Goal: Task Accomplishment & Management: Manage account settings

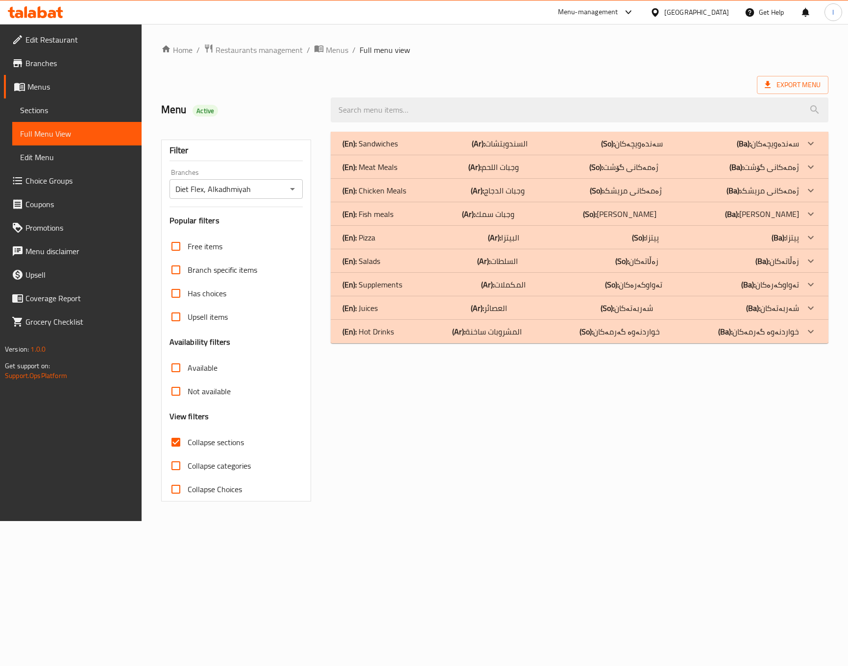
click at [449, 375] on div "(En): Sandwiches (Ar): السندويتشات (So): سەندەویچەکان (Ba): سەندەویچەکان Name E…" at bounding box center [579, 316] width 509 height 381
click at [488, 450] on div "(En): Sandwiches (Ar): السندويتشات (So): سەندەویچەکان (Ba): سەندەویچەکان Name E…" at bounding box center [579, 316] width 509 height 381
click at [524, 367] on div "(En): Sandwiches (Ar): السندويتشات (So): سەندەویچەکان (Ba): سەندەویچەکان Name E…" at bounding box center [579, 316] width 509 height 381
click at [394, 146] on p "(En): Sandwiches" at bounding box center [369, 144] width 55 height 12
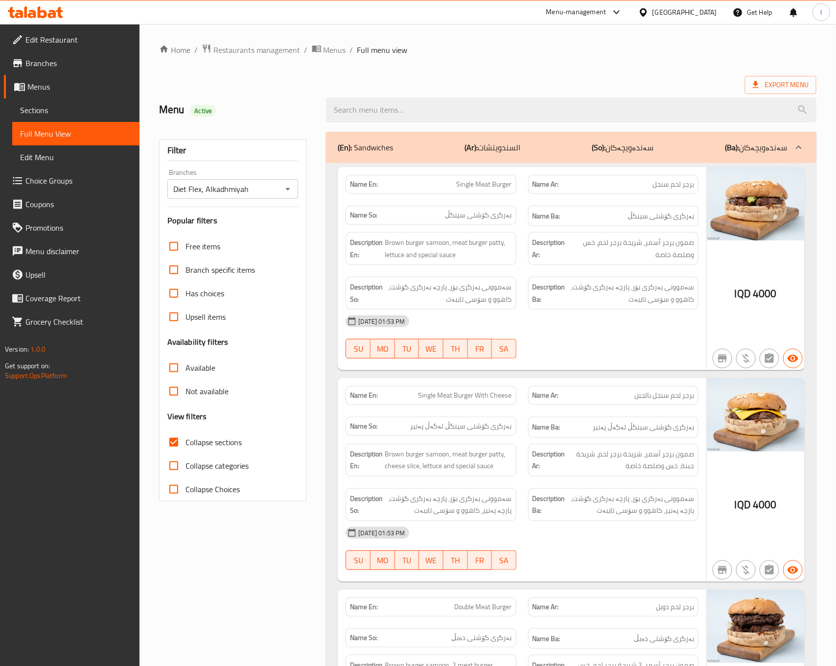
click at [573, 333] on div "19-08-2025 01:53 PM" at bounding box center [522, 321] width 364 height 24
click at [521, 147] on p "(Ar): السندويتشات" at bounding box center [493, 148] width 56 height 12
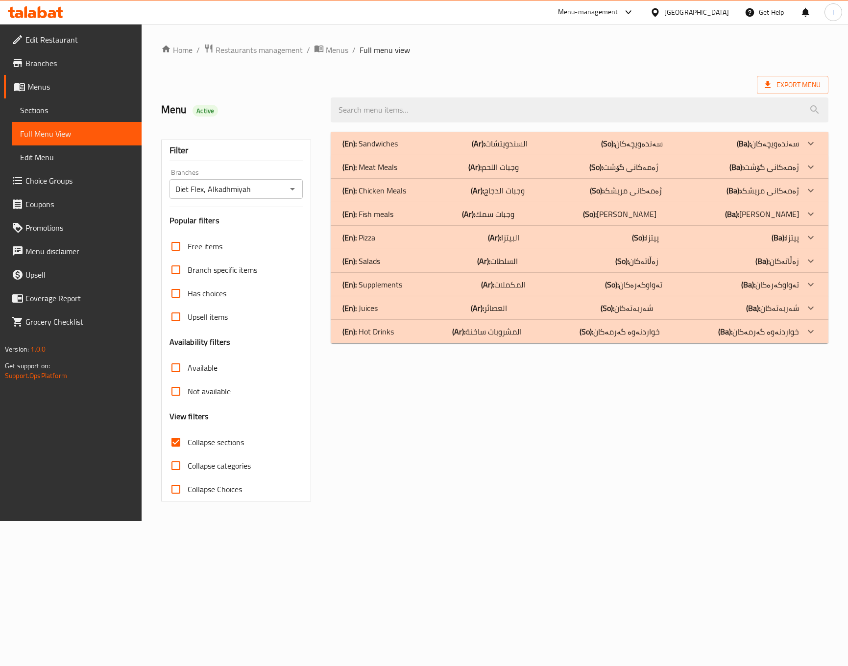
click at [435, 149] on div "(En): Meat Meals (Ar): وجبات اللحم (So): ژەمەکانی گۆشت (Ba): ژەمەکانی گۆشت" at bounding box center [570, 144] width 456 height 12
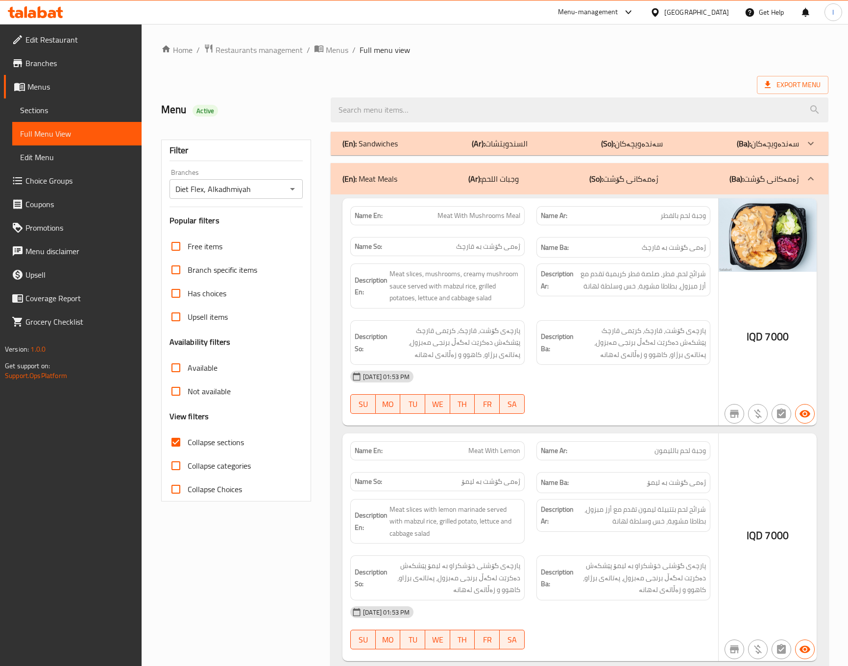
click at [540, 309] on div "Description Ar: شرائح لحم، فطر، صلصة فطر كريمية تقدم مع أرز مبزول، بطاطا مشوية،…" at bounding box center [623, 286] width 186 height 57
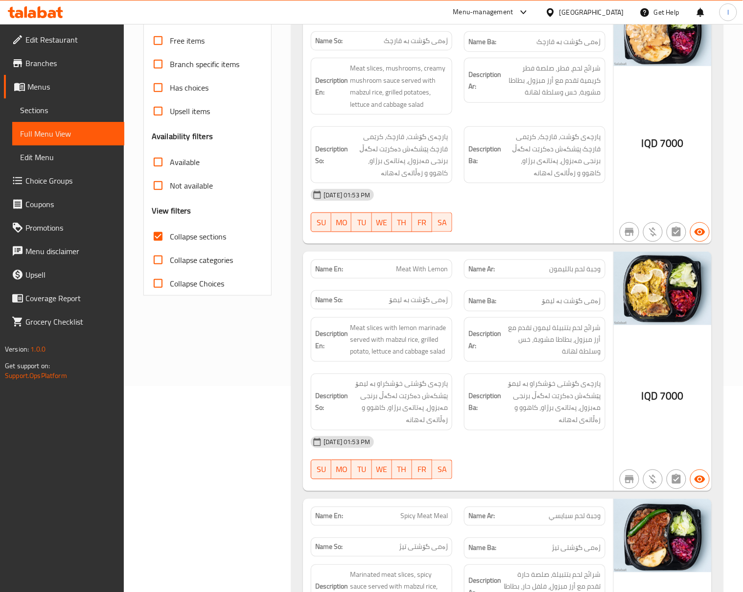
scroll to position [217, 0]
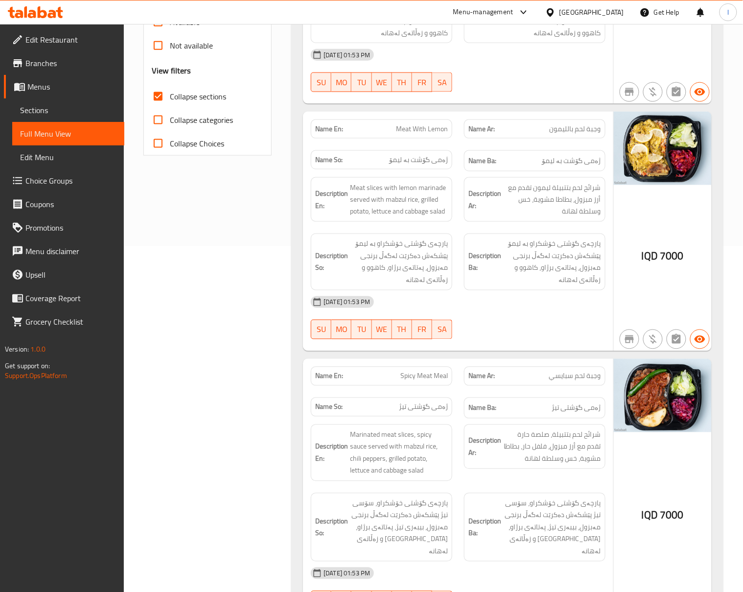
scroll to position [0, 0]
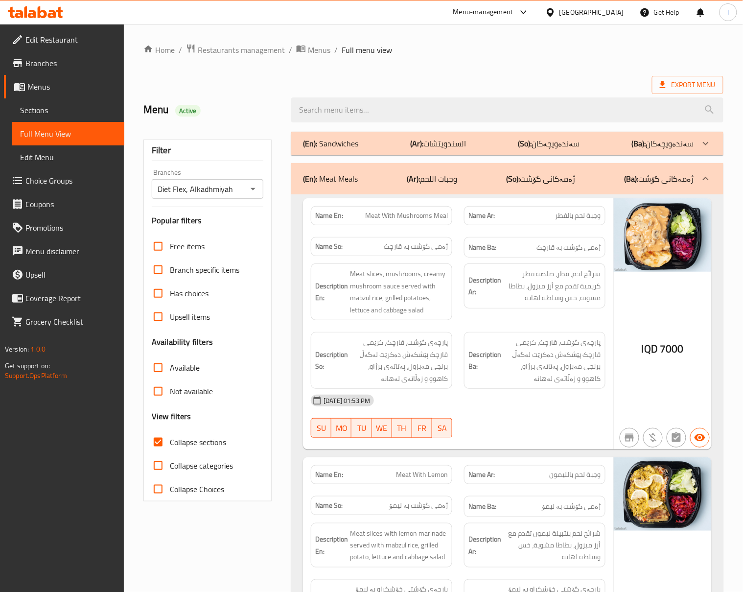
click at [578, 187] on div "(En): Meat Meals (Ar): وجبات اللحم (So): ژەمەکانی گۆشت (Ba): ژەمەکانی گۆشت" at bounding box center [507, 178] width 432 height 31
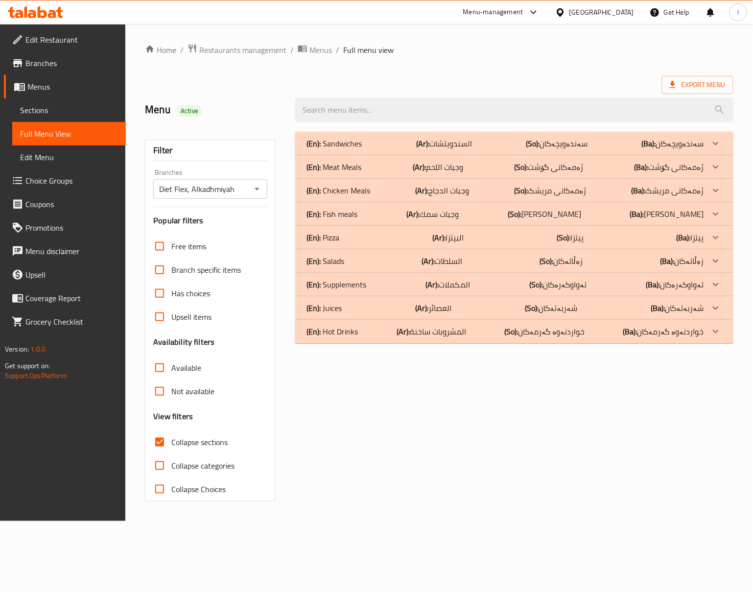
click at [526, 151] on b "(So):" at bounding box center [533, 143] width 14 height 15
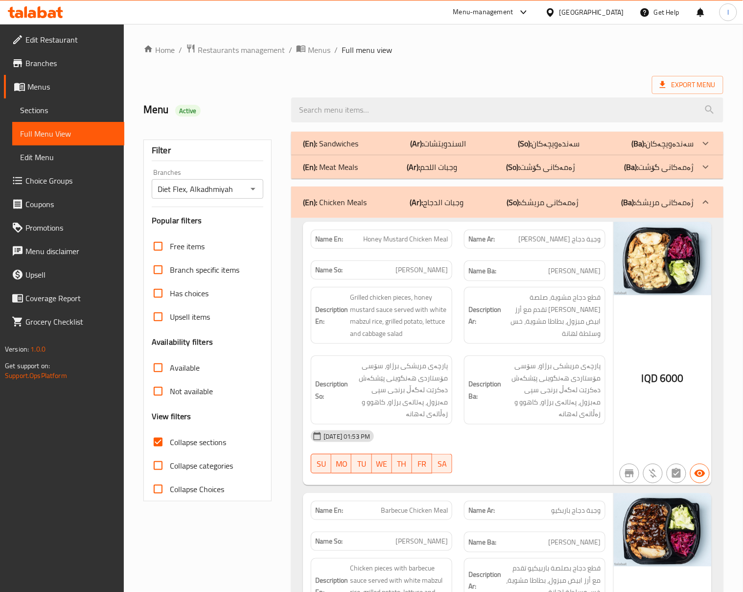
click at [542, 337] on div "Description Ar: قطع دجاج مشوية، صلصة هاني ماسترد تقدم مع أرز ابيض مبزول، بطاطا …" at bounding box center [534, 315] width 153 height 69
click at [535, 434] on div "19-08-2025 01:53 PM" at bounding box center [458, 437] width 307 height 24
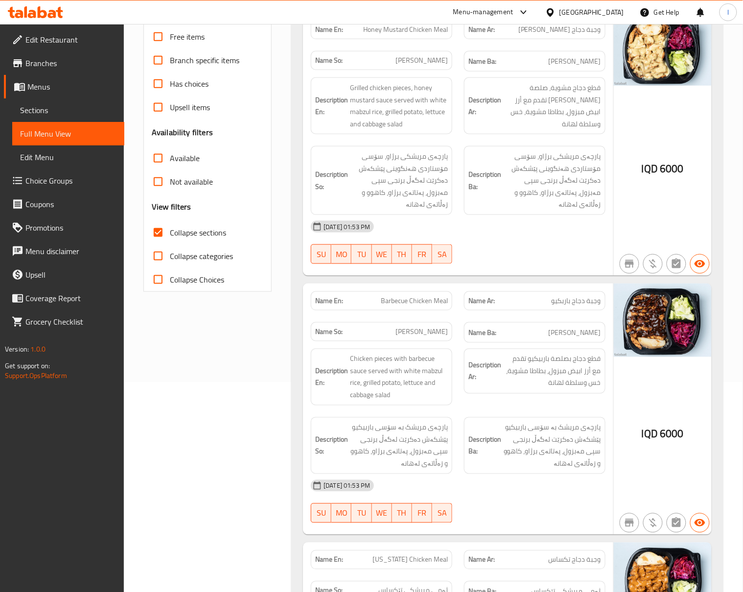
scroll to position [217, 0]
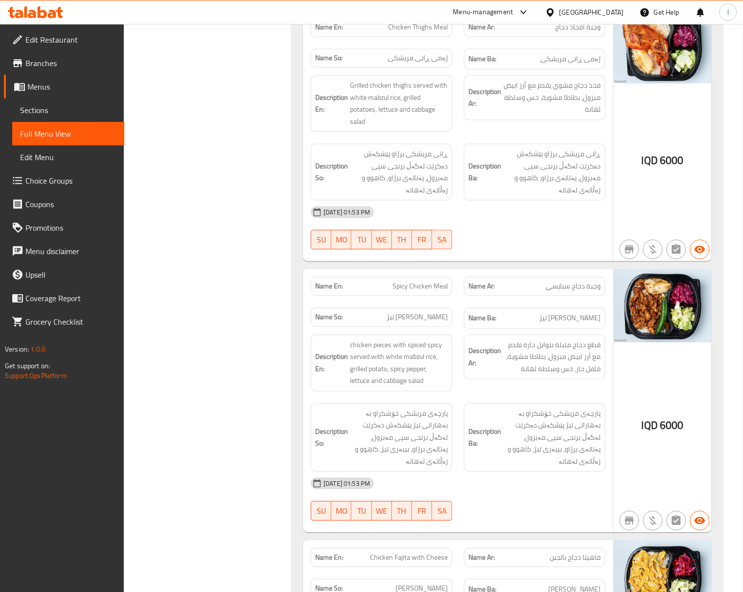
scroll to position [3047, 0]
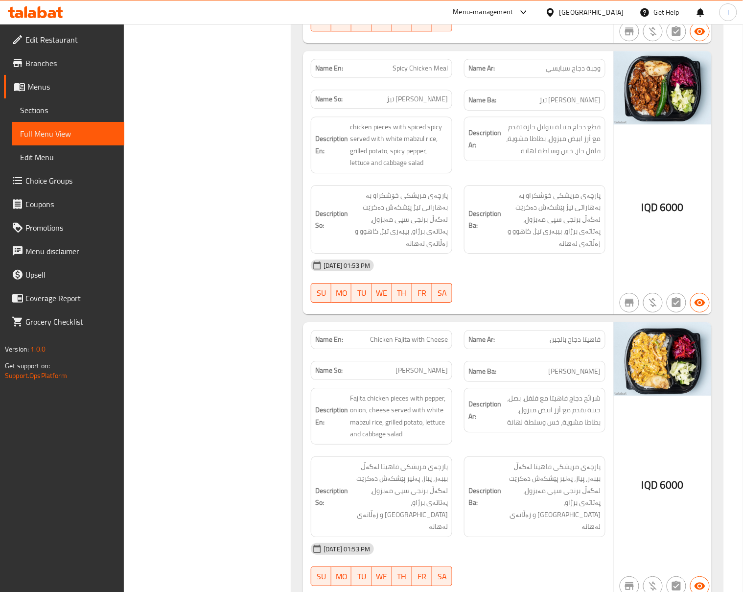
click at [491, 297] on div at bounding box center [534, 303] width 153 height 12
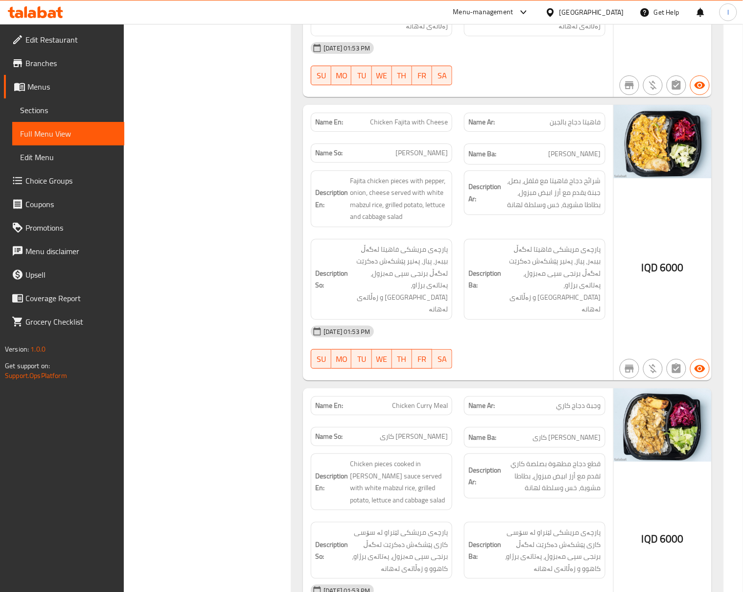
click at [499, 320] on div "19-08-2025 01:53 PM SU MO TU WE TH FR SA" at bounding box center [458, 347] width 307 height 55
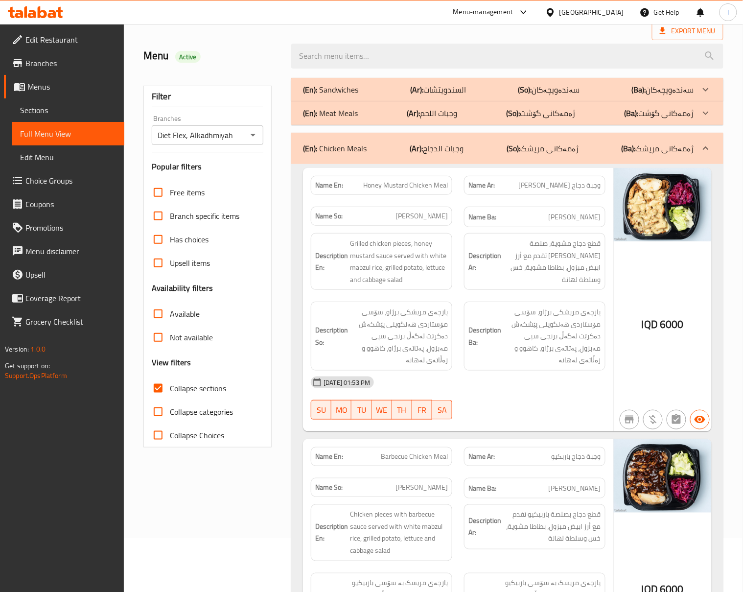
scroll to position [0, 0]
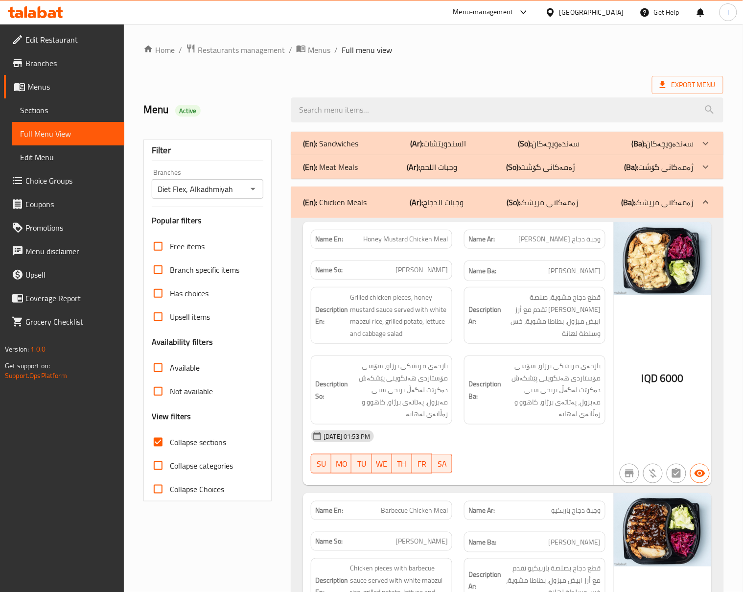
click at [539, 195] on div "(En): Chicken Meals (Ar): وجبات الدجاج (So): ژەمەکانی مریشک (Ba): ژەمەکانی مریشک" at bounding box center [507, 202] width 432 height 31
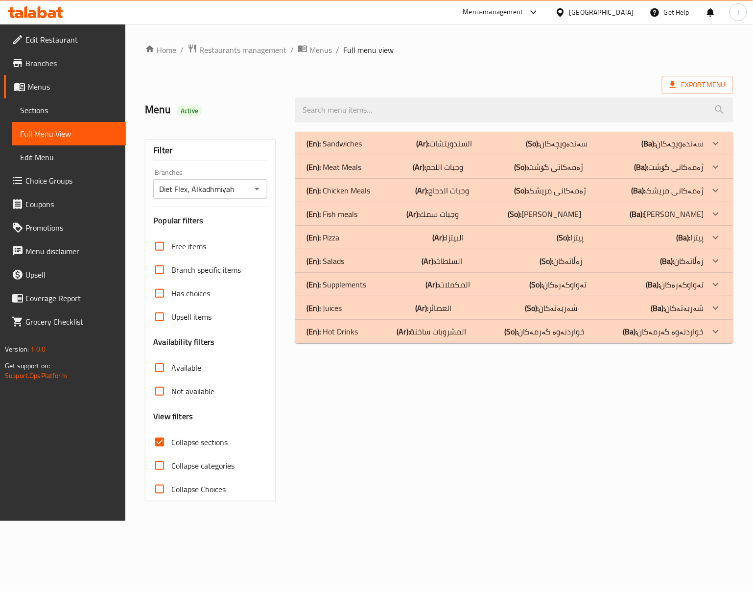
click at [380, 149] on div "(En): Fish meals (Ar): وجبات سمك (So): ژەمی ماسی (Ba): ژەمی ماسی" at bounding box center [505, 144] width 397 height 12
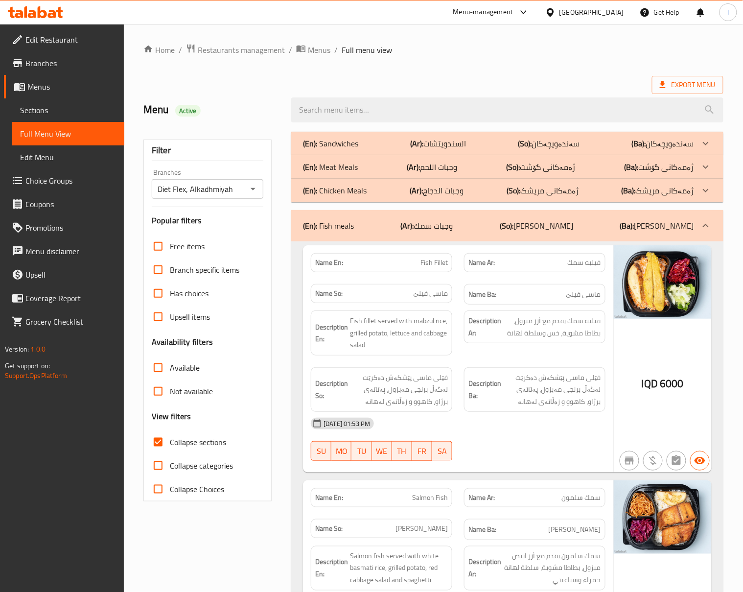
click at [512, 356] on div "Description Ar: فيليه سمك يقدم مع أرز مبزول، بطاطا مشوية، خس وسلطة لهانة" at bounding box center [534, 333] width 153 height 57
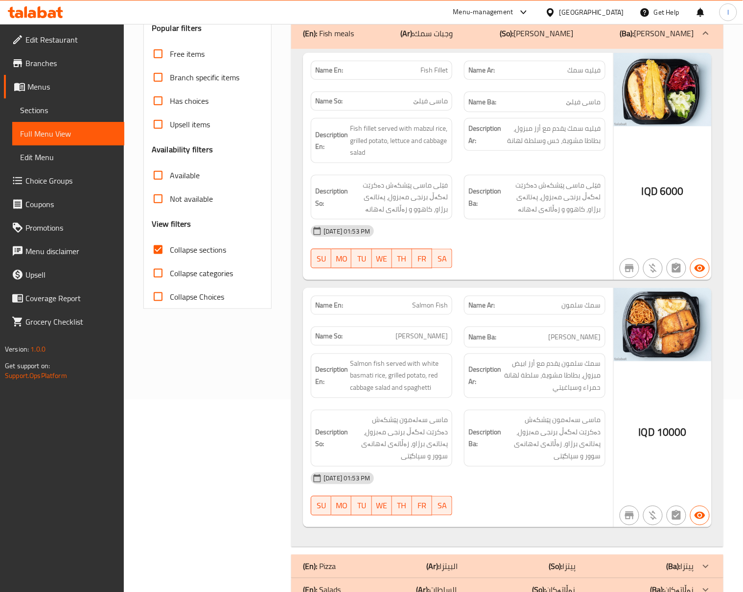
scroll to position [217, 0]
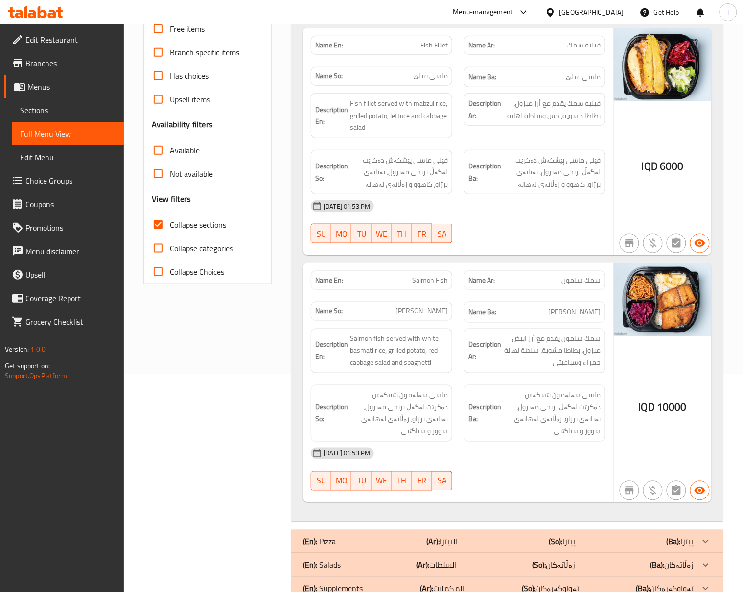
click at [540, 463] on div "19-08-2025 01:53 PM SU MO TU WE TH FR SA" at bounding box center [458, 469] width 307 height 55
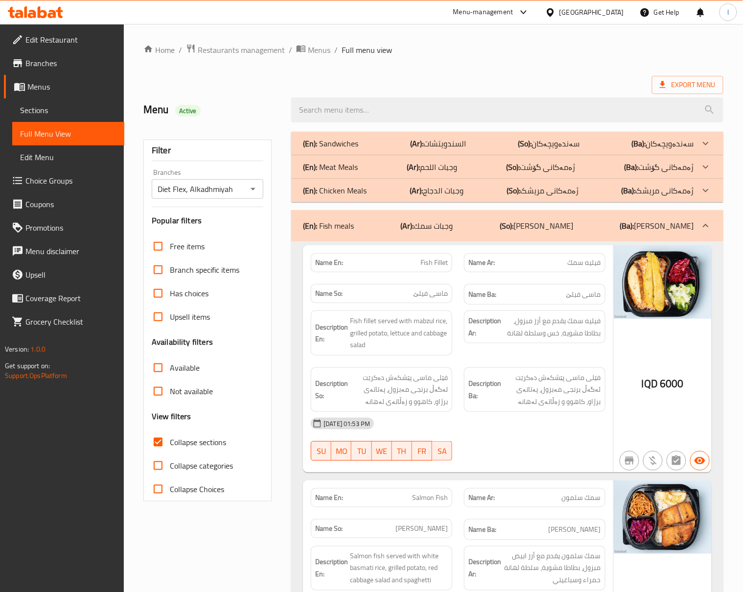
drag, startPoint x: 573, startPoint y: 247, endPoint x: 581, endPoint y: 236, distance: 13.3
click at [574, 245] on div "Name En: Fish Fillet Name Ar: فيليه سمك Name So: ماسی فیلێ Name Ba: ماسی فیلێ D…" at bounding box center [458, 359] width 310 height 228
click at [583, 234] on div "(En): Fish meals (Ar): وجبات سمك (So): ژەمی ماسی (Ba): ژەمی ماسی" at bounding box center [507, 225] width 432 height 31
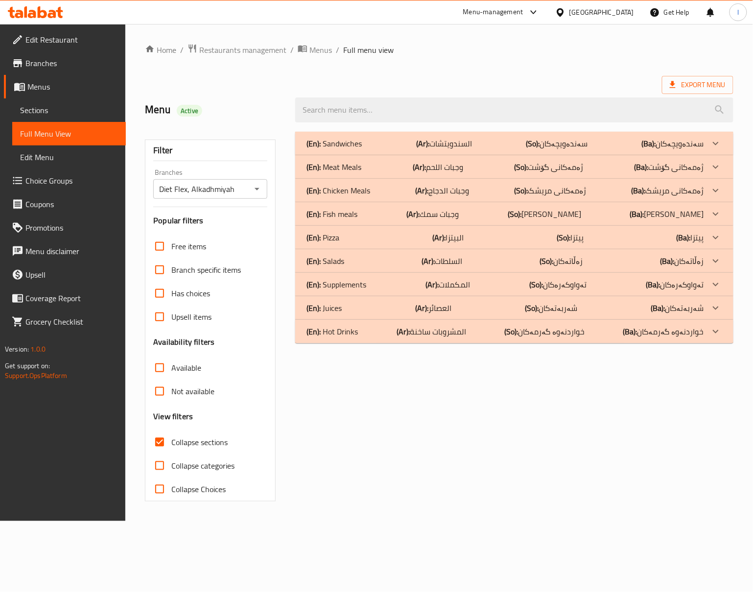
click at [350, 149] on div "(En): Pizza (Ar): البيتزا (So): پیتزا (Ba): پیتزا" at bounding box center [505, 144] width 397 height 12
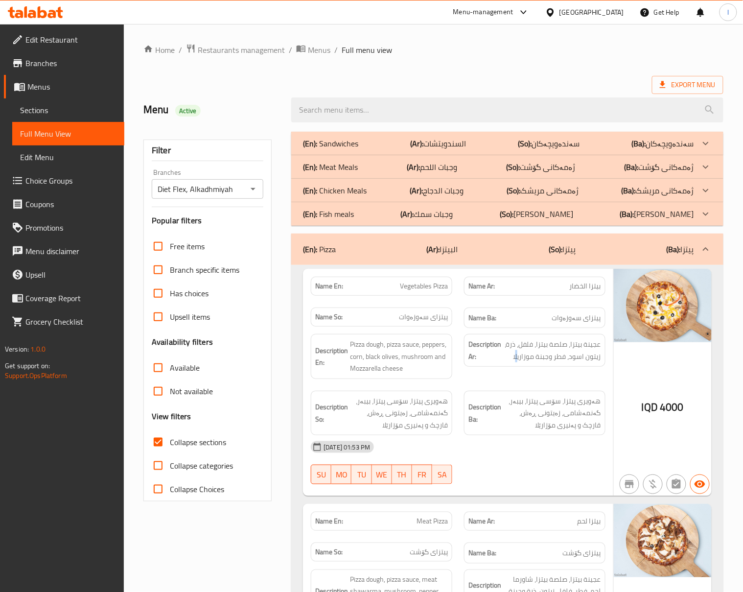
click at [518, 361] on span "عجينة بيتزا، صلصة بيتزا، فلفل، ذرة، زيتون اسود، فطر وجبنة موزاريلا" at bounding box center [552, 350] width 98 height 24
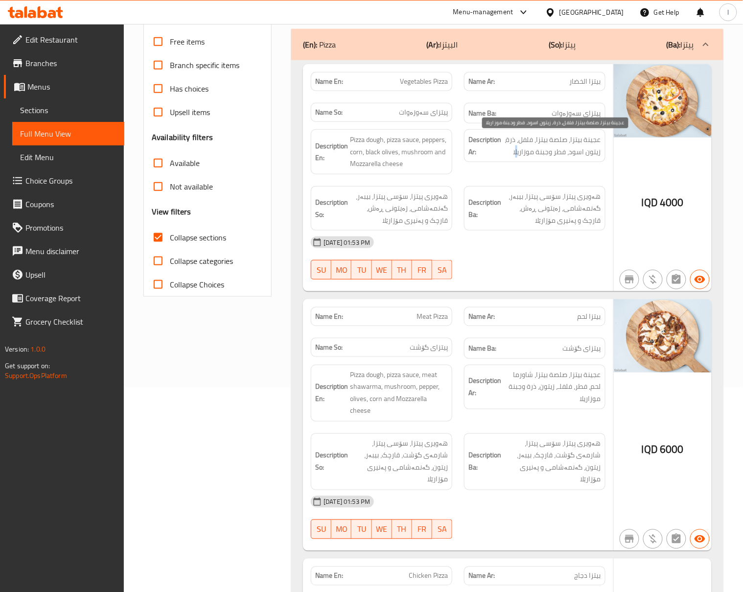
scroll to position [217, 0]
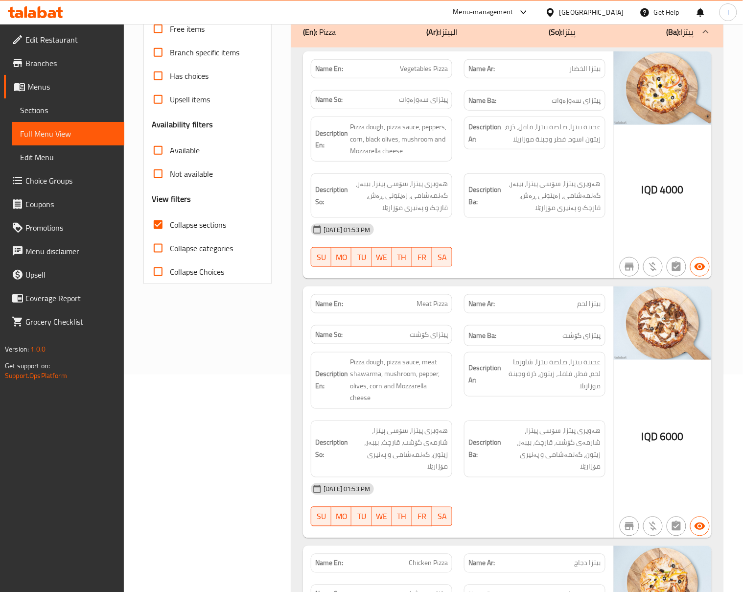
click at [539, 279] on div "Name En: Vegetables Pizza Name Ar: بيتزا الخضار Name So: پیتزای سەوزەوات Name B…" at bounding box center [458, 165] width 310 height 228
click at [253, 384] on div "Filter Branches Diet Flex, Alkadhmiyah Branches Popular filters Free items Bran…" at bounding box center [212, 410] width 148 height 1004
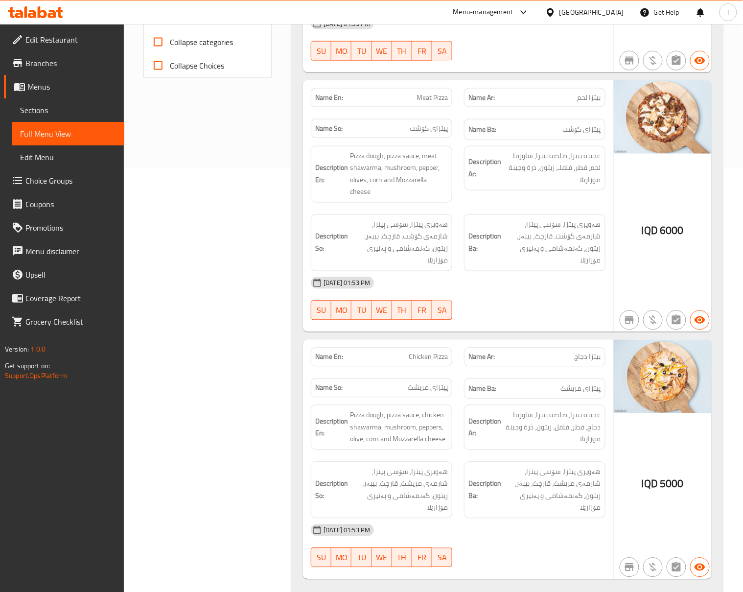
scroll to position [435, 0]
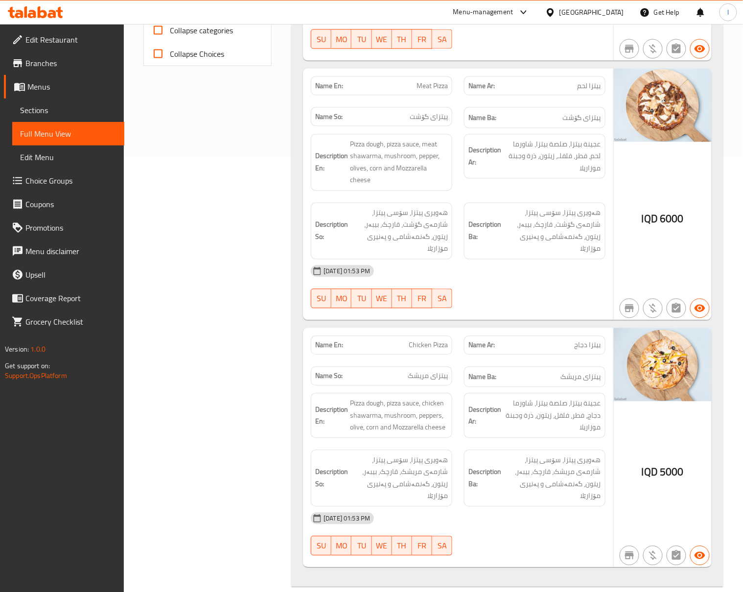
click at [265, 339] on div "Filter Branches Diet Flex, Alkadhmiyah Branches Popular filters Free items Bran…" at bounding box center [212, 193] width 148 height 1004
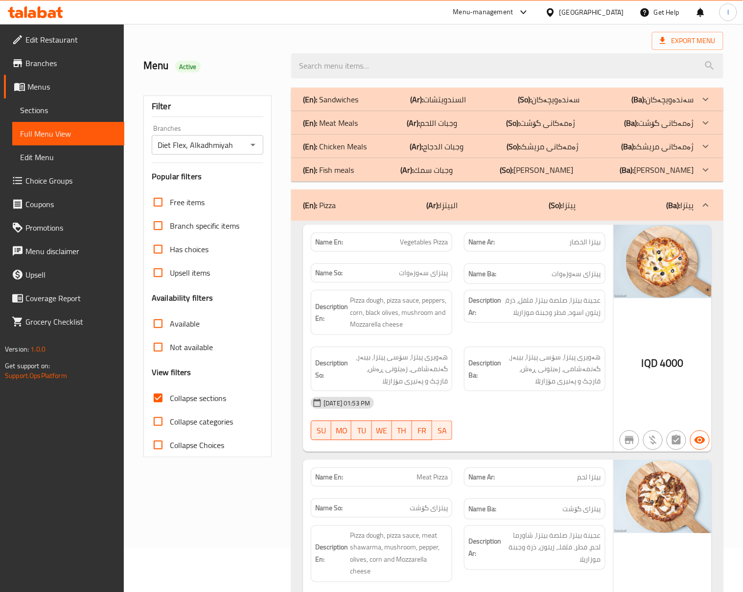
scroll to position [0, 0]
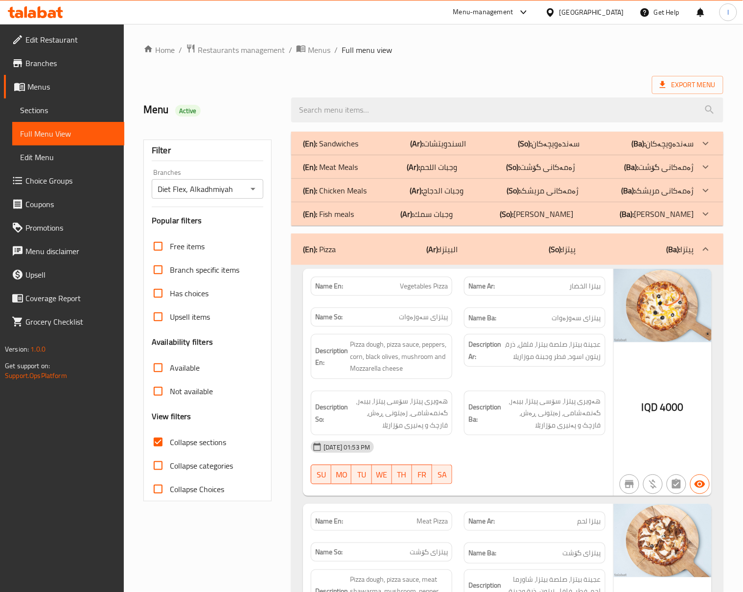
click at [583, 256] on div "(En): Pizza (Ar): البيتزا (So): پیتزا (Ba): پیتزا" at bounding box center [507, 249] width 432 height 31
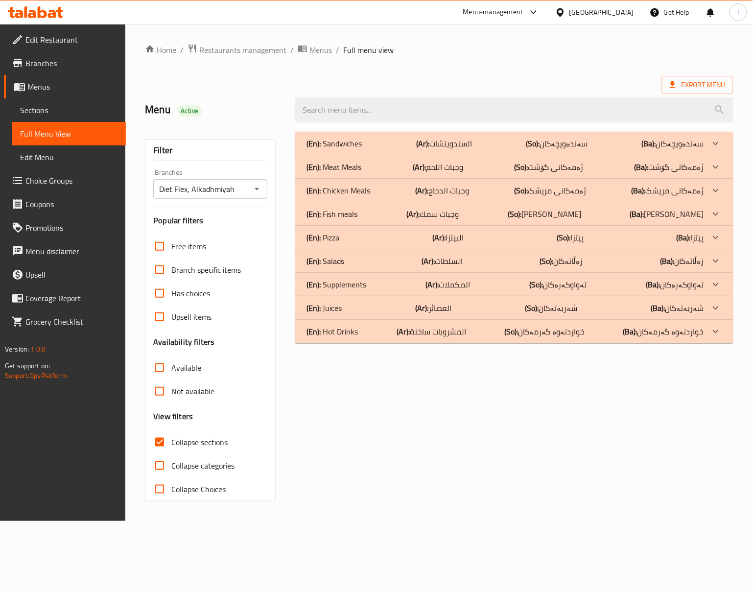
click at [335, 155] on div "(En): Juices (Ar): العصائر (So): شەربەتەکان (Ba): شەربەتەکان" at bounding box center [514, 144] width 438 height 24
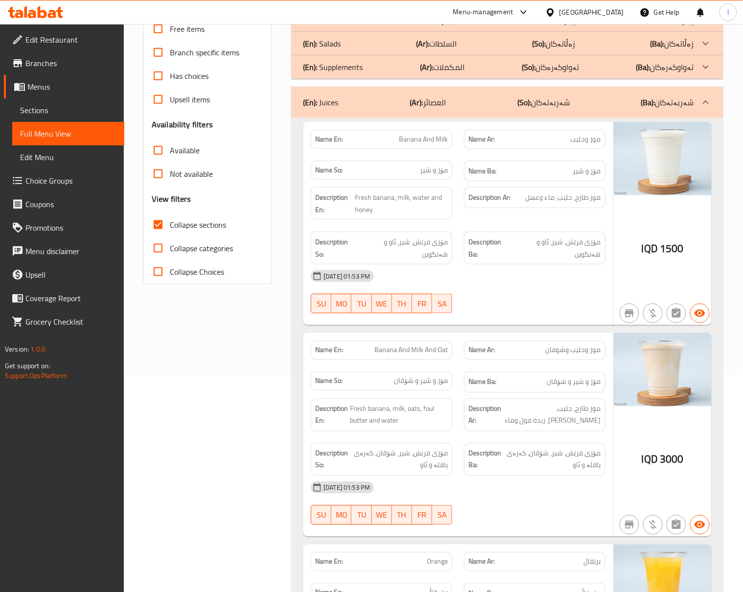
scroll to position [435, 0]
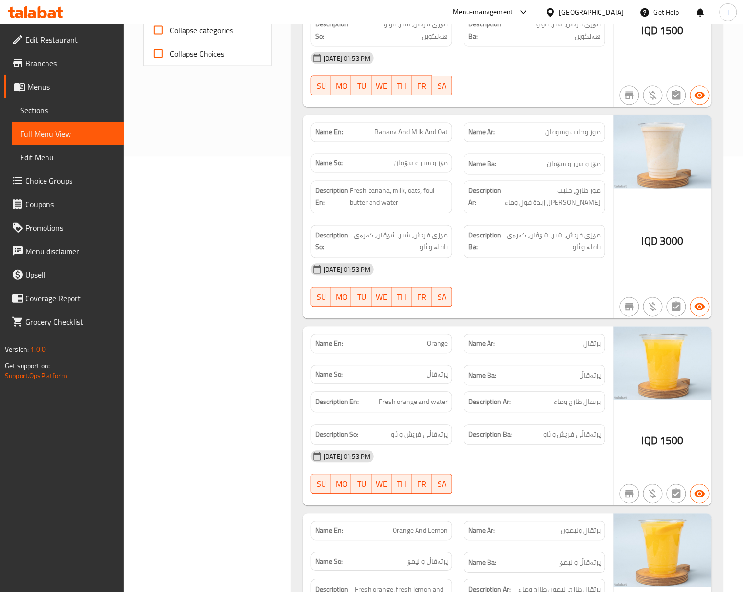
click at [487, 263] on div "19-08-2025 01:53 PM" at bounding box center [458, 270] width 307 height 24
click at [197, 232] on div "Filter Branches Diet Flex, Alkadhmiyah Branches Popular filters Free items Bran…" at bounding box center [212, 538] width 148 height 1694
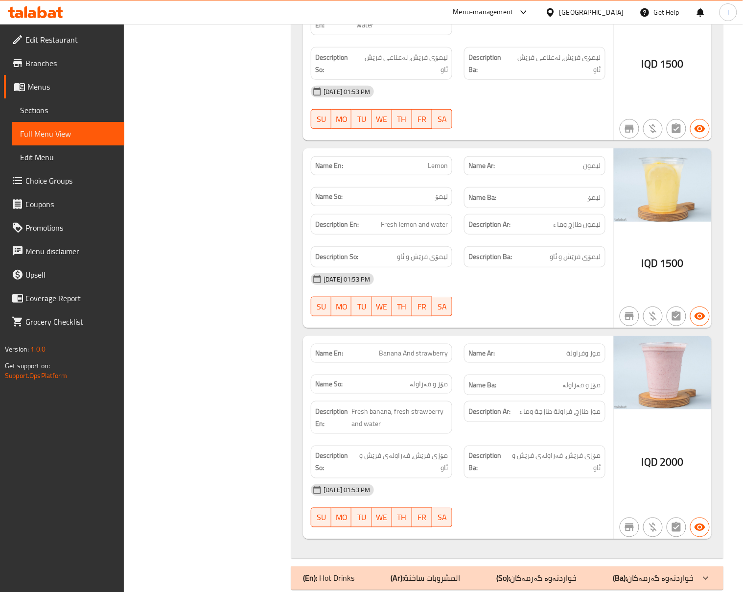
scroll to position [1251, 0]
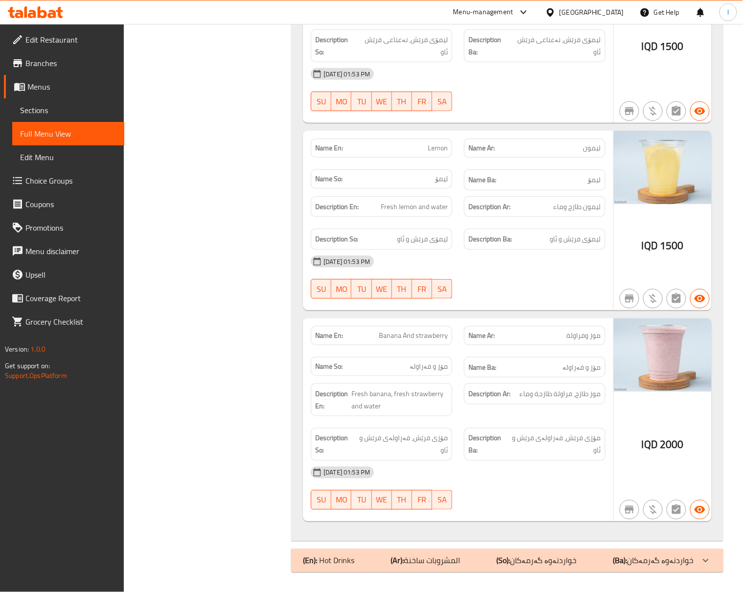
click at [328, 235] on strong "Description So:" at bounding box center [336, 239] width 43 height 12
drag, startPoint x: 433, startPoint y: 563, endPoint x: 431, endPoint y: 557, distance: 6.5
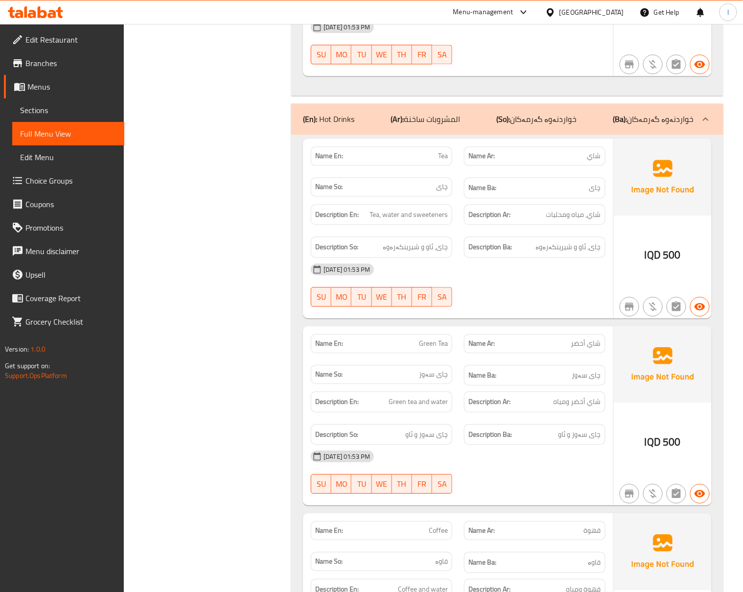
scroll to position [1904, 0]
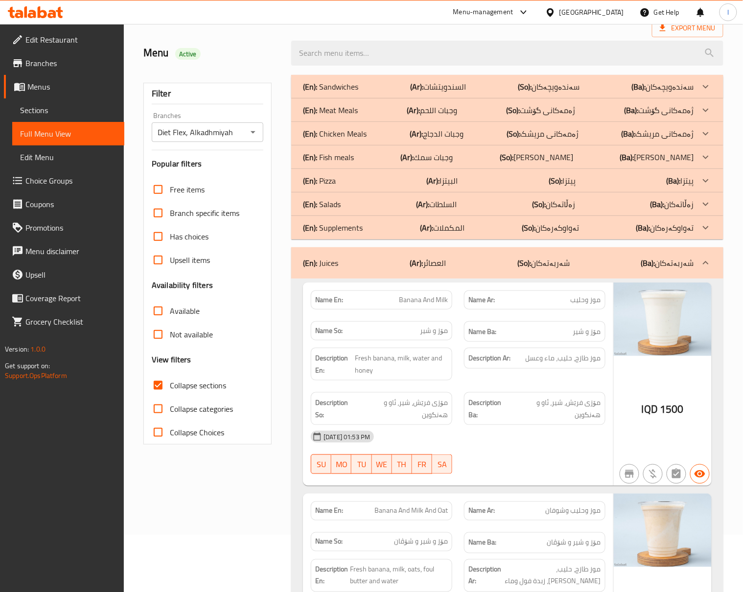
scroll to position [0, 0]
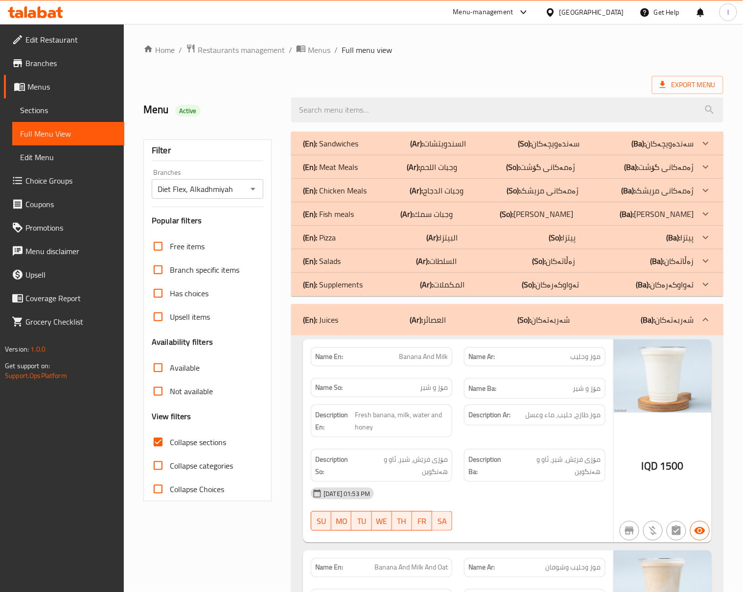
click at [423, 323] on b "(Ar):" at bounding box center [416, 319] width 13 height 15
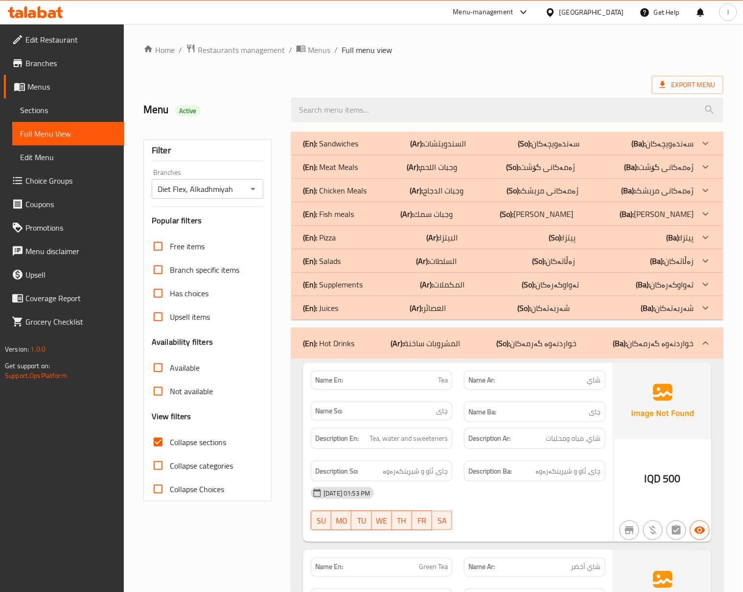
drag, startPoint x: 373, startPoint y: 338, endPoint x: 365, endPoint y: 324, distance: 15.8
click at [372, 338] on div "(En): Hot Drinks (Ar): المشروبات ساخنة (So): خواردنەوە گەرمەکان (Ba): خواردنەوە…" at bounding box center [498, 343] width 391 height 12
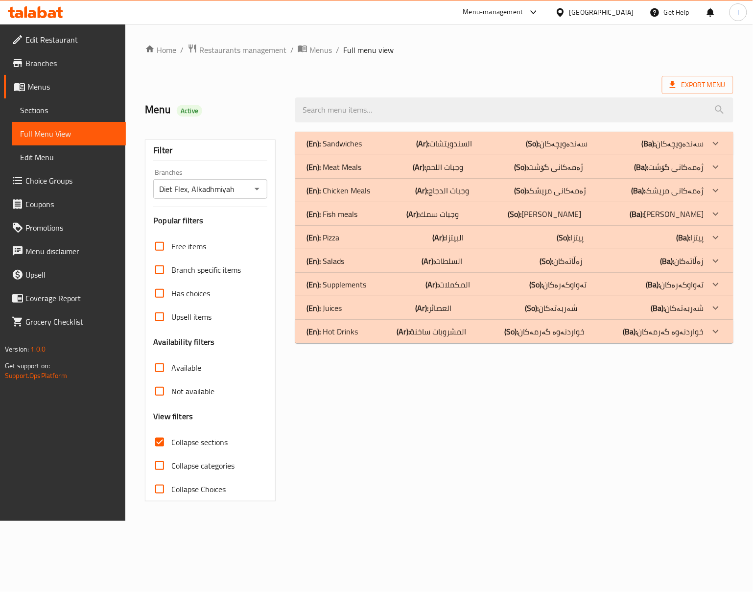
click at [362, 149] on p "(En): Supplements" at bounding box center [334, 144] width 55 height 12
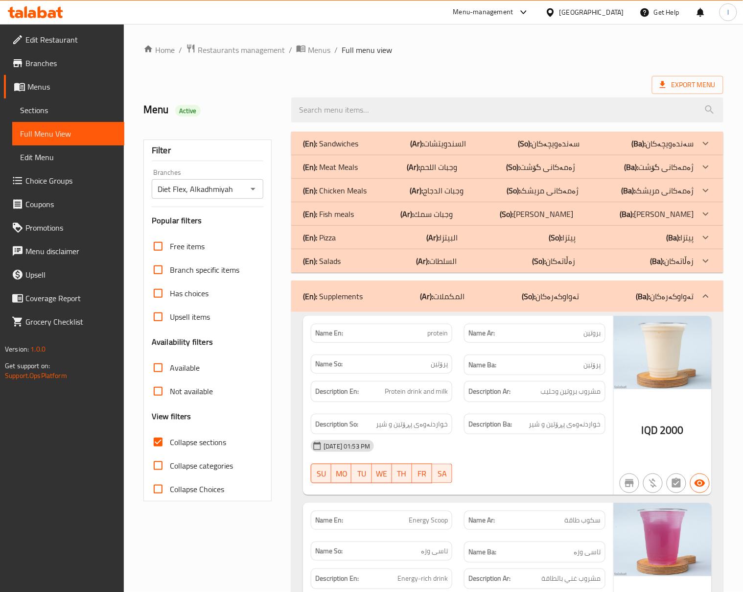
click at [510, 402] on div "Description Ar: مشروب بروتين وحليب" at bounding box center [535, 391] width 142 height 21
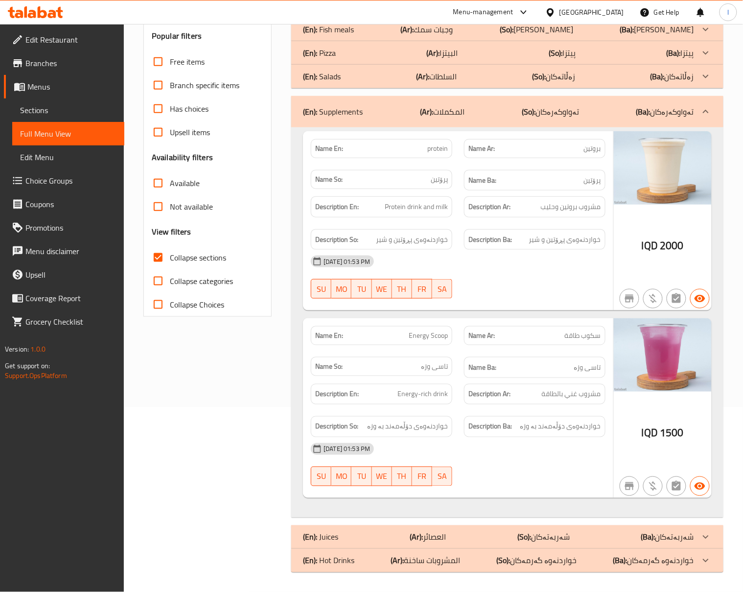
click at [598, 110] on div "(En): Supplements (Ar): المكملات (So): تەواوکەرەکان (Ba): تەواوکەرەکان" at bounding box center [498, 112] width 391 height 12
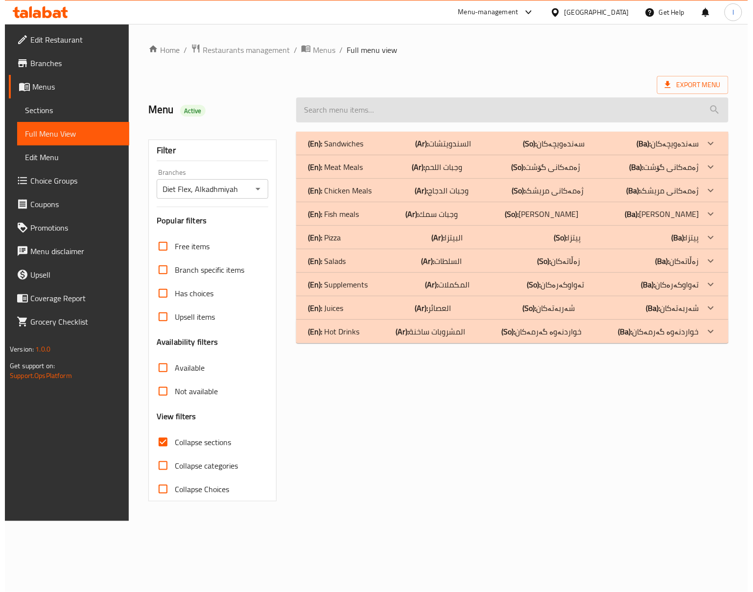
scroll to position [0, 0]
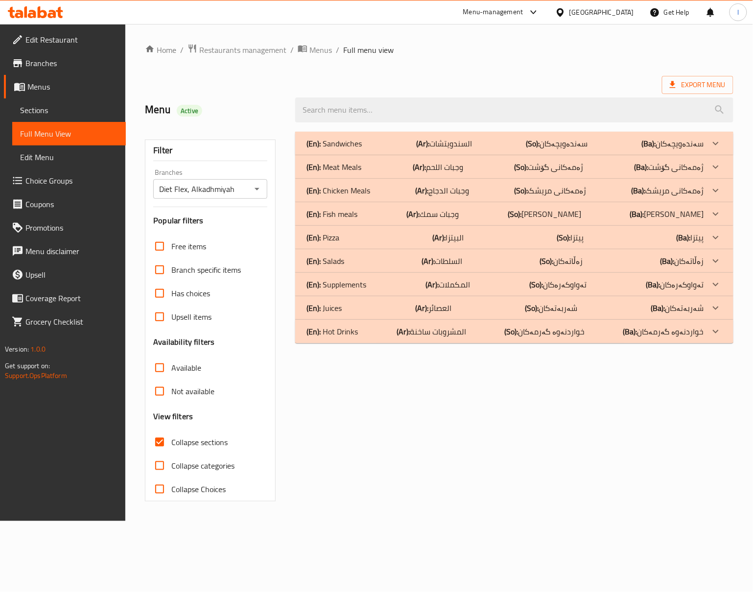
drag, startPoint x: 363, startPoint y: 314, endPoint x: 418, endPoint y: 241, distance: 91.3
click at [418, 241] on div "(En): Sandwiches (Ar): السندويتشات (So): سەندەویچەکان (Ba): سەندەویچەکان Name E…" at bounding box center [514, 238] width 438 height 212
drag, startPoint x: 431, startPoint y: 234, endPoint x: 427, endPoint y: 258, distance: 23.8
click at [427, 258] on div "(En): Sandwiches (Ar): السندويتشات (So): سەندەویچەکان (Ba): سەندەویچەکان Name E…" at bounding box center [514, 238] width 438 height 212
click at [427, 151] on b "(Ar):" at bounding box center [422, 143] width 13 height 15
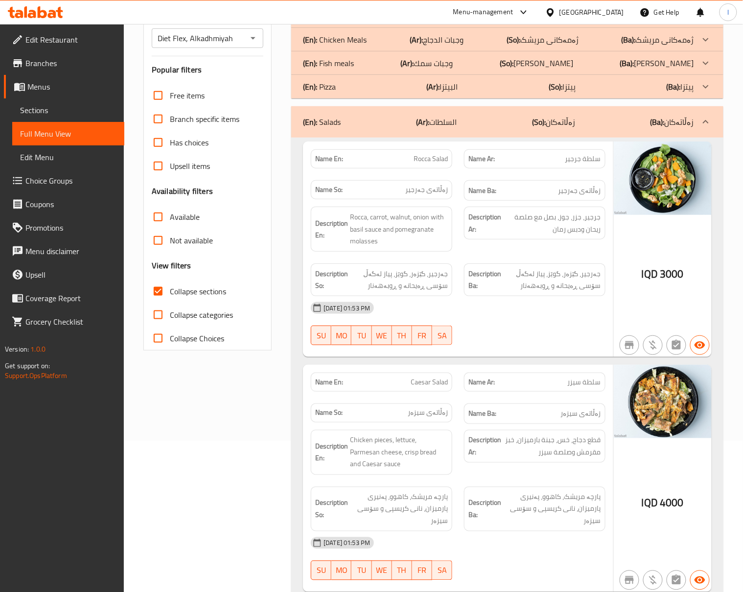
scroll to position [217, 0]
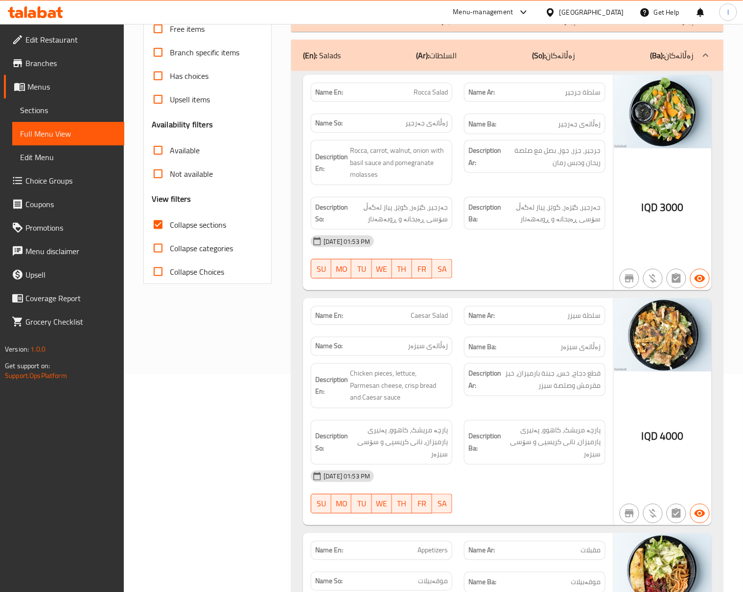
click at [567, 404] on div "Description Ar: قطع دجاج، خس، جبنة بارميزان، خبز مقرمش وصلصة سيزر" at bounding box center [534, 385] width 153 height 57
click at [281, 361] on div "Filter Branches Diet Flex, Alkadhmiyah Branches Popular filters Free items Bran…" at bounding box center [212, 386] width 148 height 956
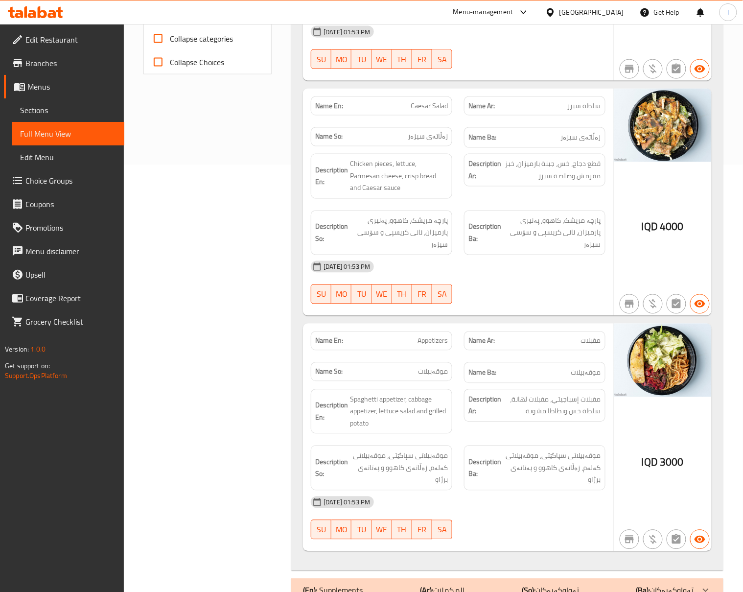
scroll to position [435, 0]
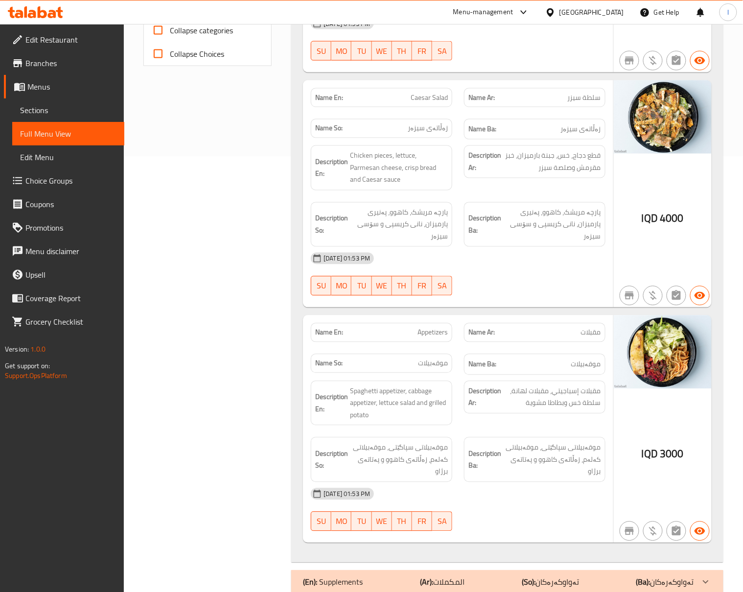
click at [263, 349] on div "Filter Branches Diet Flex, Alkadhmiyah Branches Popular filters Free items Bran…" at bounding box center [212, 169] width 148 height 956
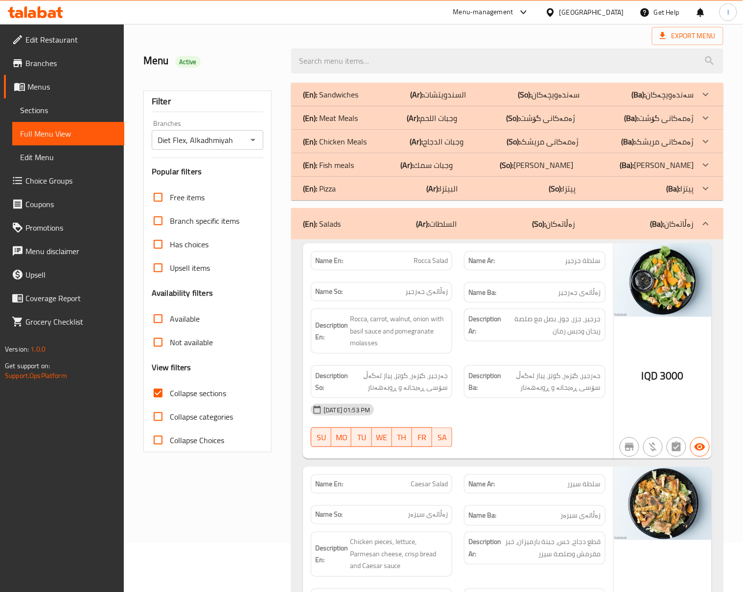
scroll to position [0, 0]
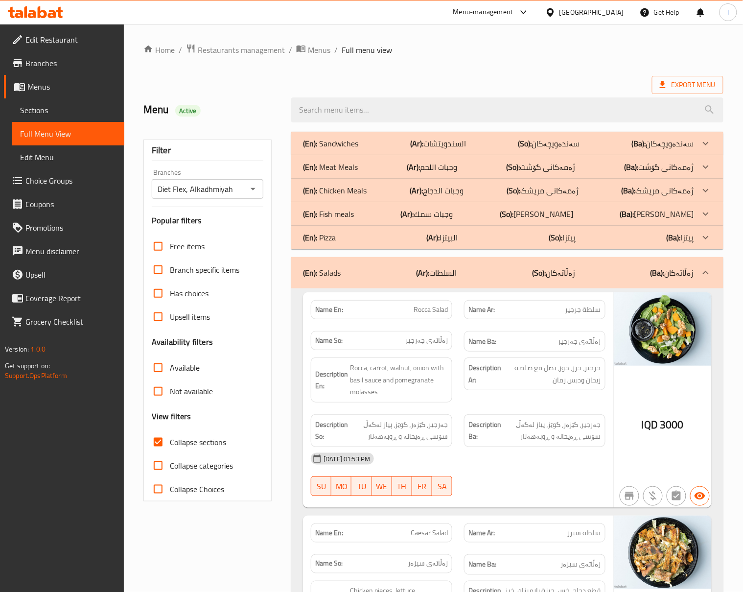
click at [534, 265] on div "(En): Salads (Ar): السلطات (So): زەڵاتەکان (Ba): زەڵاتەکان" at bounding box center [507, 272] width 432 height 31
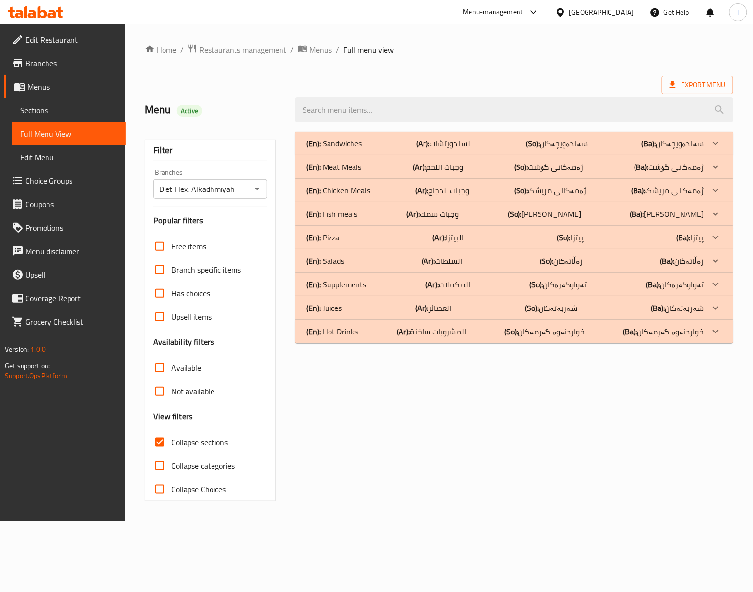
click at [383, 145] on div "(En): Sandwiches (Ar): السندويتشات (So): سەندەویچەکان (Ba): سەندەویچەکان" at bounding box center [505, 144] width 397 height 12
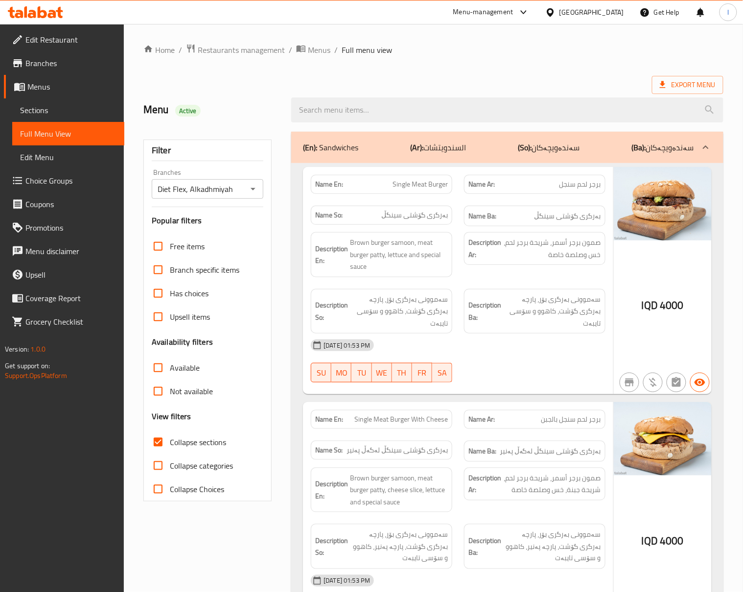
click at [506, 304] on span "سەموونی بەرگری بۆر، پارچە بەرگری گۆشت، کاهوو و سۆسی تایبەت" at bounding box center [552, 311] width 98 height 36
click at [524, 337] on div "19-08-2025 01:53 PM" at bounding box center [458, 345] width 307 height 24
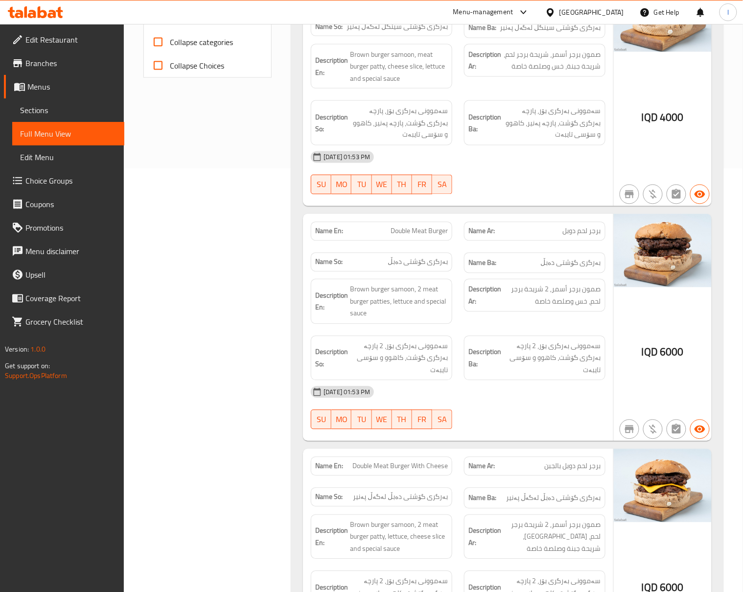
scroll to position [435, 0]
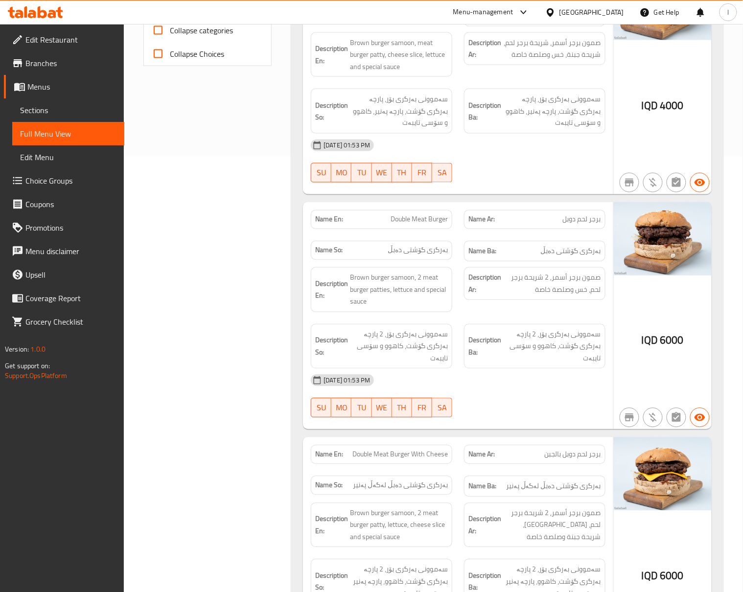
click at [531, 401] on div "19-08-2025 01:53 PM SU MO TU WE TH FR SA" at bounding box center [458, 396] width 307 height 55
click at [488, 235] on div "Name Ba: بەرگری گۆشتی دەبڵ" at bounding box center [534, 251] width 153 height 33
click at [522, 385] on div "19-08-2025 01:53 PM SU MO TU WE TH FR SA" at bounding box center [458, 396] width 307 height 55
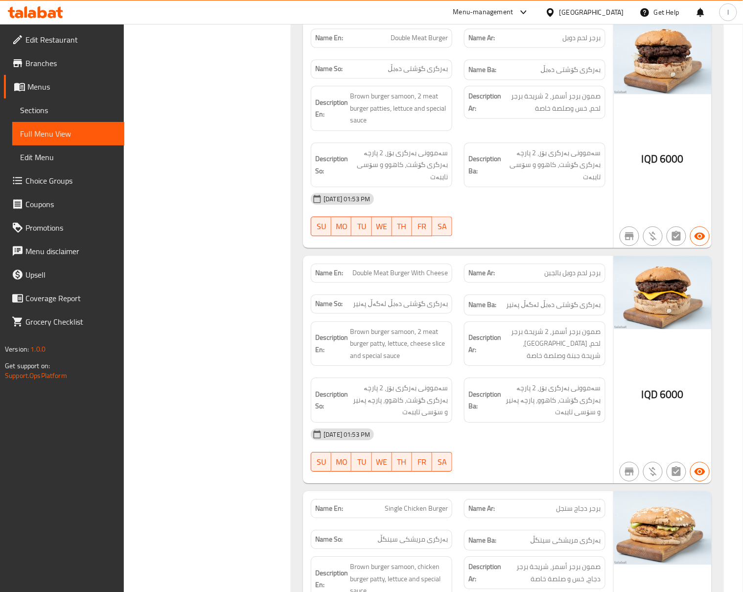
scroll to position [653, 0]
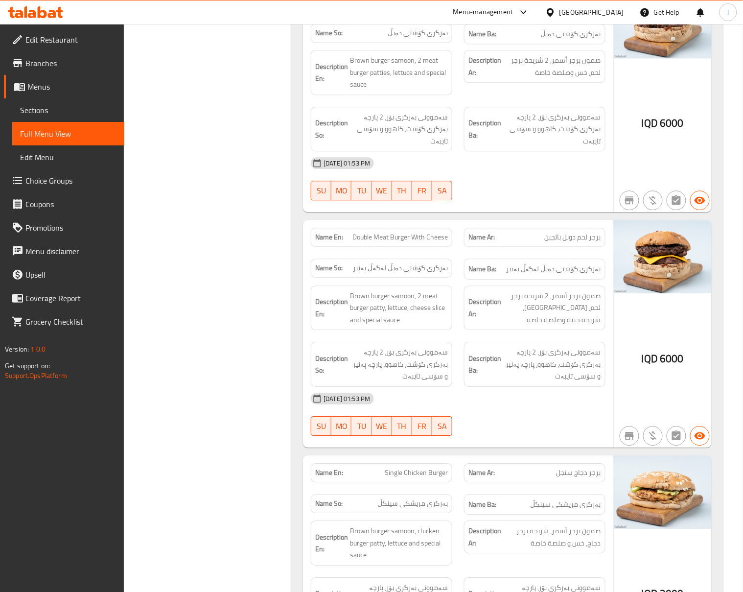
click at [305, 243] on div "Name En: Double Meat Burger With Cheese" at bounding box center [381, 237] width 153 height 31
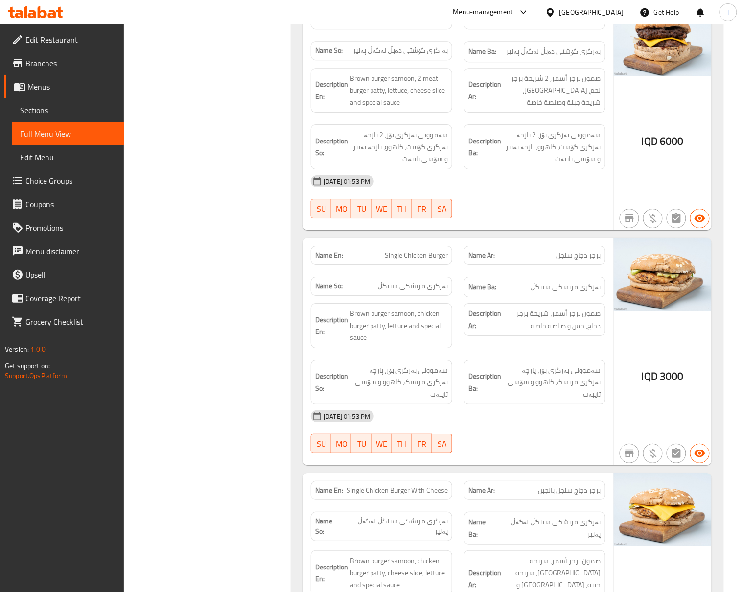
scroll to position [1088, 0]
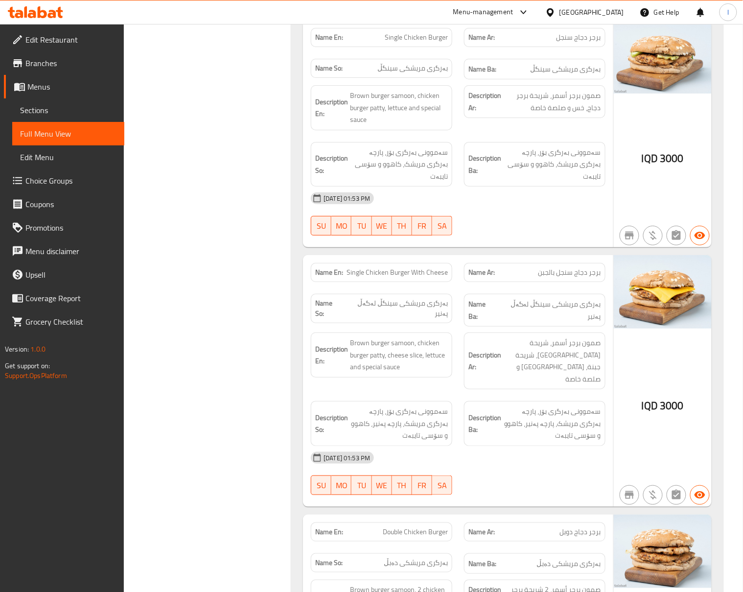
click at [479, 345] on div "Description Ar: صمون برجر أسمر، شريحة برجر دجاج، شريحة جبنة، خس و صلصة خاصة" at bounding box center [535, 361] width 142 height 57
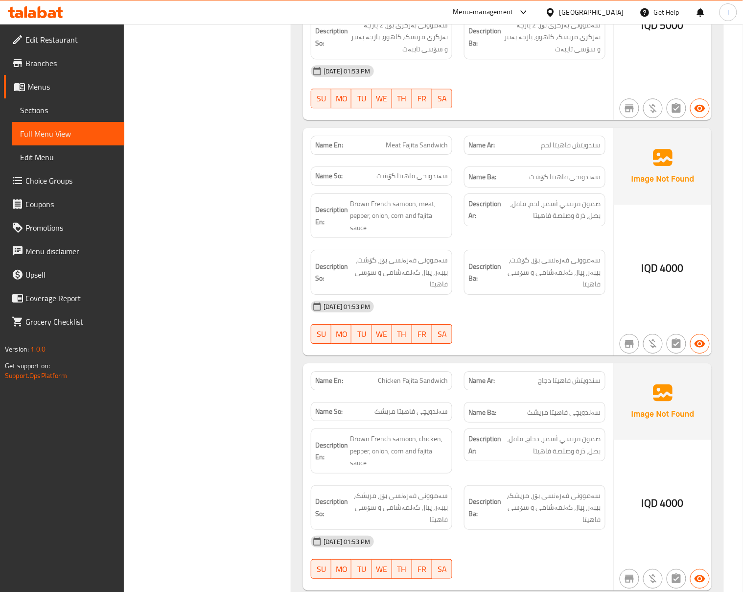
scroll to position [1959, 0]
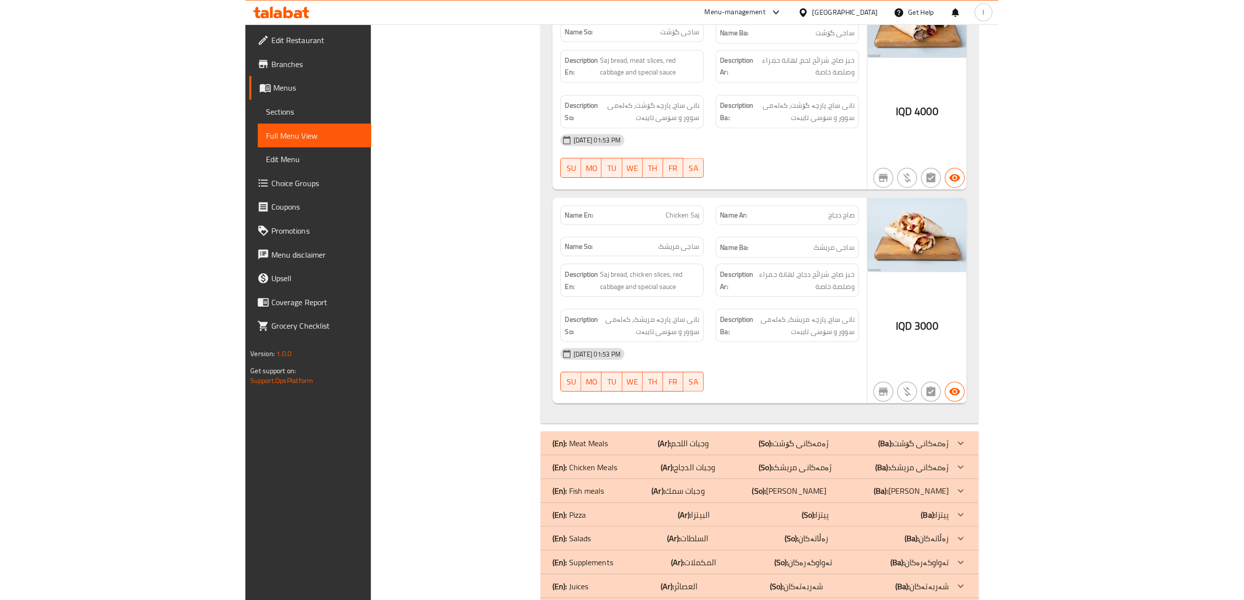
scroll to position [2447, 0]
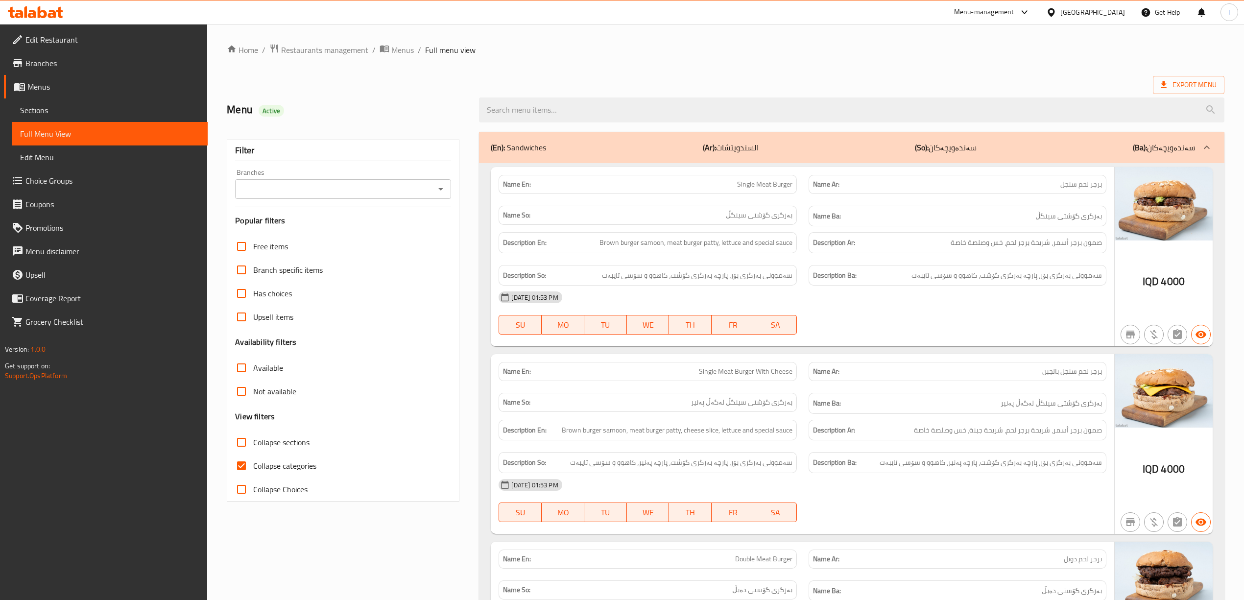
click at [341, 174] on div "Branches Branches" at bounding box center [343, 184] width 216 height 30
click at [326, 188] on input "Branches" at bounding box center [335, 189] width 194 height 14
click at [286, 234] on span "Diet Flex, Alkadhmiyah" at bounding box center [279, 232] width 75 height 12
type input "Diet Flex, Alkadhmiyah"
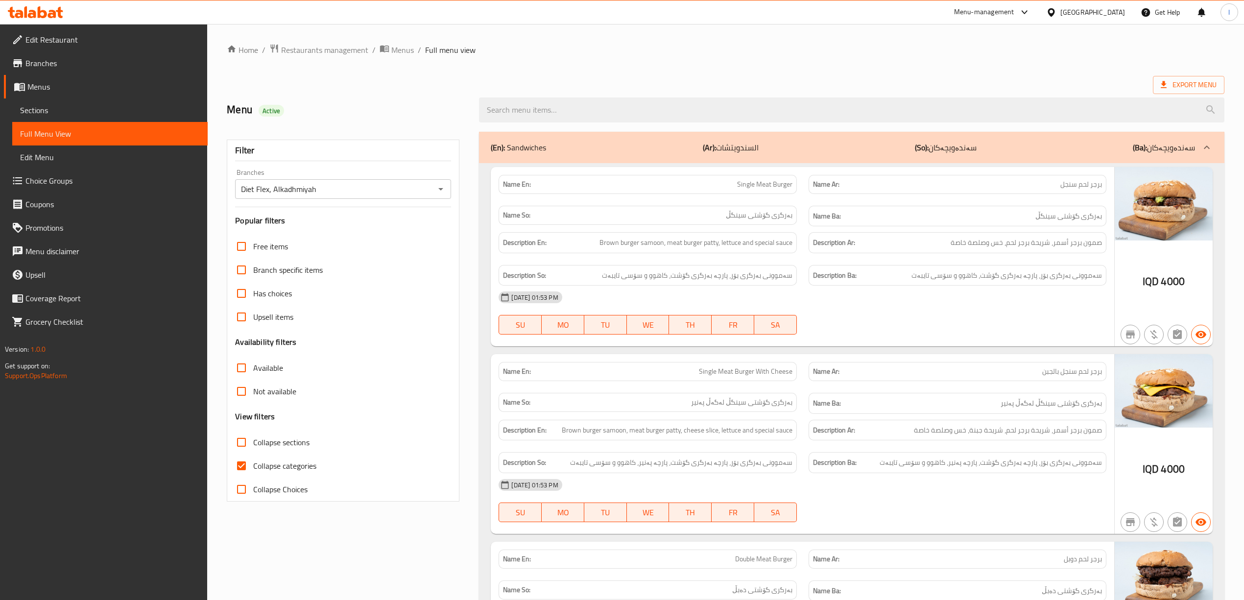
click at [261, 464] on span "Collapse categories" at bounding box center [284, 466] width 63 height 12
click at [253, 464] on input "Collapse categories" at bounding box center [242, 466] width 24 height 24
checkbox input "false"
click at [268, 452] on label "Collapse sections" at bounding box center [270, 442] width 80 height 24
click at [253, 452] on input "Collapse sections" at bounding box center [242, 442] width 24 height 24
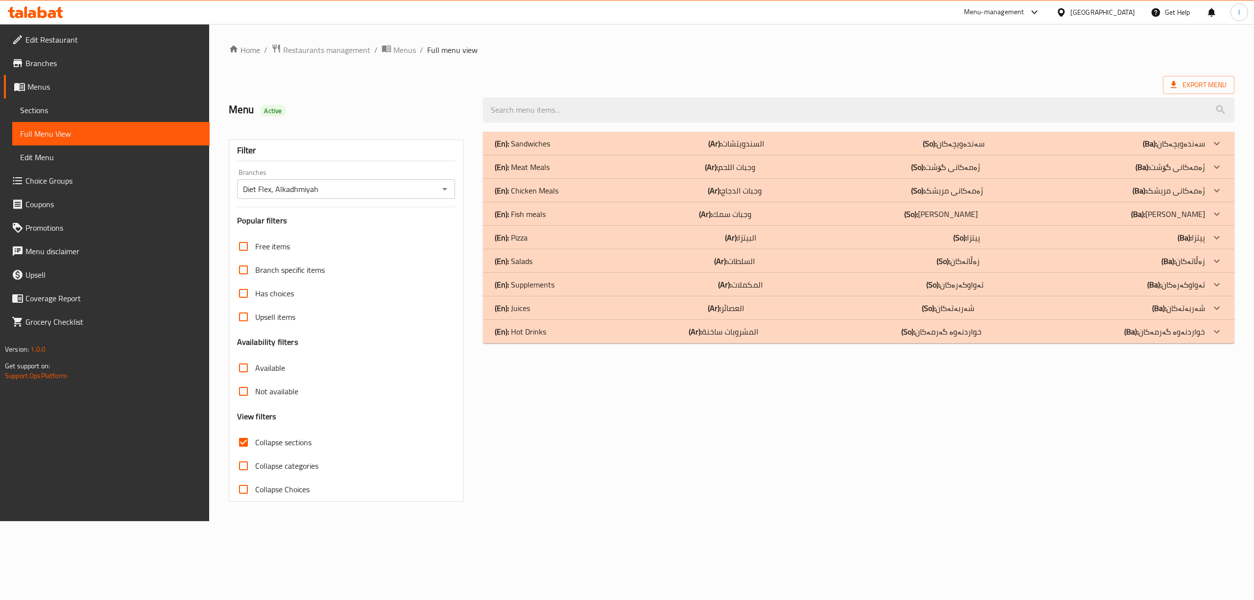
click at [273, 445] on span "Collapse sections" at bounding box center [283, 442] width 56 height 12
click at [255, 445] on input "Collapse sections" at bounding box center [244, 442] width 24 height 24
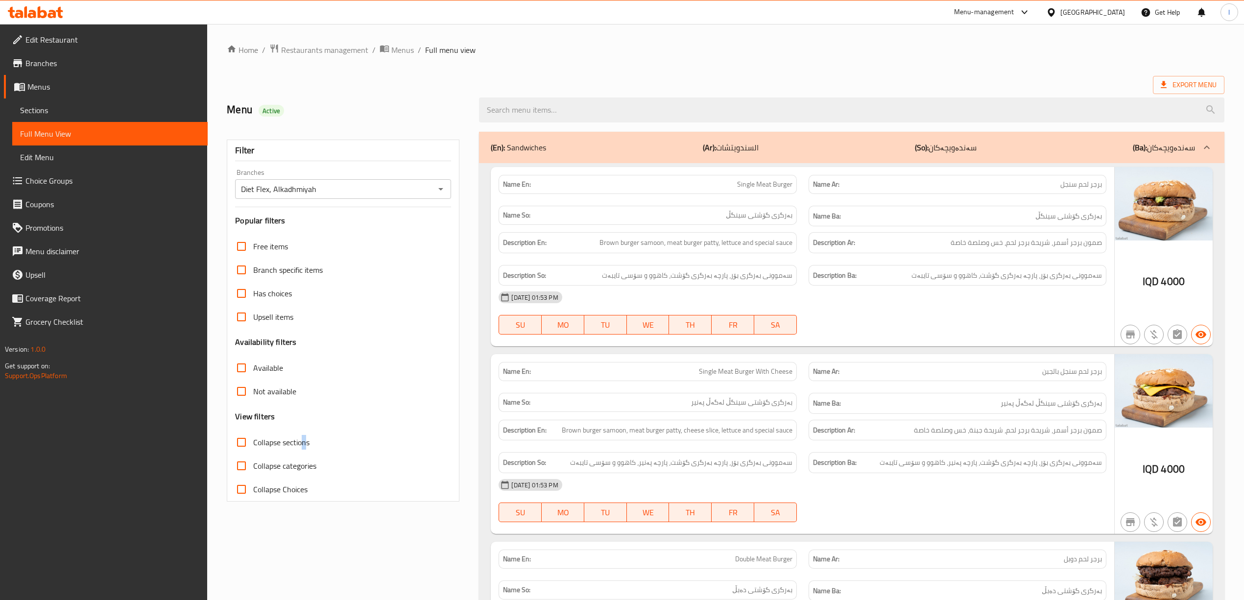
click at [302, 439] on span "Collapse sections" at bounding box center [281, 442] width 56 height 12
click at [298, 439] on span "Collapse sections" at bounding box center [281, 442] width 56 height 12
click at [253, 439] on input "Collapse sections" at bounding box center [242, 442] width 24 height 24
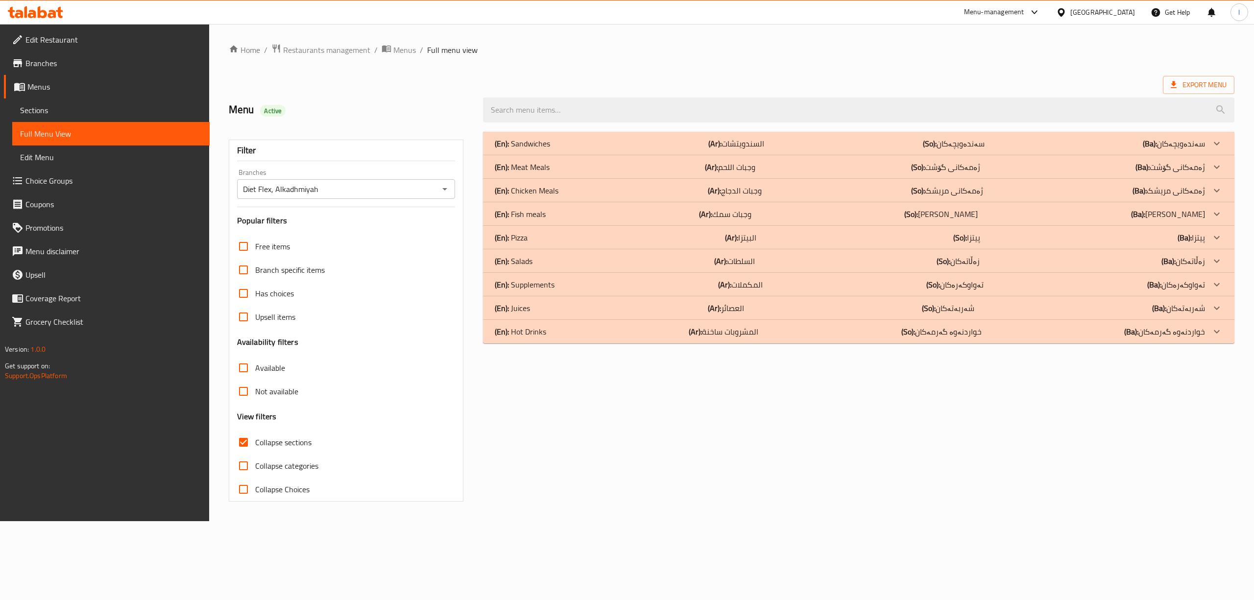
click at [285, 441] on span "Collapse sections" at bounding box center [283, 442] width 56 height 12
click at [255, 441] on input "Collapse sections" at bounding box center [244, 442] width 24 height 24
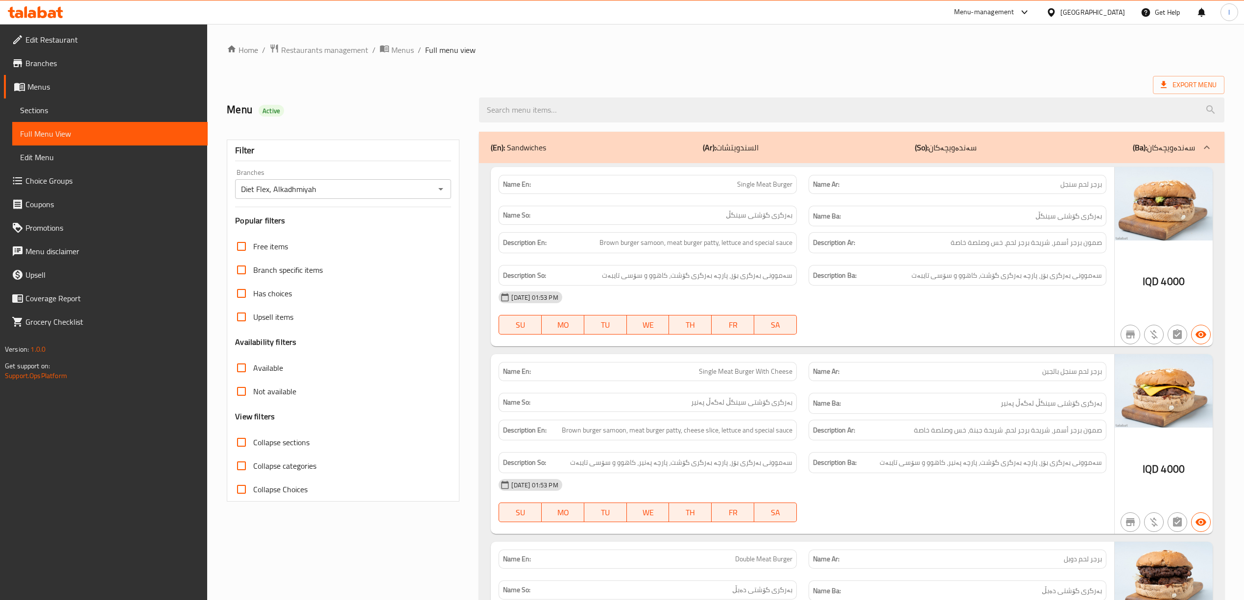
click at [678, 322] on span "TH" at bounding box center [690, 325] width 35 height 14
click at [279, 439] on span "Collapse sections" at bounding box center [281, 442] width 56 height 12
click at [253, 439] on input "Collapse sections" at bounding box center [242, 442] width 24 height 24
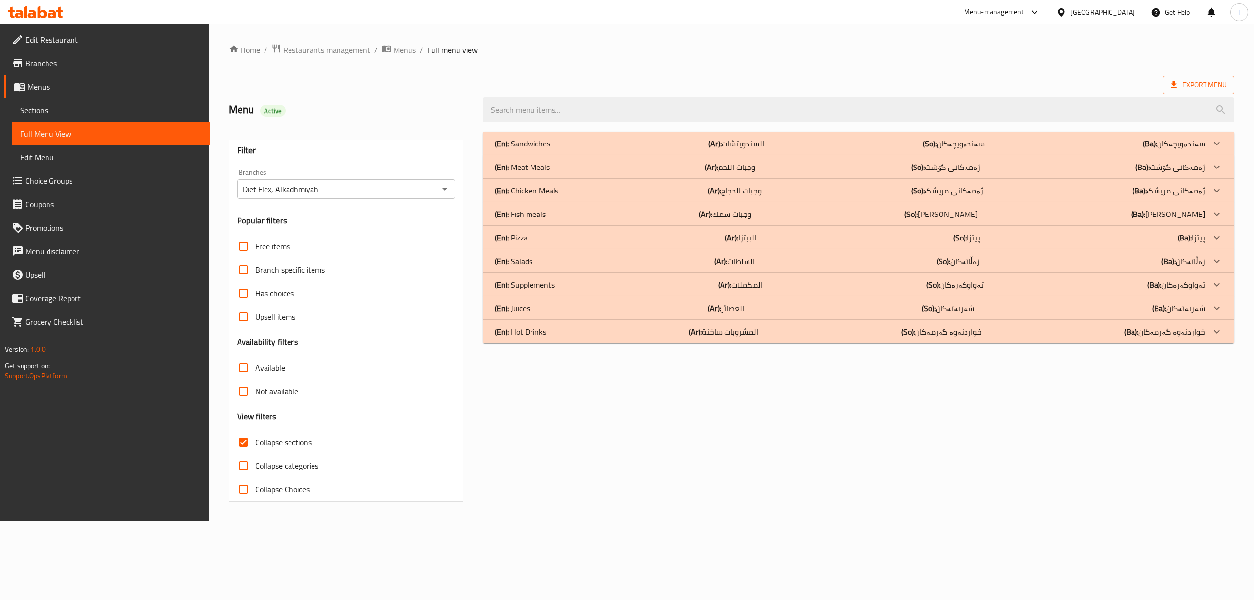
click at [279, 446] on span "Collapse sections" at bounding box center [283, 442] width 56 height 12
click at [255, 446] on input "Collapse sections" at bounding box center [244, 442] width 24 height 24
checkbox input "false"
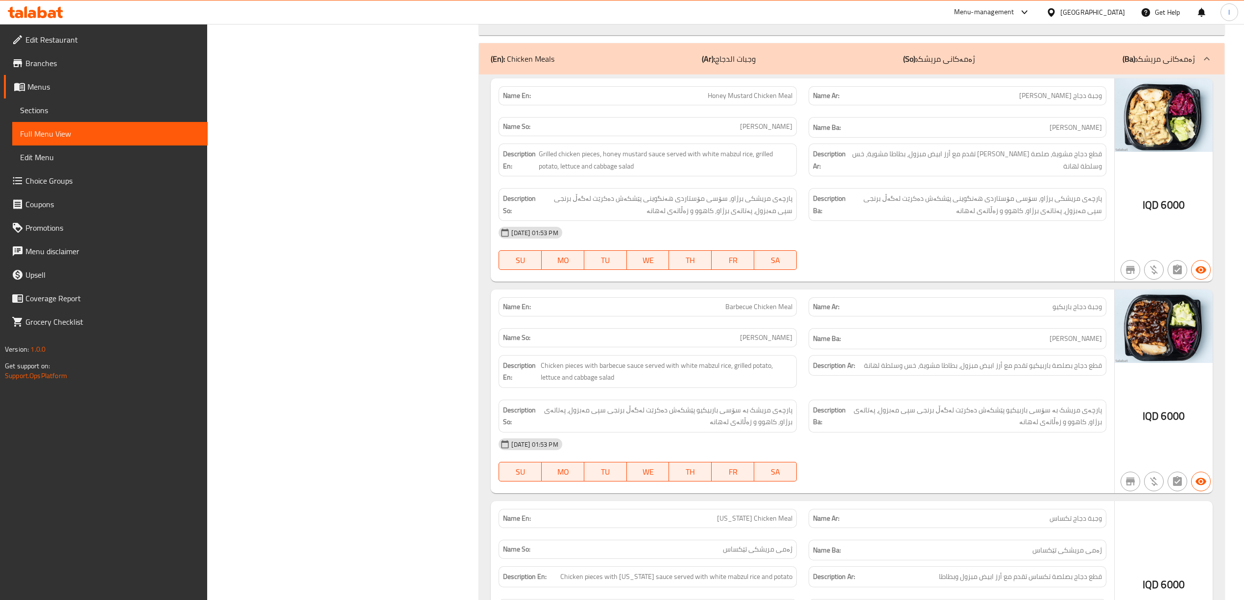
scroll to position [4031, 0]
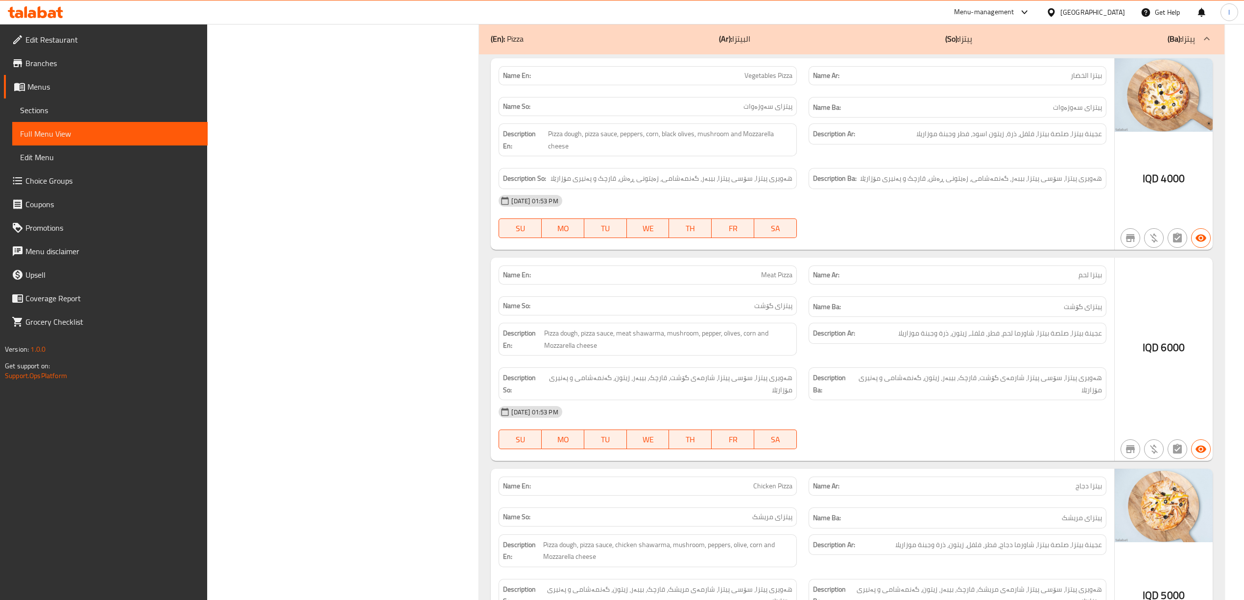
scroll to position [7995, 0]
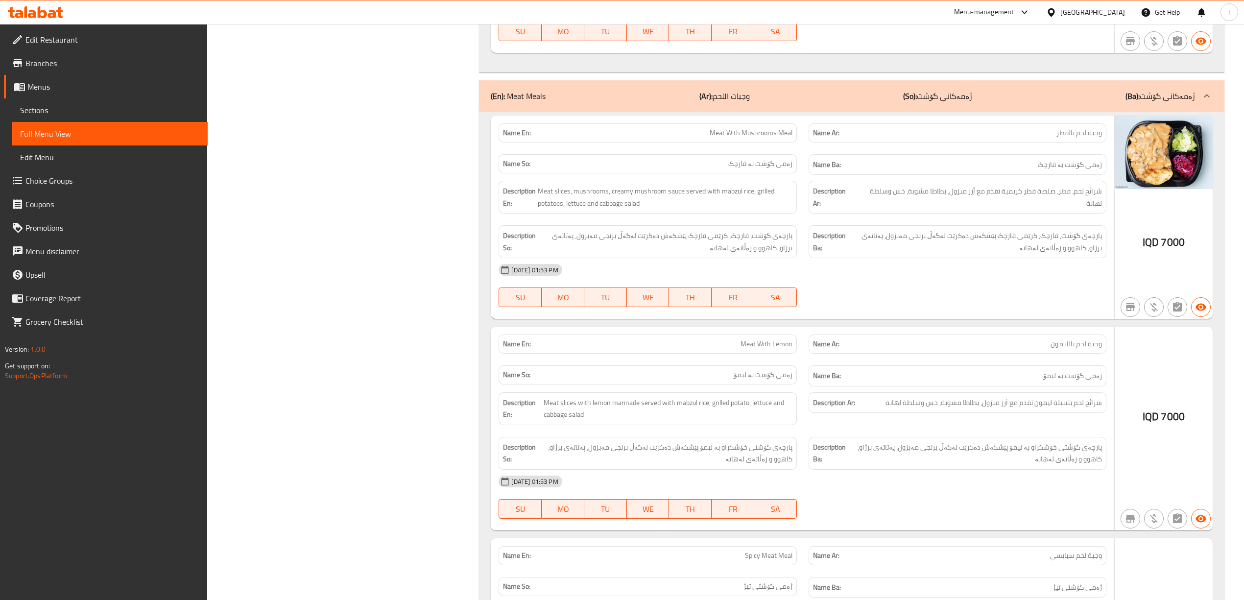
scroll to position [2631, 0]
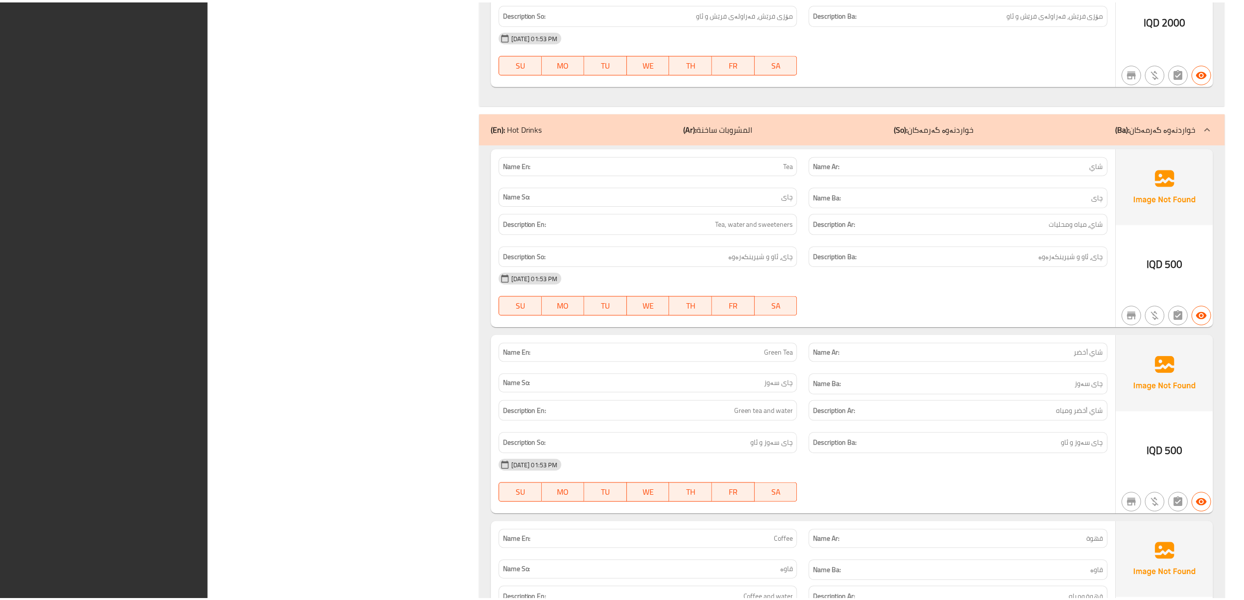
scroll to position [11389, 0]
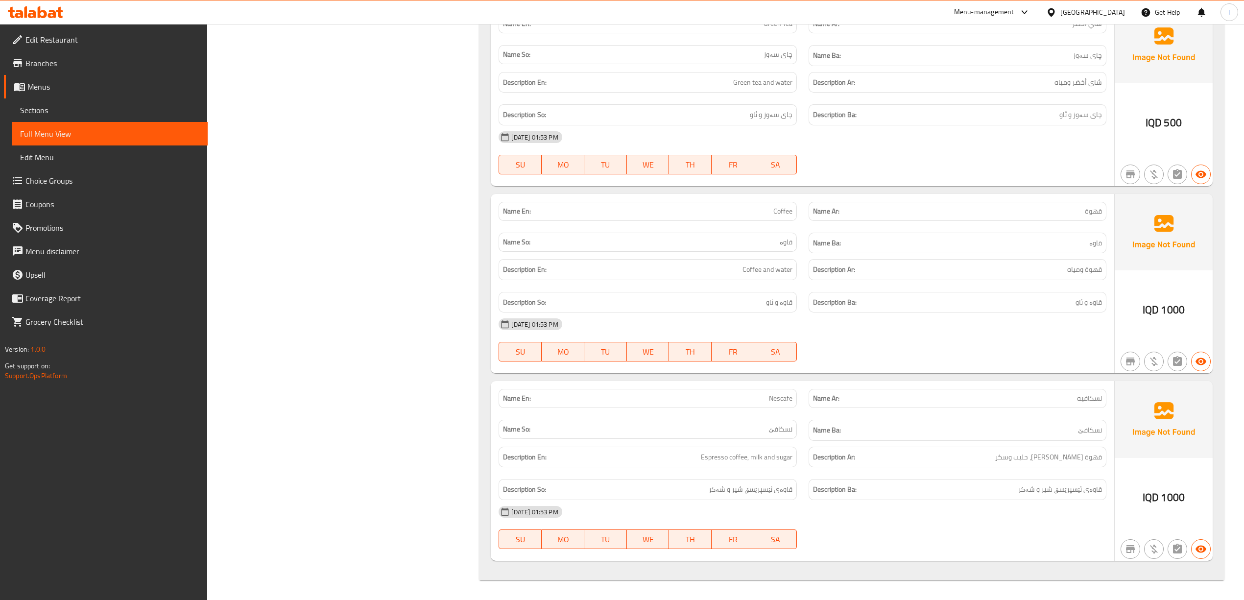
click at [46, 11] on icon at bounding box center [35, 12] width 55 height 12
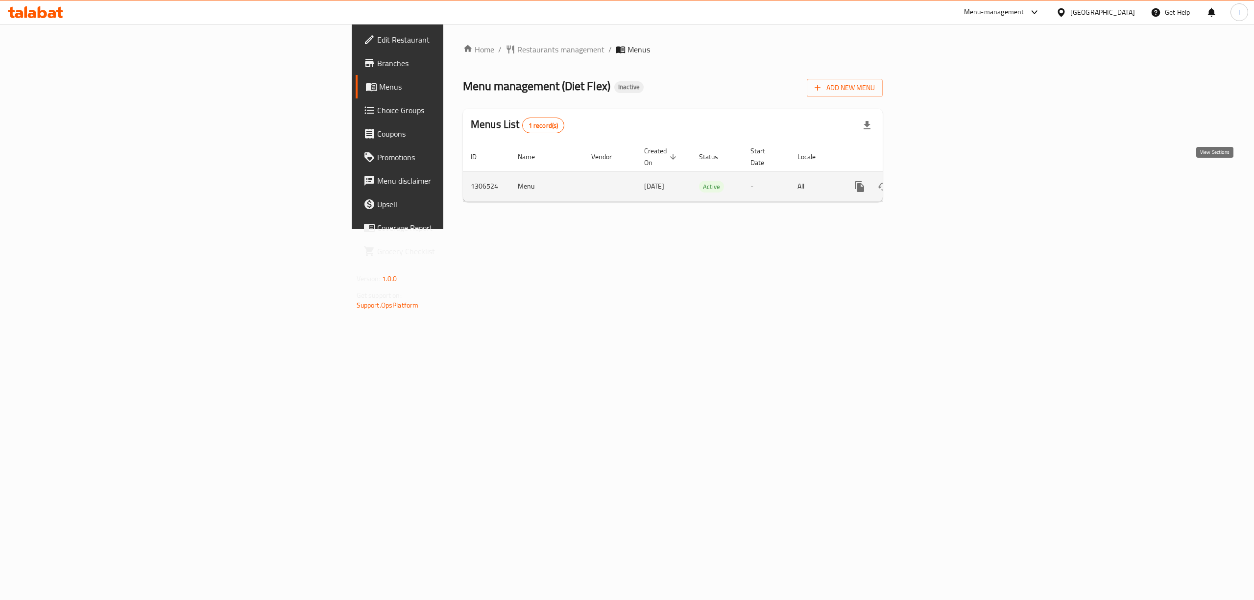
click at [942, 175] on link "enhanced table" at bounding box center [930, 187] width 24 height 24
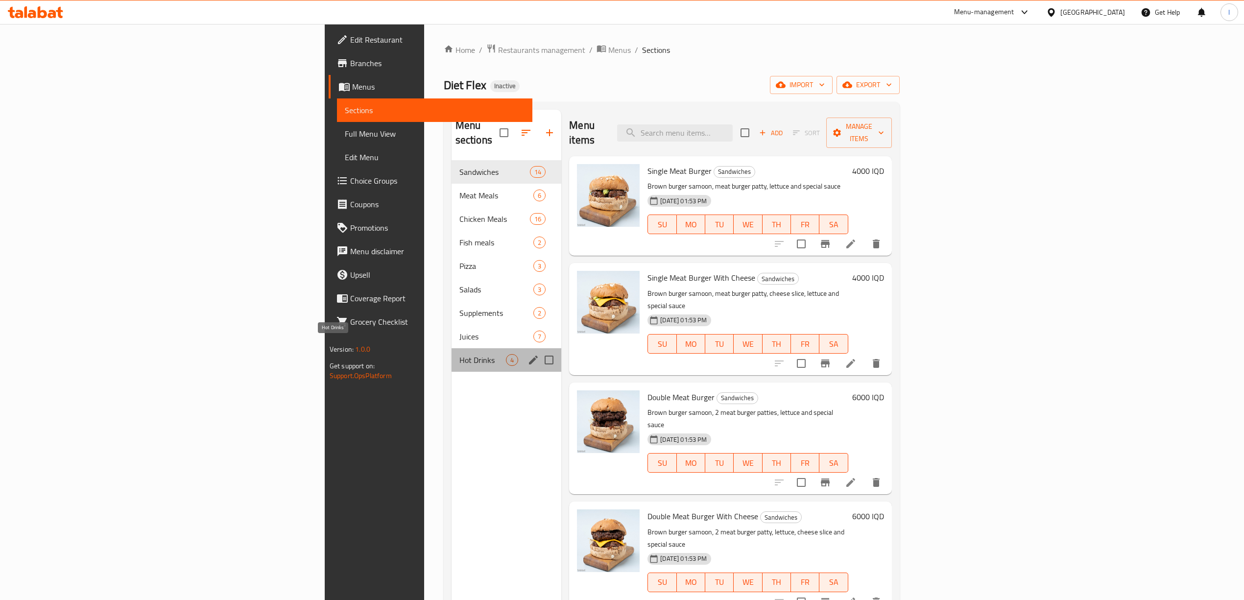
click at [459, 354] on span "Hot Drinks" at bounding box center [482, 360] width 47 height 12
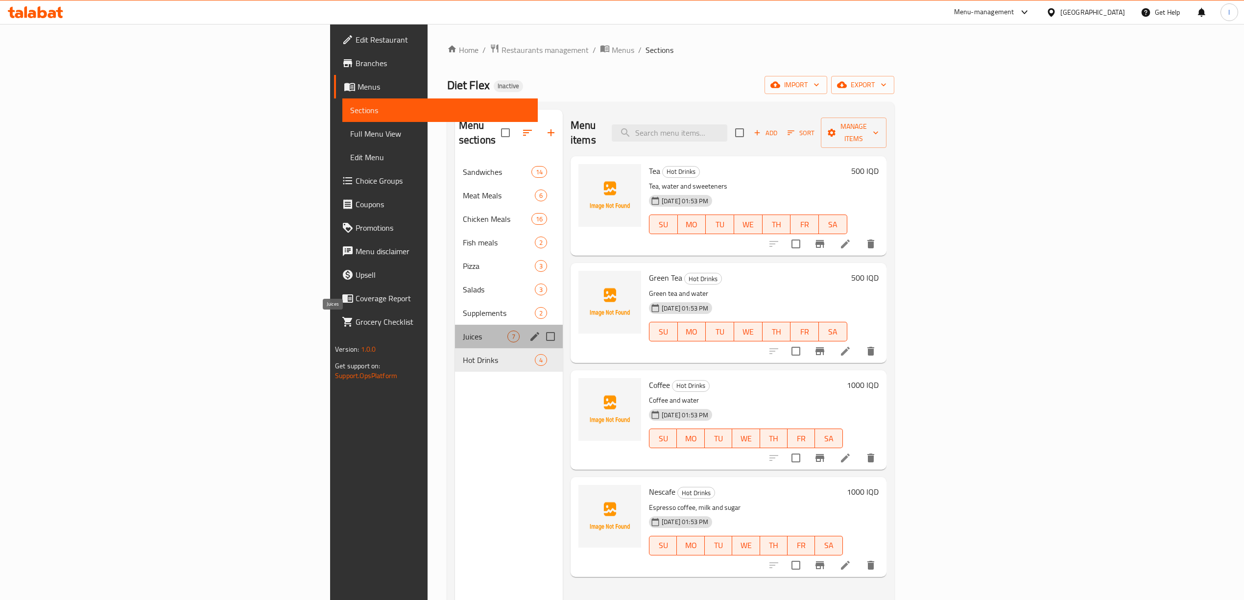
click at [463, 331] on span "Juices" at bounding box center [485, 337] width 45 height 12
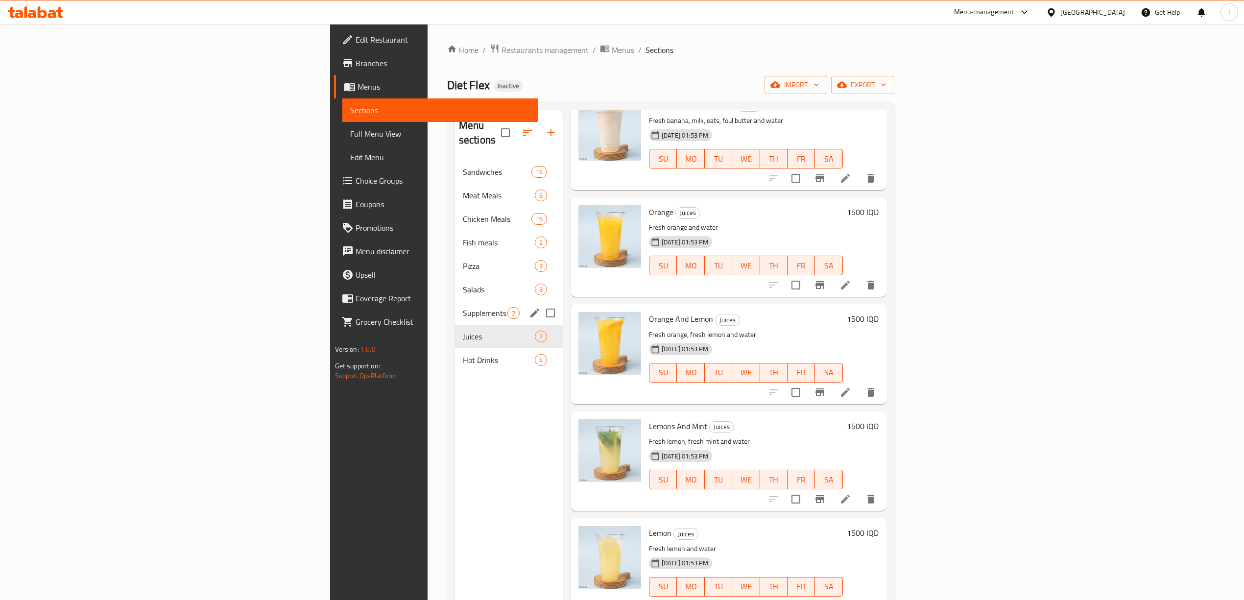
click at [455, 308] on div "Supplements 2" at bounding box center [509, 313] width 108 height 24
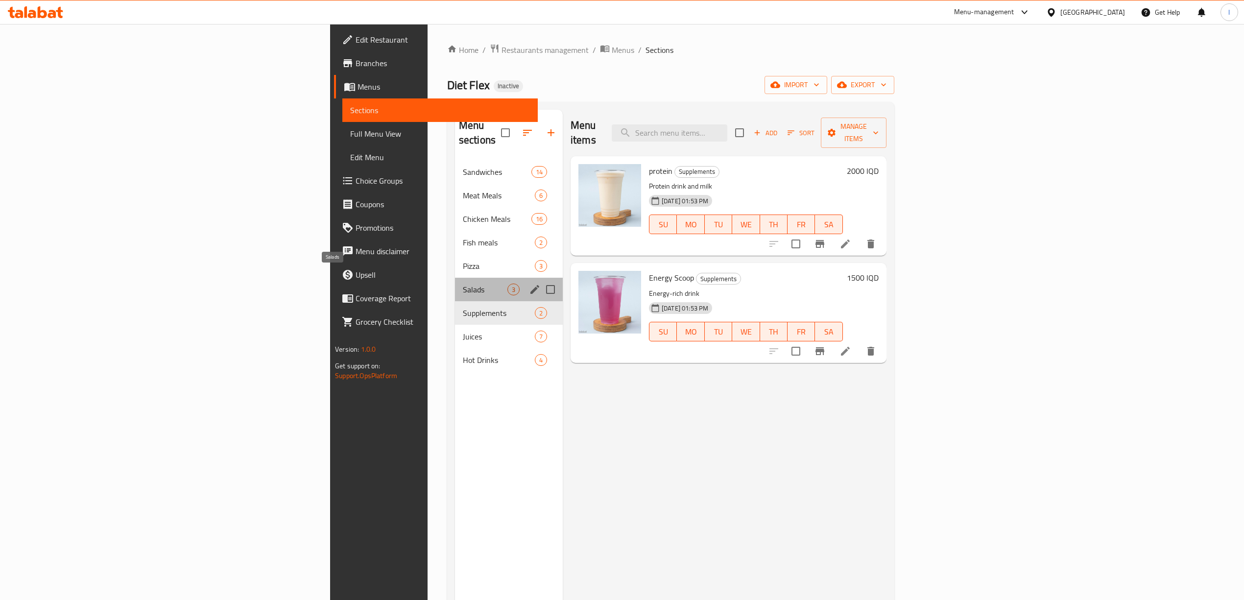
click at [463, 284] on span "Salads" at bounding box center [485, 290] width 45 height 12
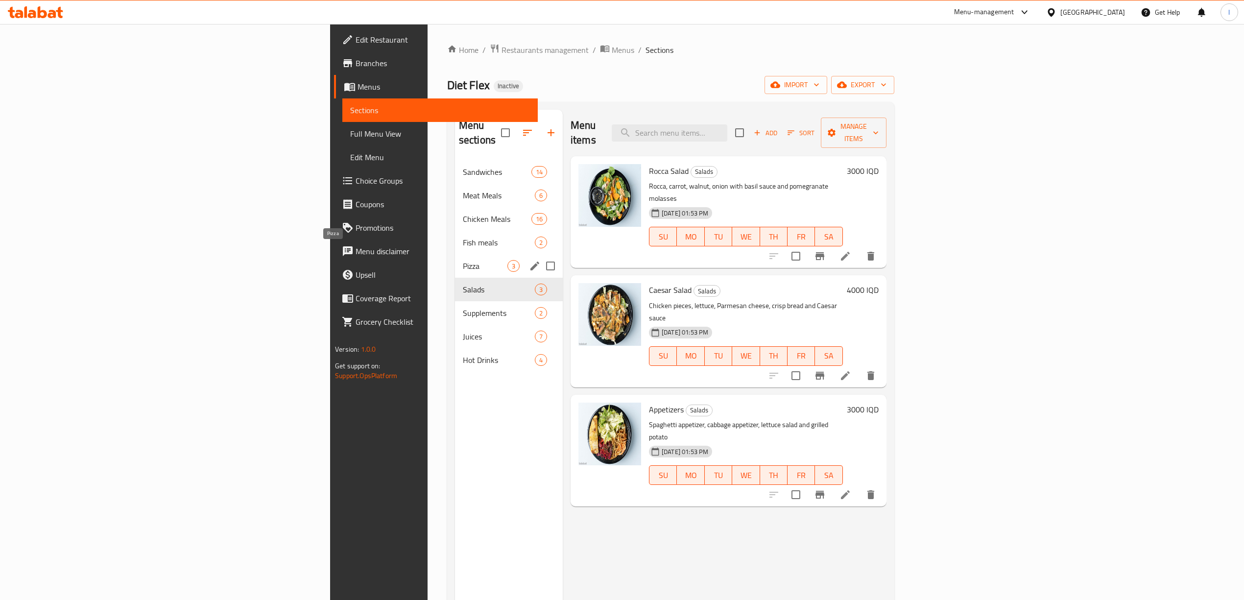
click at [463, 260] on span "Pizza" at bounding box center [485, 266] width 45 height 12
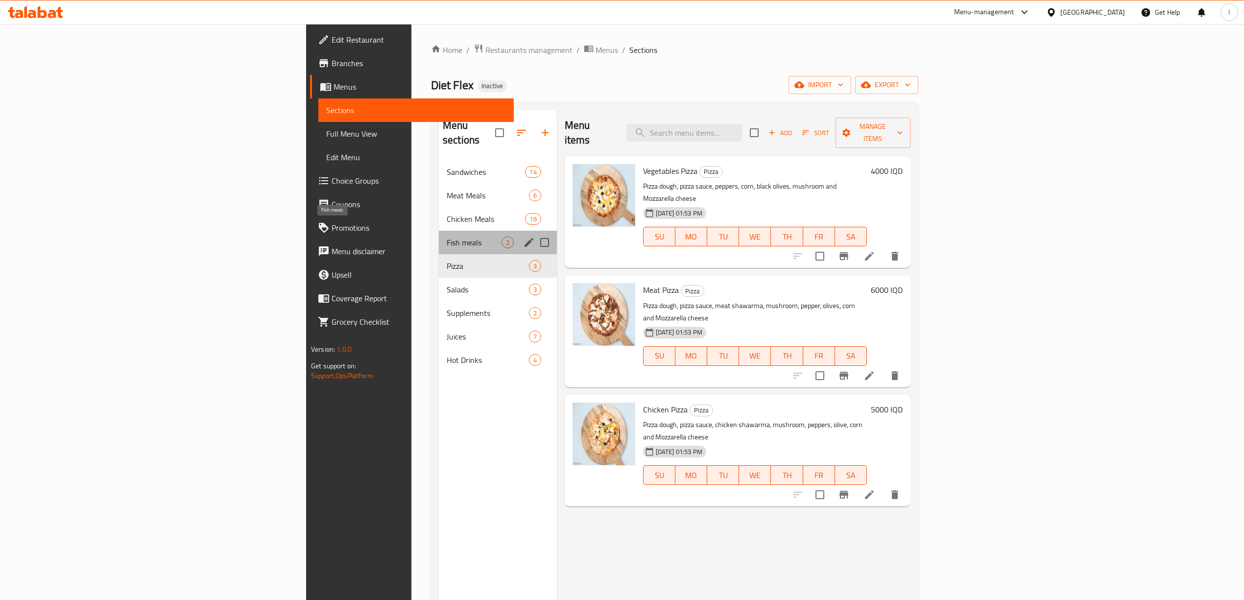
click at [447, 237] on span "Fish meals" at bounding box center [474, 243] width 55 height 12
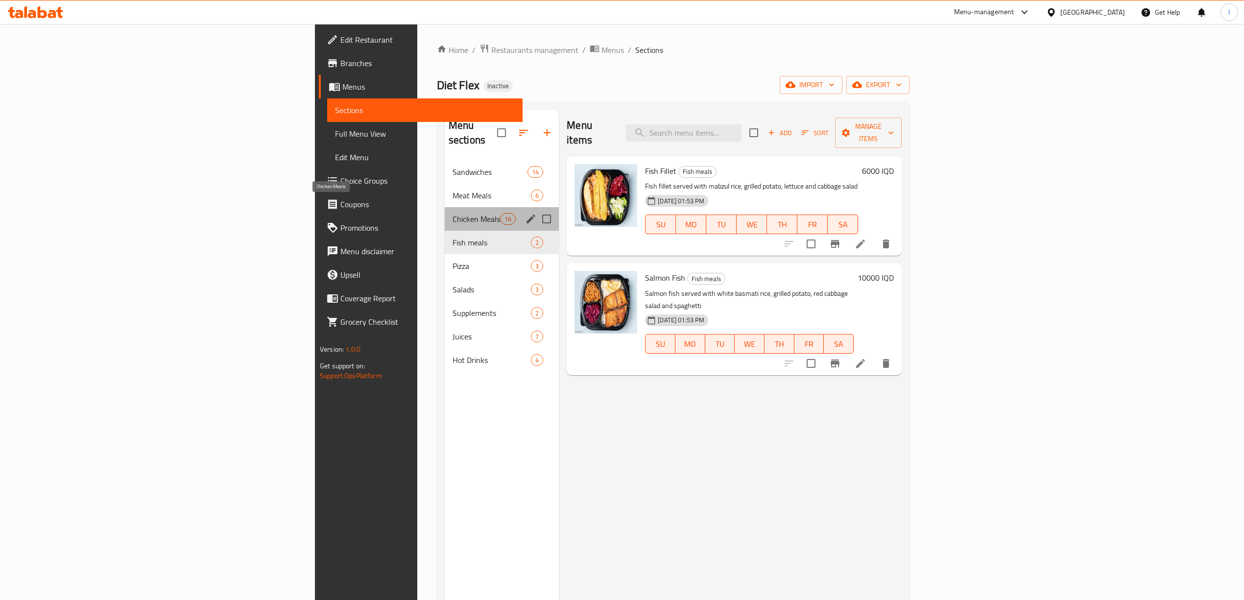
click at [452, 213] on span "Chicken Meals" at bounding box center [476, 219] width 48 height 12
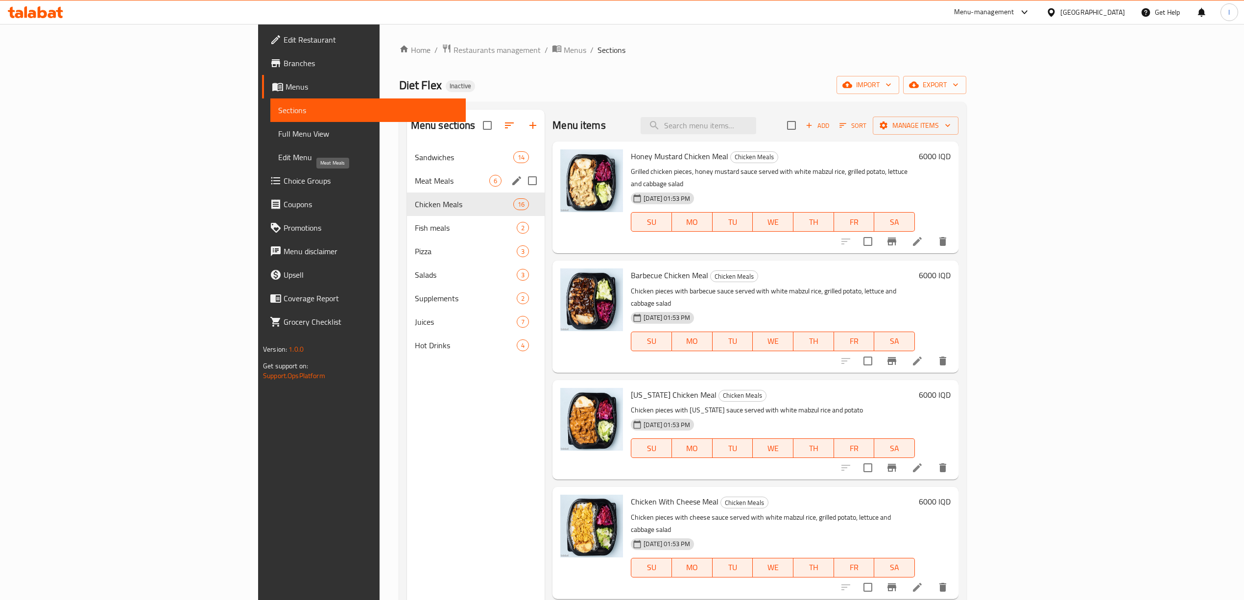
click at [415, 179] on span "Meat Meals" at bounding box center [452, 181] width 74 height 12
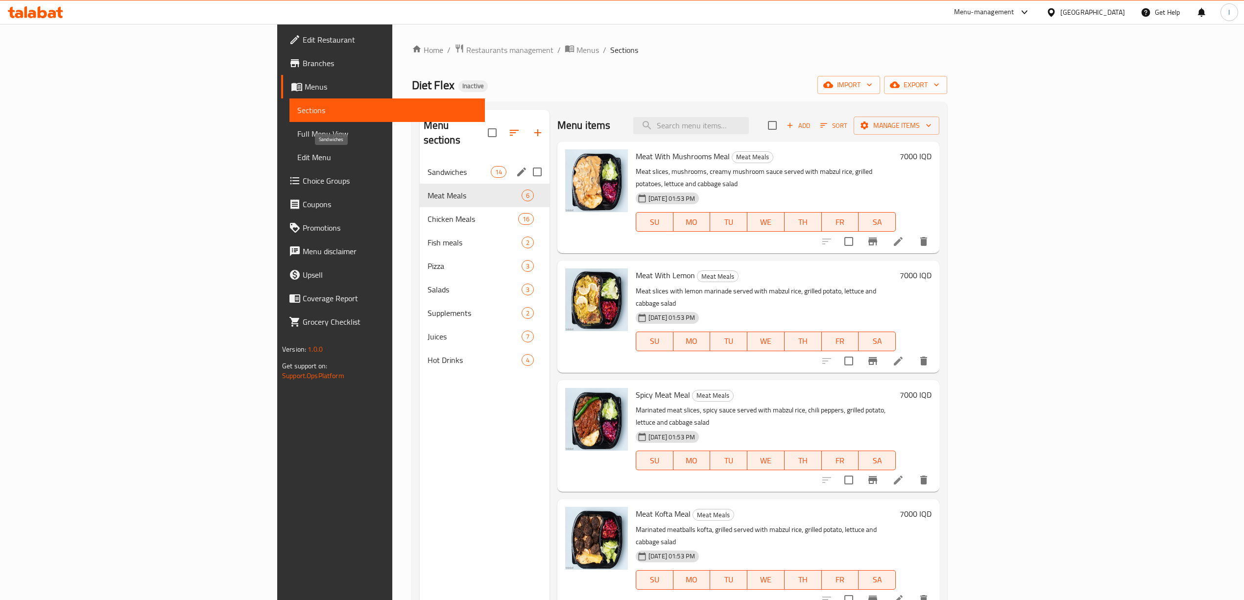
click at [428, 166] on span "Sandwiches" at bounding box center [459, 172] width 63 height 12
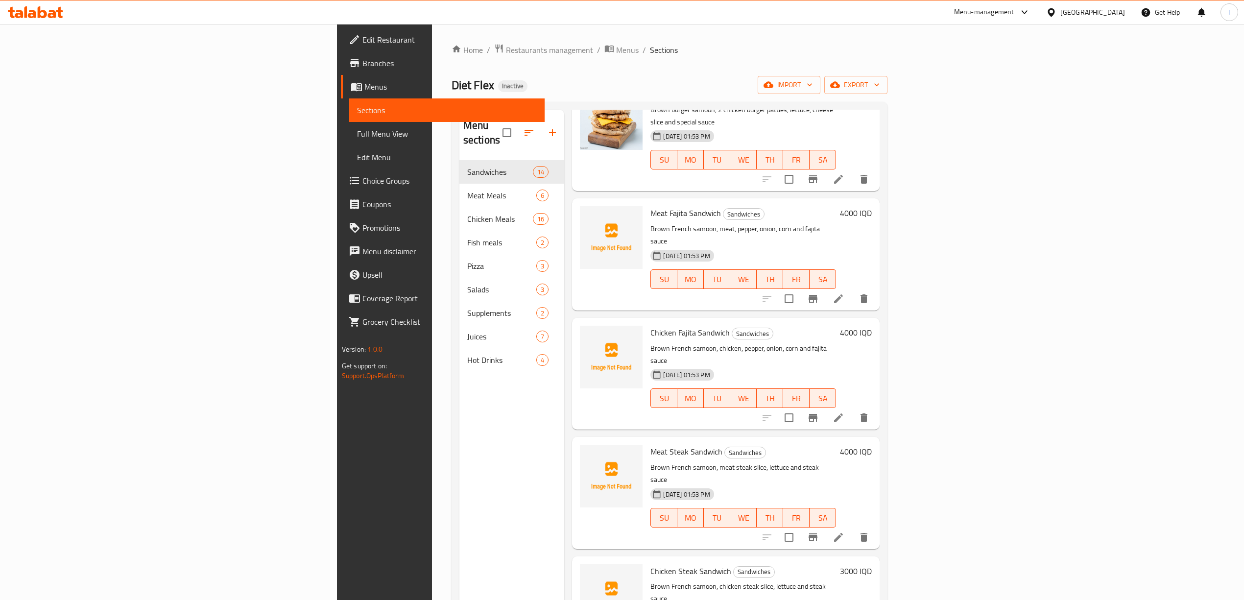
scroll to position [922, 0]
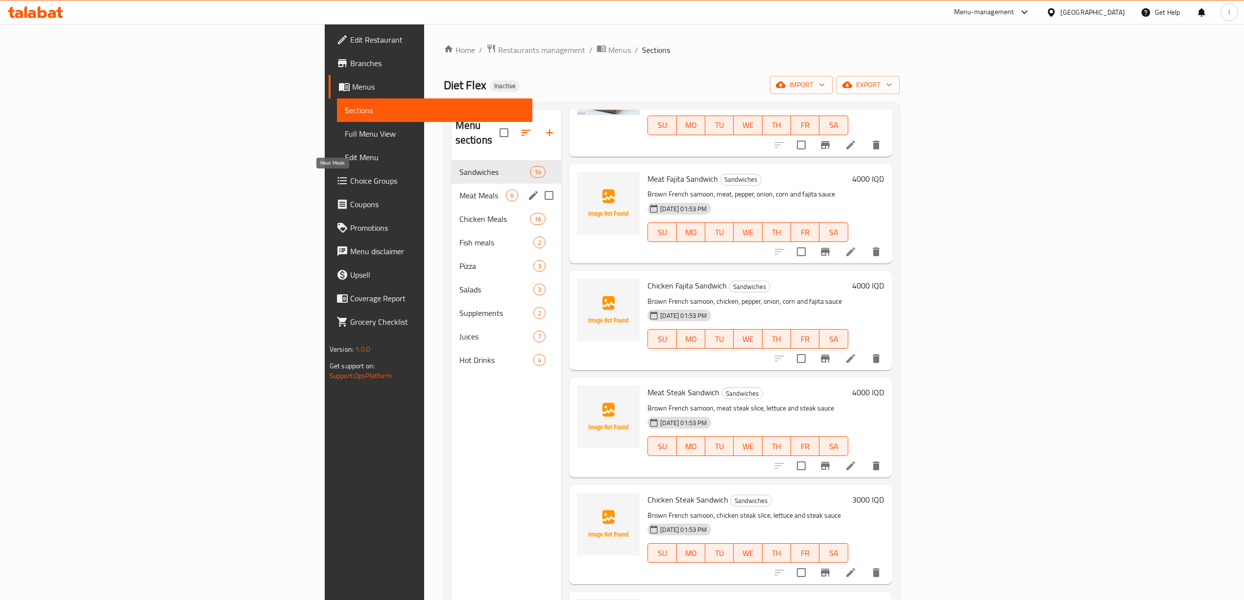
click at [459, 190] on span "Meat Meals" at bounding box center [482, 196] width 47 height 12
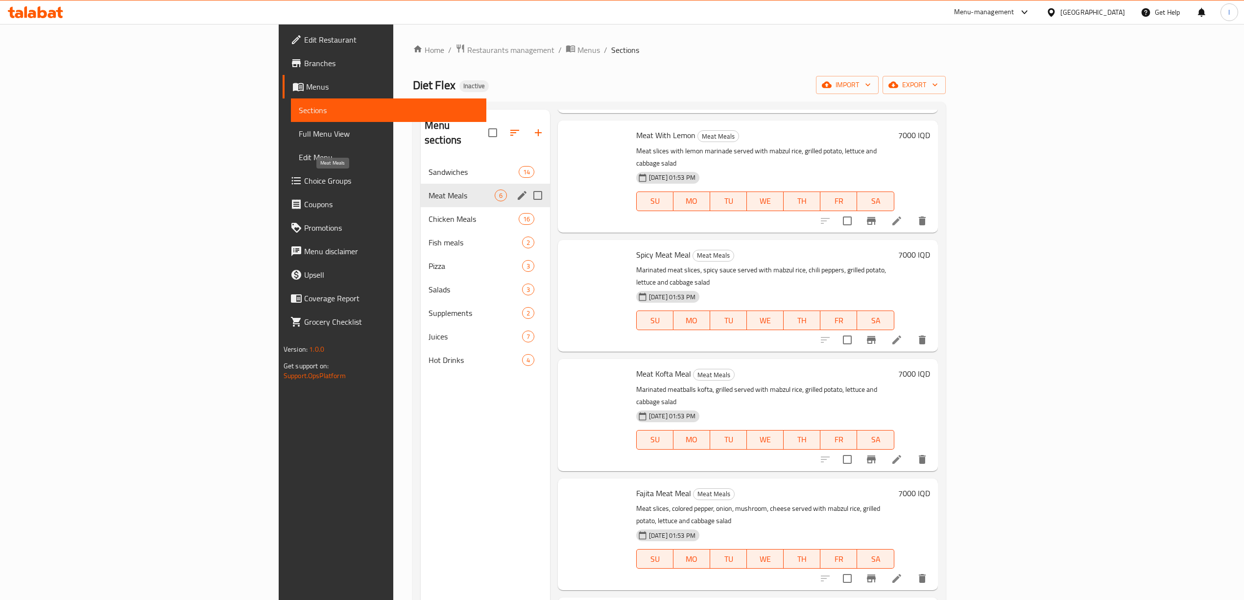
scroll to position [66, 0]
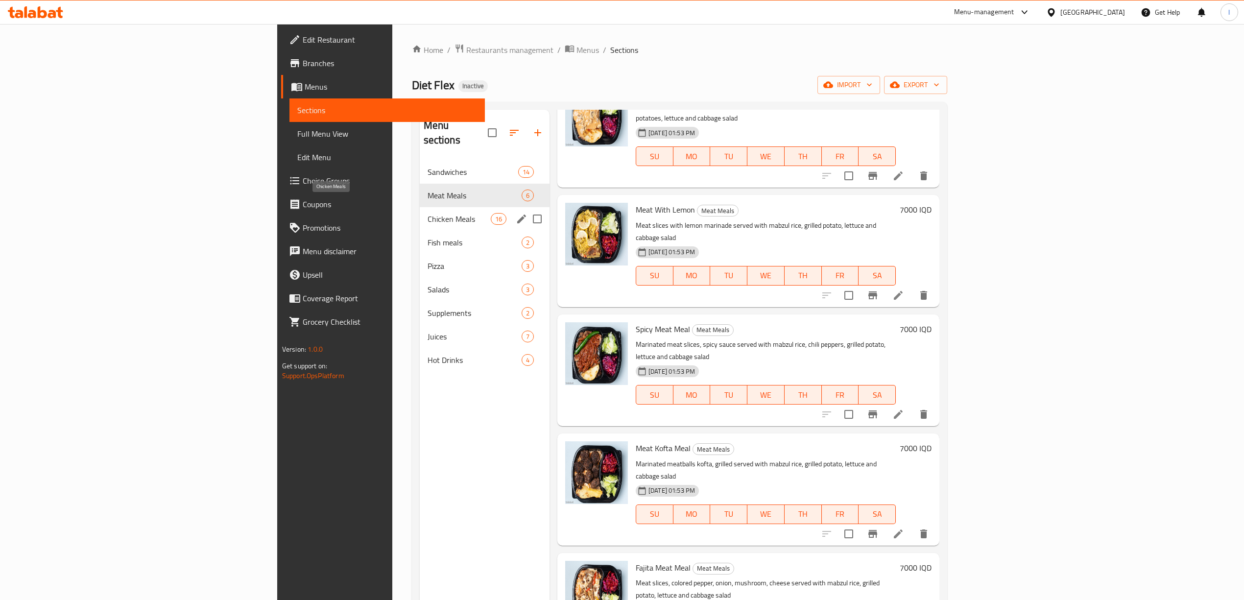
click at [428, 213] on span "Chicken Meals" at bounding box center [459, 219] width 63 height 12
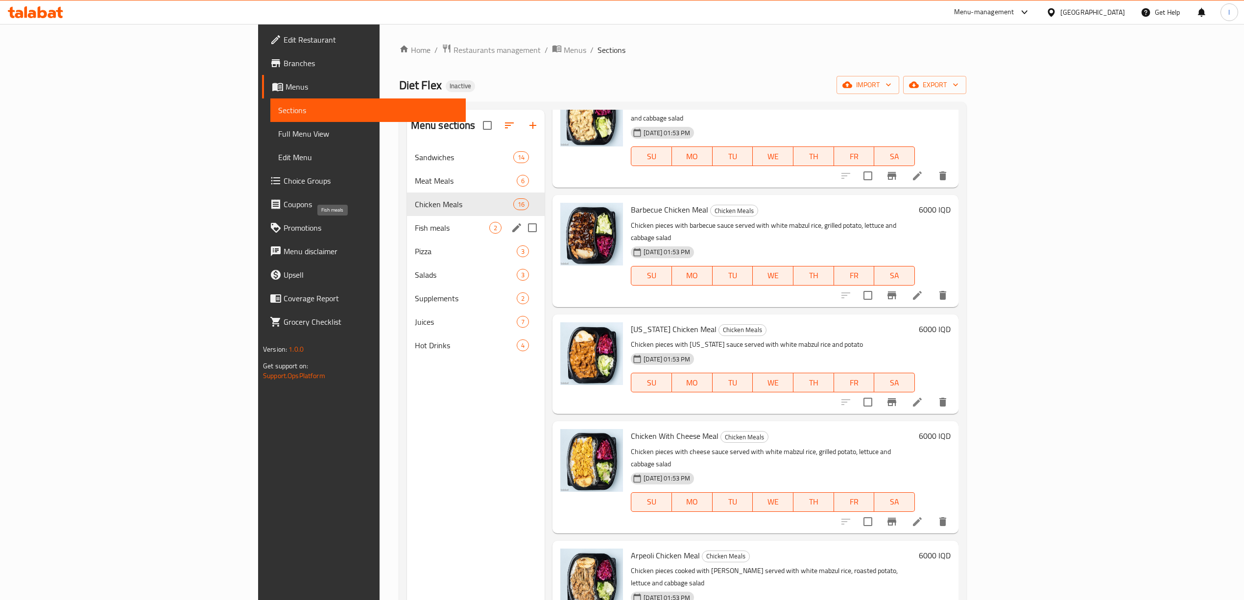
click at [415, 230] on span "Fish meals" at bounding box center [452, 228] width 74 height 12
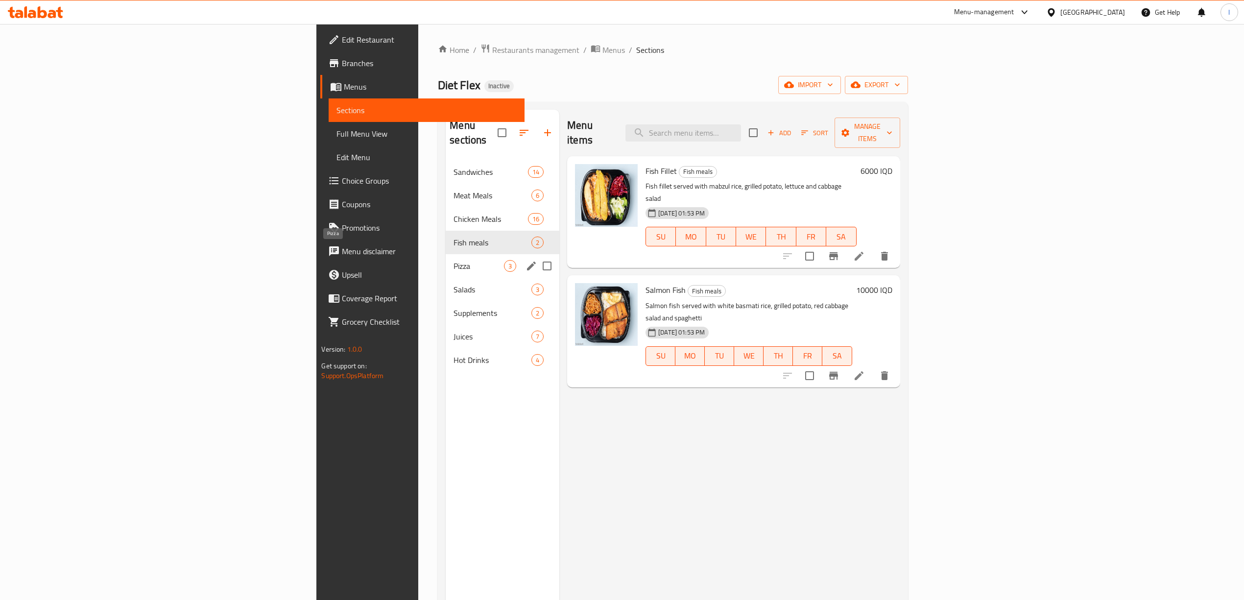
click at [453, 260] on span "Pizza" at bounding box center [478, 266] width 50 height 12
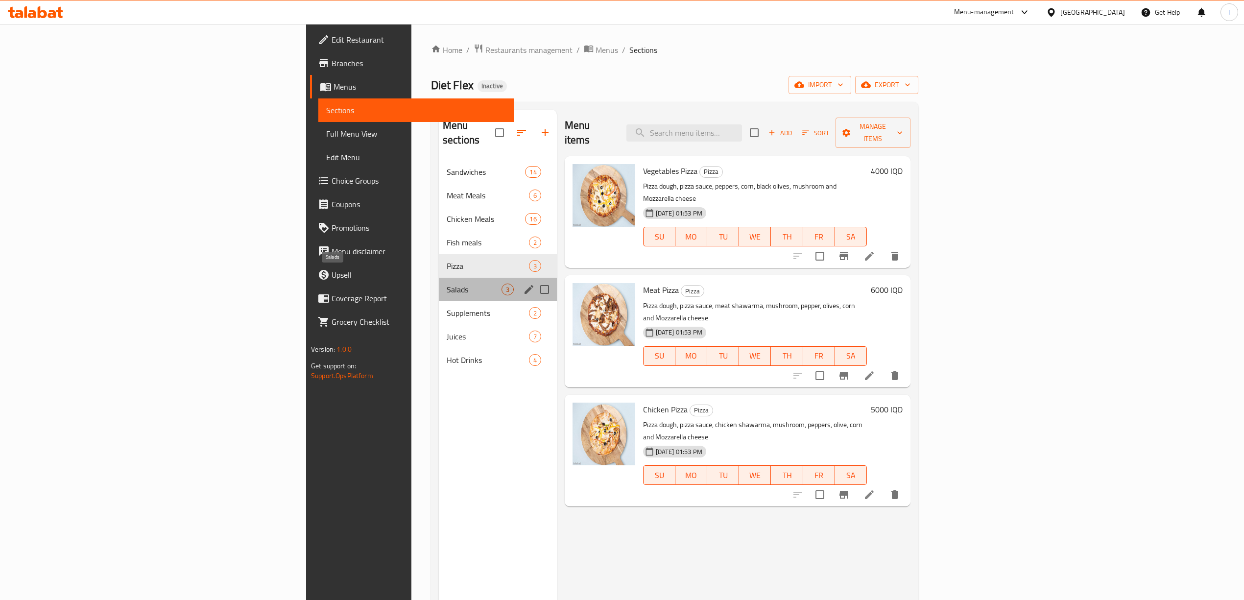
click at [447, 284] on span "Salads" at bounding box center [474, 290] width 55 height 12
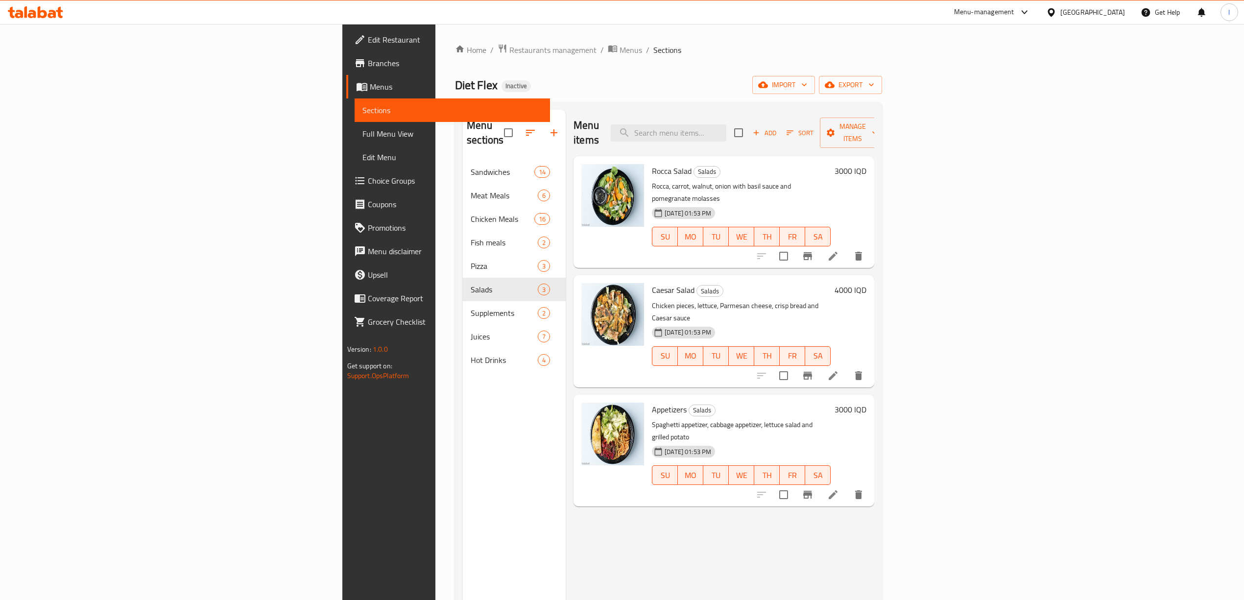
click at [335, 26] on ul "Edit Restaurant Branches Menus Sections Full Menu View Edit Menu Choice Groups …" at bounding box center [442, 180] width 215 height 313
click at [368, 43] on span "Edit Restaurant" at bounding box center [455, 40] width 174 height 12
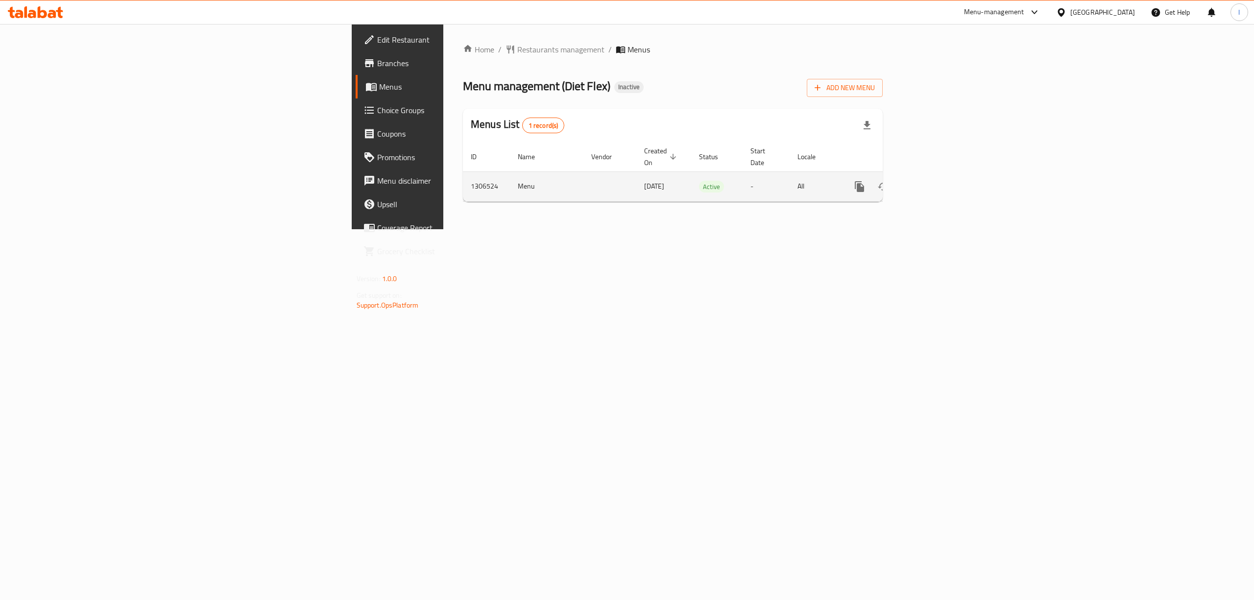
click at [936, 181] on icon "enhanced table" at bounding box center [930, 187] width 12 height 12
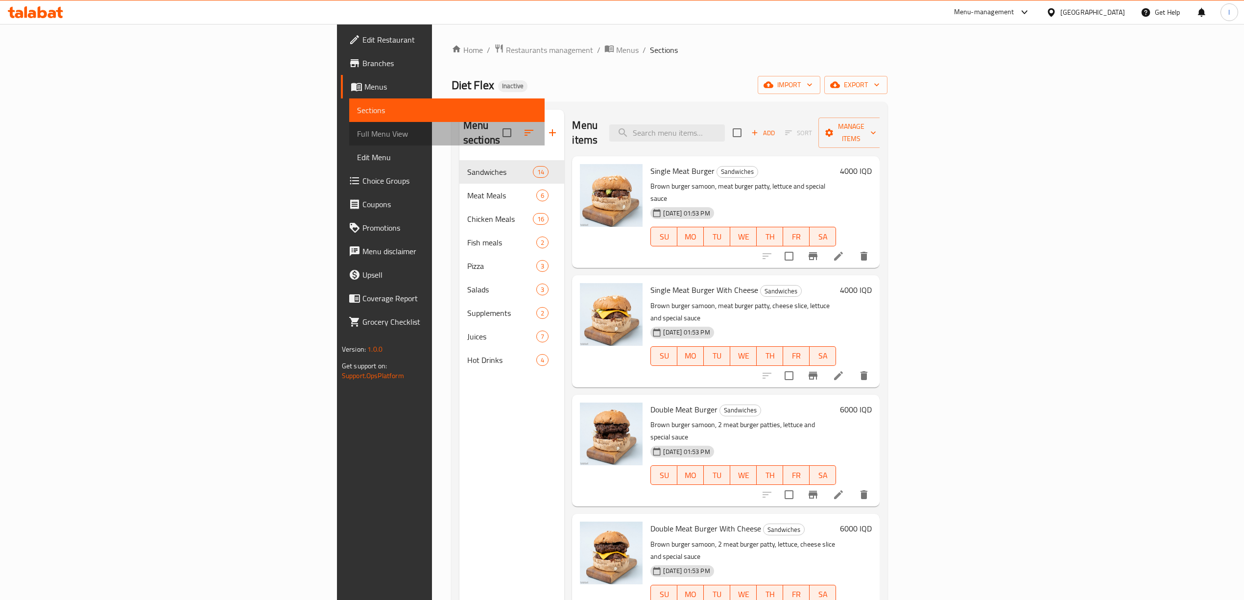
drag, startPoint x: 86, startPoint y: 129, endPoint x: 129, endPoint y: 164, distance: 55.1
click at [357, 129] on span "Full Menu View" at bounding box center [447, 134] width 180 height 12
click at [357, 137] on span "Full Menu View" at bounding box center [447, 134] width 180 height 12
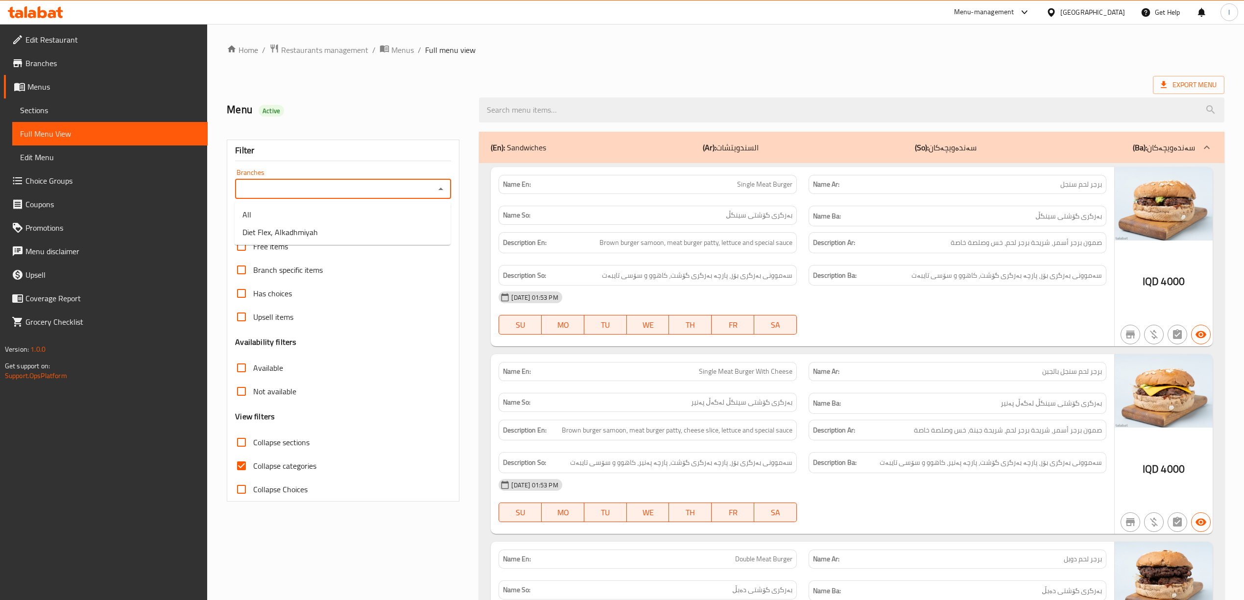
click at [351, 194] on input "Branches" at bounding box center [335, 189] width 194 height 14
click at [281, 230] on span "Diet Flex, Alkadhmiyah" at bounding box center [279, 232] width 75 height 12
type input "Diet Flex, Alkadhmiyah"
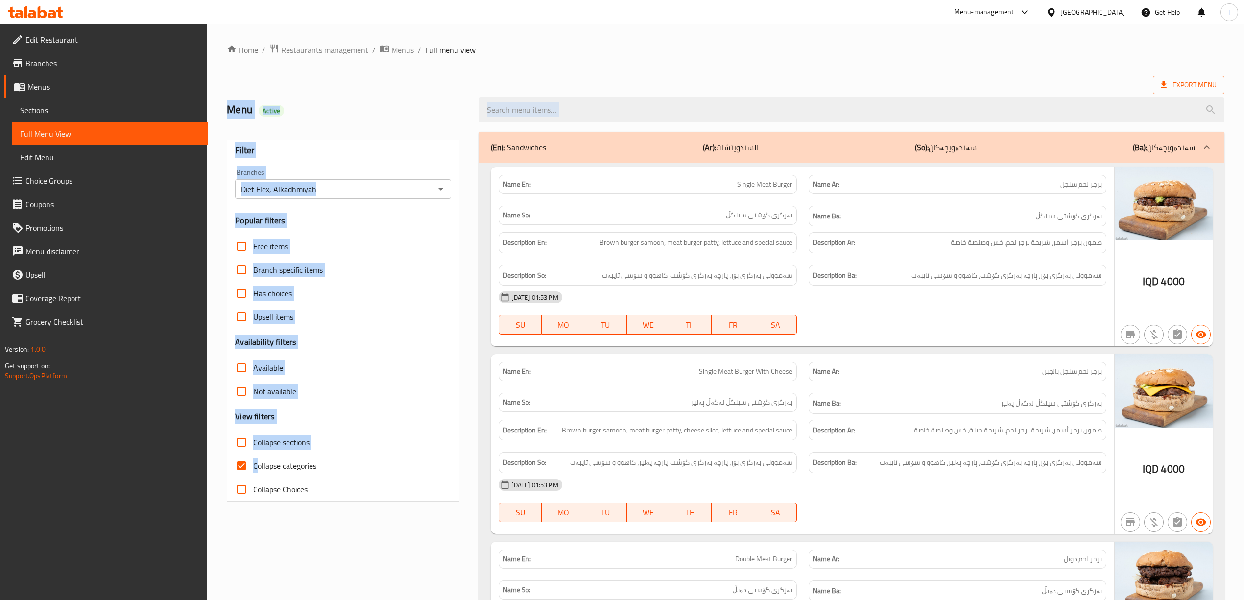
click at [251, 469] on input "Collapse categories" at bounding box center [242, 466] width 24 height 24
checkbox input "false"
click at [269, 452] on label "Collapse sections" at bounding box center [270, 442] width 80 height 24
click at [253, 452] on input "Collapse sections" at bounding box center [242, 442] width 24 height 24
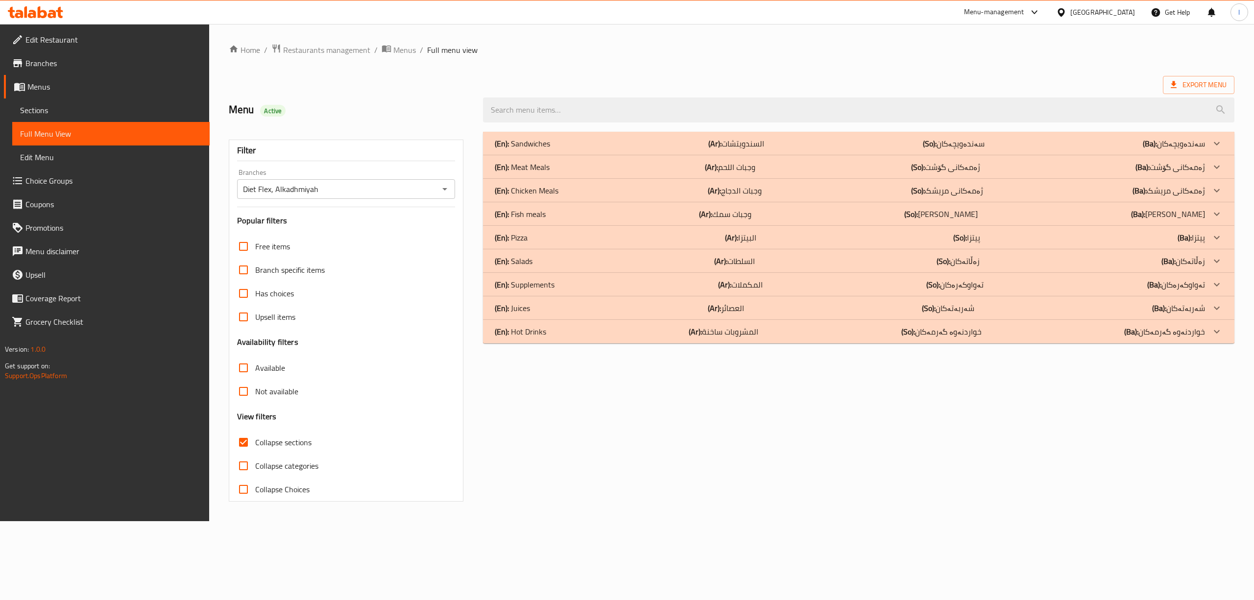
click at [259, 442] on span "Collapse sections" at bounding box center [283, 442] width 56 height 12
click at [255, 442] on input "Collapse sections" at bounding box center [244, 442] width 24 height 24
checkbox input "false"
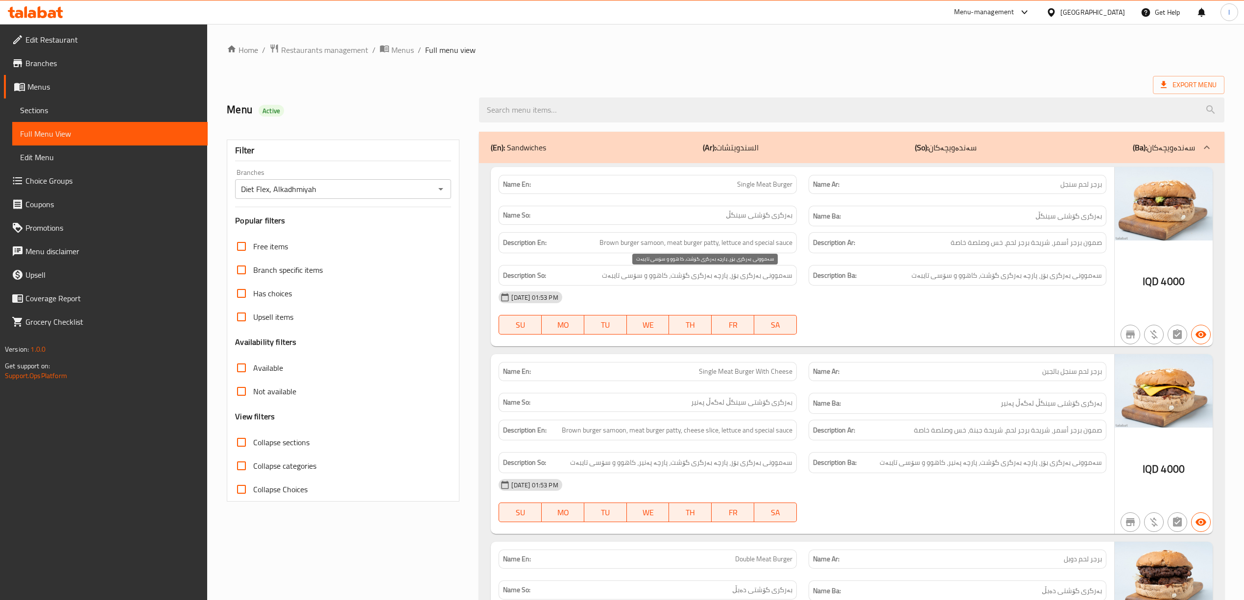
click at [949, 278] on span "سەموونی بەرگری بۆر، پارچە بەرگری گۆشت، کاهوو و سۆسی تایبەت" at bounding box center [1006, 275] width 190 height 12
click at [60, 14] on icon at bounding box center [59, 12] width 7 height 11
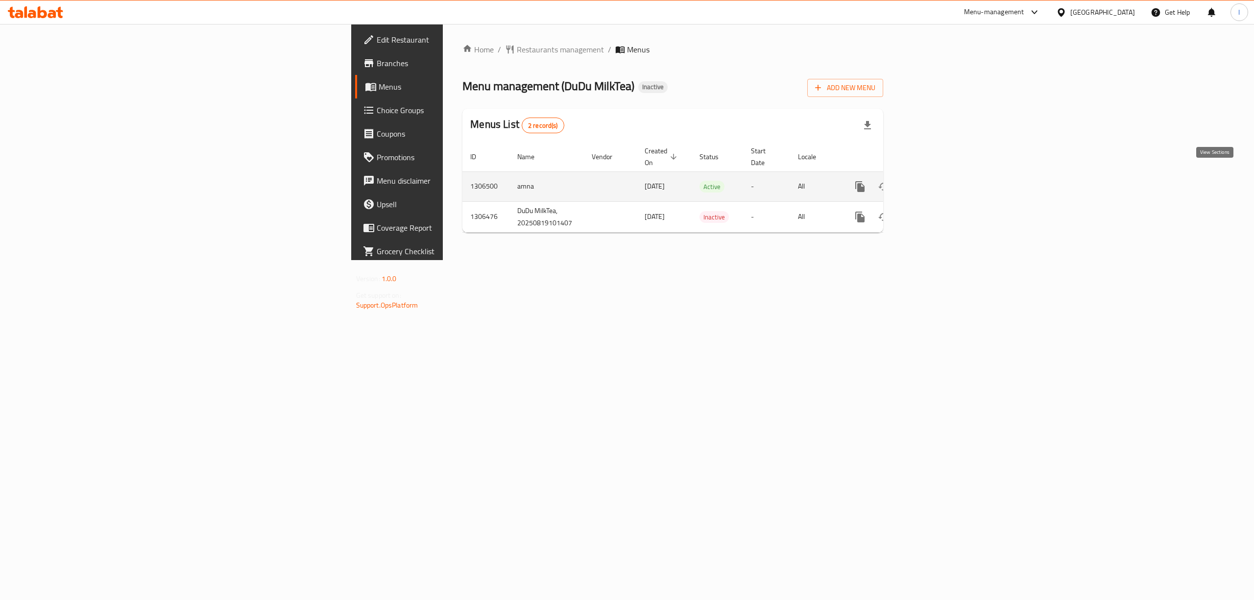
click at [936, 181] on icon "enhanced table" at bounding box center [931, 187] width 12 height 12
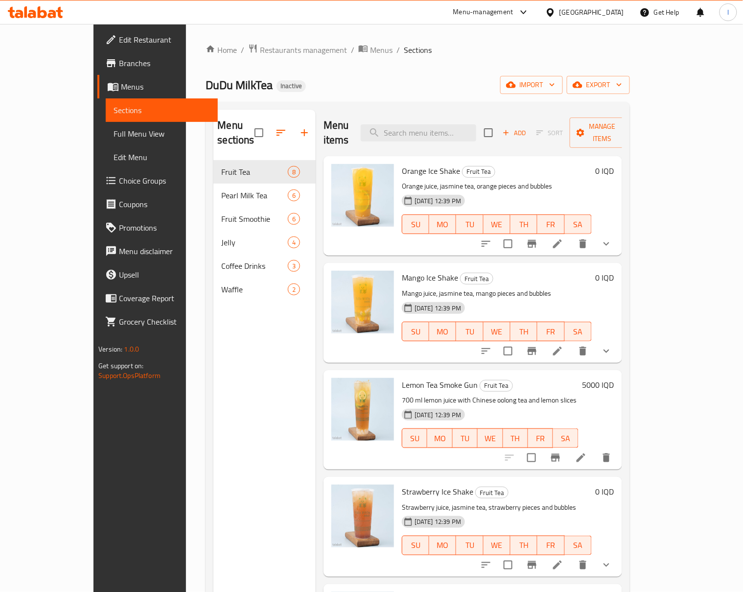
click at [114, 136] on span "Full Menu View" at bounding box center [162, 134] width 96 height 12
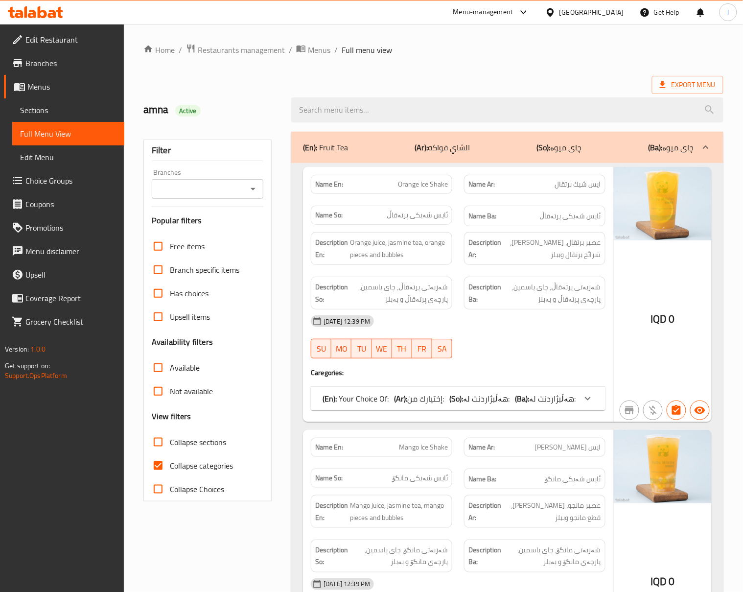
drag, startPoint x: 201, startPoint y: 471, endPoint x: 196, endPoint y: 441, distance: 30.2
click at [200, 471] on span "Collapse categories" at bounding box center [201, 466] width 63 height 12
click at [170, 471] on input "Collapse categories" at bounding box center [158, 466] width 24 height 24
checkbox input "false"
click at [196, 440] on span "Collapse sections" at bounding box center [198, 442] width 56 height 12
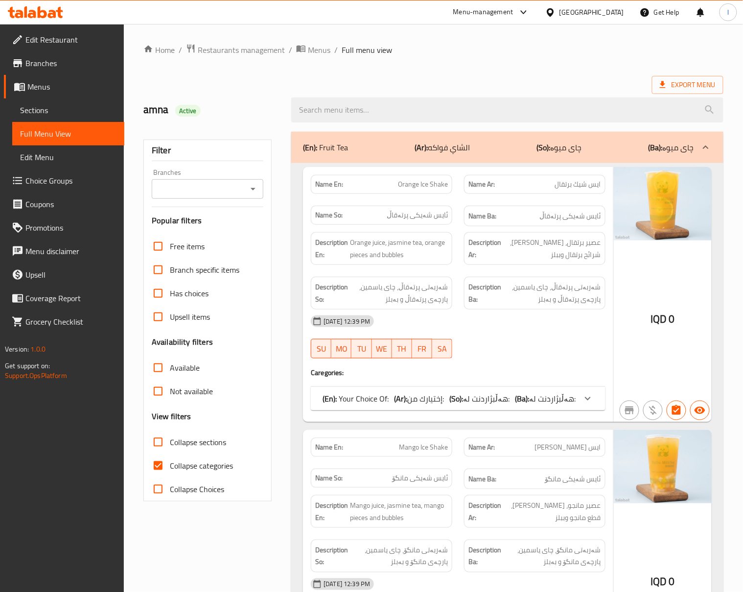
click at [170, 440] on input "Collapse sections" at bounding box center [158, 442] width 24 height 24
checkbox input "true"
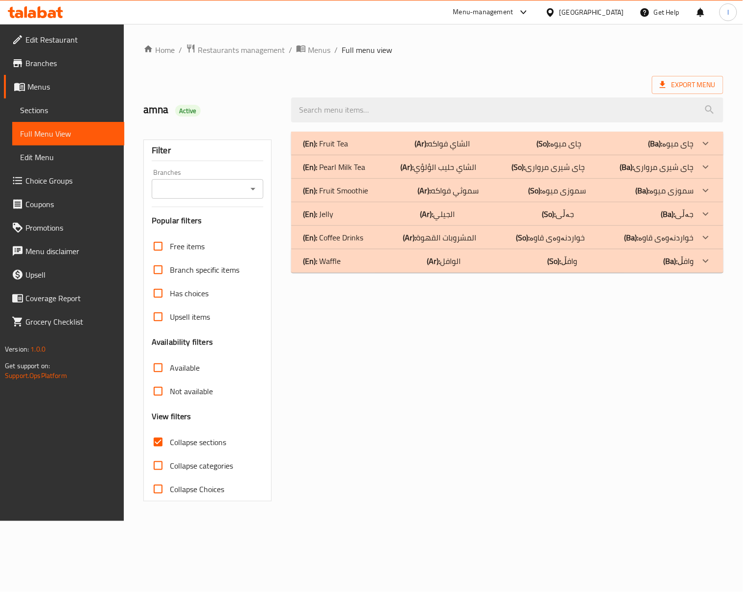
click at [202, 202] on div "Filter Branches Branches Popular filters Free items Branch specific items Has c…" at bounding box center [207, 321] width 128 height 362
click at [206, 194] on input "Branches" at bounding box center [200, 189] width 90 height 14
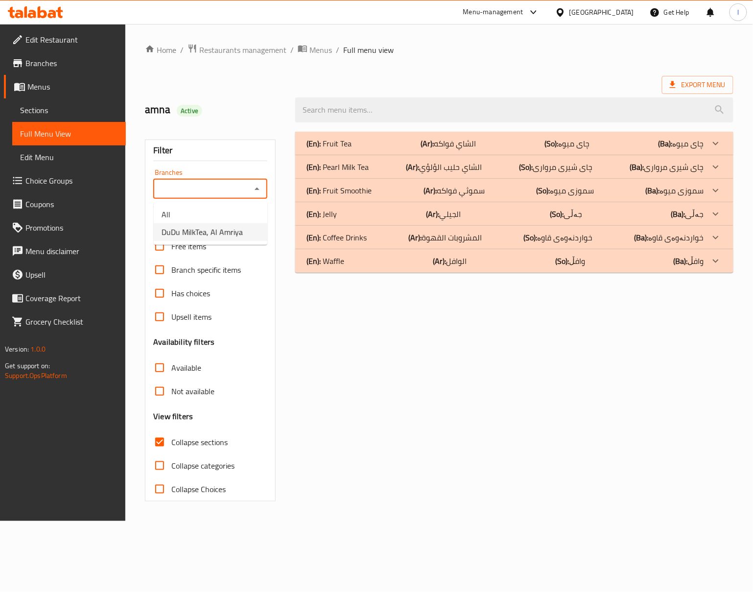
click at [181, 237] on span "DuDu MilkTea, Al Amriya" at bounding box center [202, 232] width 81 height 12
type input "DuDu MilkTea, Al Amriya"
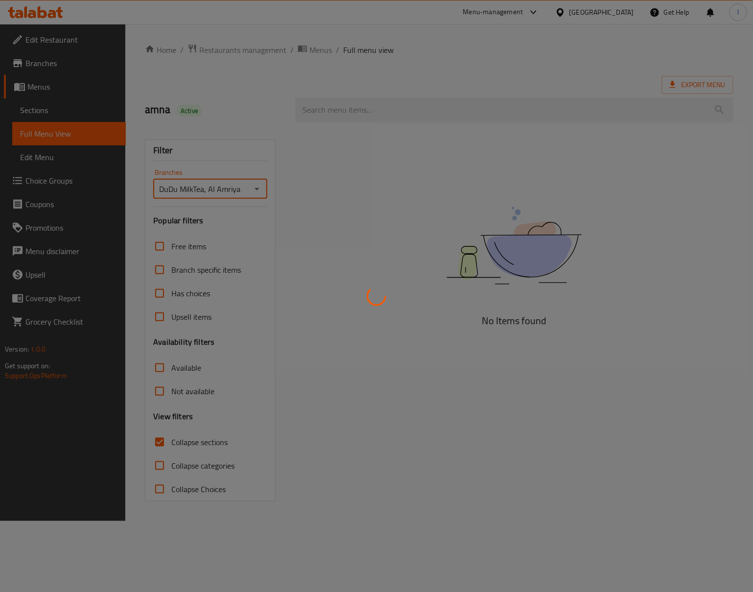
click at [206, 445] on div at bounding box center [376, 296] width 753 height 592
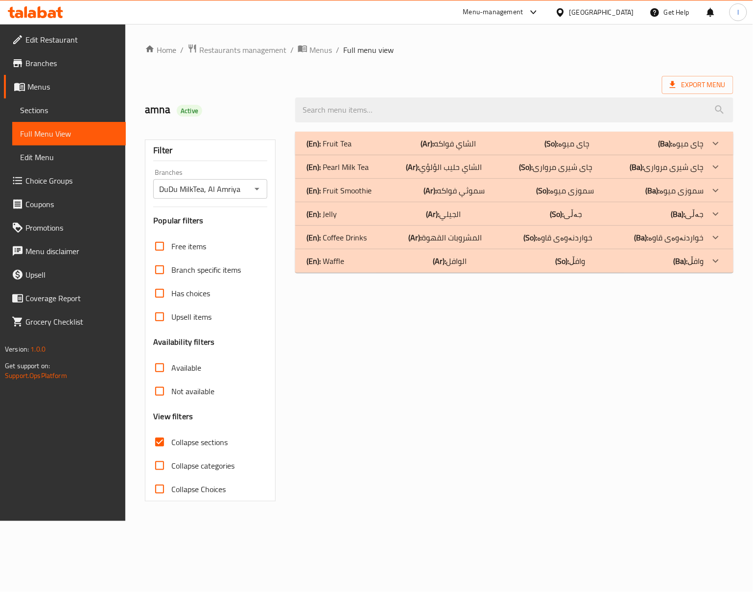
click at [393, 145] on div "(En): Fruit Tea (Ar): الشاي فواكه (So): چای میوە (Ba): چای میوە" at bounding box center [505, 144] width 397 height 12
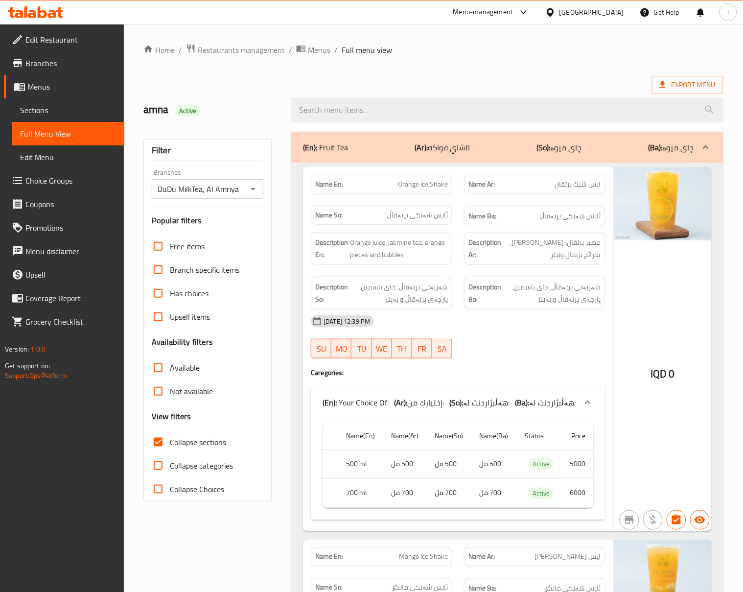
click at [496, 253] on strong "Description Ar:" at bounding box center [485, 249] width 33 height 24
click at [530, 359] on div at bounding box center [534, 359] width 153 height 12
click at [514, 315] on div "[DATE] 12:39 PM" at bounding box center [458, 321] width 307 height 24
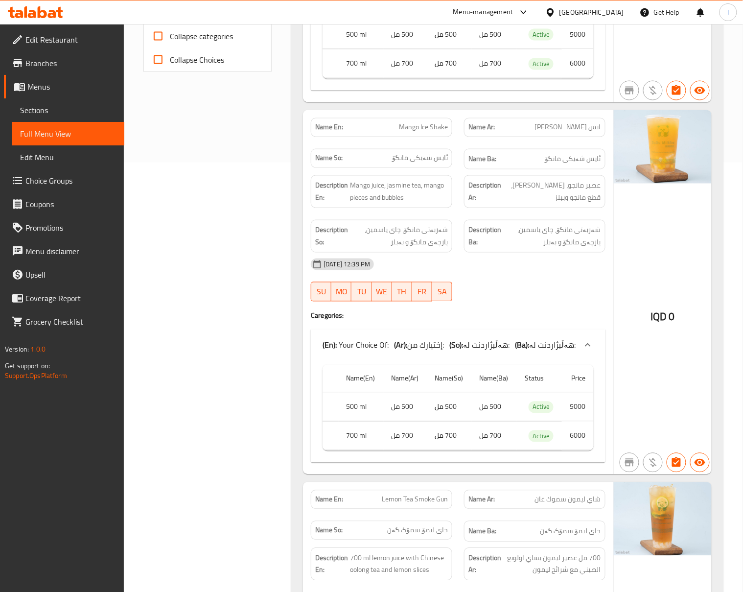
scroll to position [435, 0]
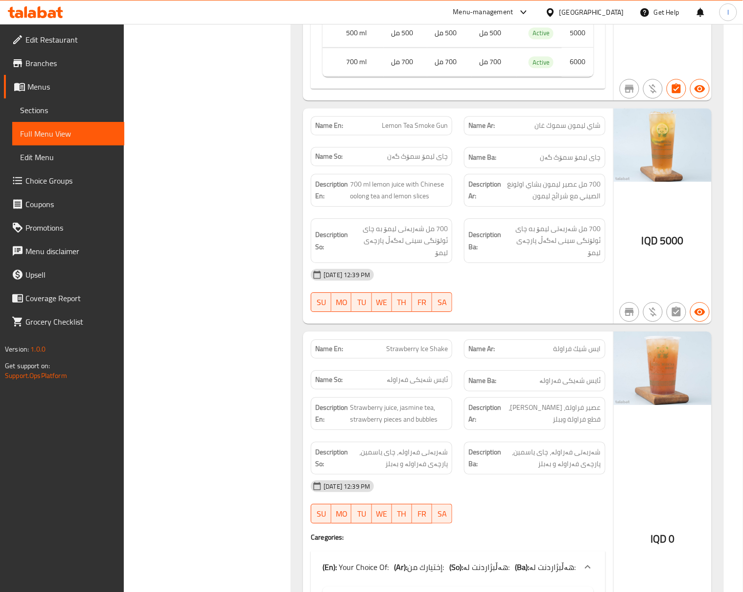
scroll to position [870, 0]
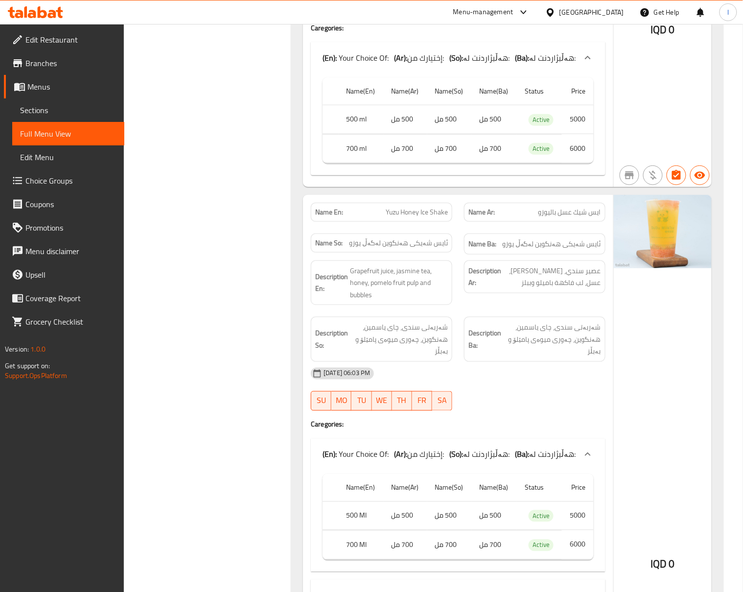
scroll to position [1306, 0]
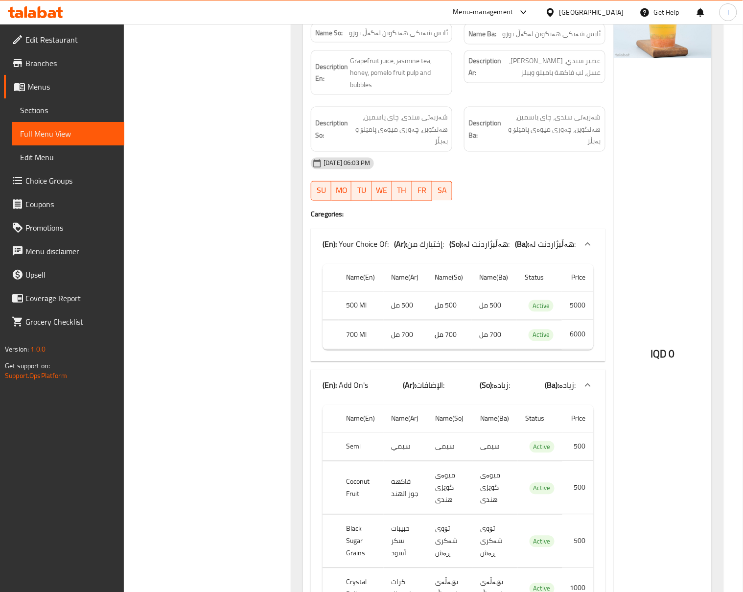
scroll to position [1741, 0]
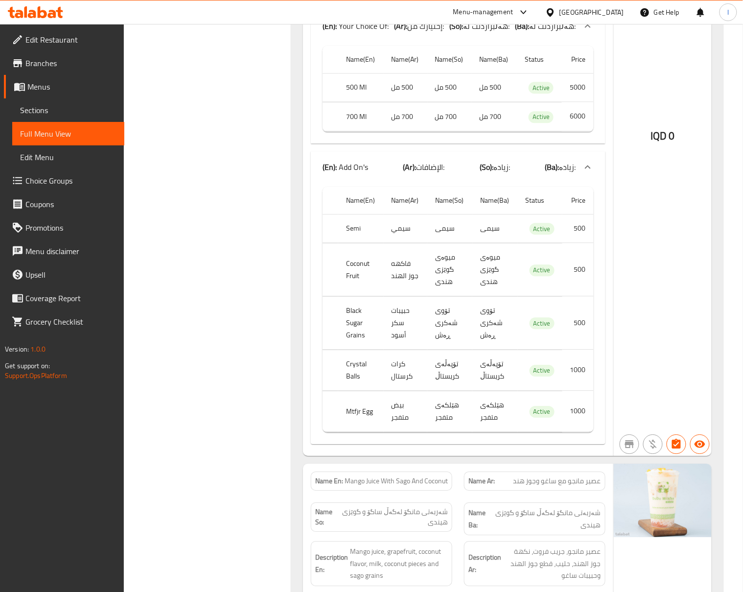
click at [238, 341] on div "Filter Branches DuDu MilkTea, Al Amriya Branches Popular filters Free items Bra…" at bounding box center [212, 370] width 148 height 3973
click at [214, 127] on div "Filter Branches DuDu MilkTea, Al Amriya Branches Popular filters Free items Bra…" at bounding box center [212, 370] width 148 height 3973
click at [226, 345] on div "Filter Branches DuDu MilkTea, Al Amriya Branches Popular filters Free items Bra…" at bounding box center [212, 370] width 148 height 3973
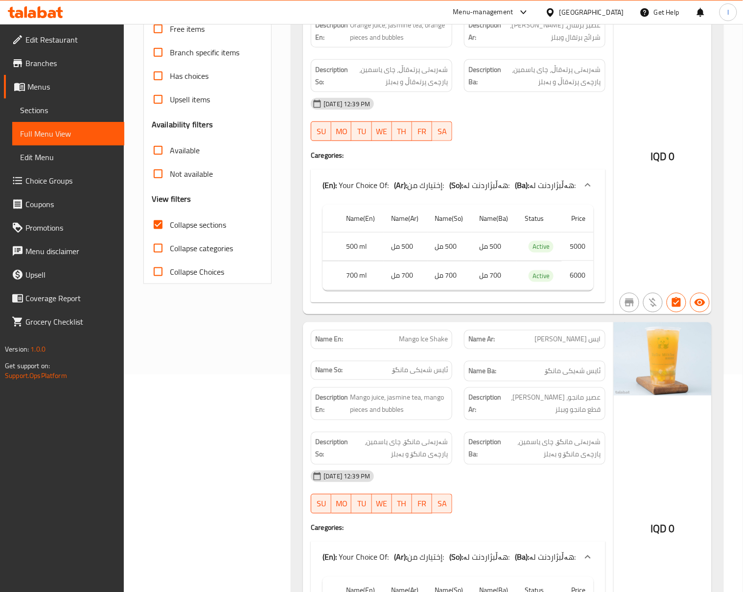
scroll to position [0, 0]
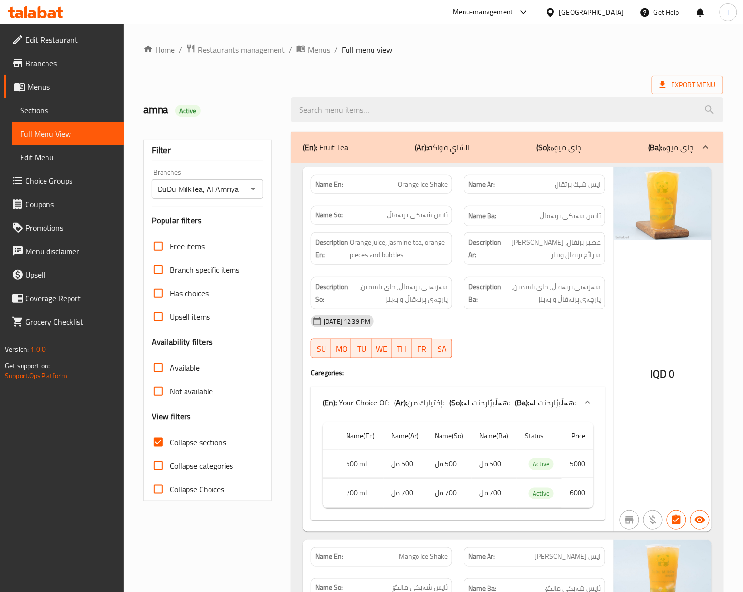
click at [586, 328] on div "[DATE] 12:39 PM" at bounding box center [458, 321] width 307 height 24
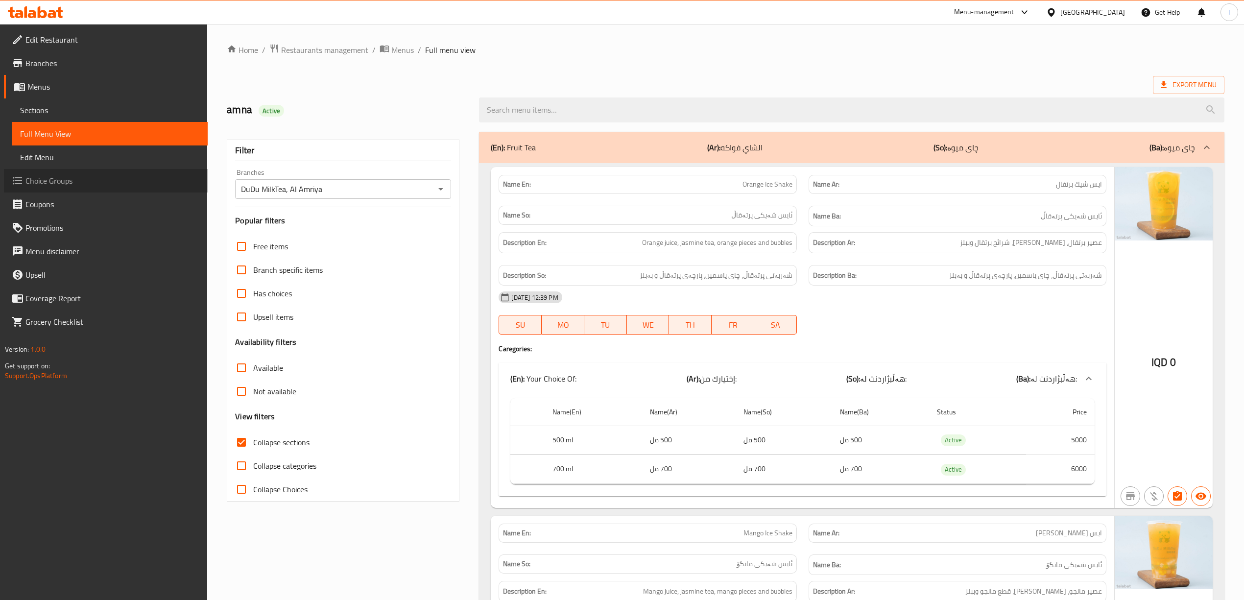
click at [75, 183] on span "Choice Groups" at bounding box center [112, 181] width 174 height 12
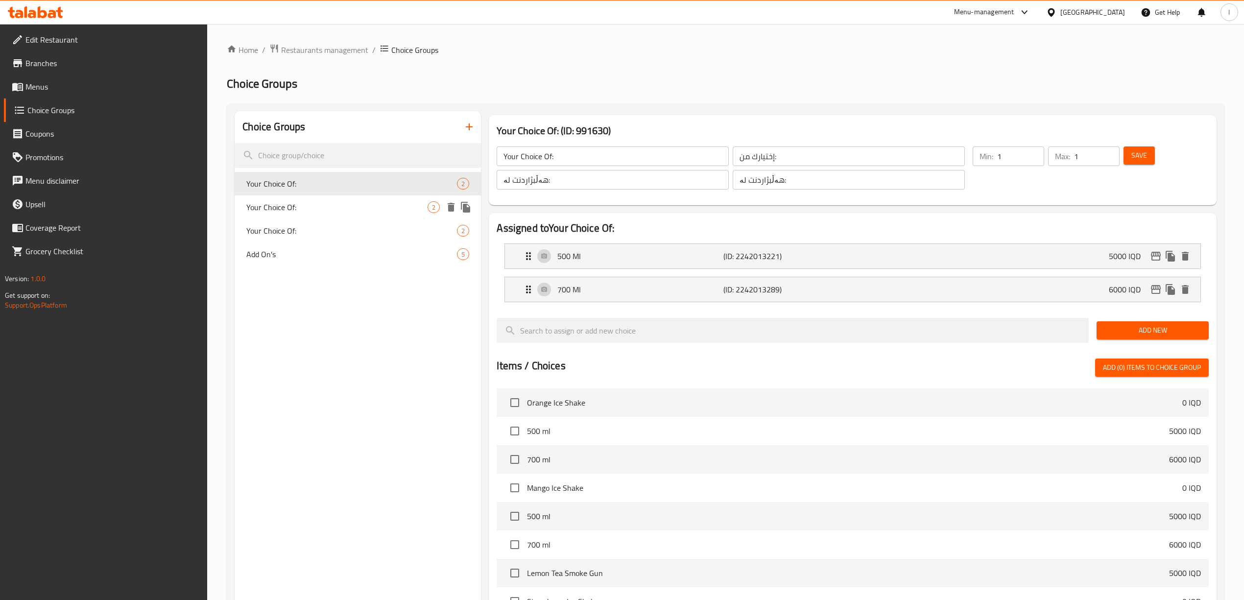
click at [299, 204] on span "Your Choice Of:" at bounding box center [336, 207] width 181 height 12
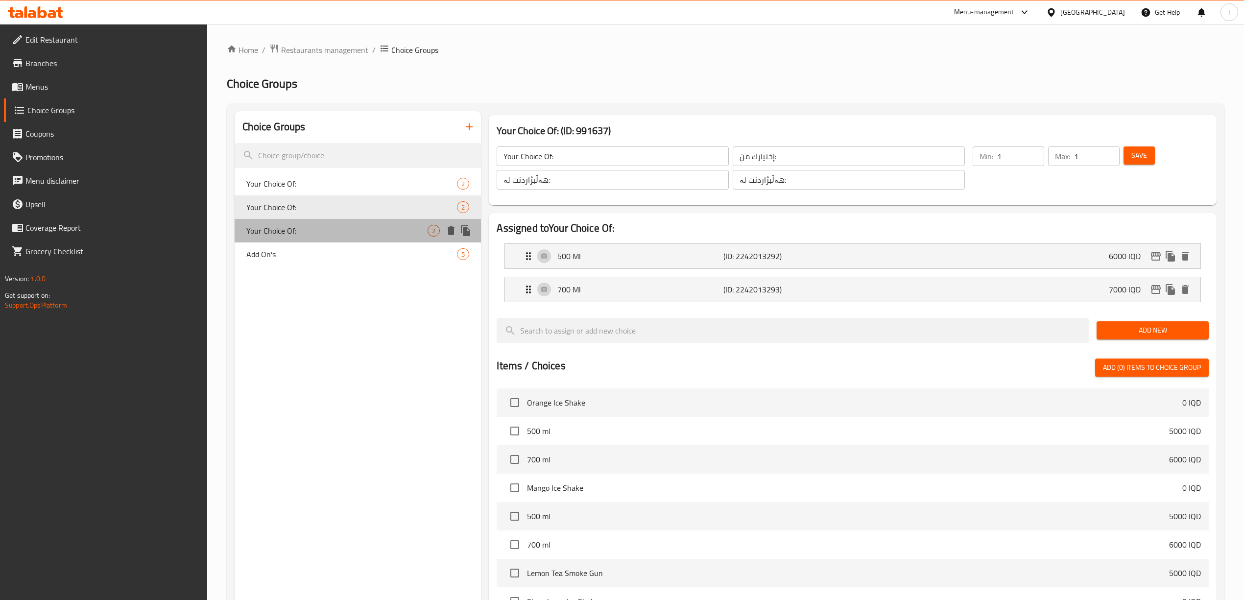
click at [284, 233] on span "Your Choice Of:" at bounding box center [336, 231] width 181 height 12
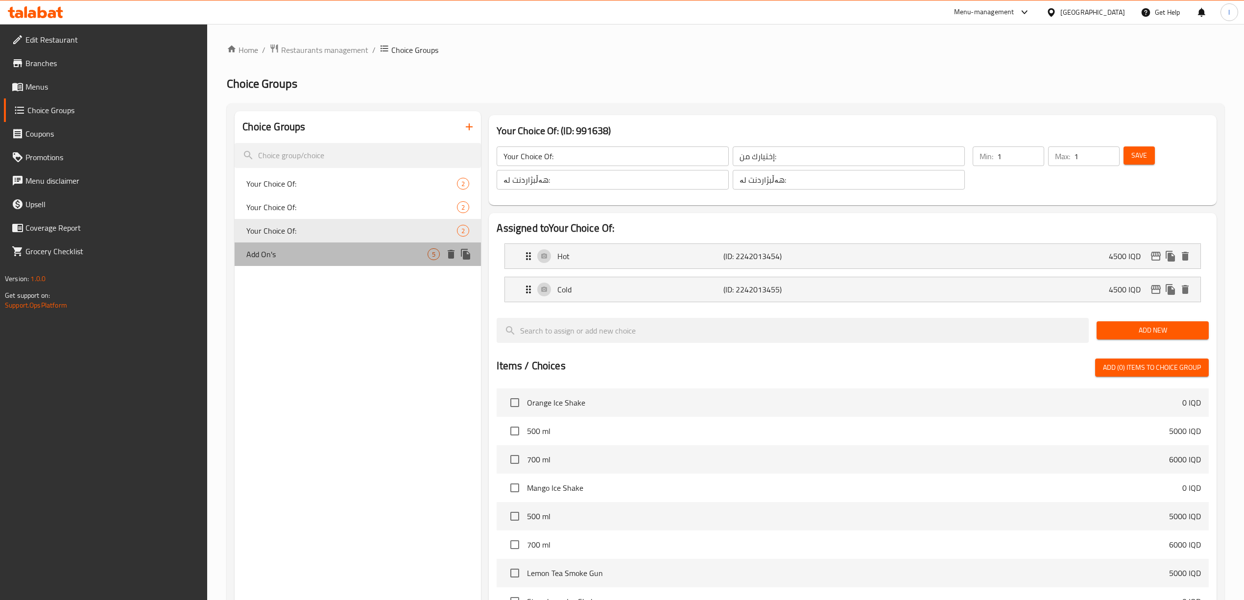
click at [275, 257] on span "Add On's" at bounding box center [336, 254] width 181 height 12
type input "Add On's"
type input "الإضافات:"
type input "زیادە:"
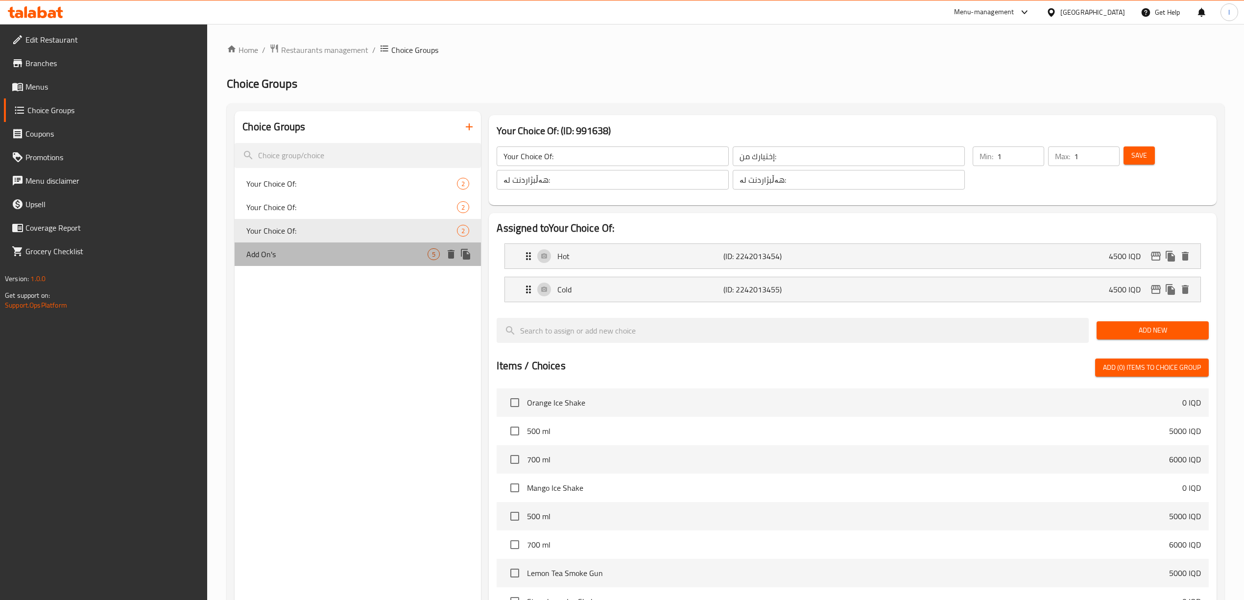
type input "0"
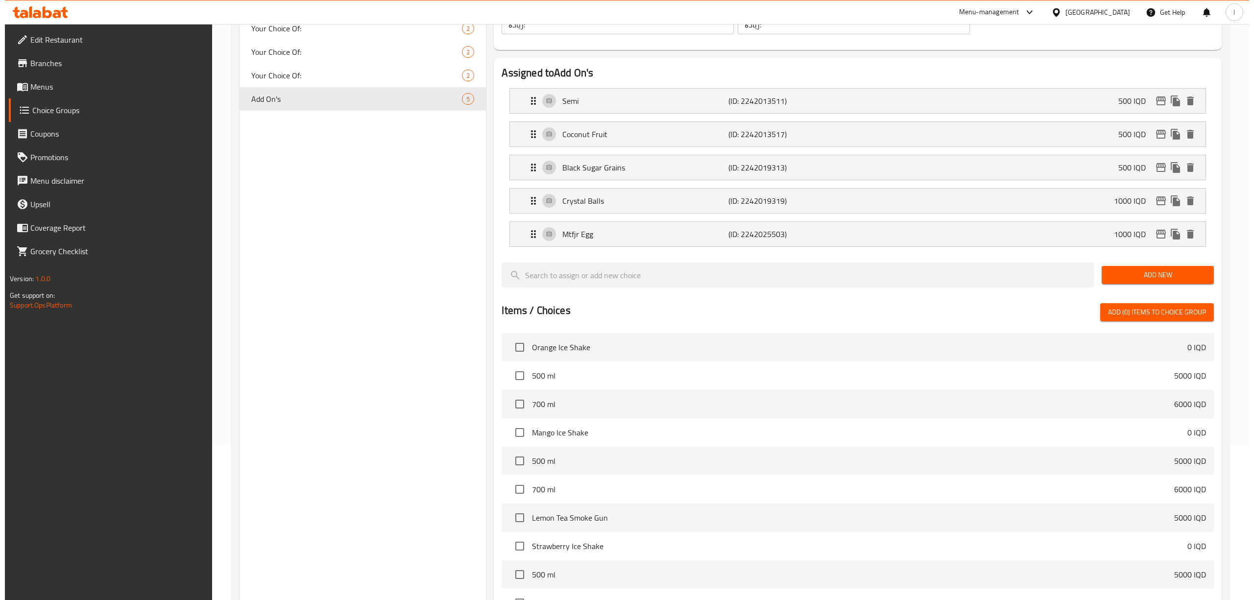
scroll to position [354, 0]
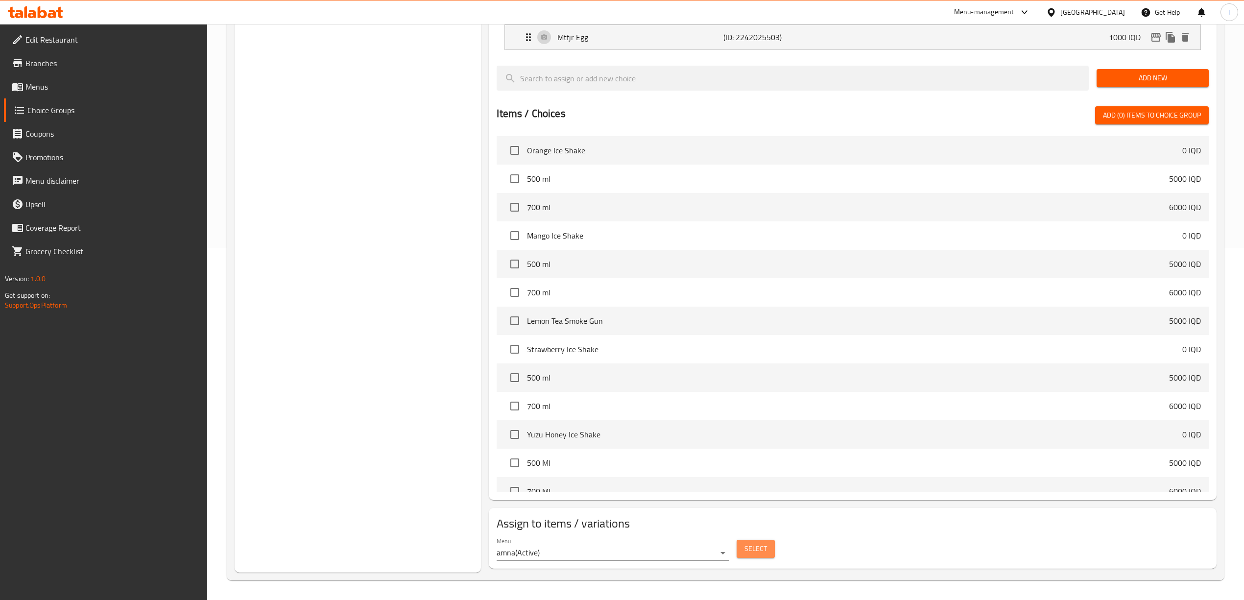
click at [754, 547] on span "Select" at bounding box center [755, 549] width 23 height 12
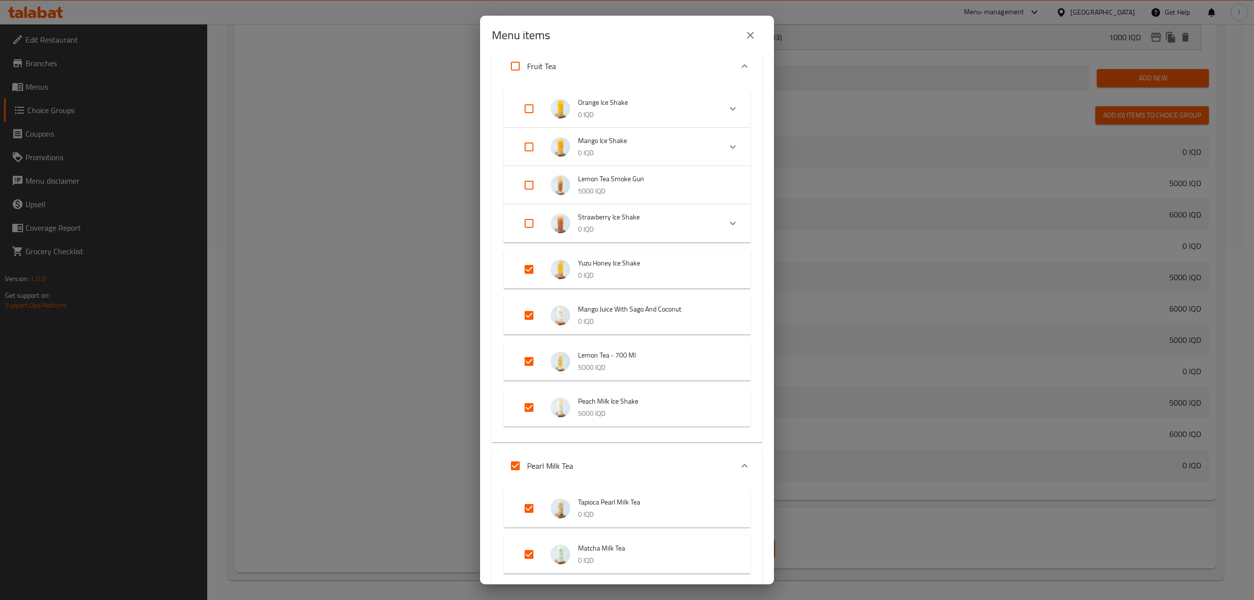
scroll to position [0, 0]
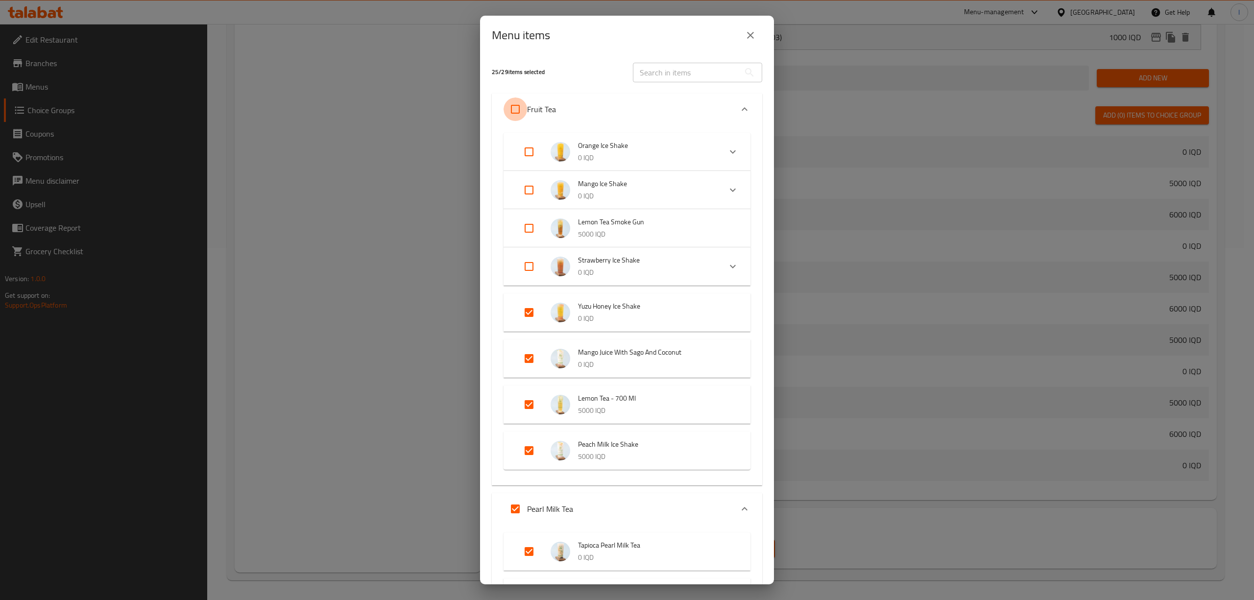
click at [515, 108] on input "Expand" at bounding box center [515, 109] width 24 height 24
checkbox input "true"
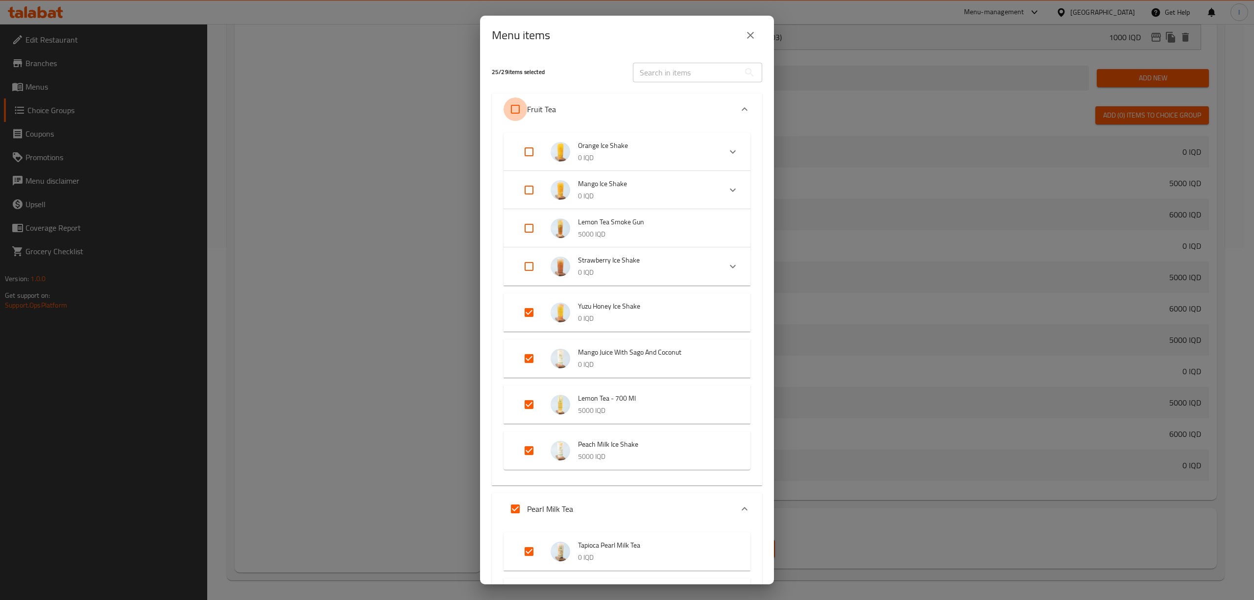
checkbox input "true"
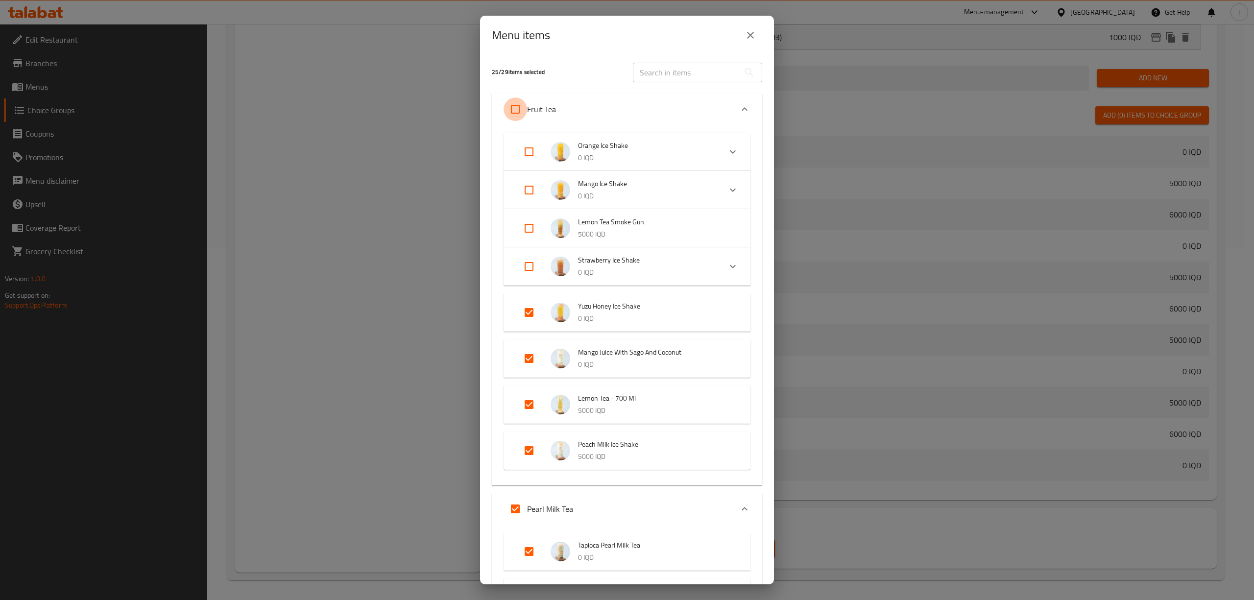
checkbox input "true"
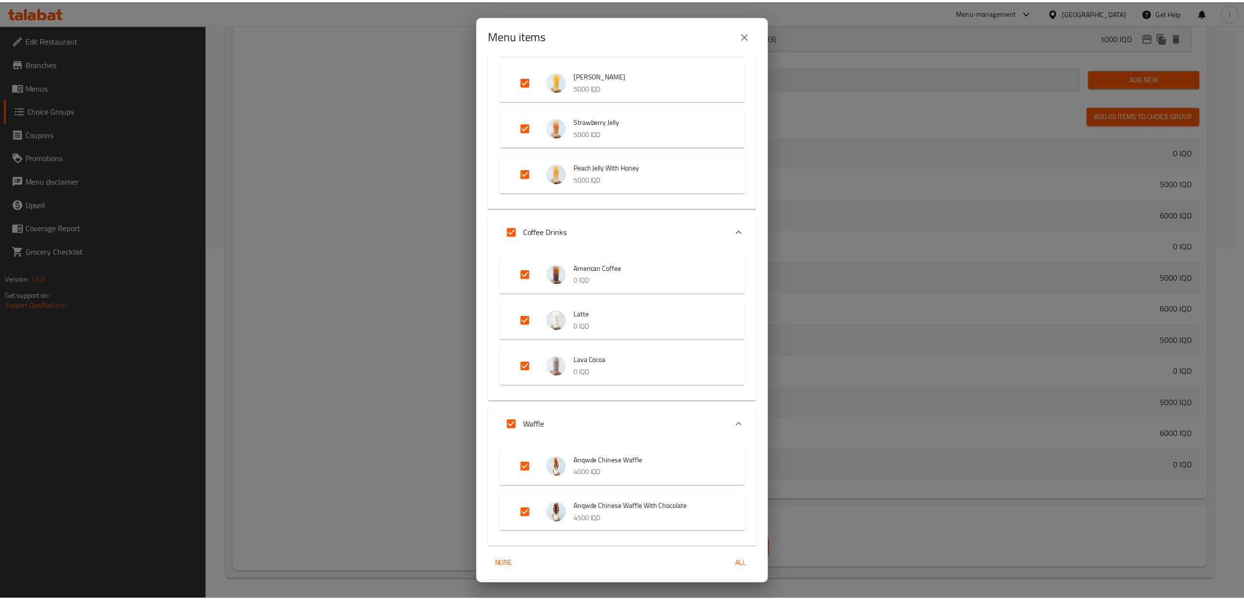
scroll to position [1209, 0]
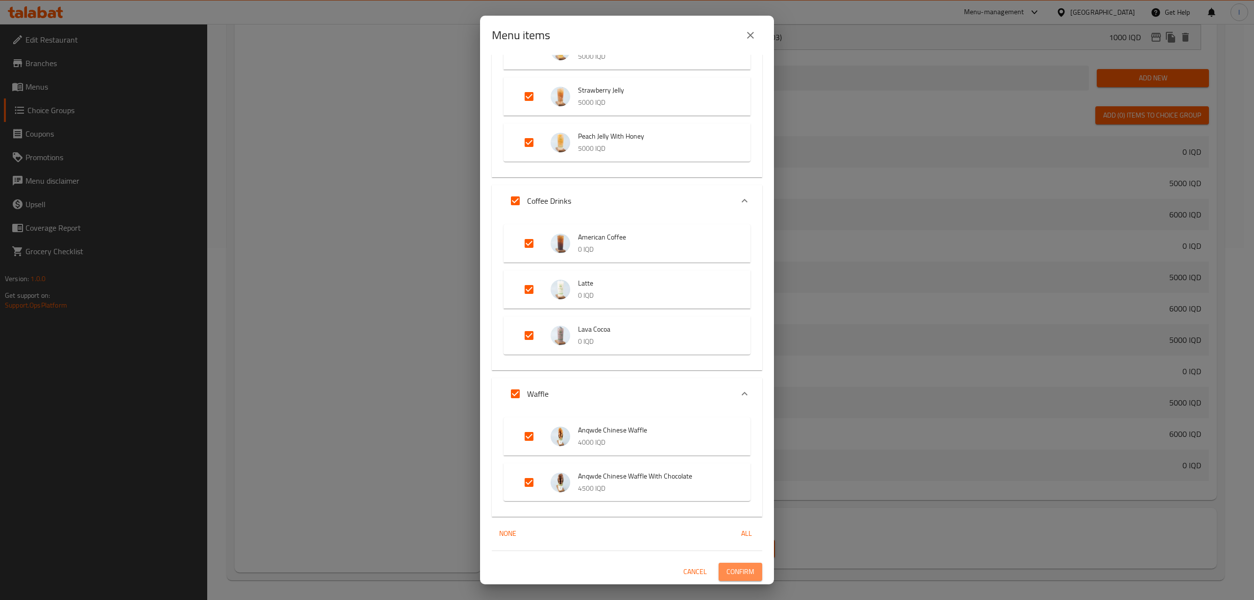
click at [726, 568] on span "Confirm" at bounding box center [740, 572] width 28 height 12
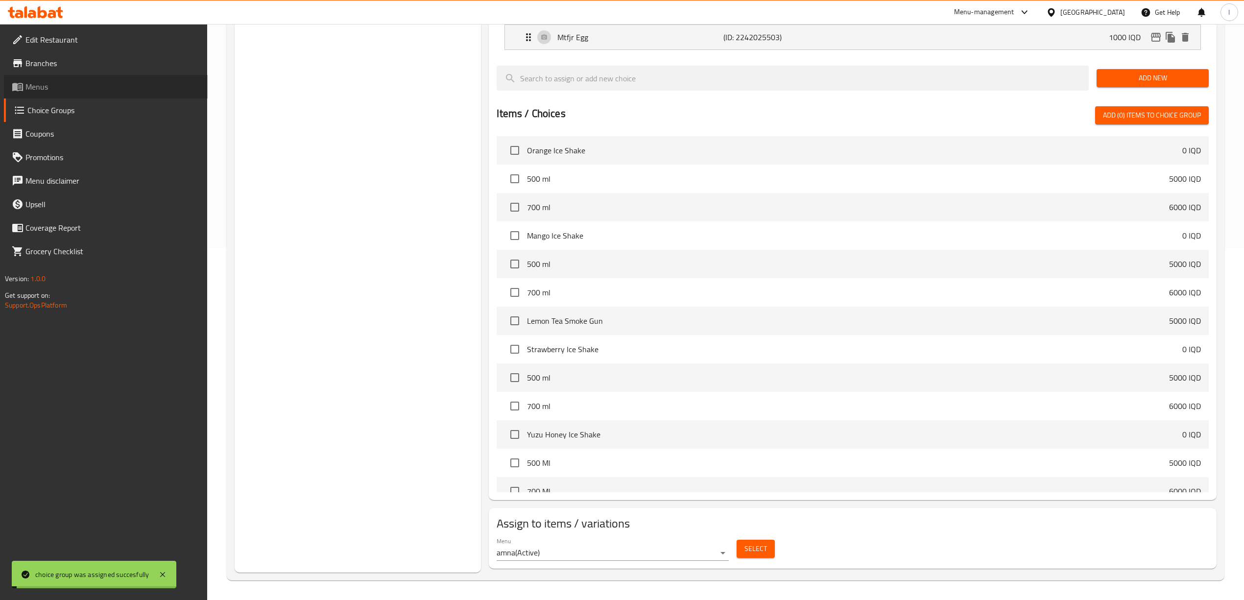
click at [53, 89] on span "Menus" at bounding box center [112, 87] width 174 height 12
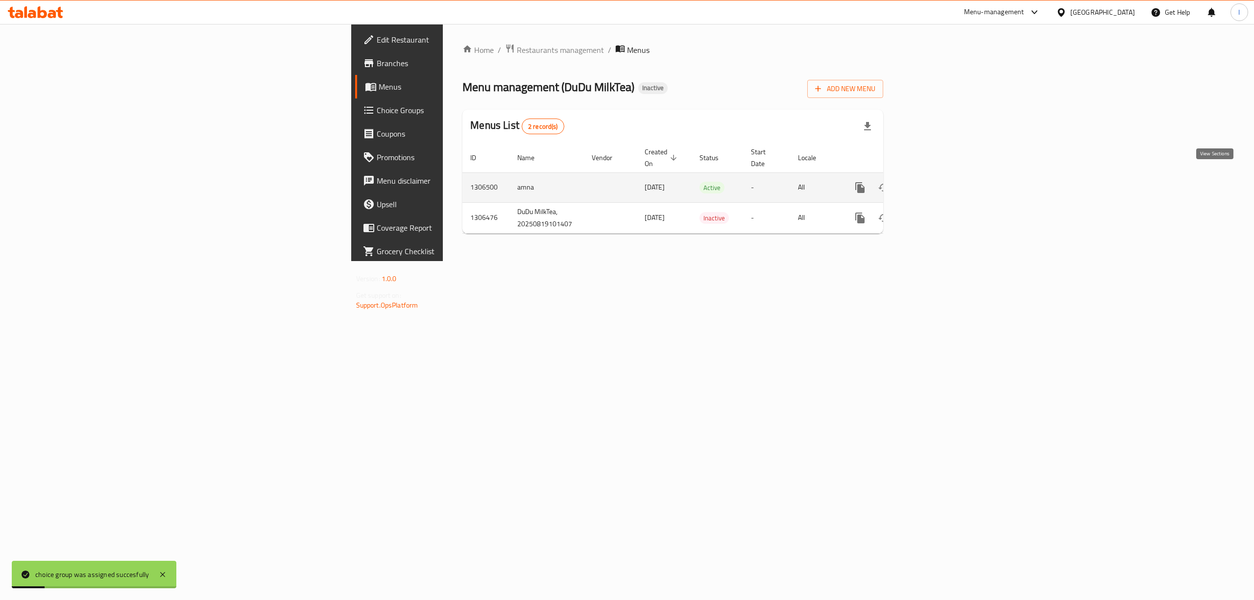
click at [942, 176] on link "enhanced table" at bounding box center [931, 188] width 24 height 24
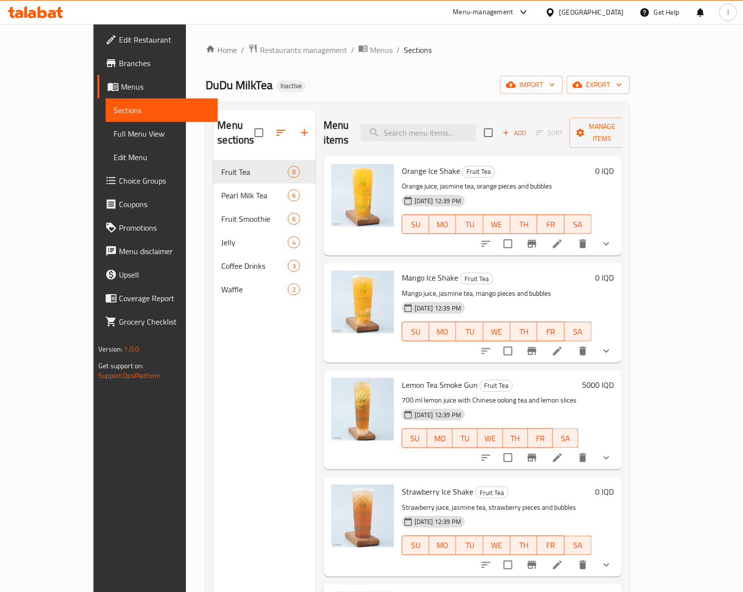
click at [214, 398] on div "Menu sections Fruit Tea 8 Pearl Milk Tea 6 Fruit Smoothie 6 Jelly 4 Coffee Drin…" at bounding box center [265, 406] width 102 height 592
click at [106, 125] on link "Full Menu View" at bounding box center [162, 134] width 112 height 24
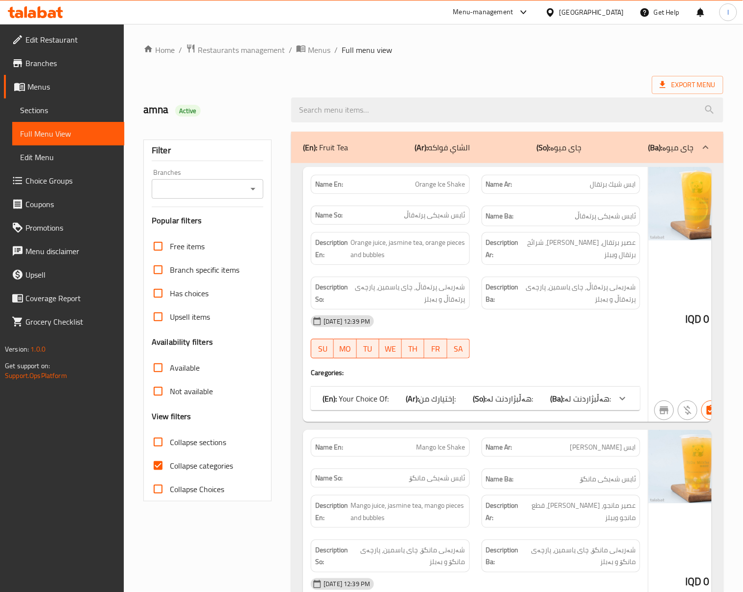
click at [231, 193] on input "Branches" at bounding box center [200, 189] width 90 height 14
drag, startPoint x: 374, startPoint y: 328, endPoint x: 353, endPoint y: 313, distance: 25.4
click at [374, 326] on span "[DATE] 12:39 PM" at bounding box center [347, 321] width 54 height 9
click at [234, 194] on input "Branches" at bounding box center [200, 189] width 90 height 14
drag, startPoint x: 198, startPoint y: 224, endPoint x: 194, endPoint y: 229, distance: 6.0
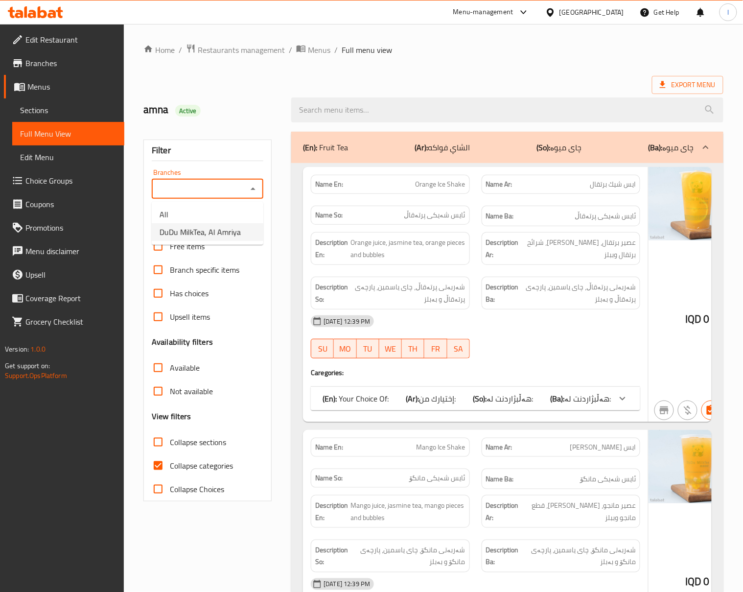
click at [194, 229] on li "DuDu MilkTea, Al Amriya" at bounding box center [208, 232] width 112 height 18
type input "DuDu MilkTea, Al Amriya"
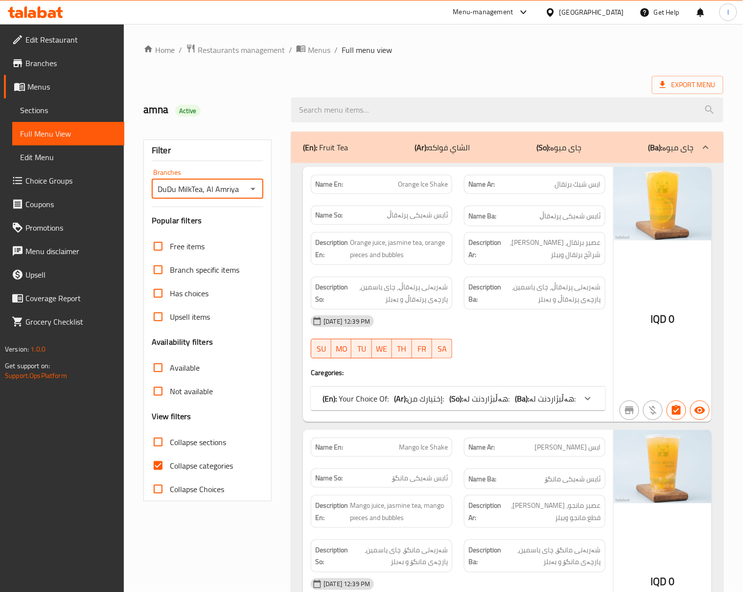
click at [194, 229] on div "Filter Branches DuDu MilkTea, Al Amriya Branches Popular filters Free items Bra…" at bounding box center [207, 321] width 128 height 362
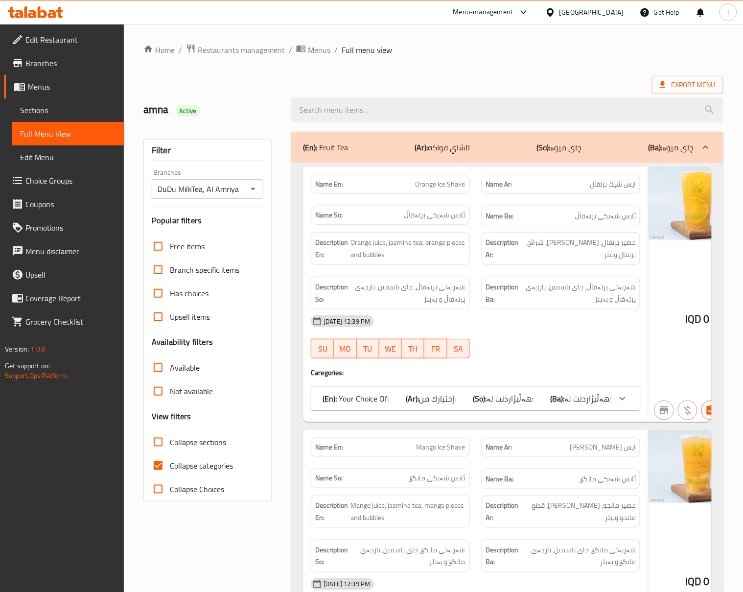
click at [200, 472] on span "Collapse categories" at bounding box center [201, 466] width 63 height 12
click at [170, 473] on input "Collapse categories" at bounding box center [158, 466] width 24 height 24
checkbox input "false"
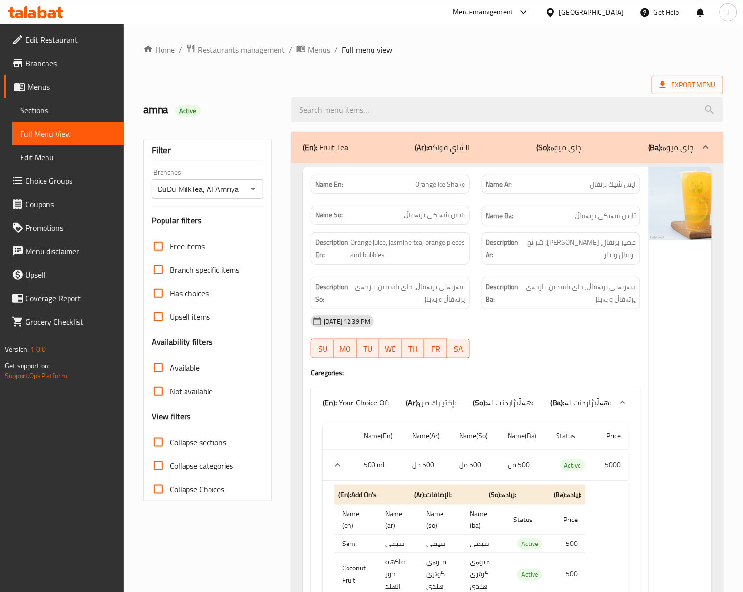
click at [214, 441] on span "Collapse sections" at bounding box center [198, 442] width 56 height 12
click at [170, 441] on input "Collapse sections" at bounding box center [158, 442] width 24 height 24
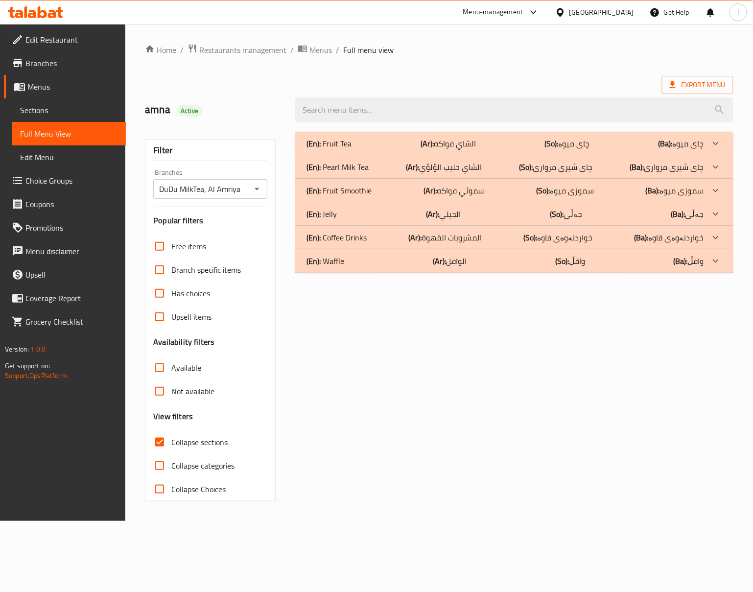
click at [214, 436] on span "Collapse sections" at bounding box center [199, 442] width 56 height 12
click at [171, 435] on input "Collapse sections" at bounding box center [160, 442] width 24 height 24
checkbox input "false"
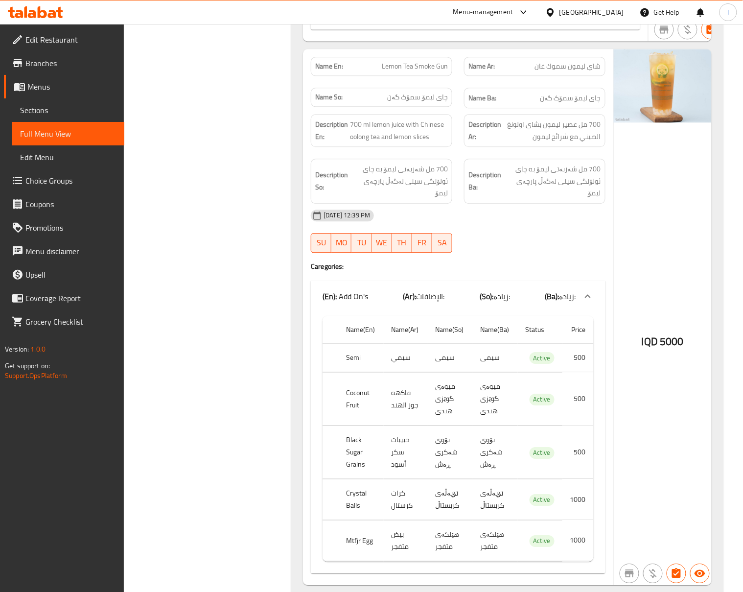
scroll to position [1959, 0]
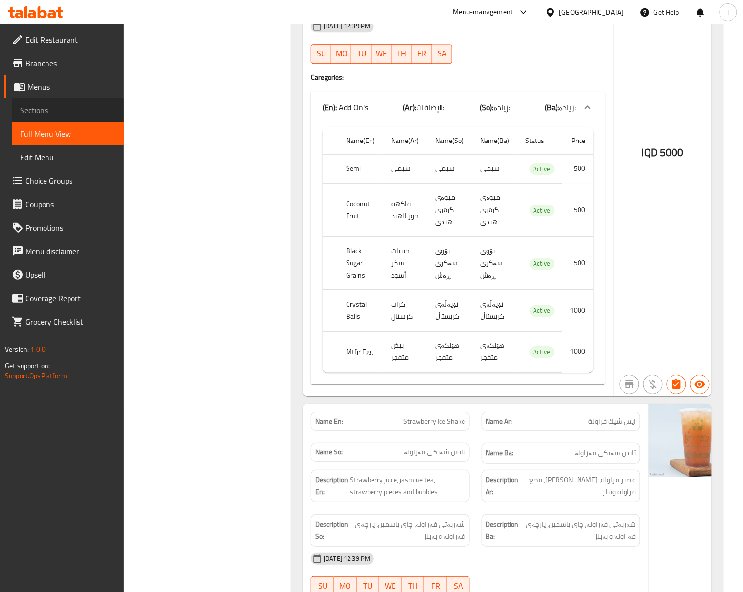
click at [57, 106] on span "Sections" at bounding box center [68, 110] width 96 height 12
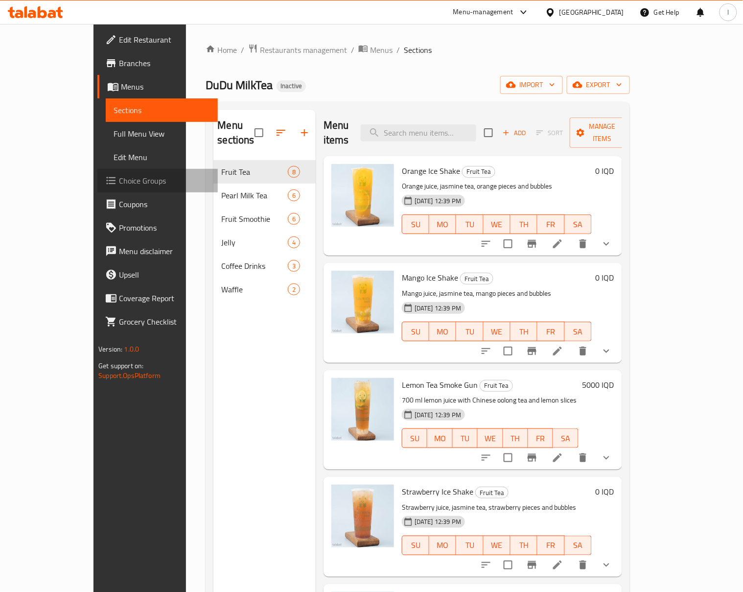
click at [119, 177] on span "Choice Groups" at bounding box center [164, 181] width 91 height 12
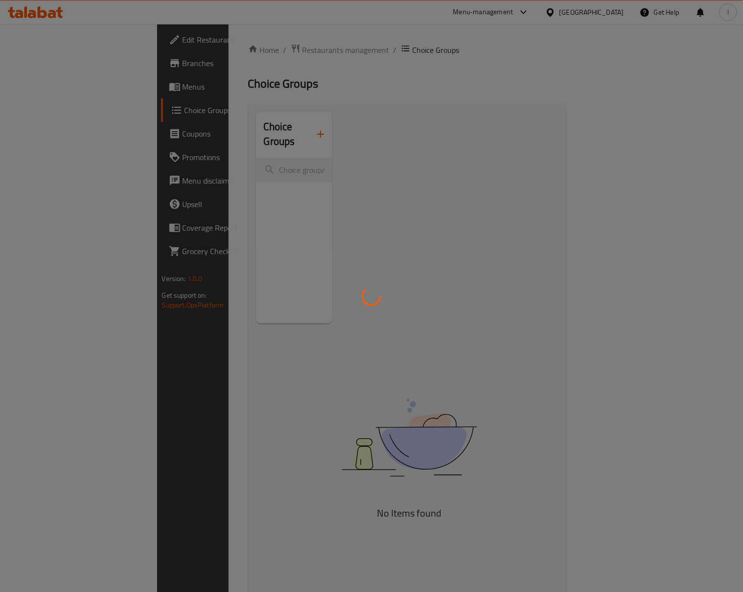
click at [57, 85] on div at bounding box center [371, 296] width 743 height 592
click at [49, 83] on div at bounding box center [371, 296] width 743 height 592
click at [48, 83] on div at bounding box center [371, 296] width 743 height 592
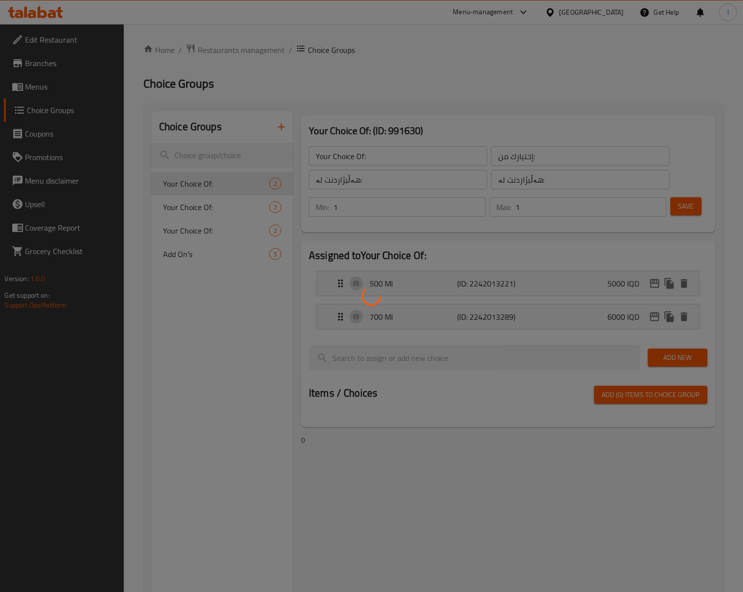
click at [45, 83] on div at bounding box center [371, 296] width 743 height 592
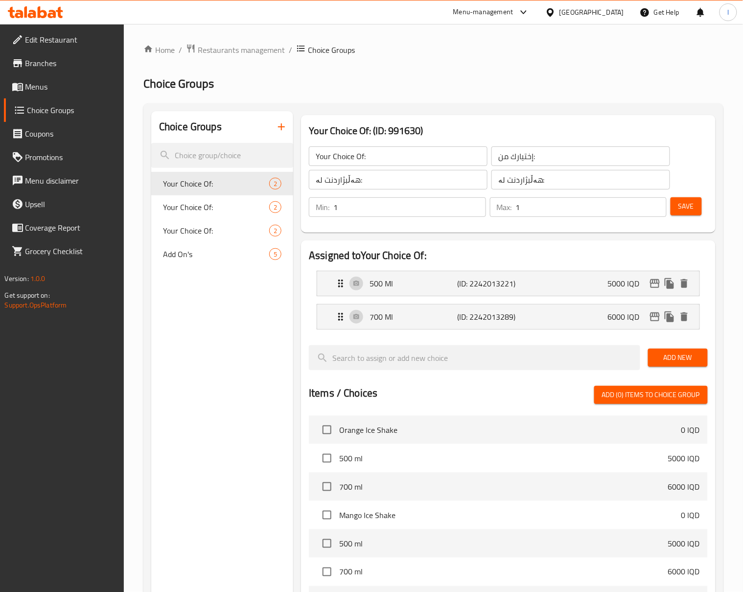
click at [45, 83] on div "Edit Restaurant Branches Menus Choice Groups Coupons Promotions Menu disclaimer…" at bounding box center [371, 449] width 743 height 851
click at [45, 83] on span "Menus" at bounding box center [70, 87] width 91 height 12
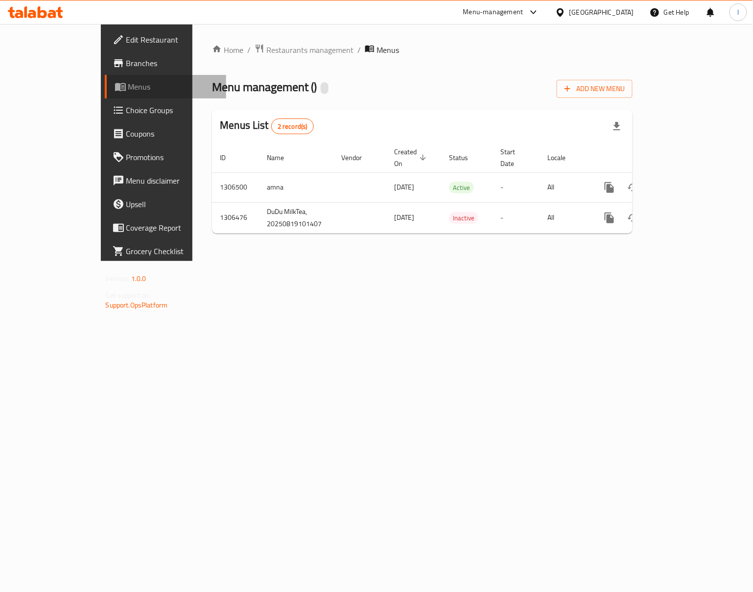
click at [128, 83] on span "Menus" at bounding box center [173, 87] width 91 height 12
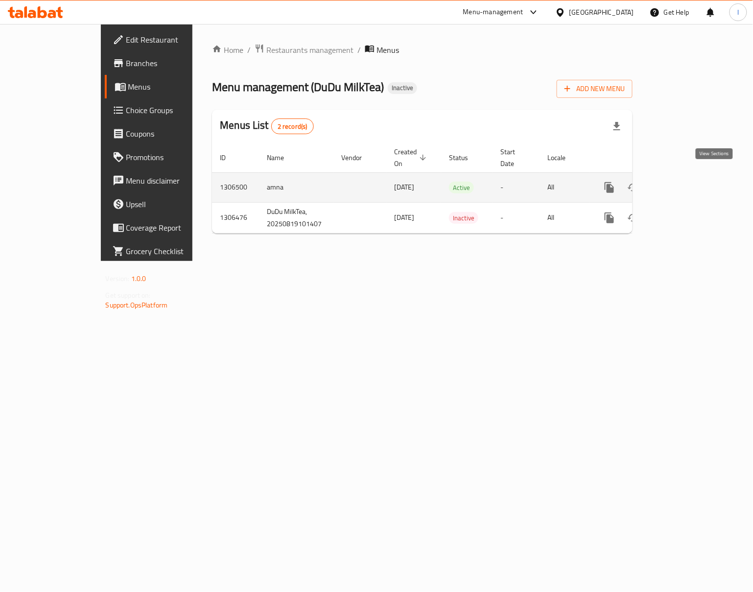
click at [686, 182] on icon "enhanced table" at bounding box center [680, 188] width 12 height 12
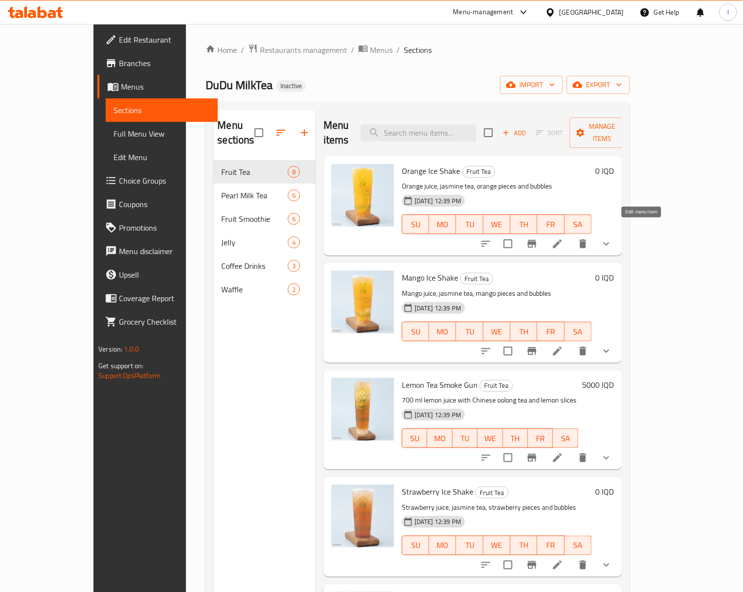
click at [564, 238] on icon at bounding box center [558, 244] width 12 height 12
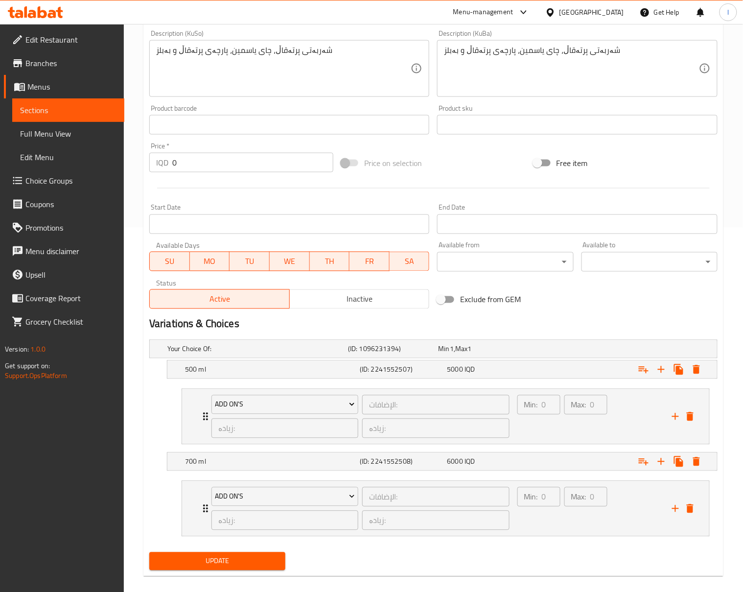
scroll to position [379, 0]
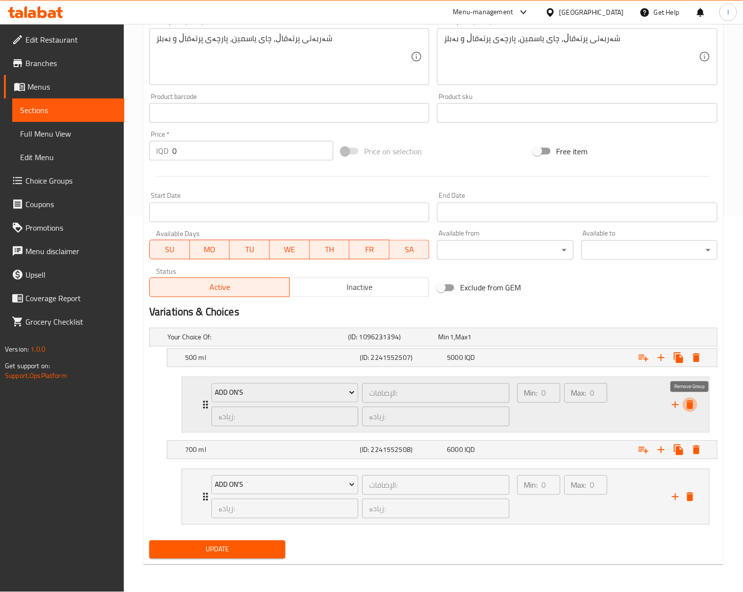
click at [696, 400] on icon "delete" at bounding box center [691, 405] width 12 height 12
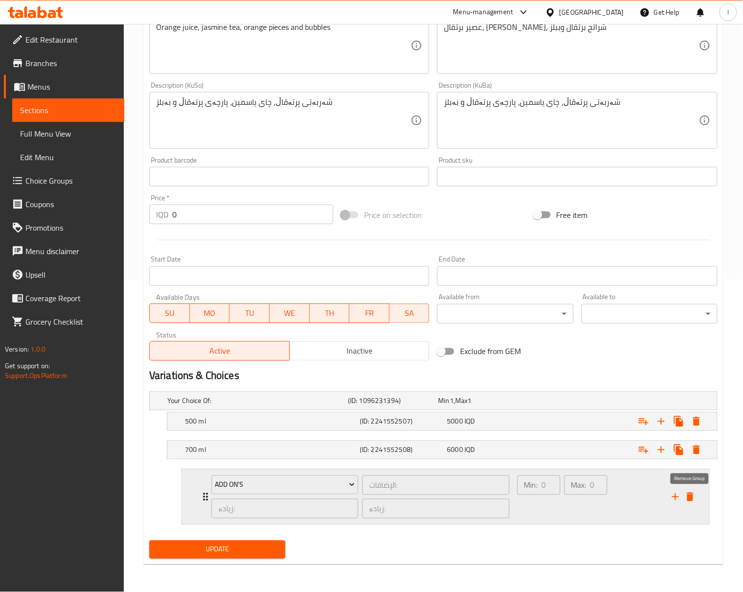
click at [690, 494] on icon "delete" at bounding box center [690, 497] width 7 height 9
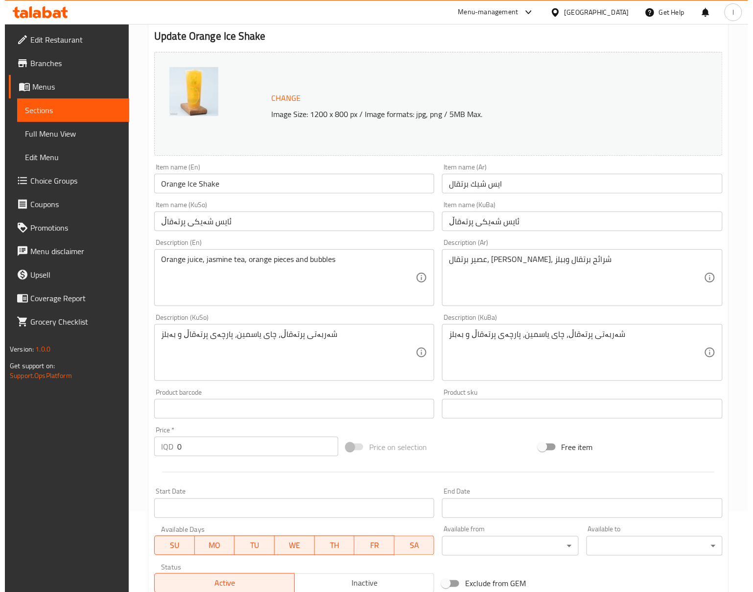
scroll to position [0, 0]
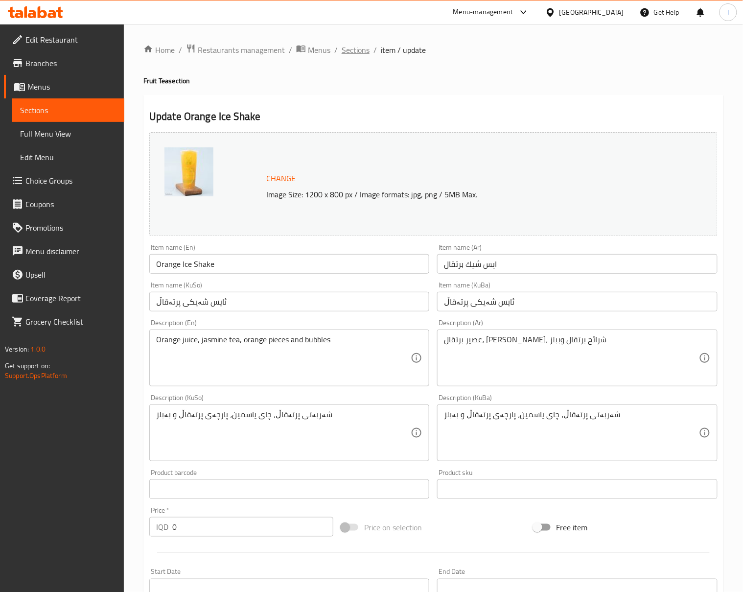
click at [349, 46] on span "Sections" at bounding box center [356, 50] width 28 height 12
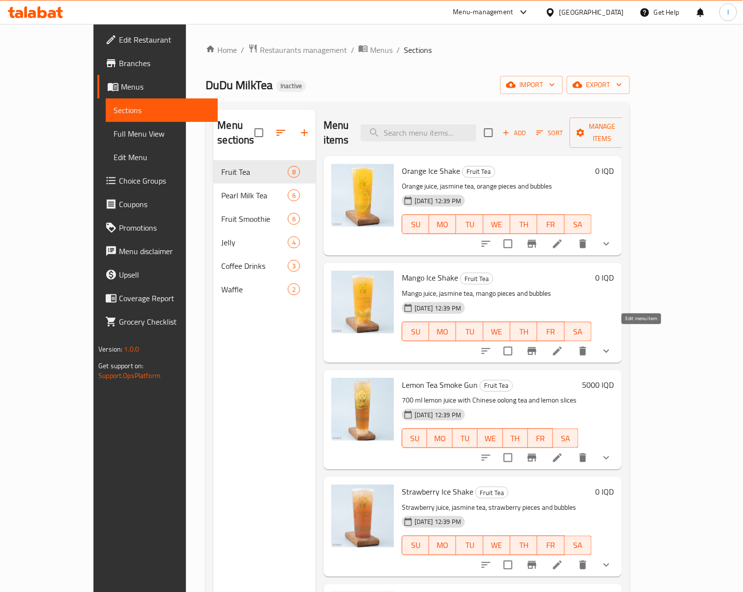
click at [564, 345] on icon at bounding box center [558, 351] width 12 height 12
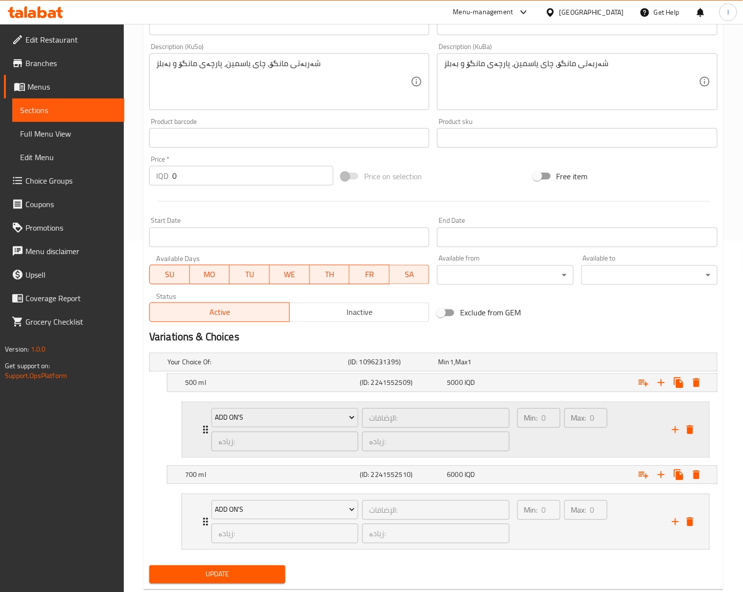
scroll to position [379, 0]
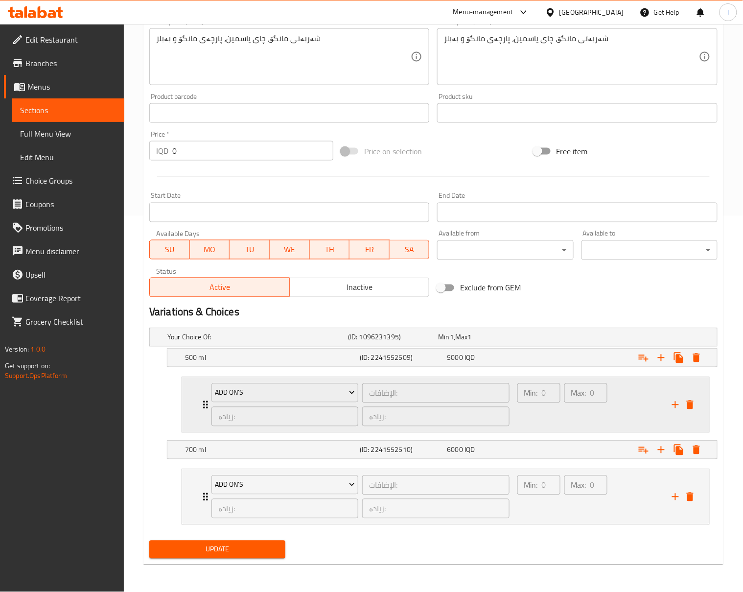
click at [638, 406] on div "Min: 0 ​ Max: 0 ​" at bounding box center [589, 405] width 155 height 55
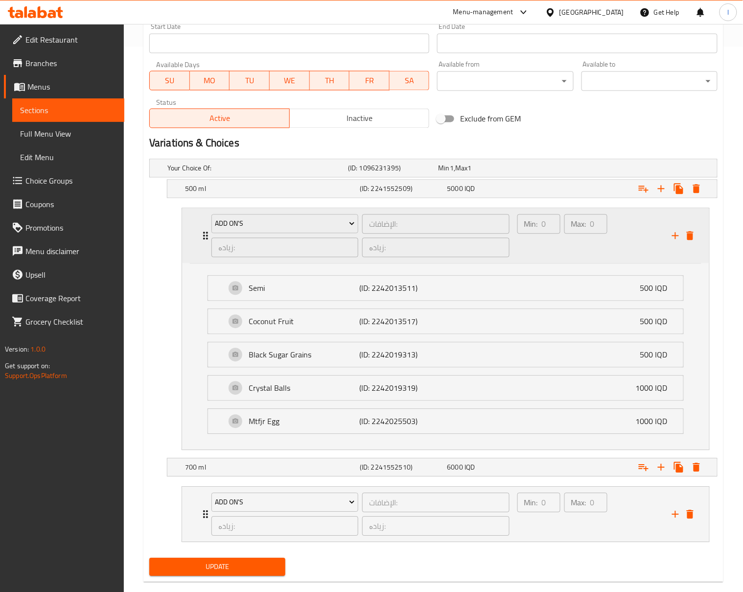
scroll to position [567, 0]
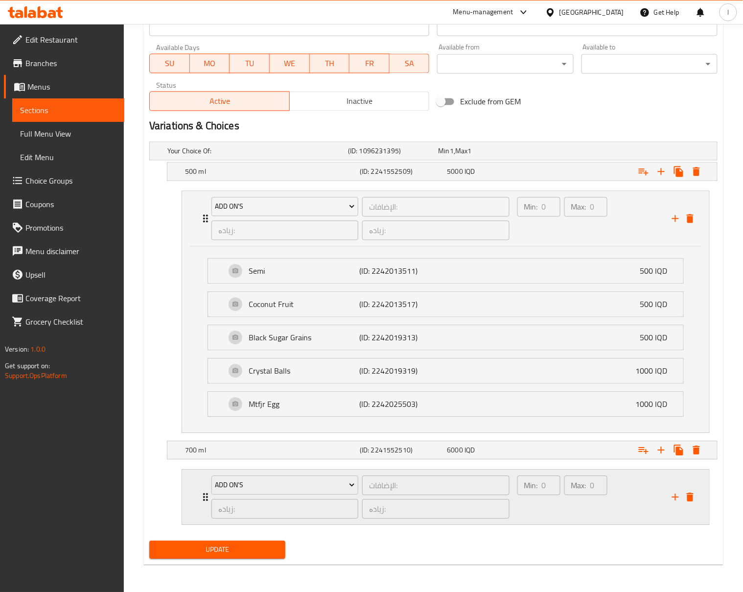
click at [596, 496] on div "Max: 0 ​" at bounding box center [586, 497] width 47 height 47
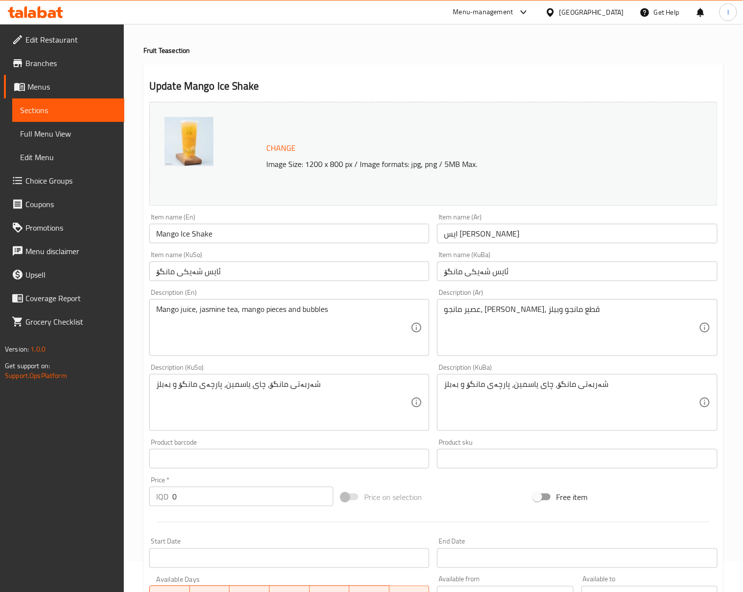
scroll to position [0, 0]
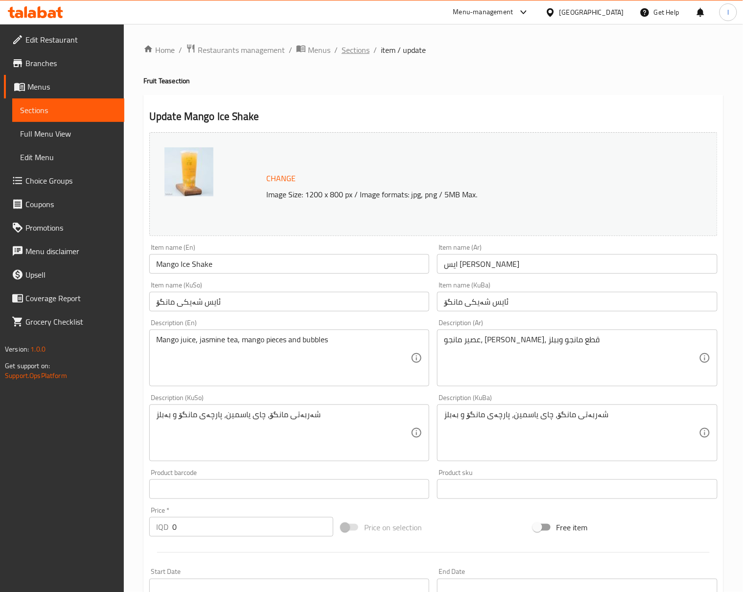
click at [357, 54] on span "Sections" at bounding box center [356, 50] width 28 height 12
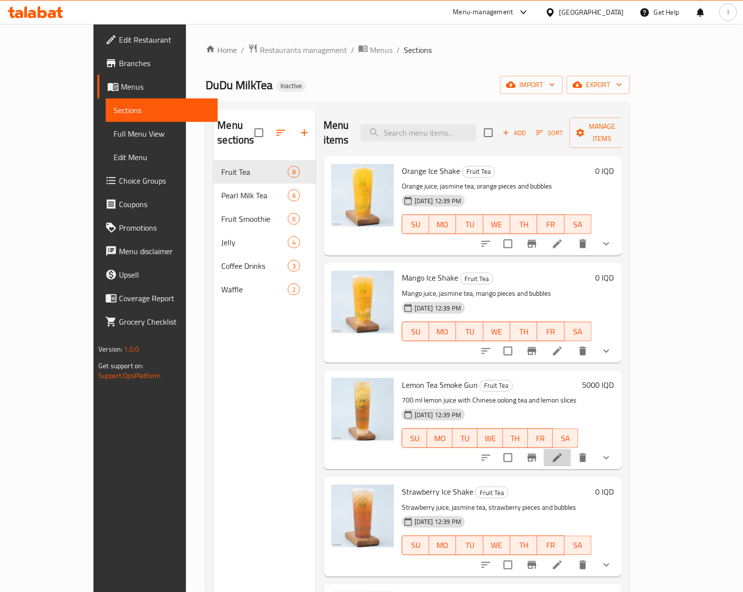
click at [571, 449] on li at bounding box center [557, 458] width 27 height 18
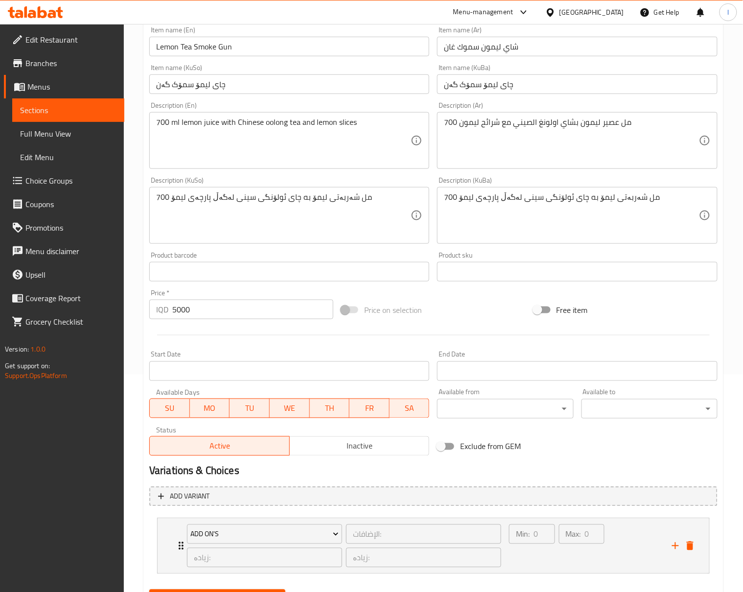
scroll to position [267, 0]
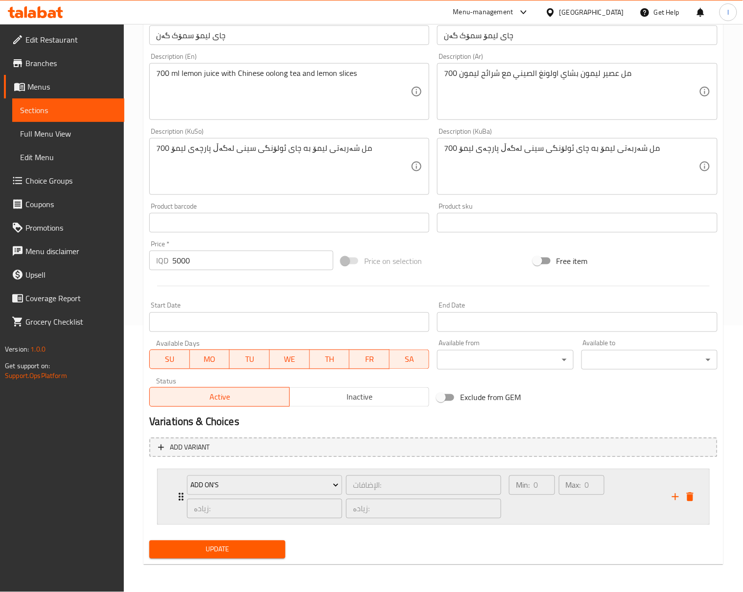
click at [583, 503] on div "Max: 0 ​" at bounding box center [582, 497] width 50 height 47
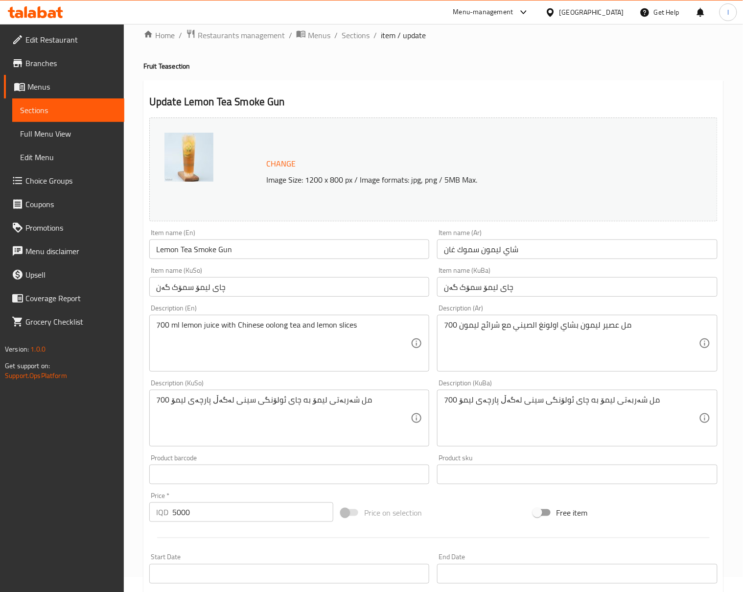
scroll to position [0, 0]
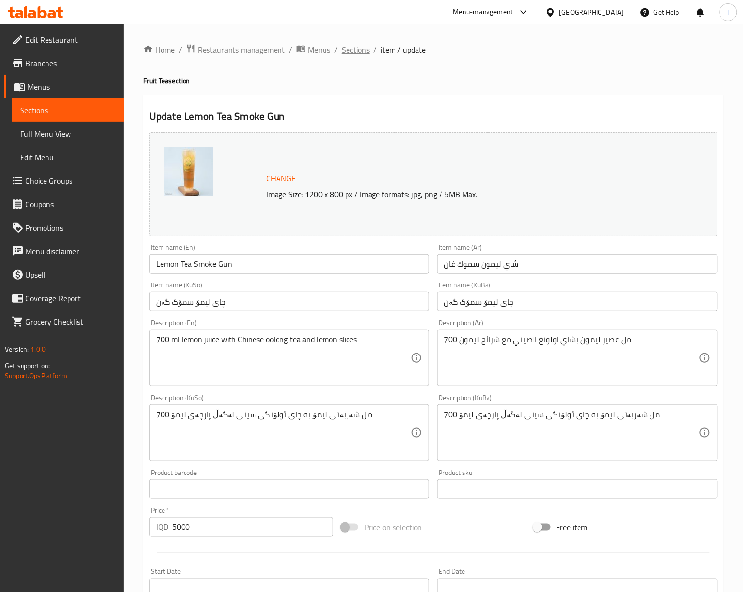
click at [362, 53] on span "Sections" at bounding box center [356, 50] width 28 height 12
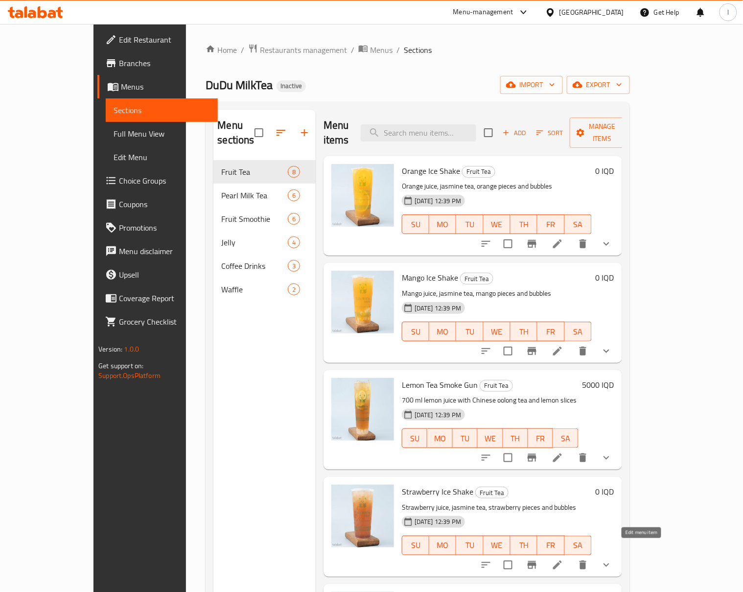
click at [571, 556] on li at bounding box center [557, 565] width 27 height 18
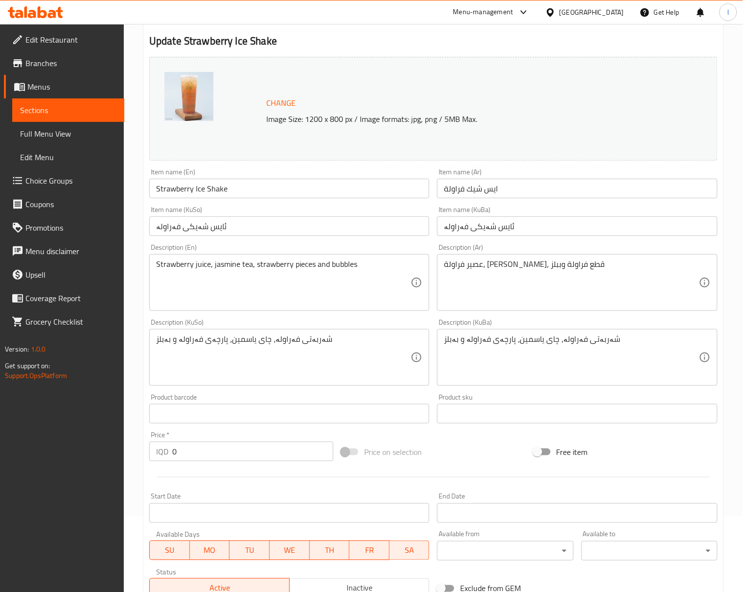
scroll to position [379, 0]
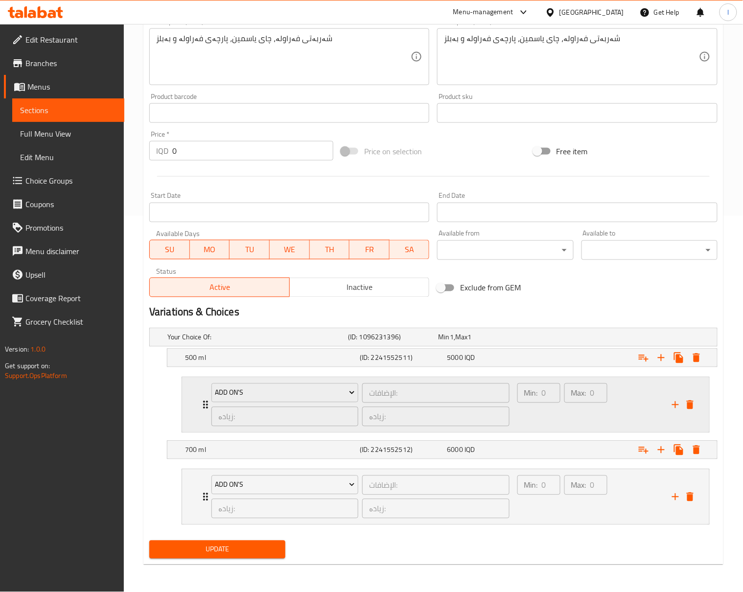
click at [638, 420] on div "Min: 0 ​ Max: 0 ​" at bounding box center [589, 405] width 155 height 55
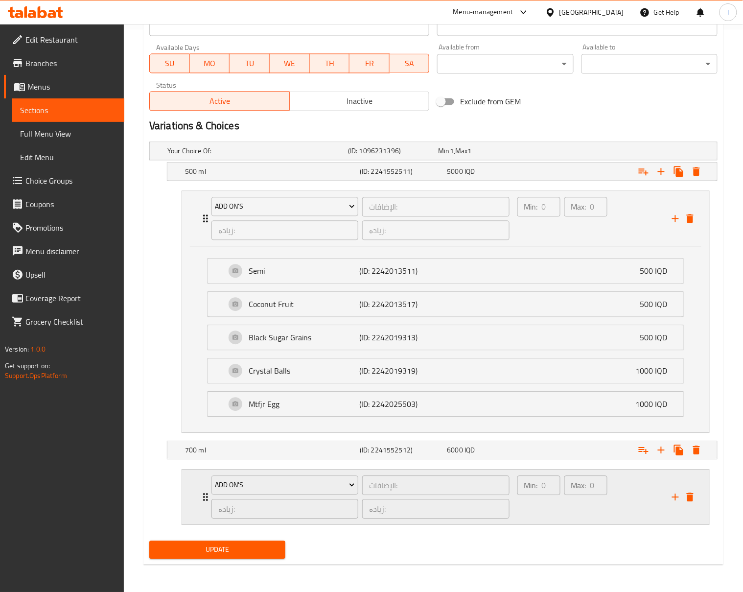
click at [599, 512] on div "Max: 0 ​" at bounding box center [586, 497] width 47 height 47
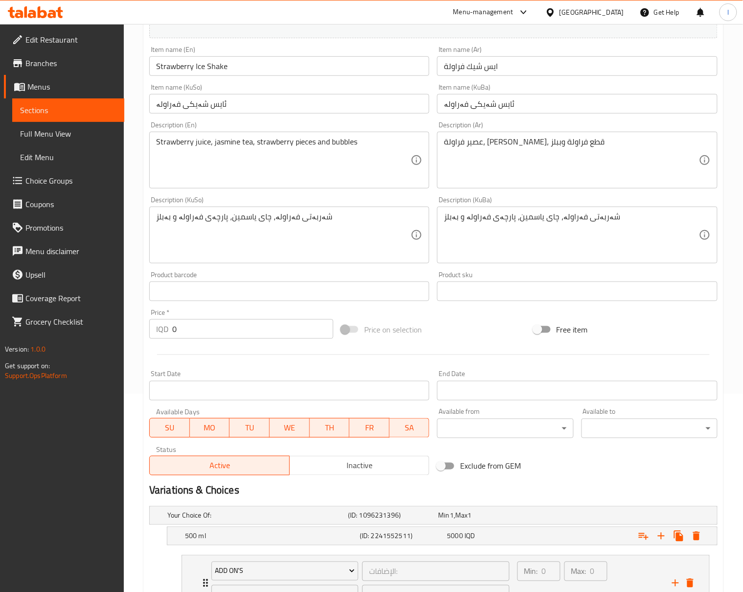
scroll to position [0, 0]
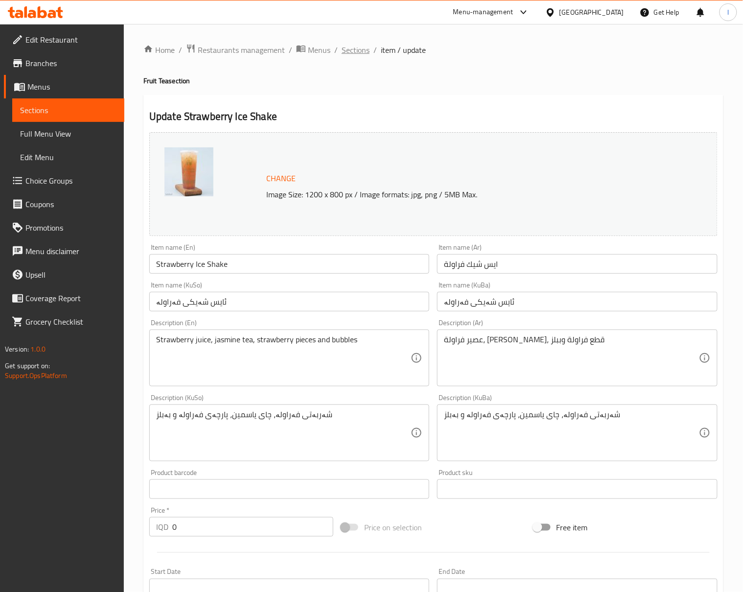
click at [345, 48] on span "Sections" at bounding box center [356, 50] width 28 height 12
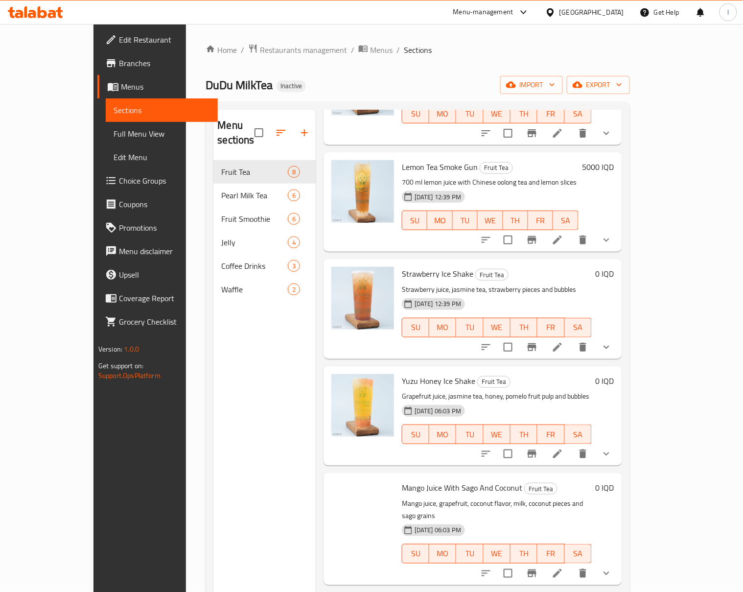
scroll to position [288, 0]
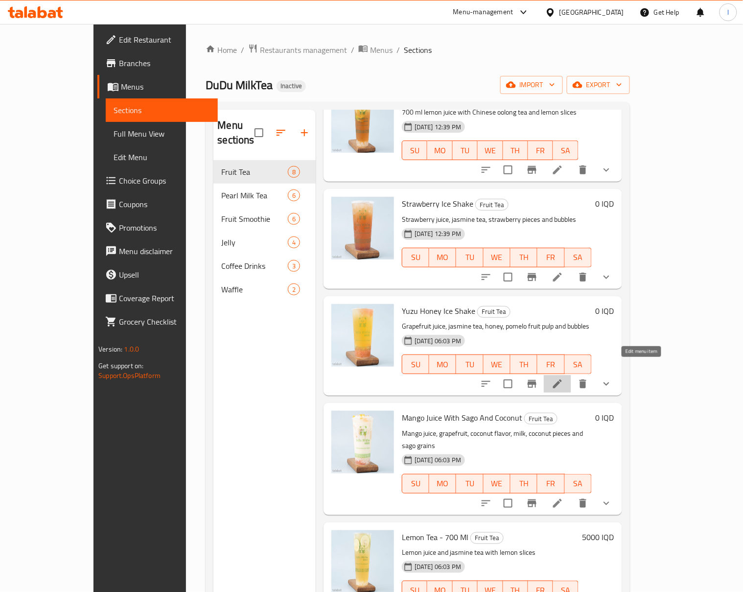
click at [564, 378] on icon at bounding box center [558, 384] width 12 height 12
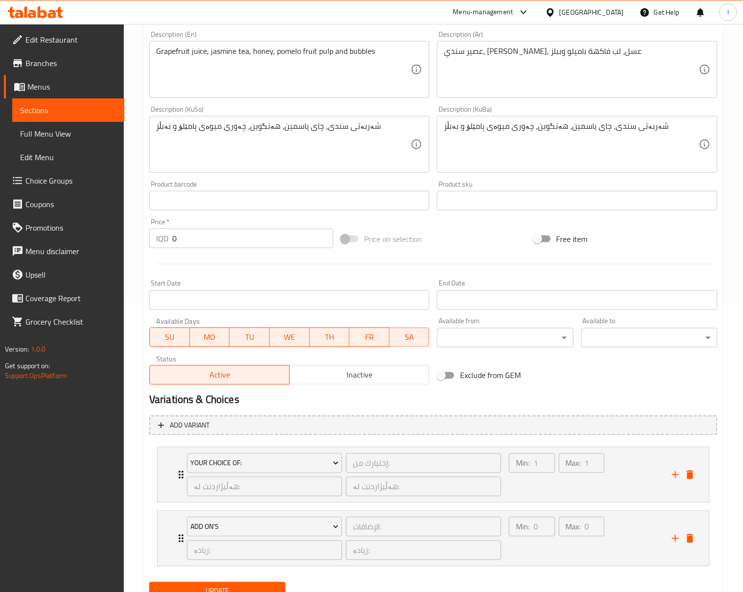
scroll to position [331, 0]
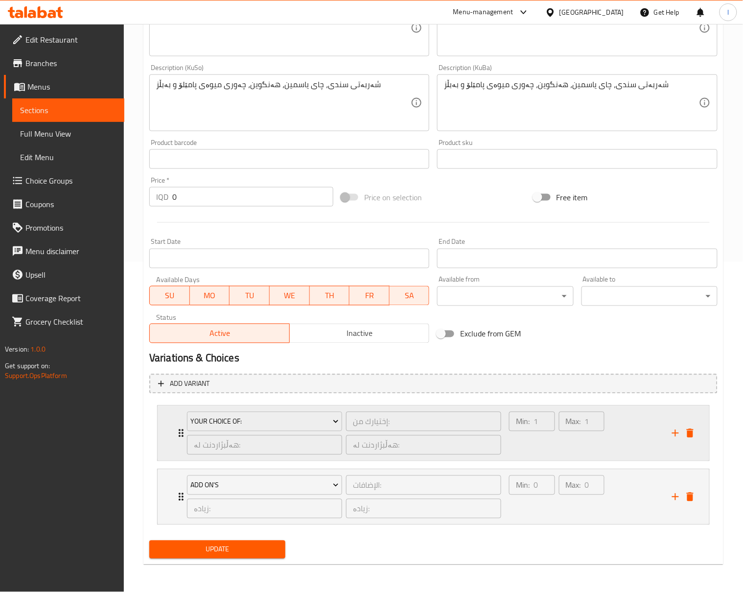
click at [622, 443] on div "Min: 1 ​ Max: 1 ​" at bounding box center [584, 433] width 163 height 55
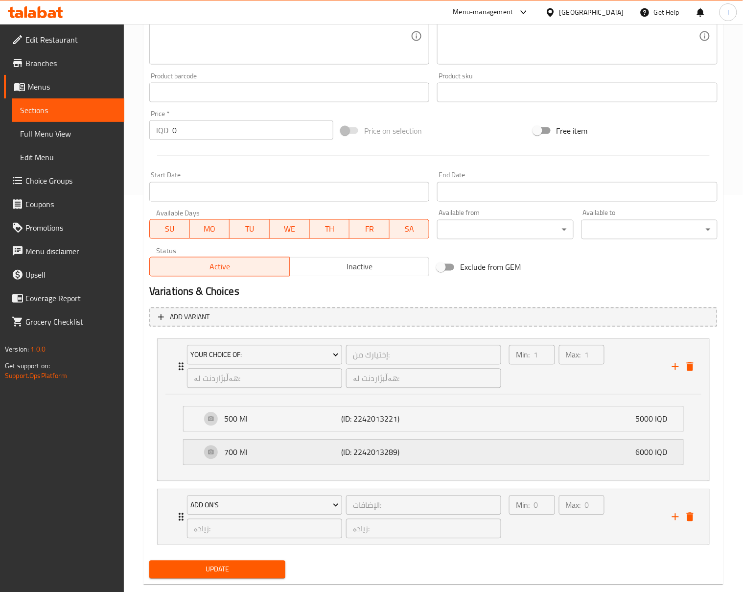
scroll to position [418, 0]
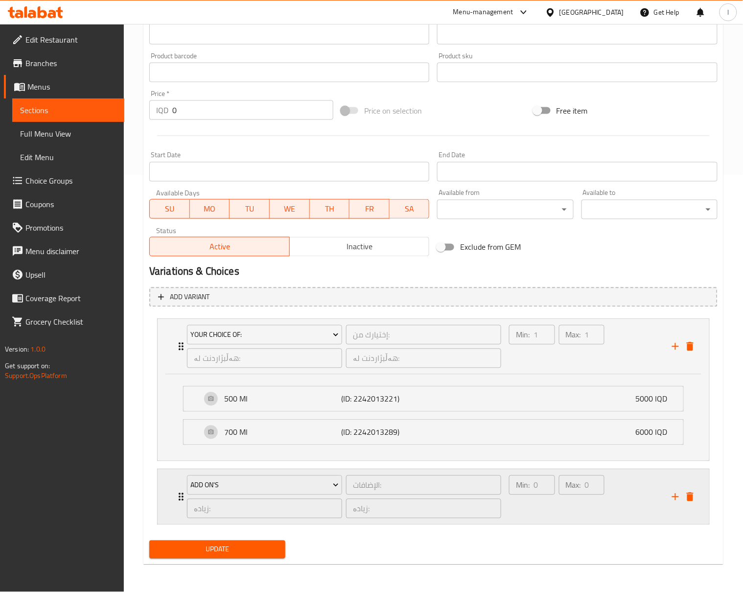
click at [584, 501] on div "Max: 0 ​" at bounding box center [582, 497] width 50 height 47
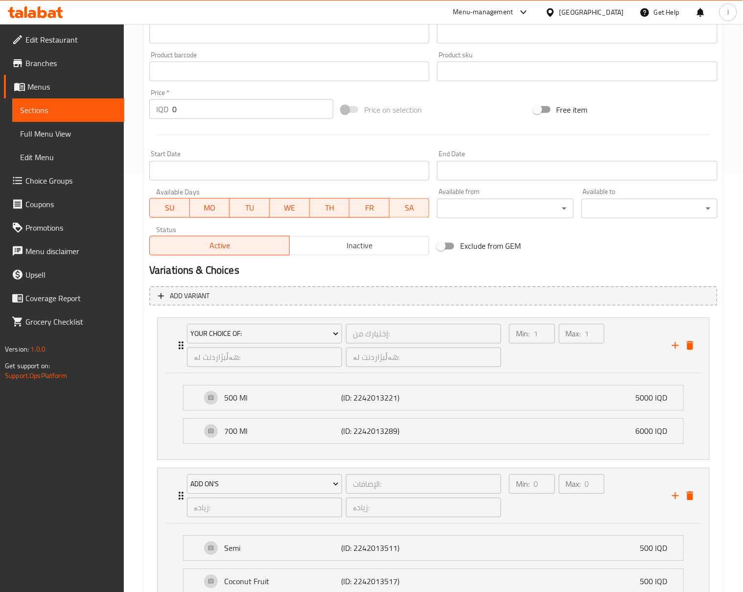
click at [70, 134] on span "Full Menu View" at bounding box center [68, 134] width 96 height 12
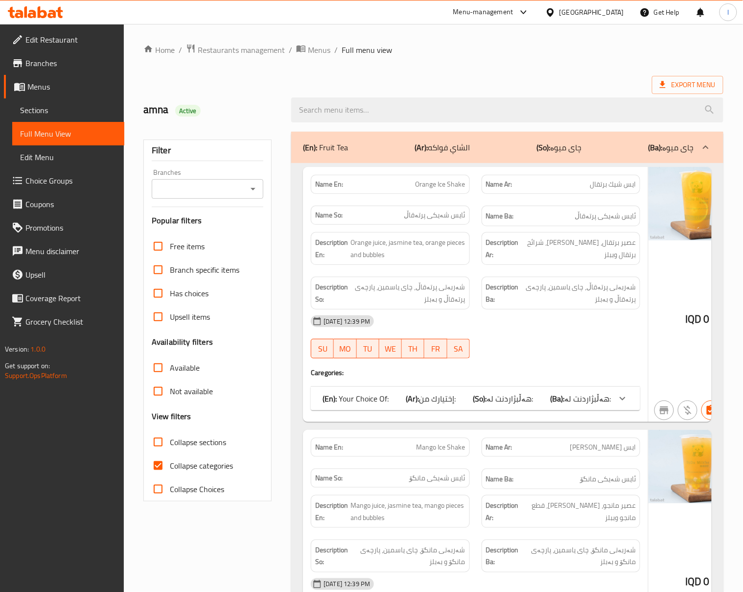
click at [243, 186] on input "Branches" at bounding box center [200, 189] width 90 height 14
click at [210, 236] on span "DuDu MilkTea, Al Amriya" at bounding box center [200, 232] width 81 height 12
type input "DuDu MilkTea, Al Amriya"
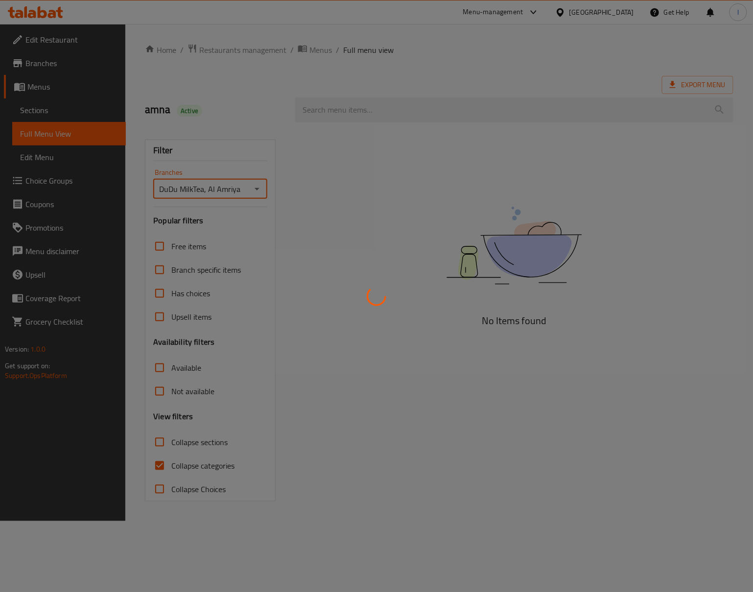
click at [164, 469] on div at bounding box center [376, 296] width 753 height 592
click at [169, 469] on div at bounding box center [376, 296] width 753 height 592
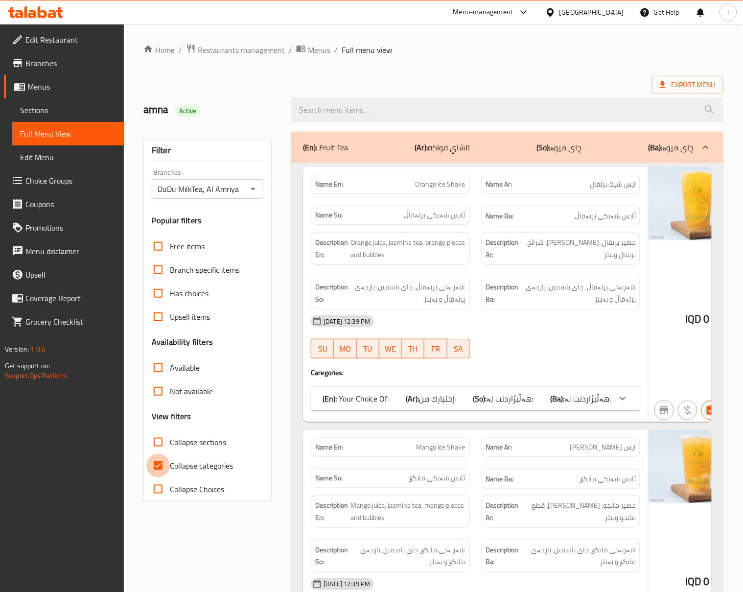
click at [164, 469] on input "Collapse categories" at bounding box center [158, 466] width 24 height 24
checkbox input "false"
click at [183, 447] on span "Collapse sections" at bounding box center [198, 442] width 56 height 12
click at [170, 447] on input "Collapse sections" at bounding box center [158, 442] width 24 height 24
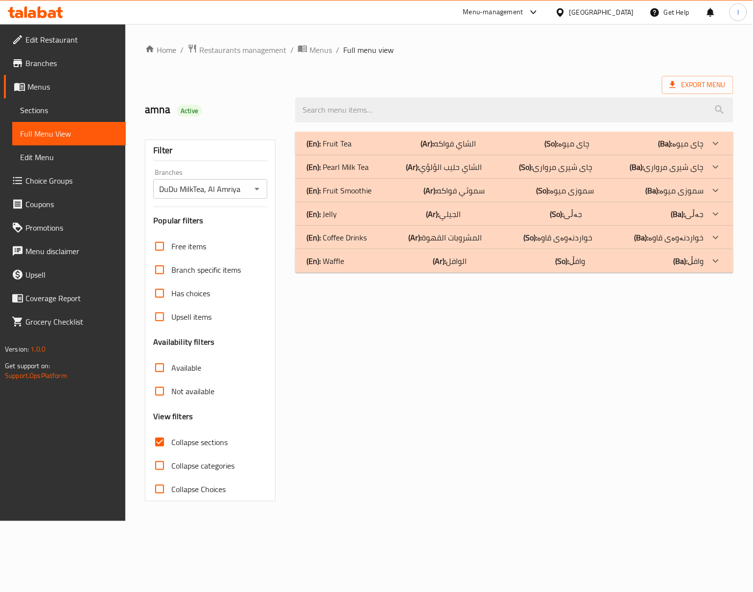
click at [189, 434] on label "Collapse sections" at bounding box center [188, 442] width 80 height 24
click at [171, 434] on input "Collapse sections" at bounding box center [160, 442] width 24 height 24
checkbox input "false"
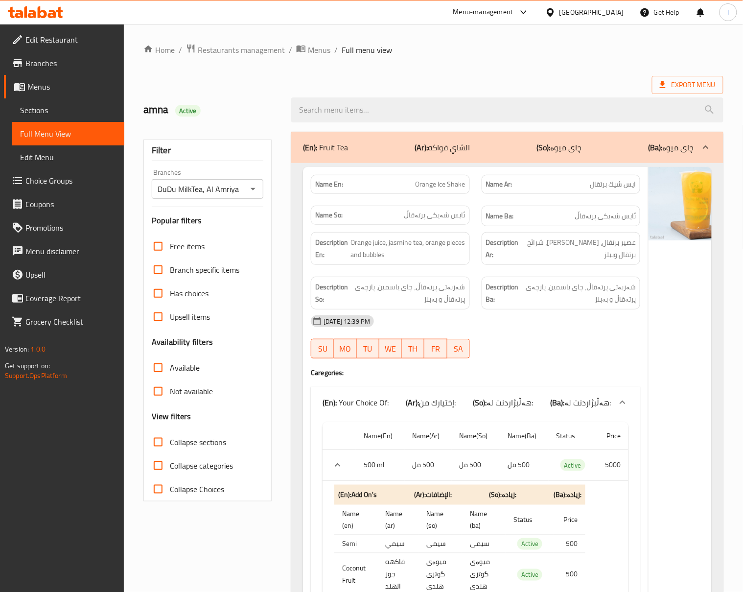
click at [500, 287] on strong "Description Ba:" at bounding box center [502, 293] width 33 height 24
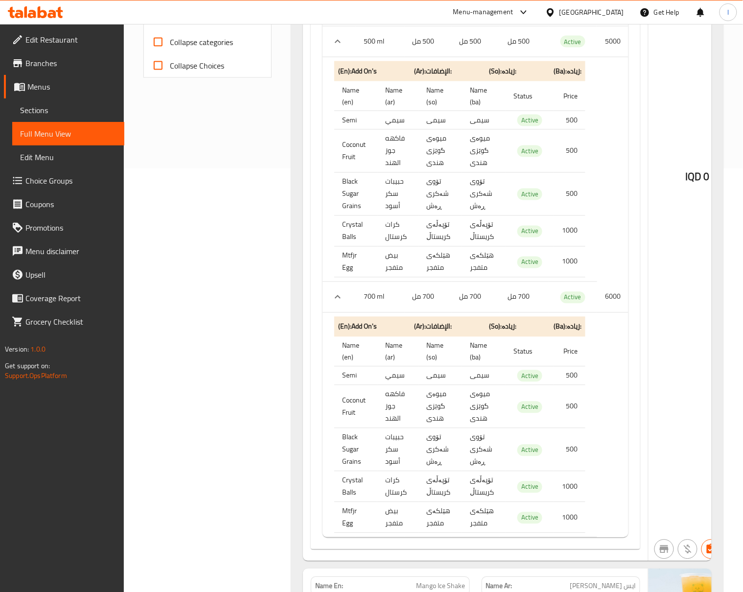
scroll to position [435, 0]
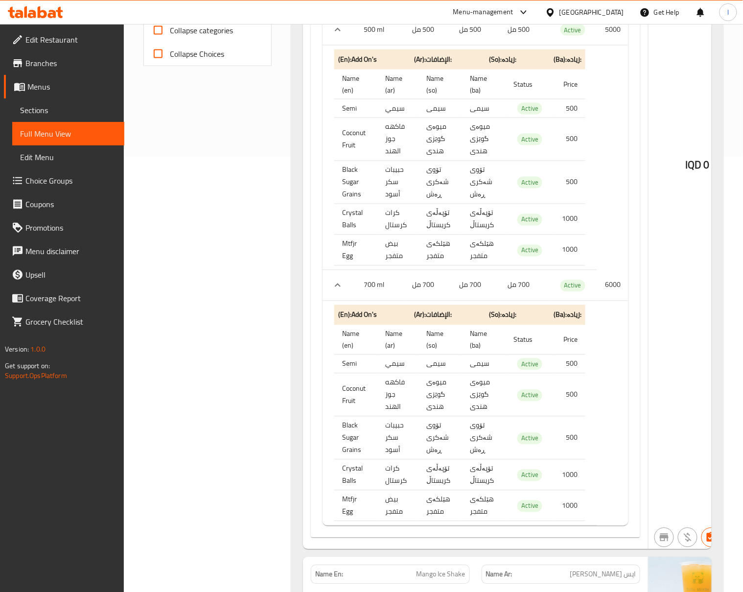
click at [315, 186] on div "Name(En) Name(Ar) Name(So) Name(Ba) Status Price 500 ml 500 مل 500 مل 500 مل Ac…" at bounding box center [476, 260] width 330 height 555
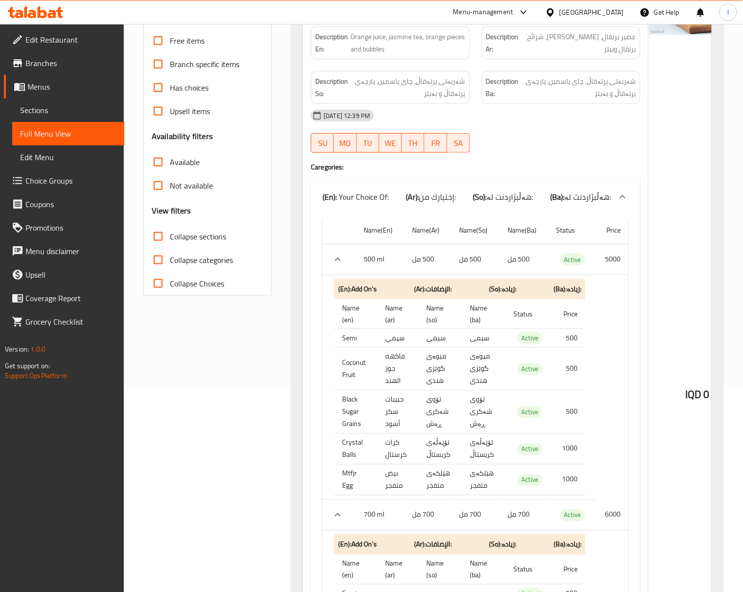
scroll to position [217, 0]
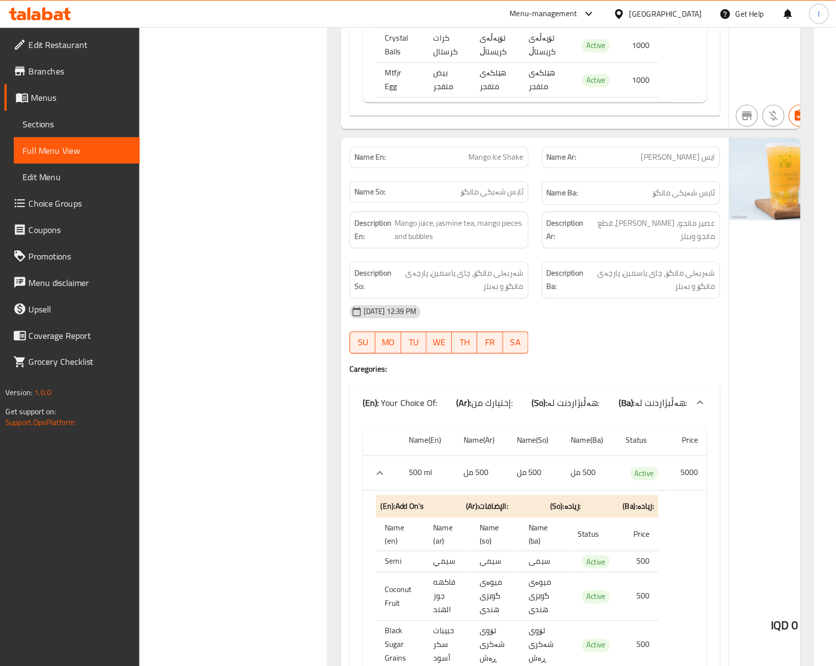
scroll to position [870, 0]
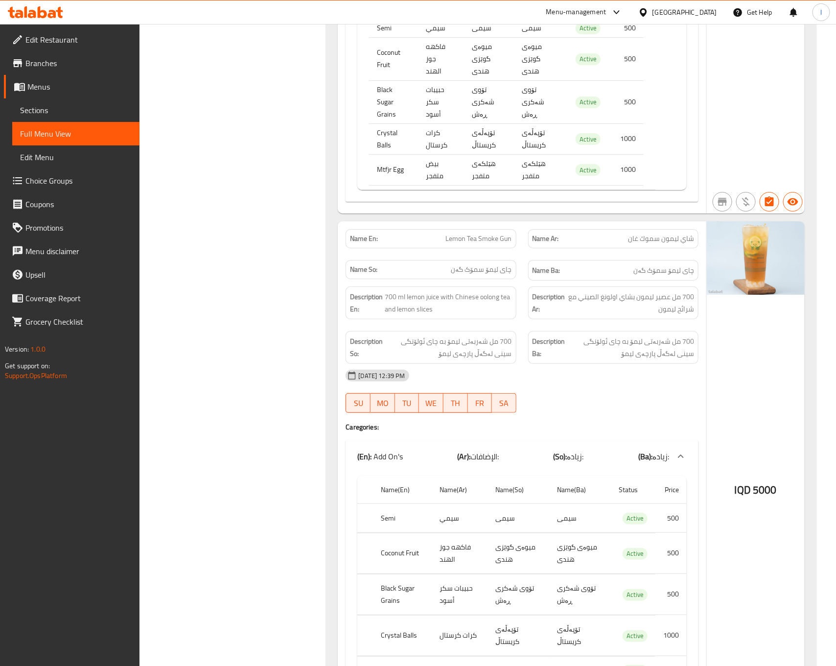
scroll to position [1605, 0]
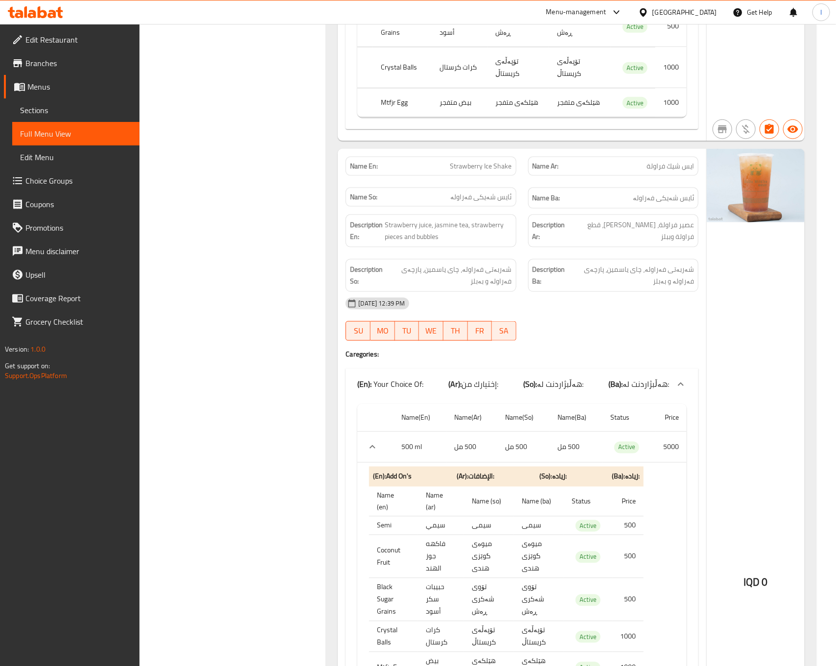
scroll to position [2145, 0]
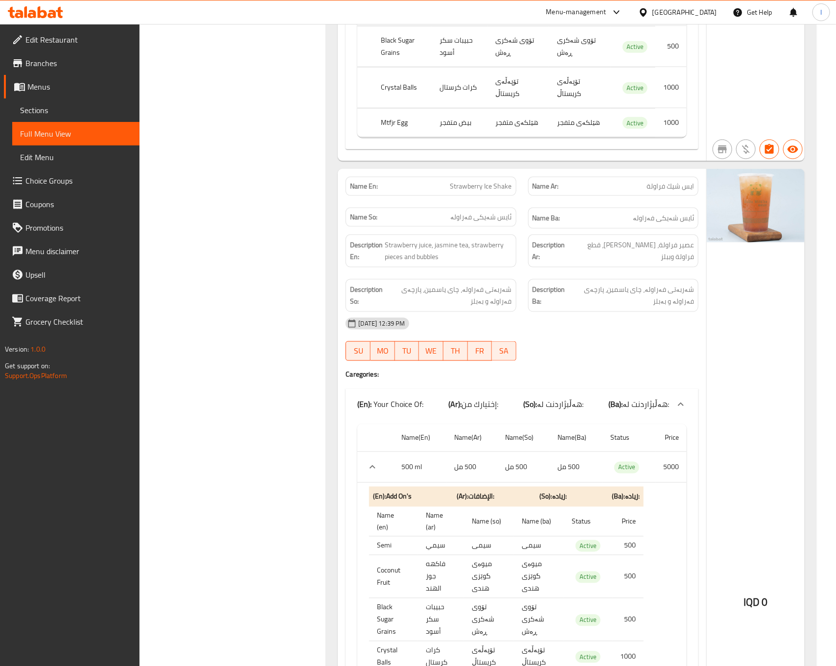
drag, startPoint x: 233, startPoint y: 363, endPoint x: 234, endPoint y: 327, distance: 36.3
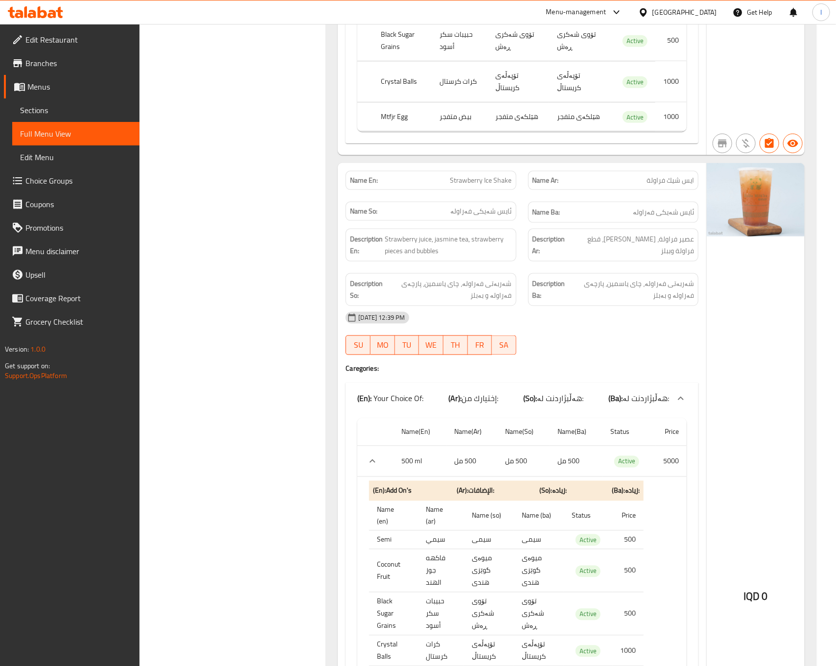
scroll to position [2145, 0]
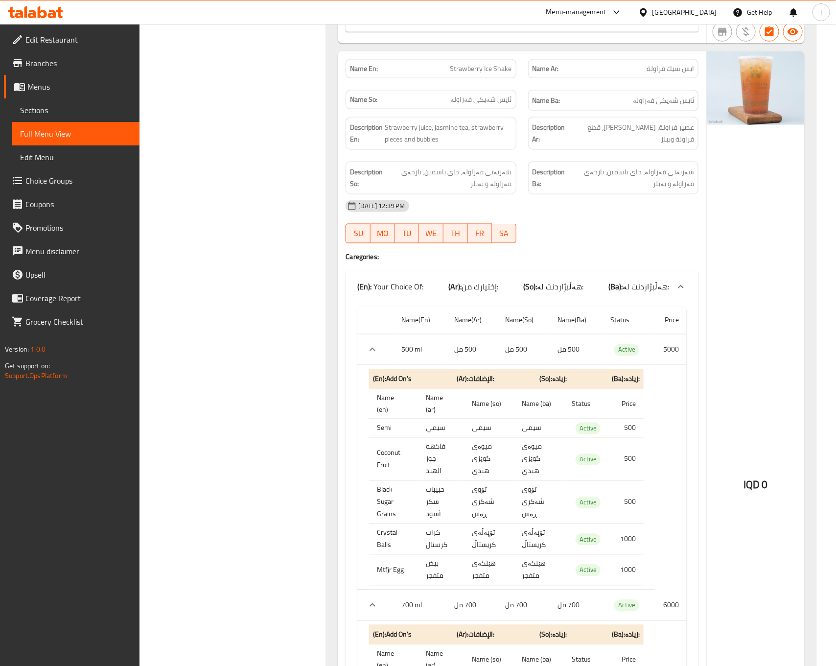
scroll to position [2292, 0]
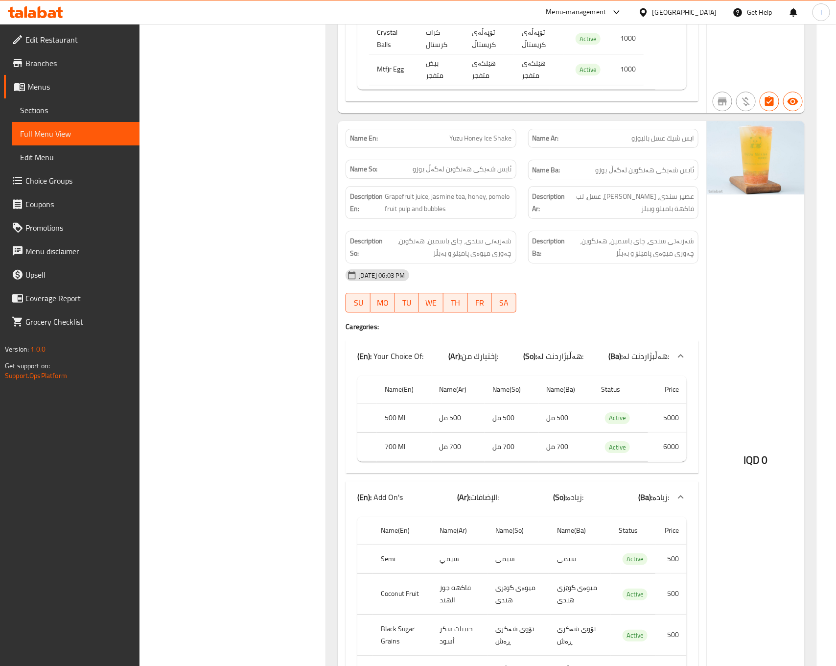
scroll to position [3027, 0]
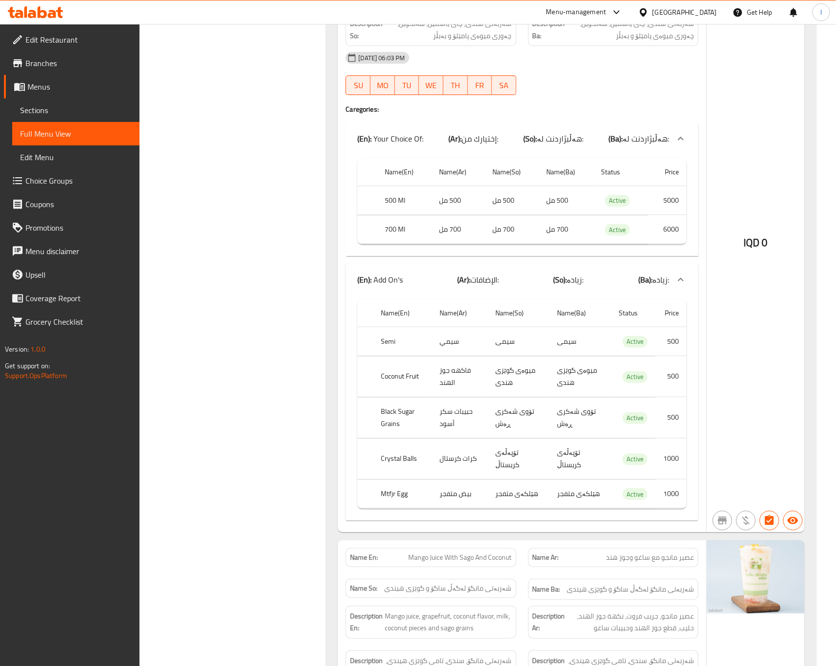
scroll to position [3272, 0]
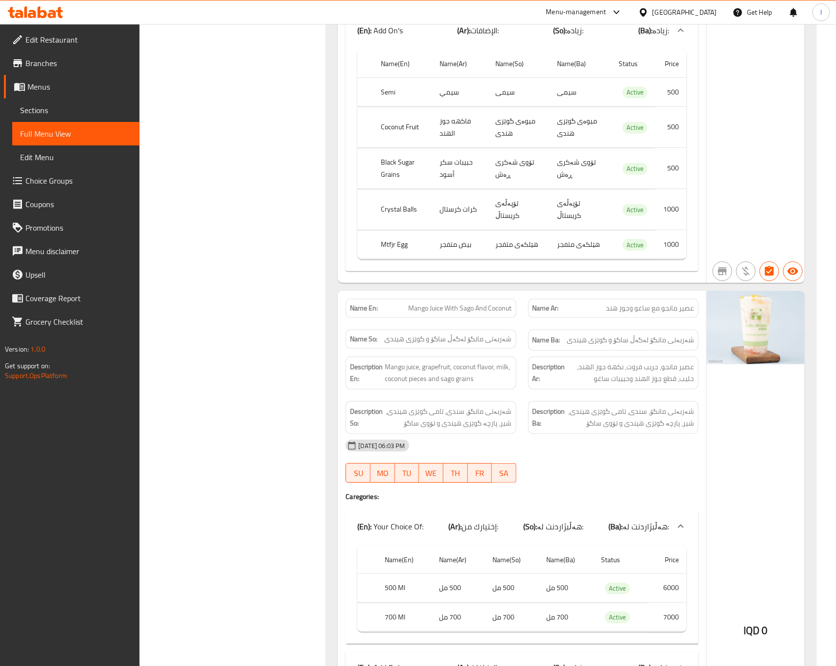
scroll to position [3517, 0]
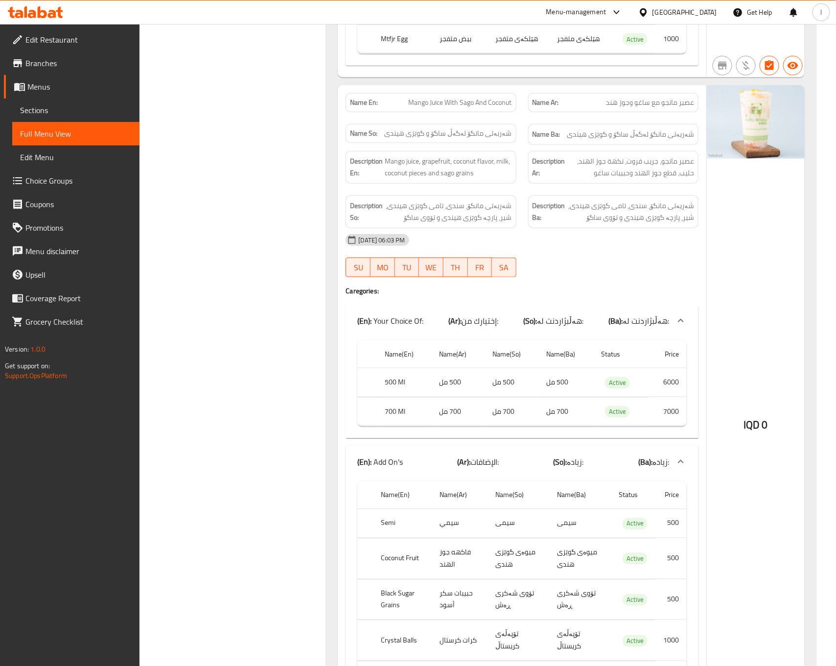
scroll to position [3750, 0]
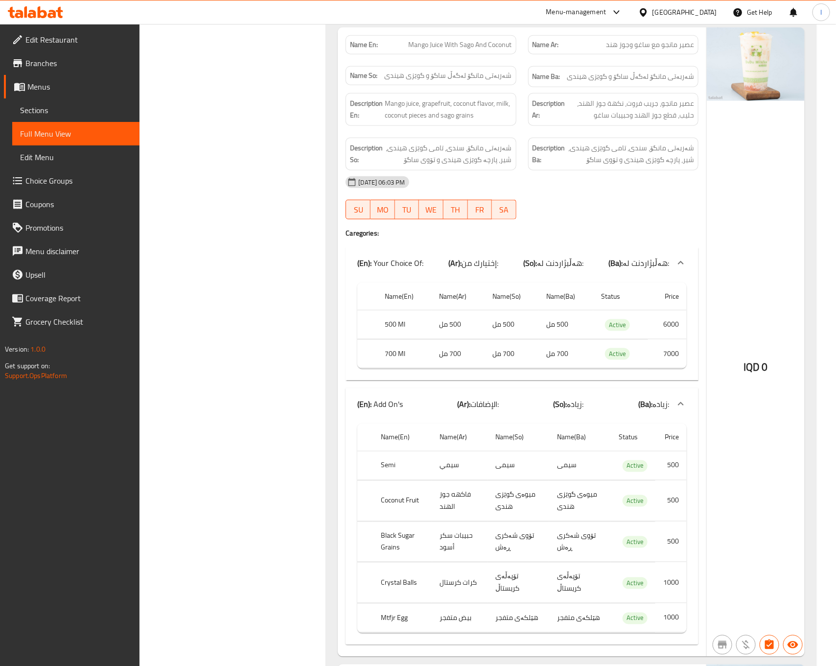
click at [340, 253] on div "Name En: Mango Juice With Sago And Coconut Name Ar: عصير مانجو مع ساغو وجوز هند…" at bounding box center [522, 341] width 368 height 629
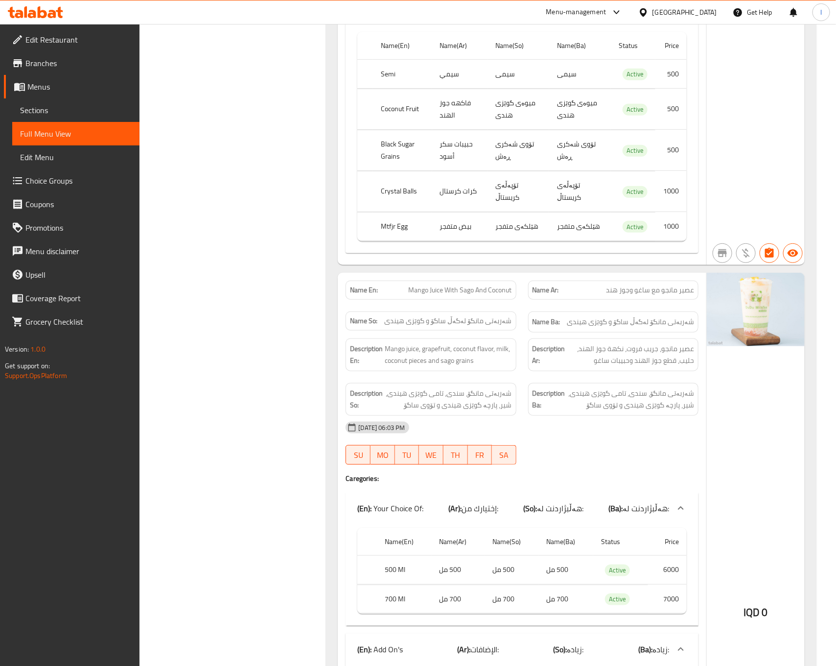
scroll to position [3015, 0]
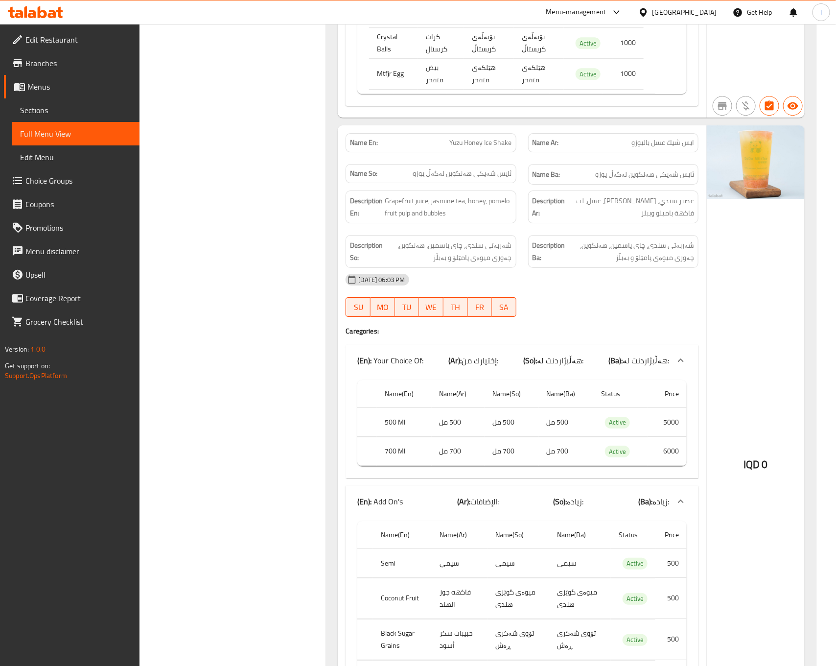
click at [569, 219] on span "عصير سندي، شاي ياسمين، عسل، لب فاكهة باميلو وببلز" at bounding box center [631, 207] width 127 height 24
drag, startPoint x: 375, startPoint y: 222, endPoint x: 368, endPoint y: 221, distance: 7.0
click at [374, 219] on strong "Description En:" at bounding box center [366, 207] width 33 height 24
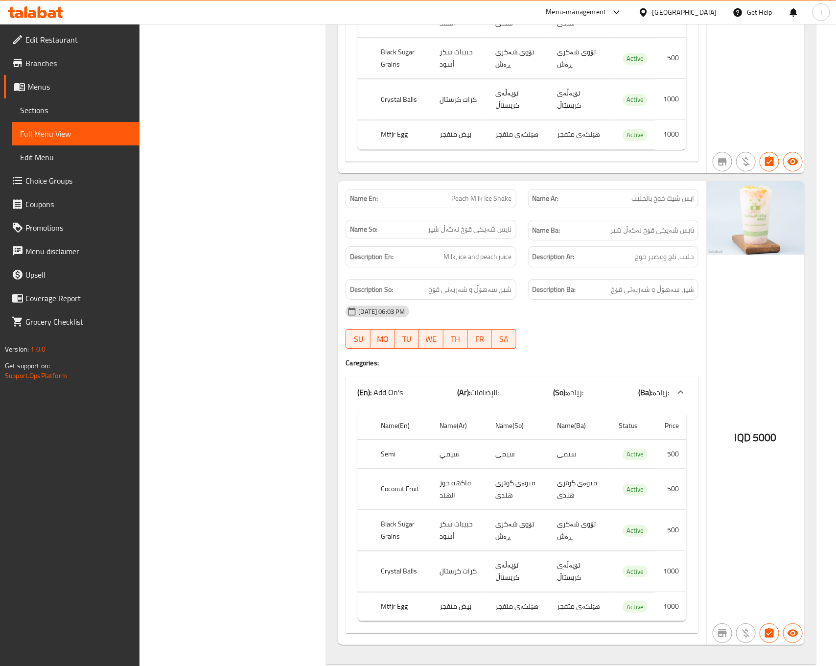
scroll to position [4758, 0]
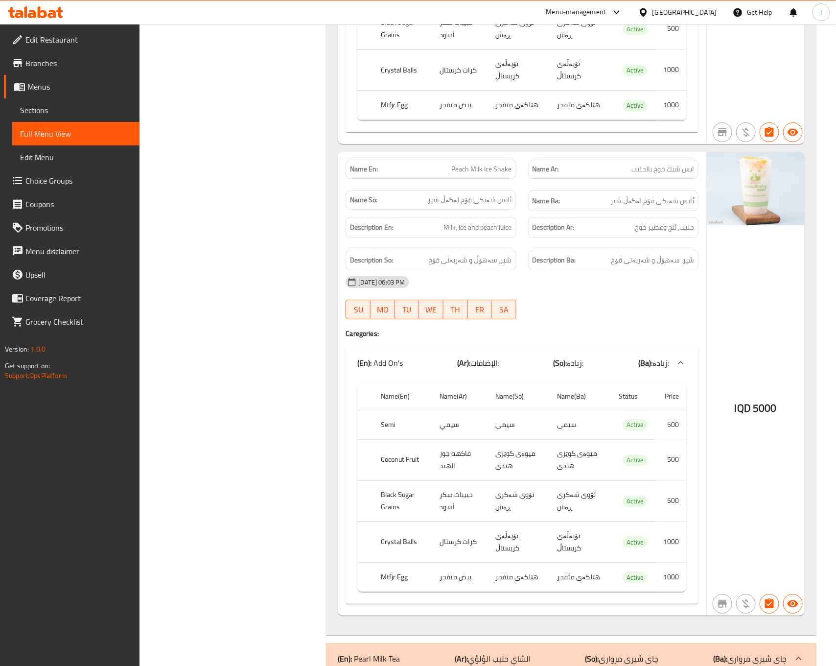
click at [676, 165] on div "Name Ar: ايس شيك خوخ بالحليب" at bounding box center [614, 169] width 182 height 31
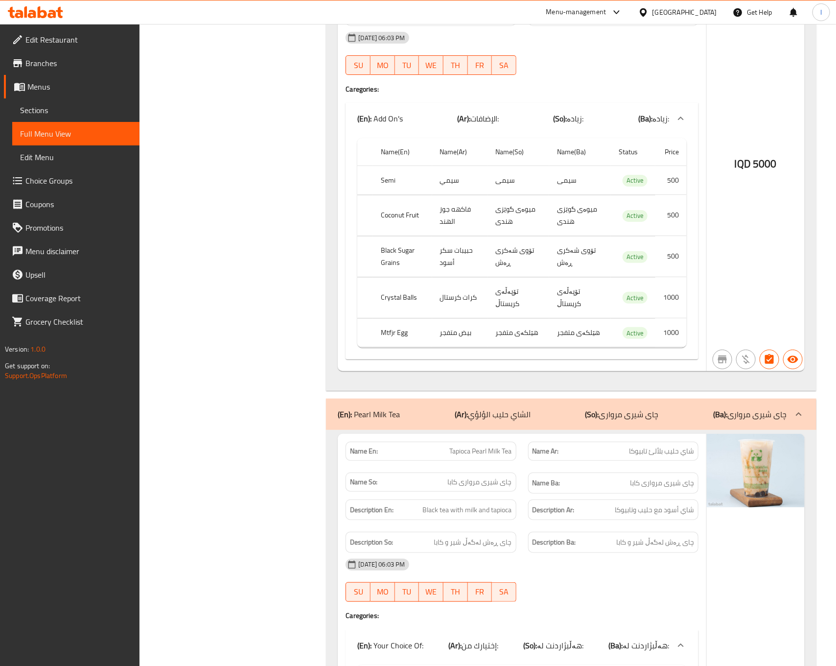
scroll to position [5248, 0]
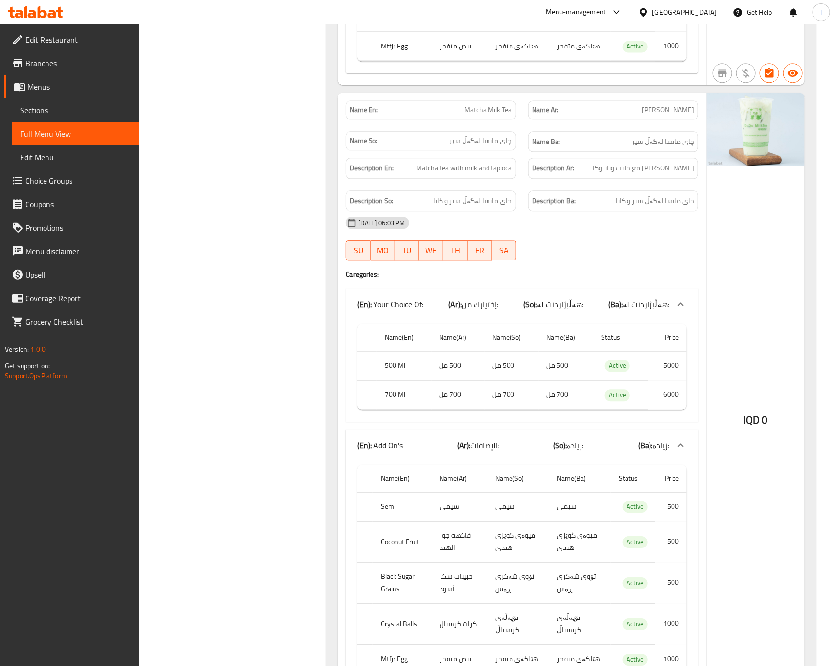
scroll to position [5983, 0]
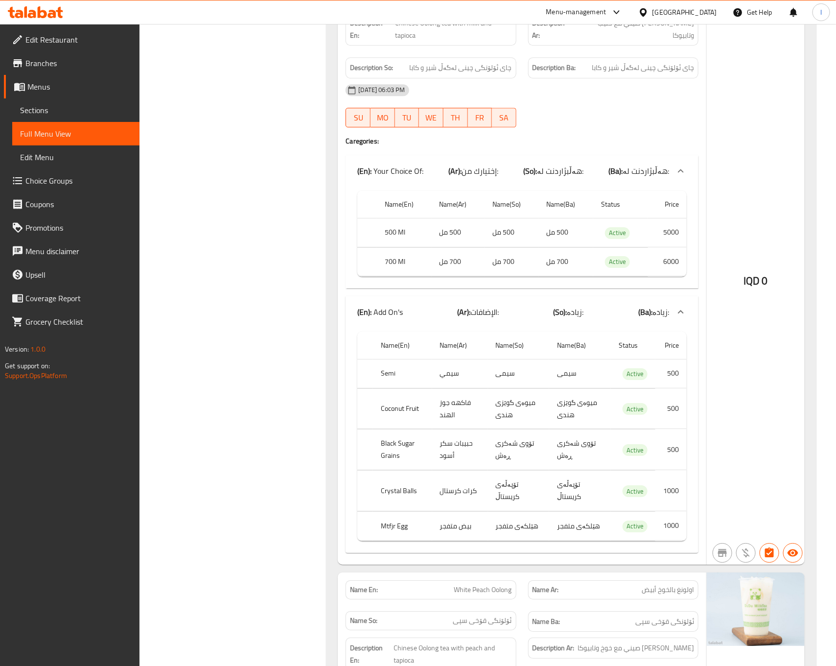
scroll to position [8186, 0]
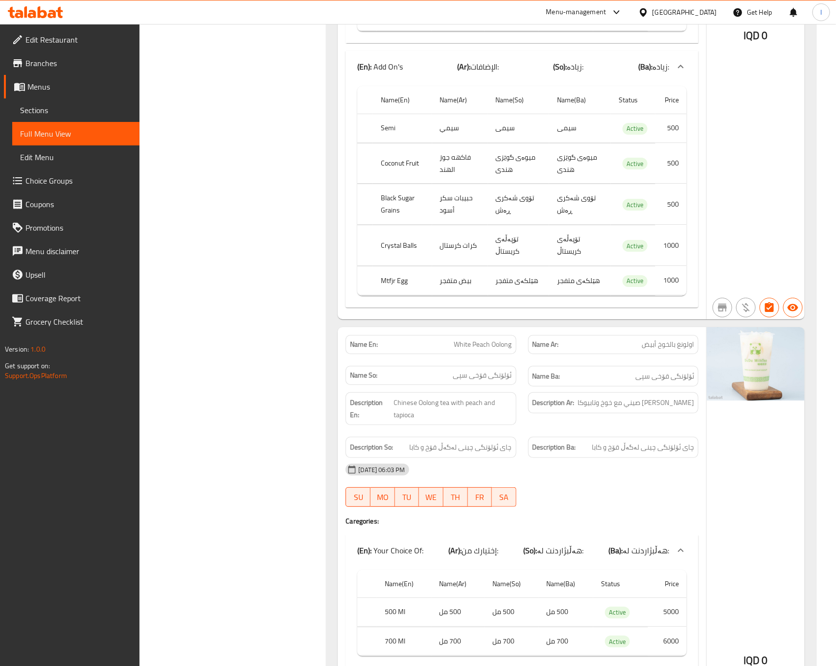
click at [235, 231] on div "Filter Branches DuDu MilkTea, Al Amriya Branches Popular filters Free items Bra…" at bounding box center [236, 446] width 167 height 17015
click at [303, 164] on div "Filter Branches DuDu MilkTea, Al Amriya Branches Popular filters Free items Bra…" at bounding box center [236, 446] width 167 height 17015
click at [259, 167] on div "Filter Branches DuDu MilkTea, Al Amriya Branches Popular filters Free items Bra…" at bounding box center [236, 446] width 167 height 17015
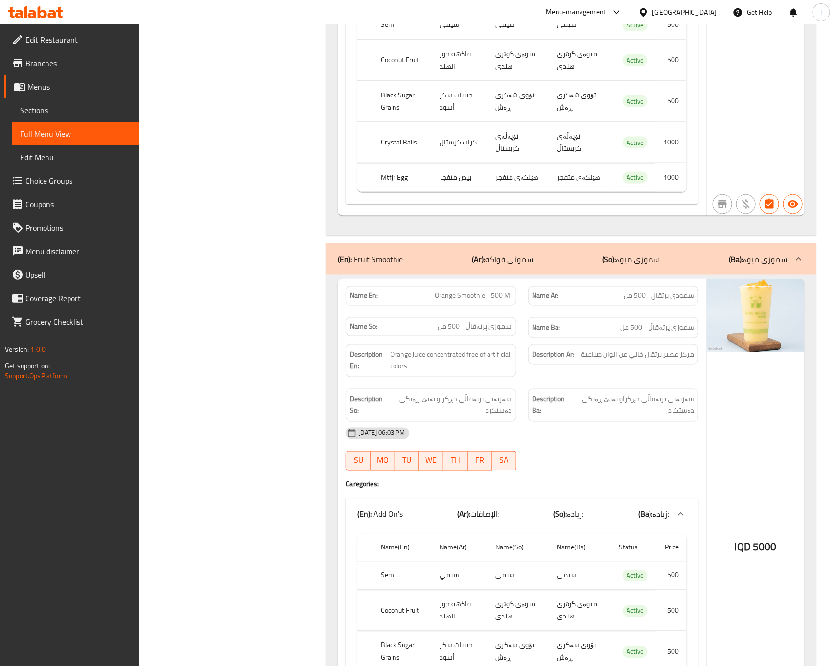
scroll to position [8921, 0]
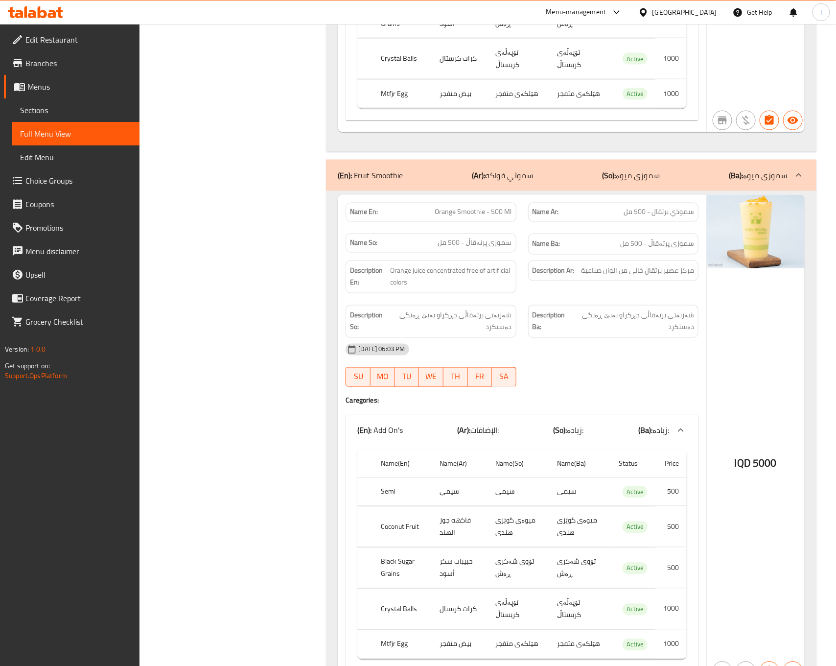
scroll to position [9037, 0]
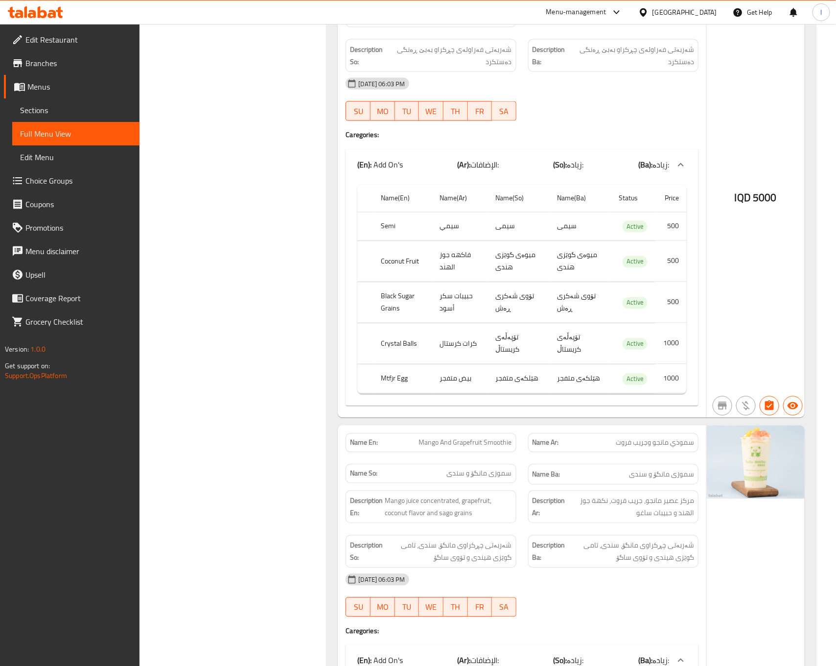
scroll to position [10996, 0]
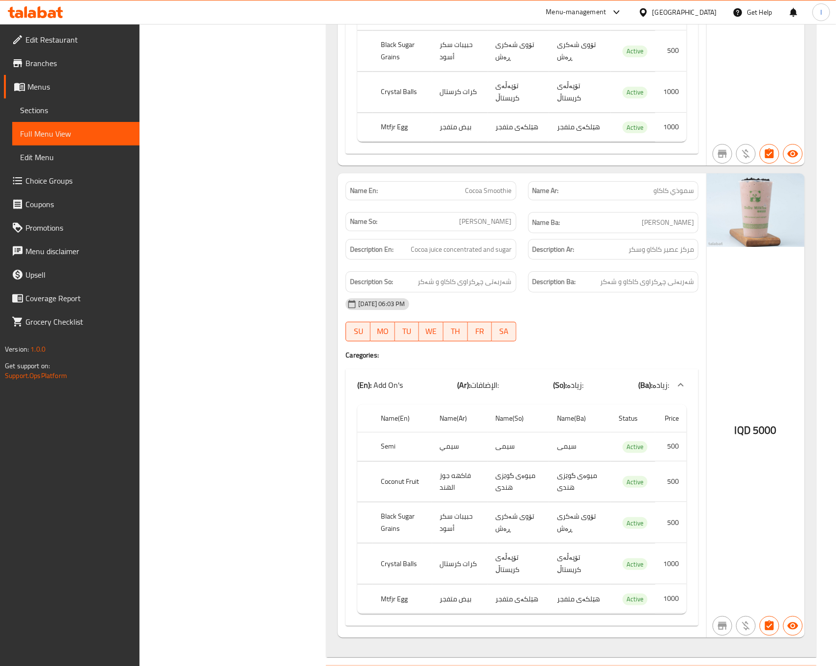
scroll to position [11486, 0]
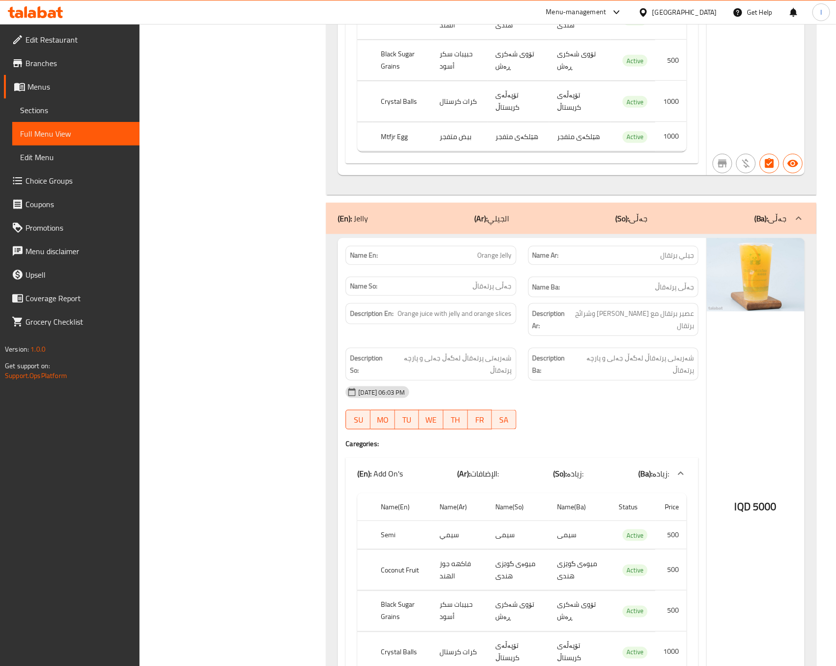
scroll to position [11975, 0]
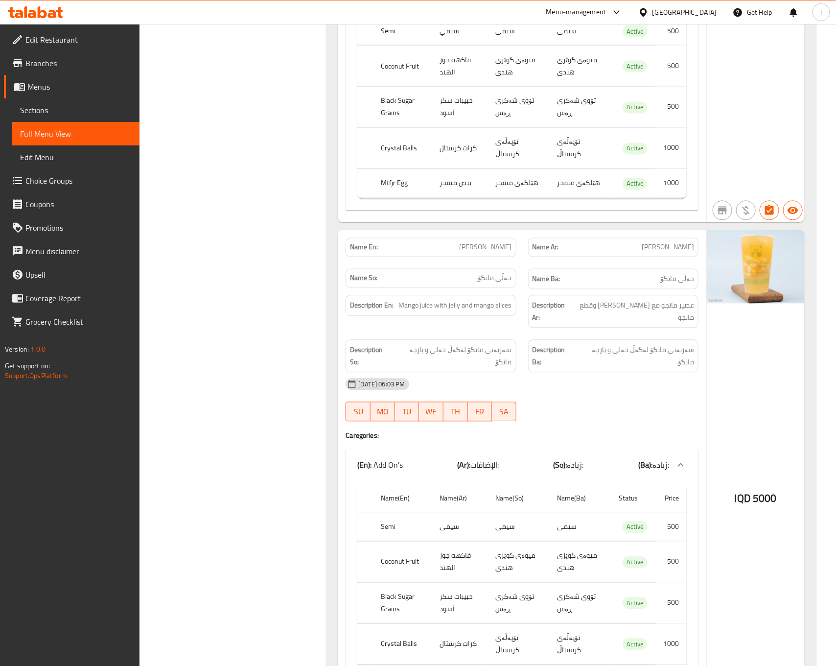
scroll to position [12710, 0]
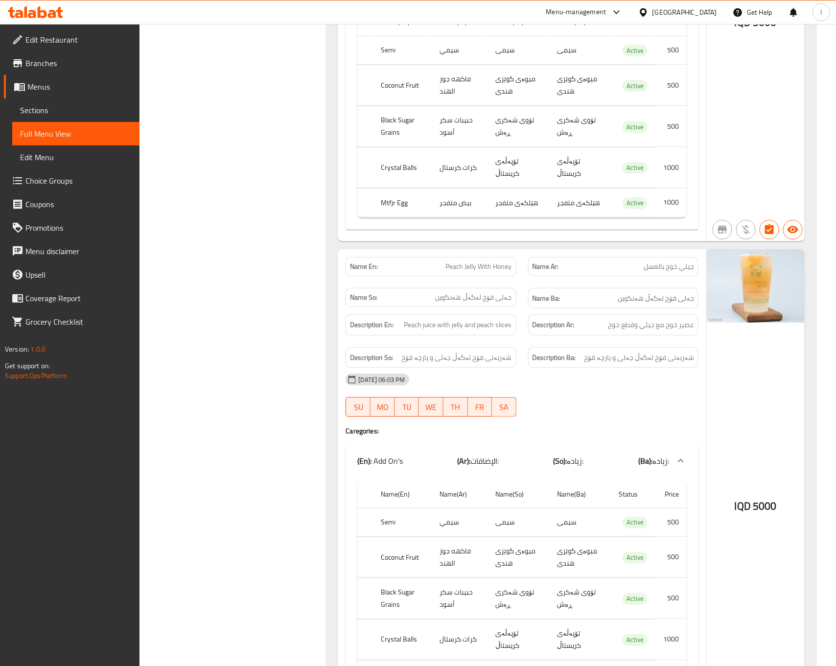
scroll to position [13444, 0]
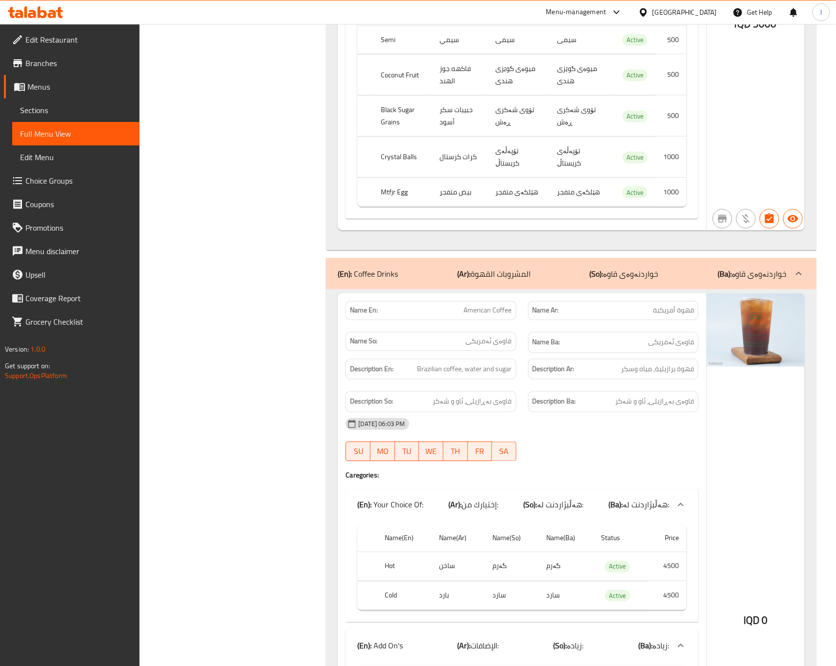
scroll to position [13935, 0]
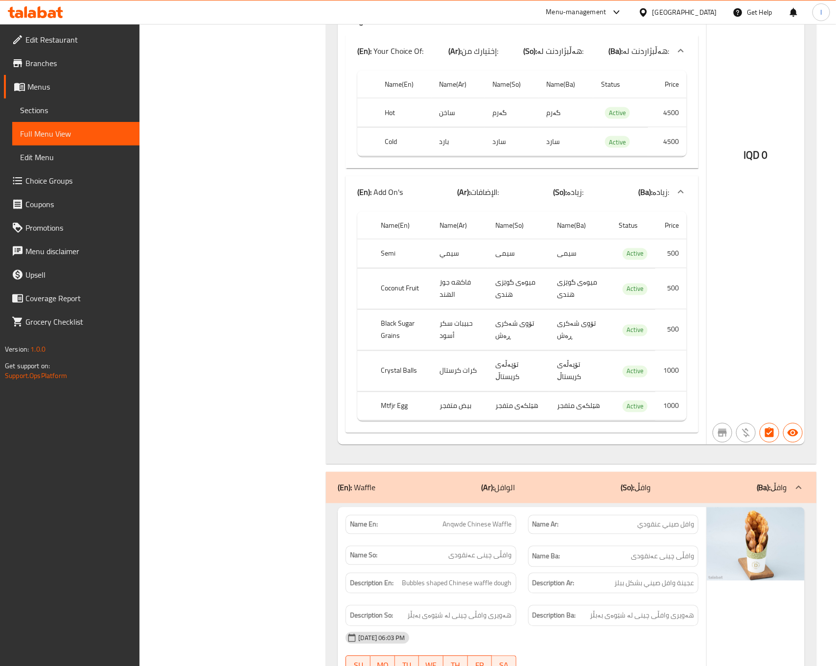
scroll to position [15893, 0]
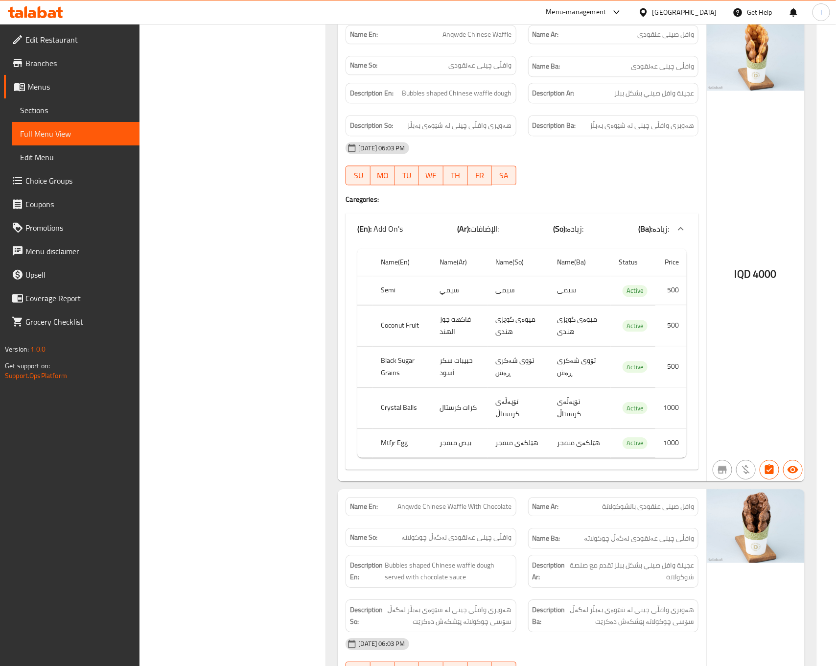
scroll to position [16234, 0]
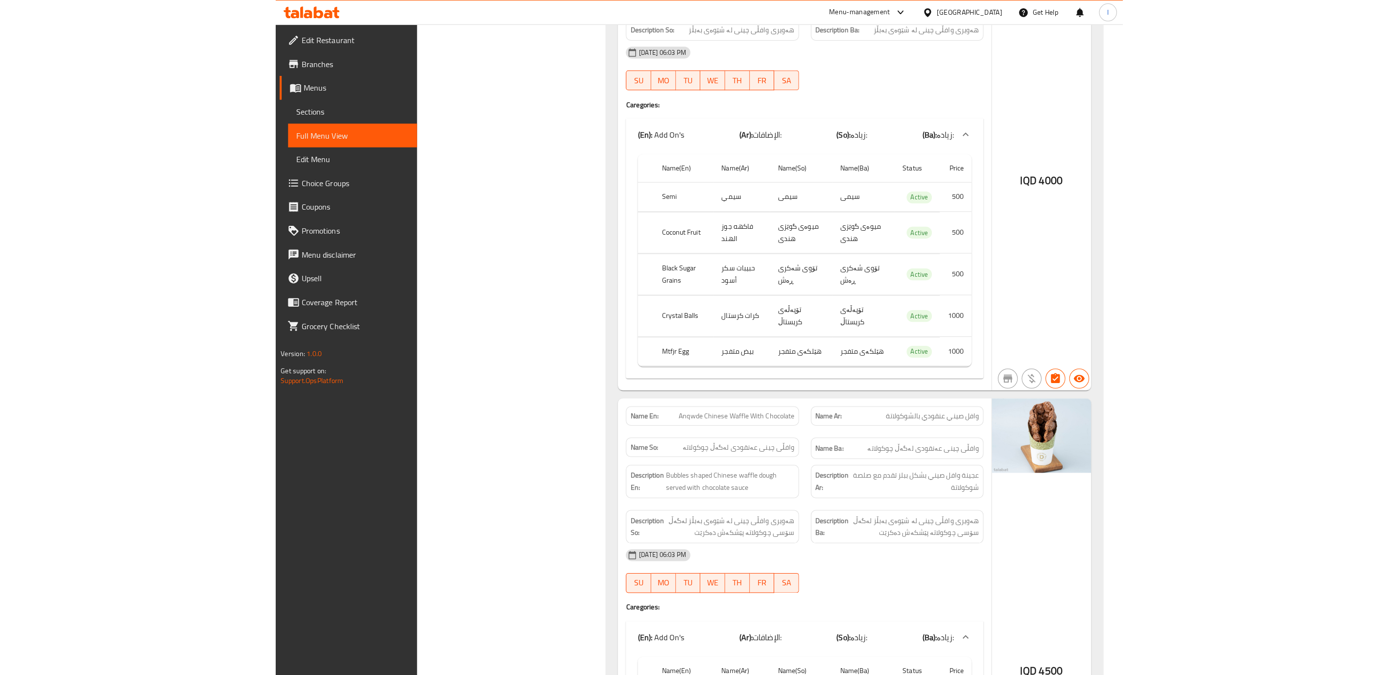
scroll to position [14686, 0]
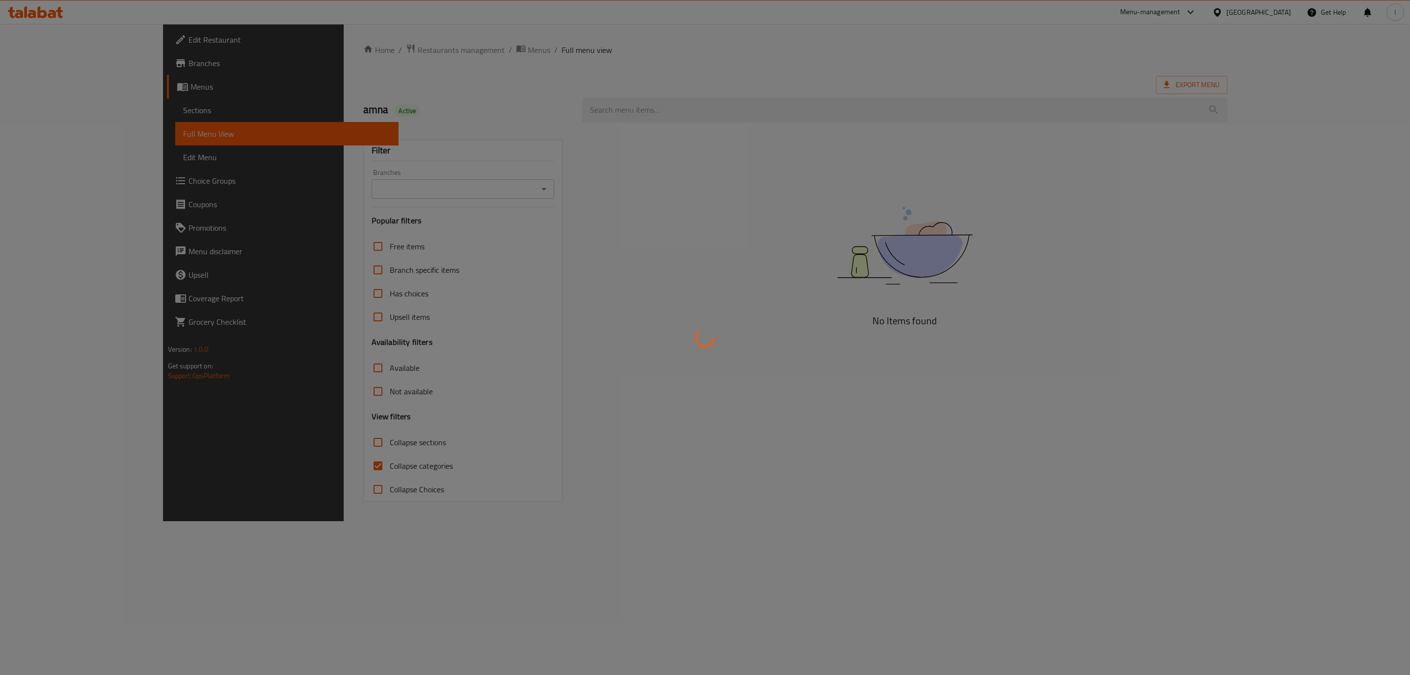
click at [432, 180] on div at bounding box center [705, 337] width 1410 height 675
click at [338, 182] on div at bounding box center [705, 337] width 1410 height 675
click at [331, 184] on div at bounding box center [705, 337] width 1410 height 675
click at [328, 184] on div at bounding box center [705, 337] width 1410 height 675
click at [317, 187] on div at bounding box center [705, 337] width 1410 height 675
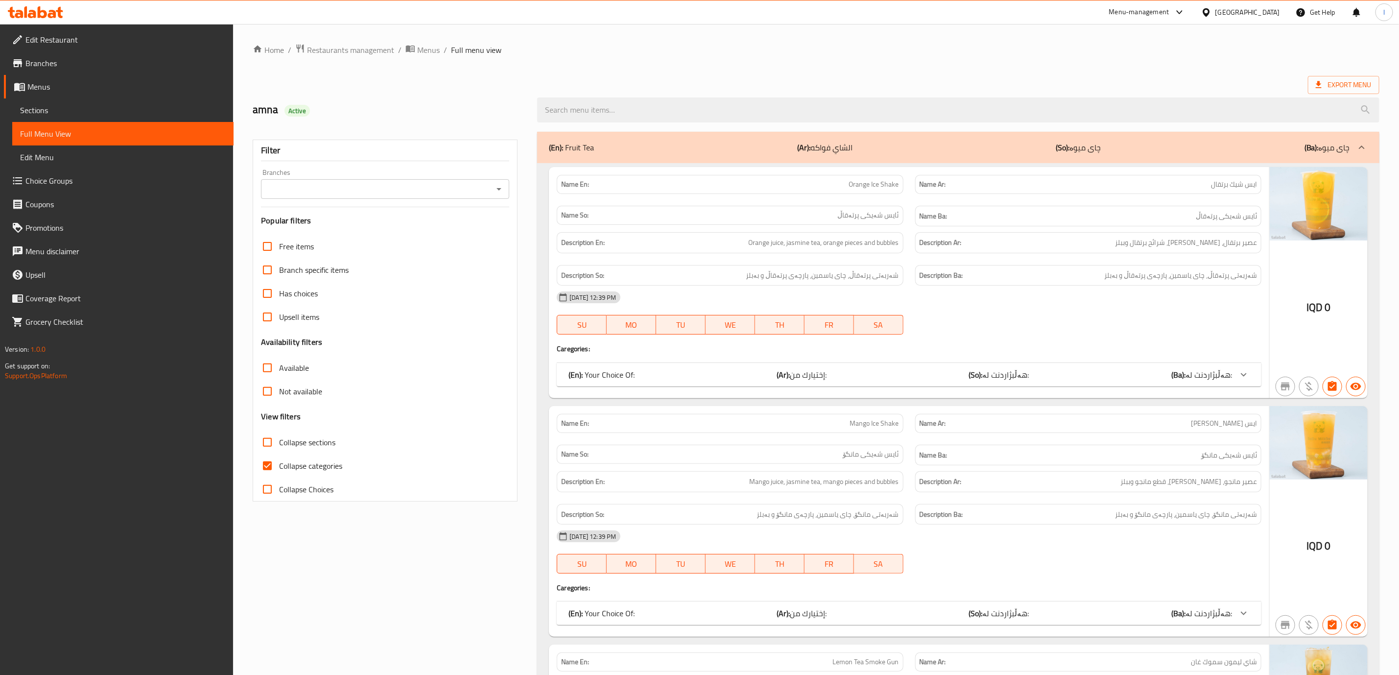
click at [299, 187] on input "Branches" at bounding box center [377, 189] width 226 height 14
click at [292, 226] on span "DuDu MilkTea, Al Amriya" at bounding box center [309, 232] width 81 height 12
type input "DuDu MilkTea, Al Amriya"
click at [318, 466] on div at bounding box center [705, 337] width 1410 height 675
click at [297, 466] on span "Collapse categories" at bounding box center [310, 466] width 63 height 12
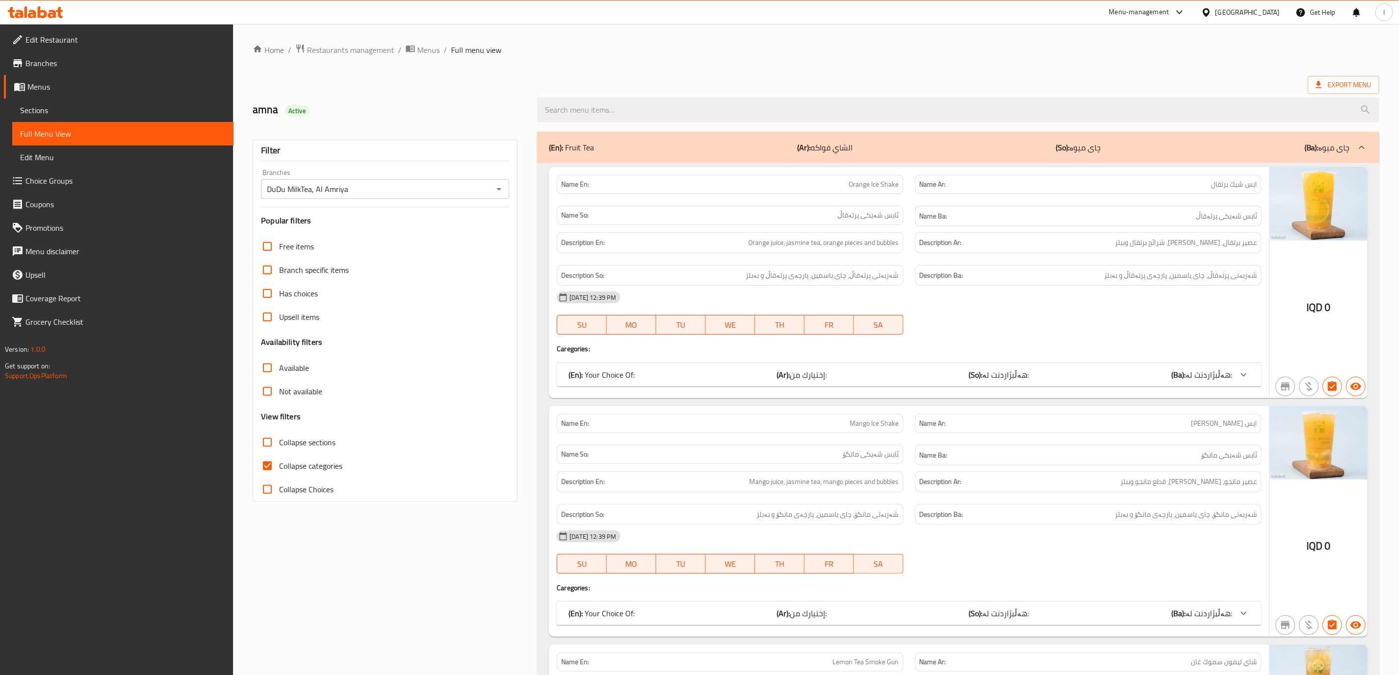
click at [319, 433] on label "Collapse sections" at bounding box center [296, 442] width 80 height 24
click at [279, 433] on input "Collapse sections" at bounding box center [268, 442] width 24 height 24
checkbox input "true"
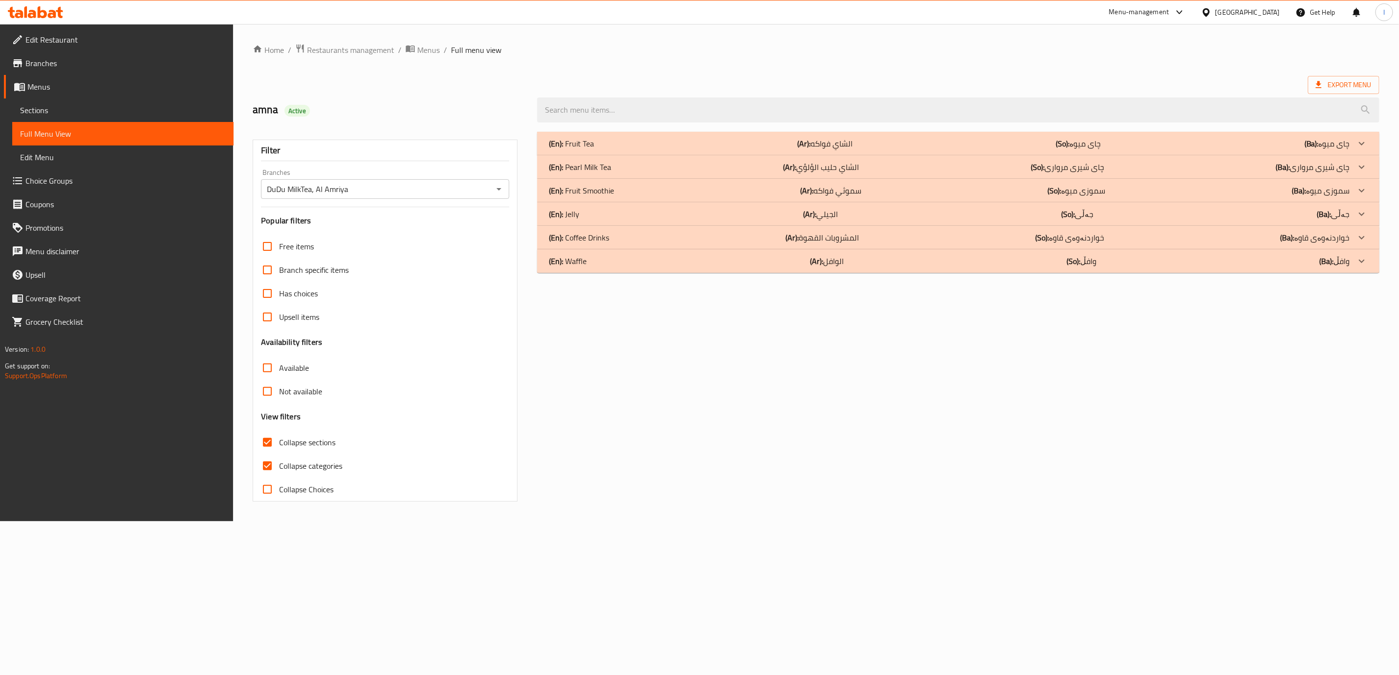
click at [289, 469] on span "Collapse categories" at bounding box center [310, 466] width 63 height 12
click at [279, 469] on input "Collapse categories" at bounding box center [268, 466] width 24 height 24
checkbox input "false"
click at [297, 447] on span "Collapse sections" at bounding box center [309, 442] width 56 height 12
click at [281, 447] on input "Collapse sections" at bounding box center [270, 442] width 24 height 24
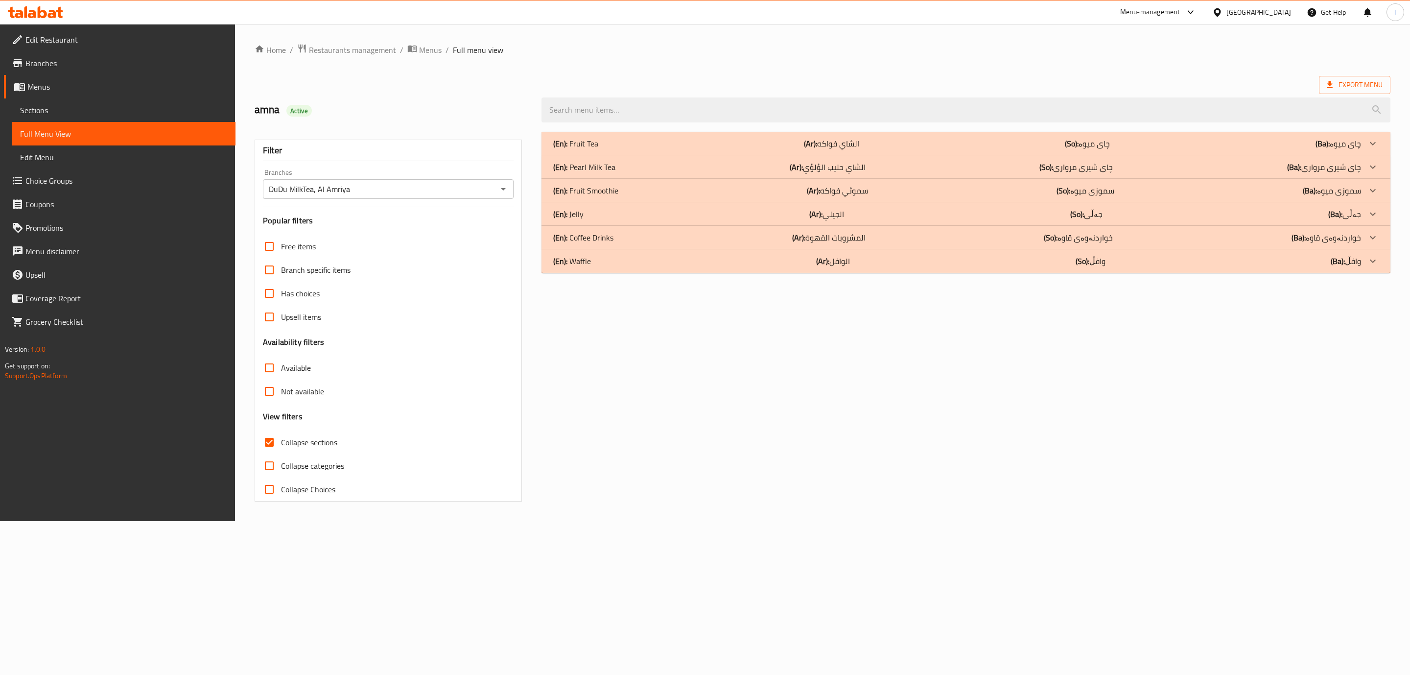
checkbox input "false"
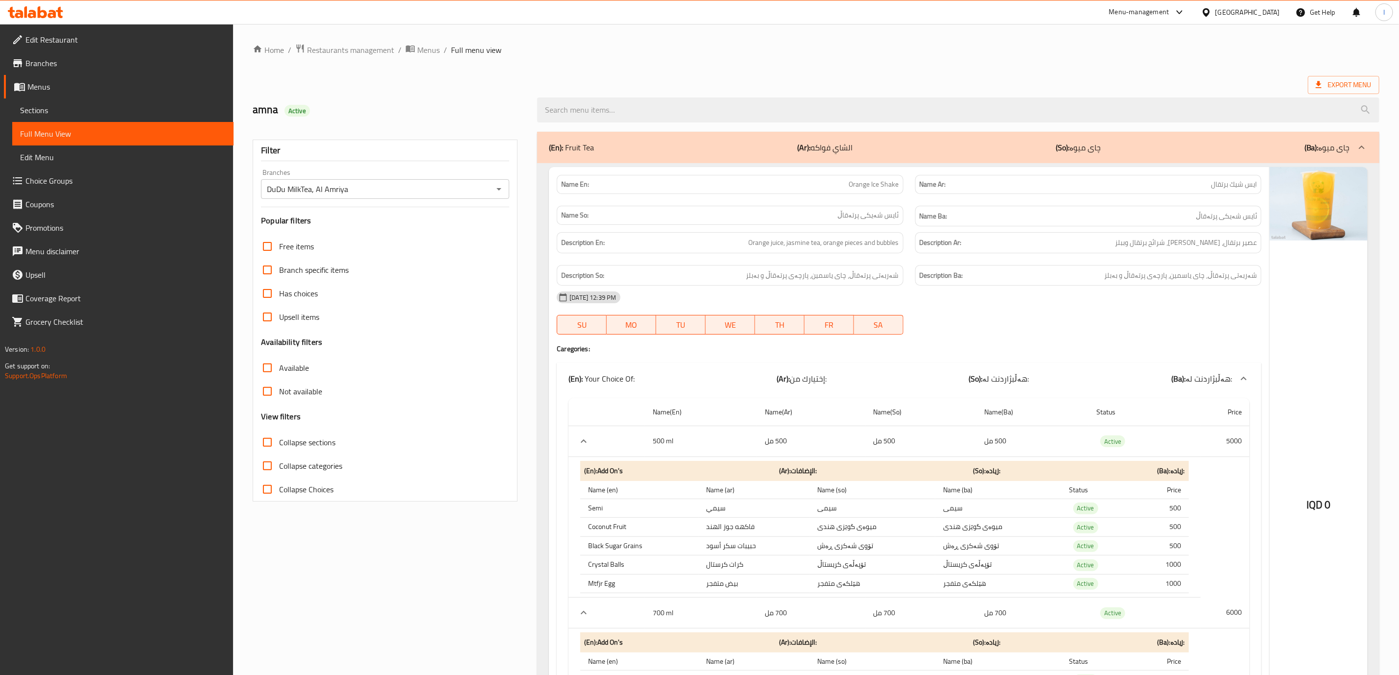
click at [761, 301] on div "[DATE] 12:39 PM" at bounding box center [909, 297] width 716 height 24
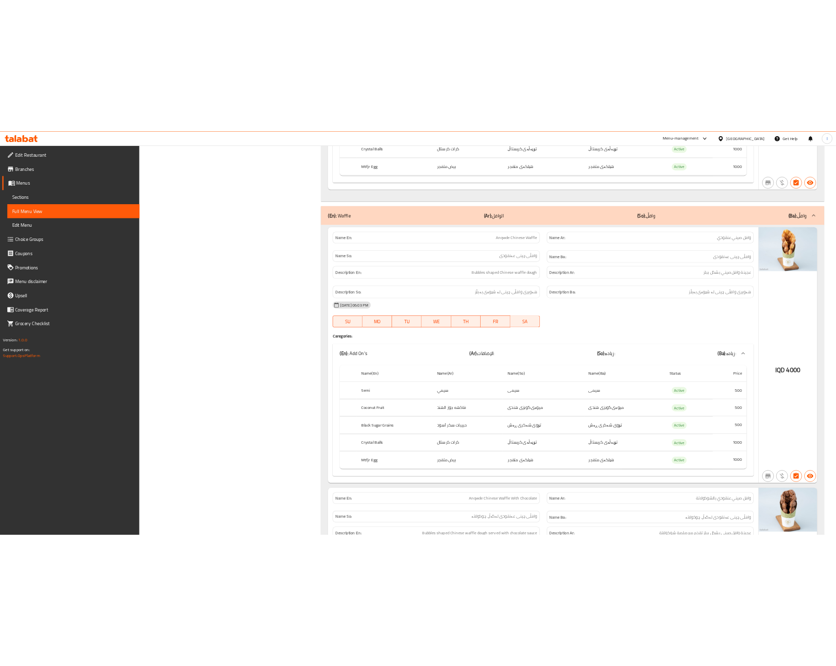
scroll to position [14686, 0]
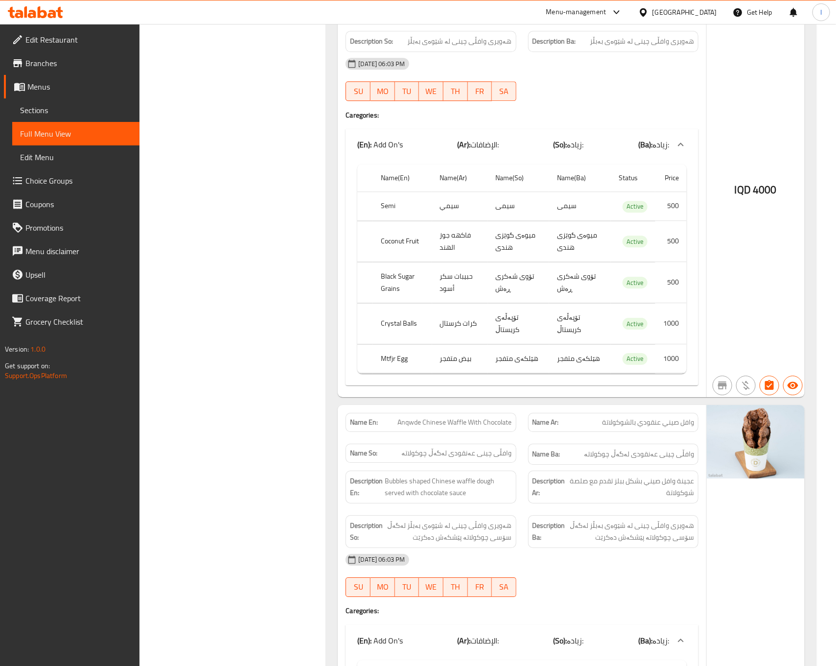
scroll to position [16234, 0]
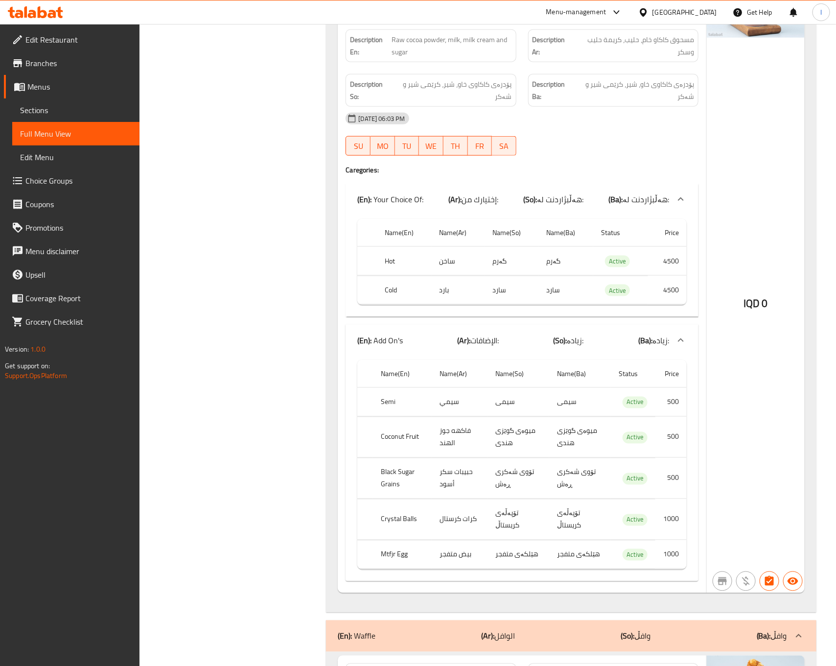
scroll to position [15255, 0]
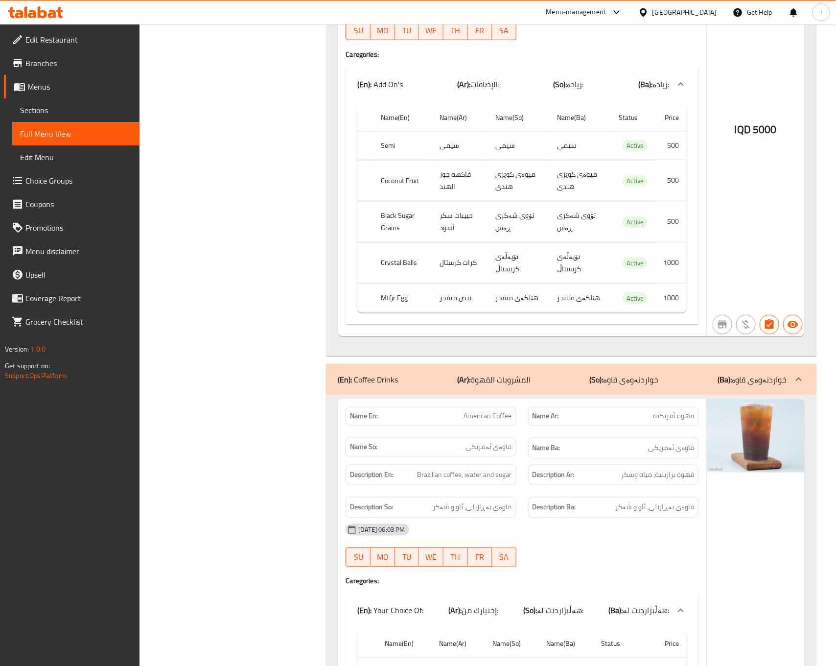
scroll to position [13786, 0]
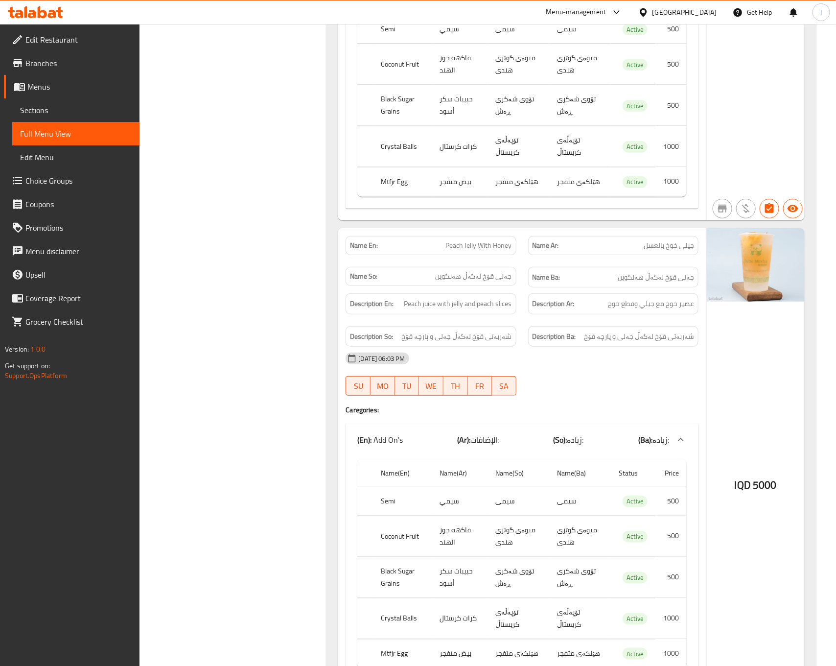
scroll to position [13296, 0]
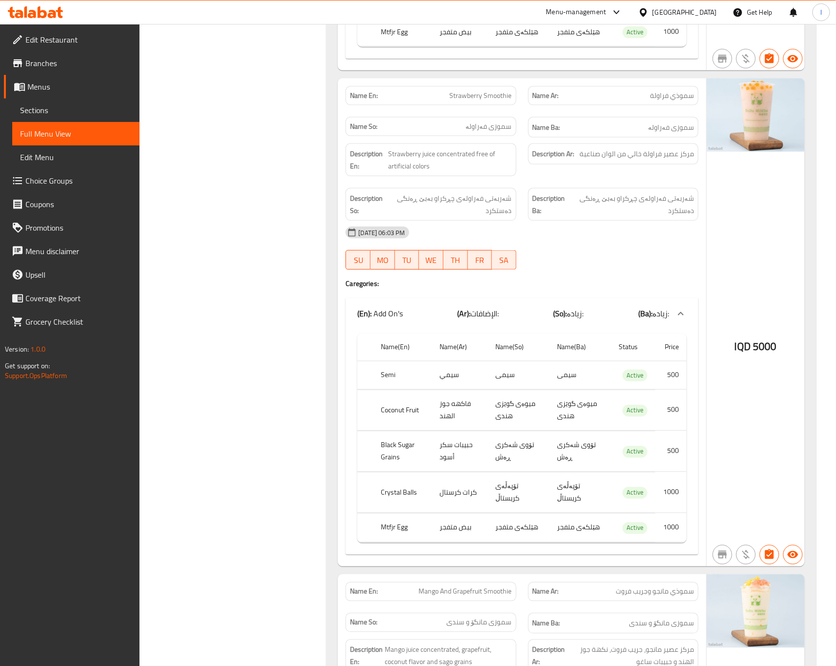
scroll to position [10848, 0]
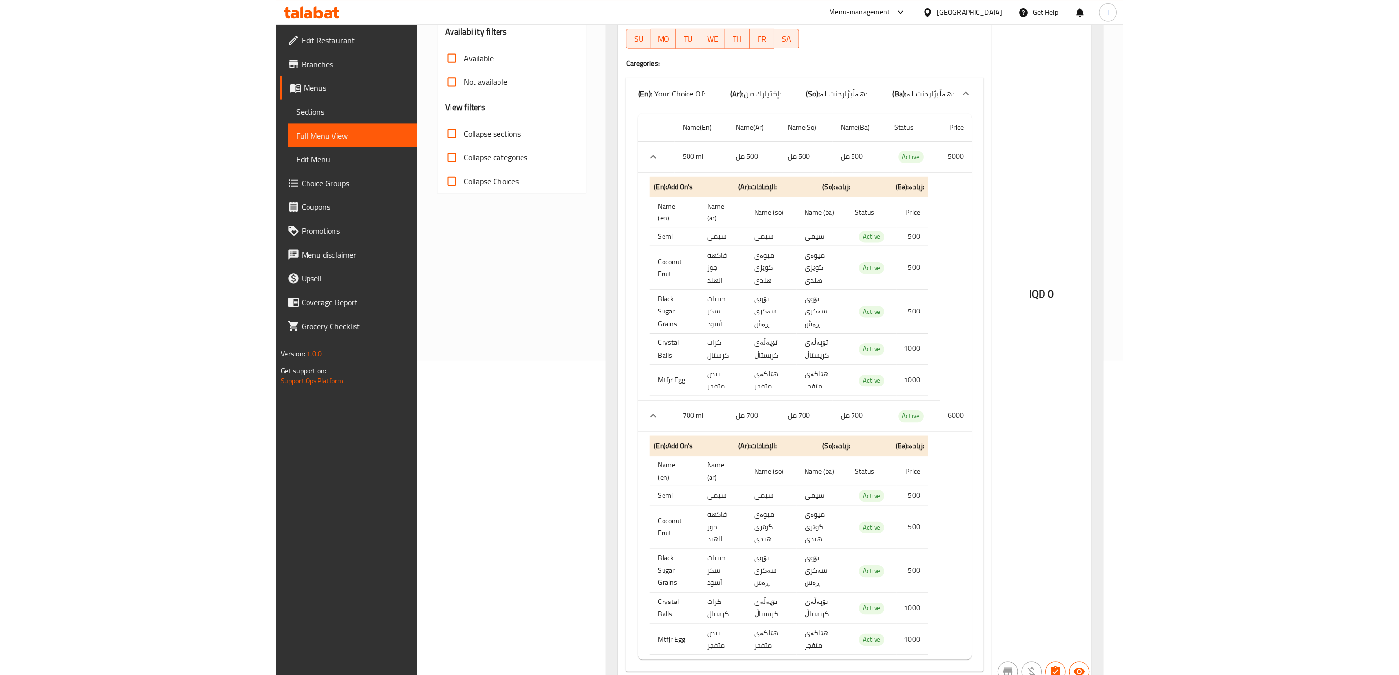
scroll to position [319, 0]
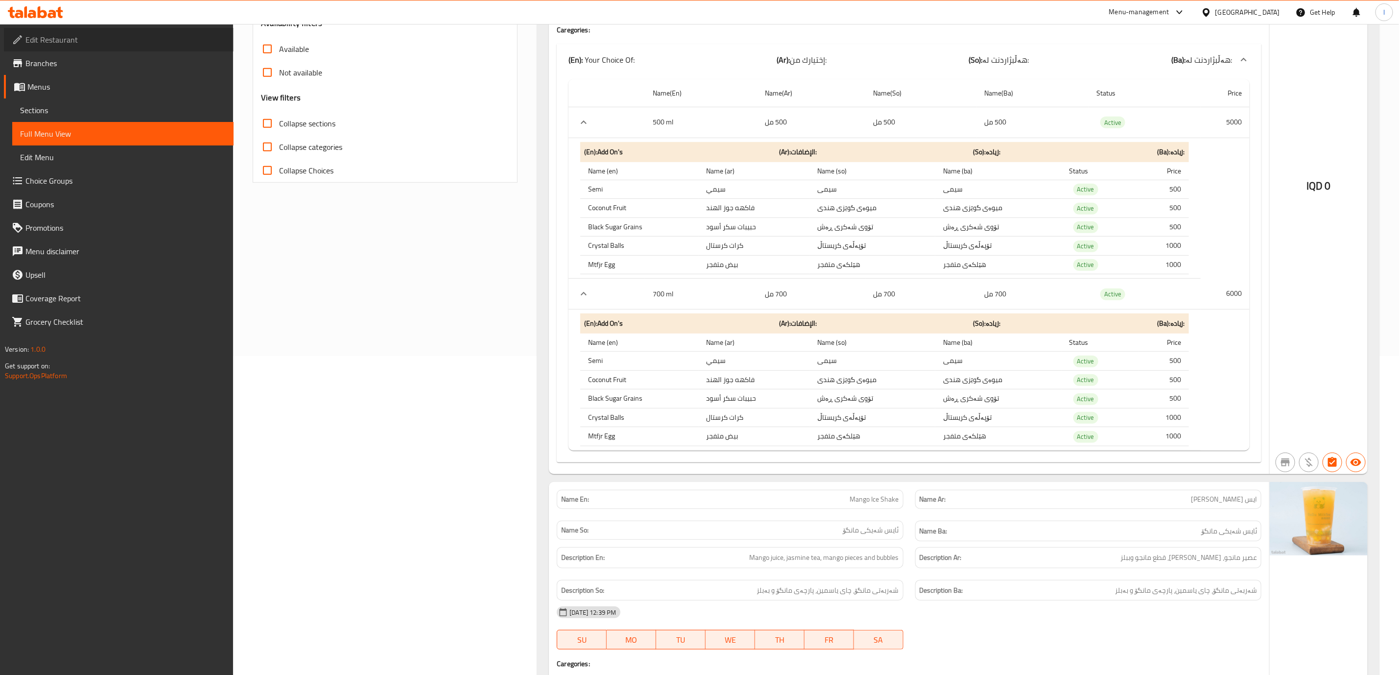
click at [23, 45] on icon at bounding box center [18, 40] width 12 height 12
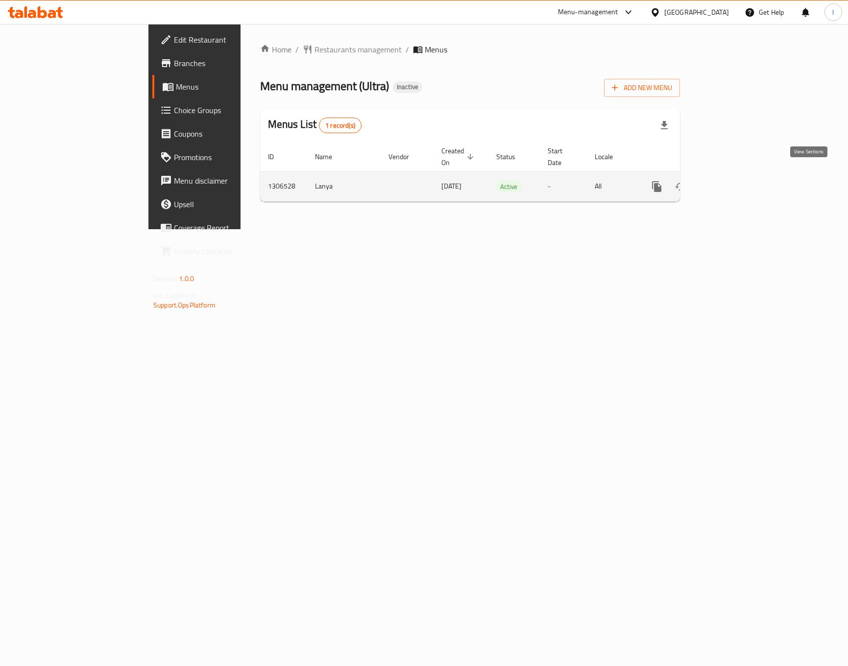
click at [733, 181] on icon "enhanced table" at bounding box center [727, 187] width 12 height 12
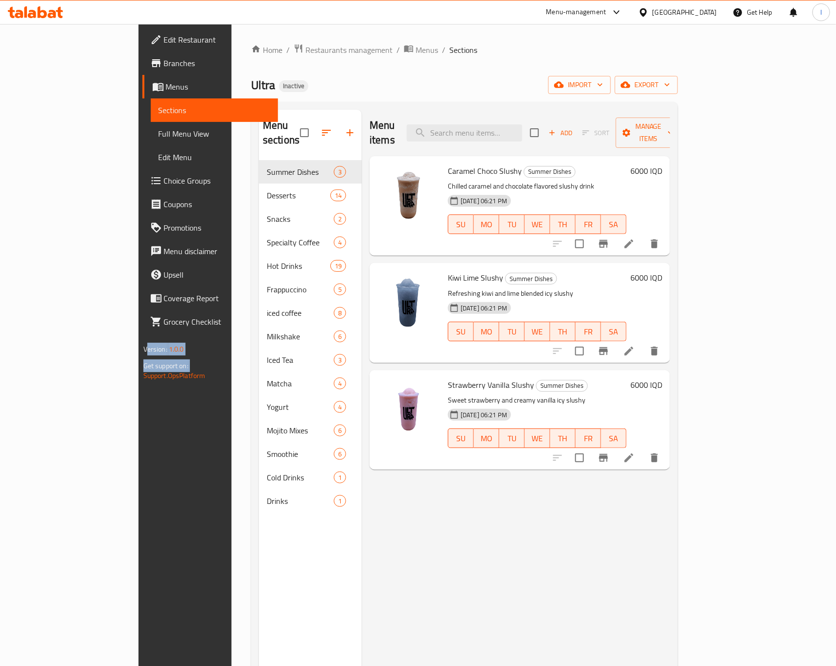
drag, startPoint x: 1, startPoint y: 428, endPoint x: -10, endPoint y: 428, distance: 11.8
click at [0, 428] on html "​ Menu-management [GEOGRAPHIC_DATA] Get Help l Edit Restaurant Branches Menus S…" at bounding box center [418, 333] width 836 height 666
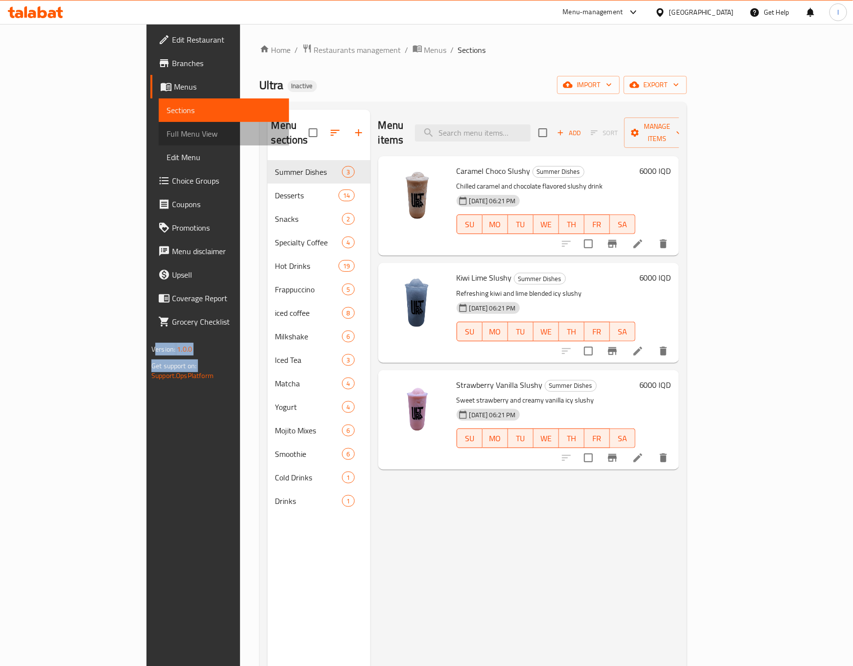
click at [167, 135] on span "Full Menu View" at bounding box center [224, 134] width 115 height 12
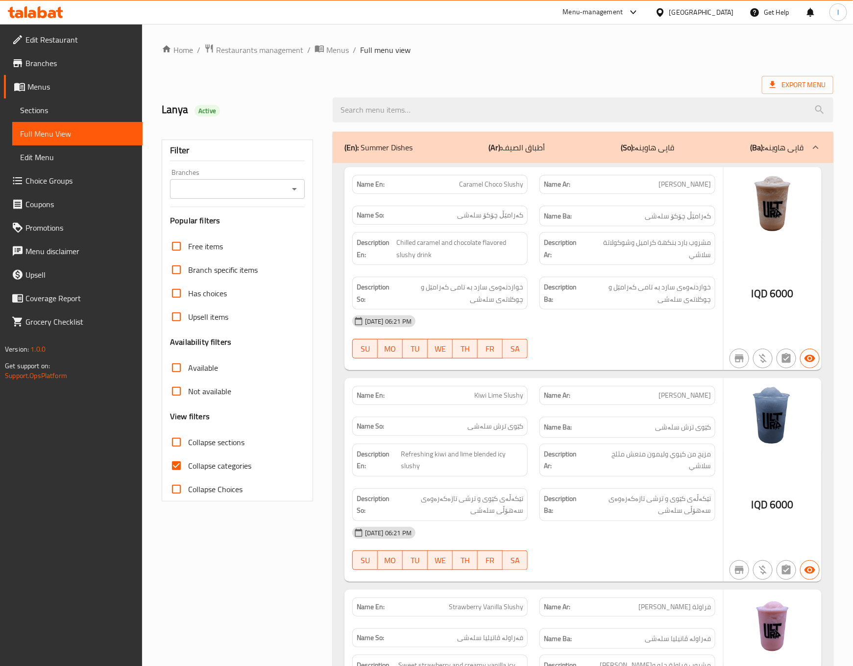
click at [7, 472] on div "Edit Restaurant Branches Menus Sections Full Menu View Edit Menu Choice Groups …" at bounding box center [71, 357] width 143 height 666
click at [281, 184] on div "Branches" at bounding box center [237, 189] width 135 height 20
click at [303, 188] on div "Branches" at bounding box center [237, 189] width 135 height 20
click at [294, 190] on icon "Open" at bounding box center [294, 189] width 5 height 2
click at [285, 219] on li "All" at bounding box center [237, 214] width 134 height 18
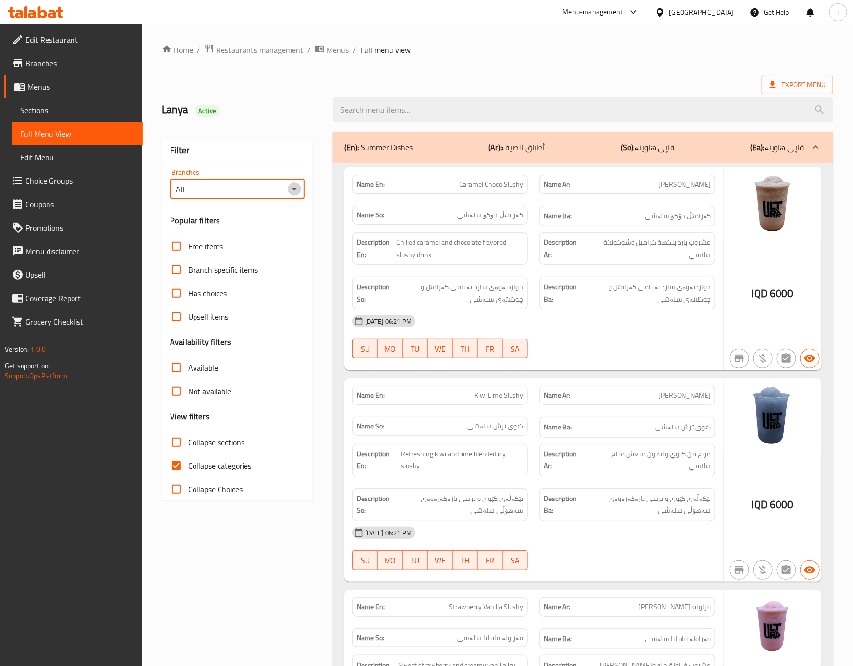
click at [300, 191] on icon "Open" at bounding box center [294, 189] width 12 height 12
click at [275, 239] on li "Ultra, Karada Dakhel" at bounding box center [237, 232] width 134 height 18
type input "Ultra, Karada Dakhel"
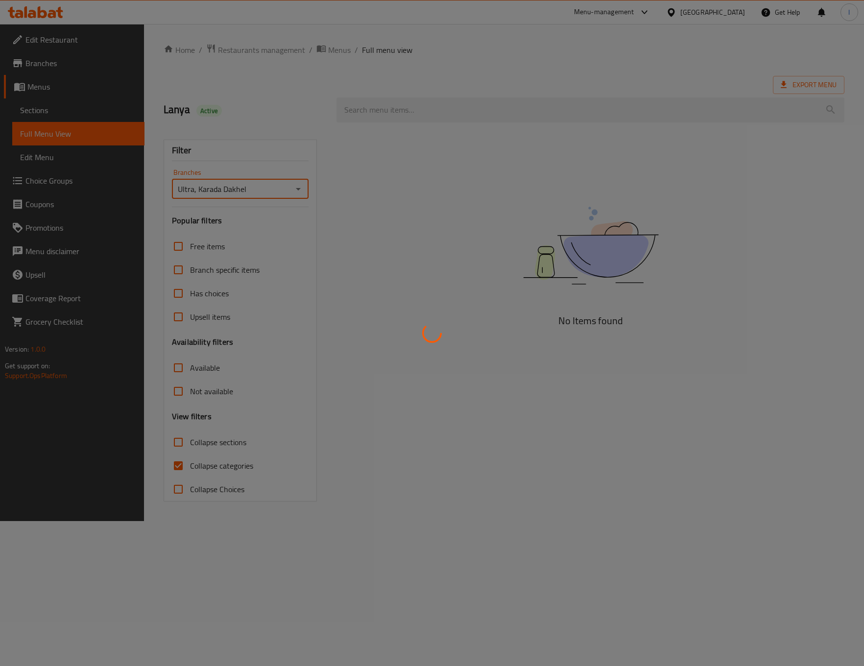
click at [228, 468] on div at bounding box center [432, 333] width 864 height 666
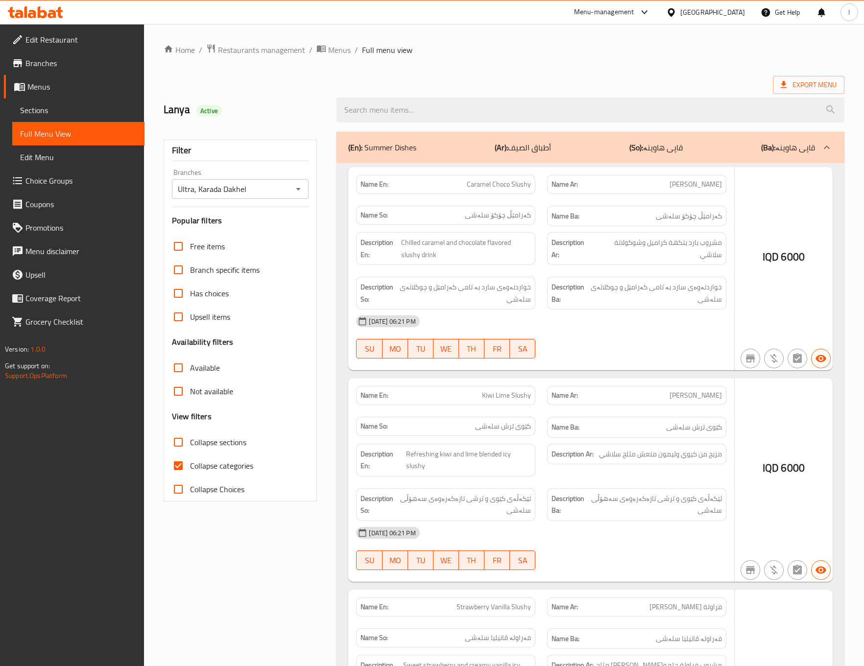
click at [211, 463] on div at bounding box center [432, 333] width 864 height 666
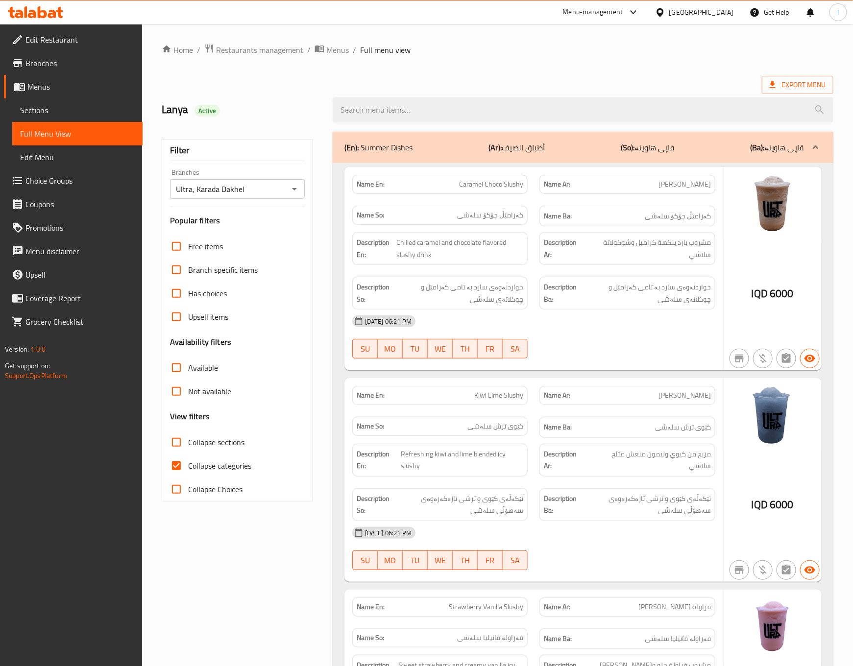
click at [196, 448] on span "Collapse sections" at bounding box center [216, 442] width 56 height 12
click at [188, 449] on input "Collapse sections" at bounding box center [177, 442] width 24 height 24
checkbox input "true"
click at [190, 469] on span "Collapse categories" at bounding box center [219, 466] width 63 height 12
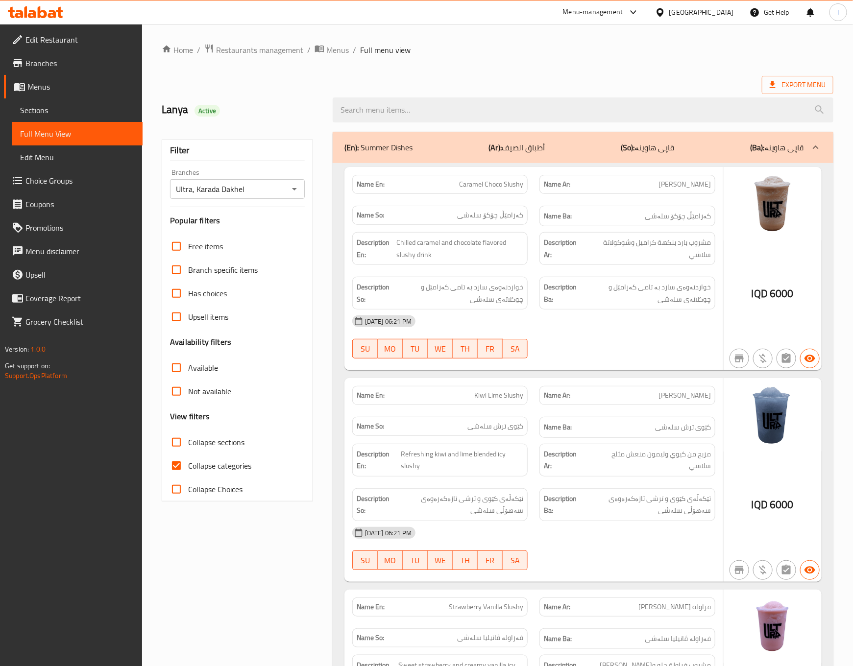
click at [188, 469] on input "Collapse categories" at bounding box center [177, 466] width 24 height 24
checkbox input "false"
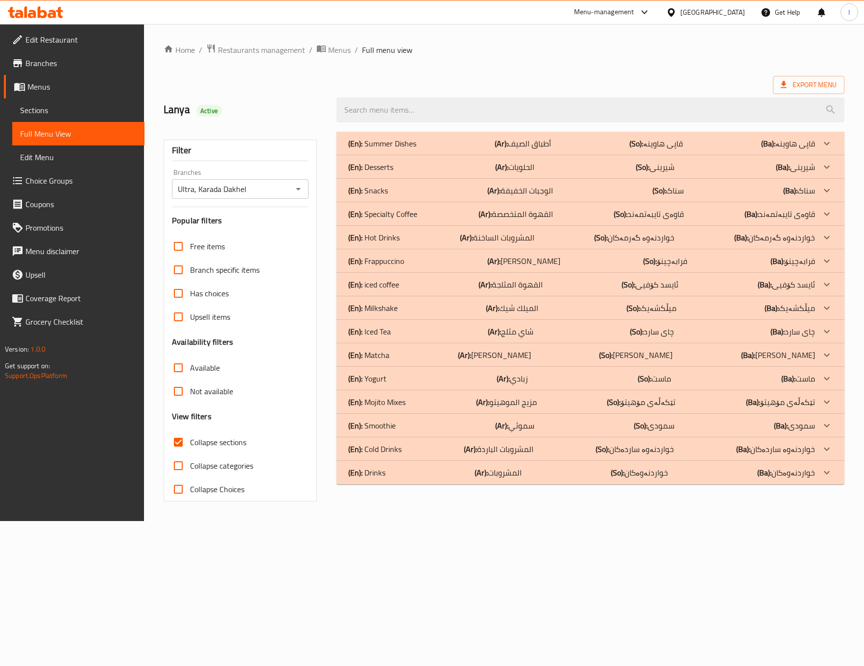
click at [446, 147] on div "(En): Summer Dishes (Ar): أطباق الصيف (So): قاپی هاوینە (Ba): قاپی هاوینە" at bounding box center [581, 144] width 466 height 12
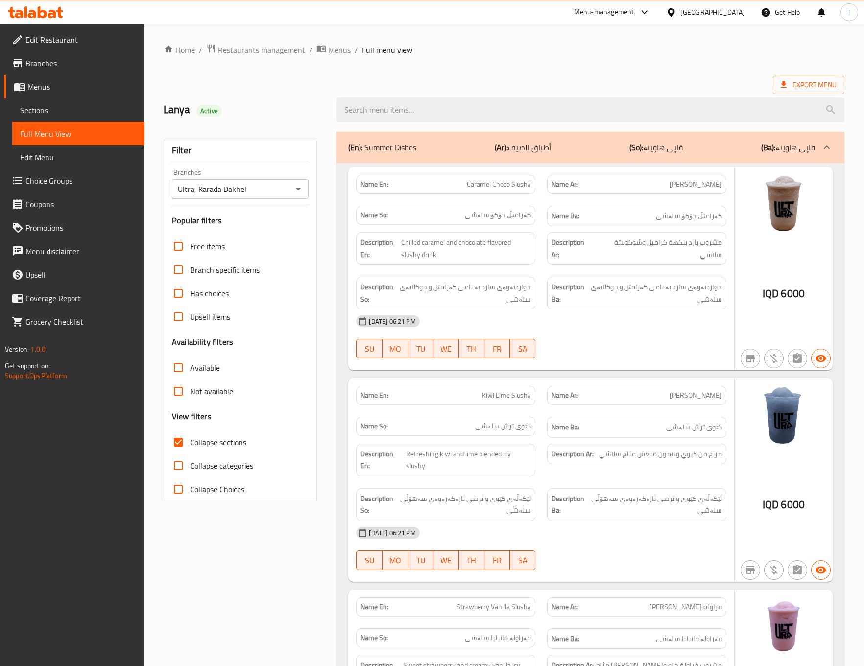
click at [635, 278] on div "Description Ba: خواردنەوەی سارد بە تامی کەرامێل و چوکلاتەی سلەشی" at bounding box center [636, 293] width 191 height 45
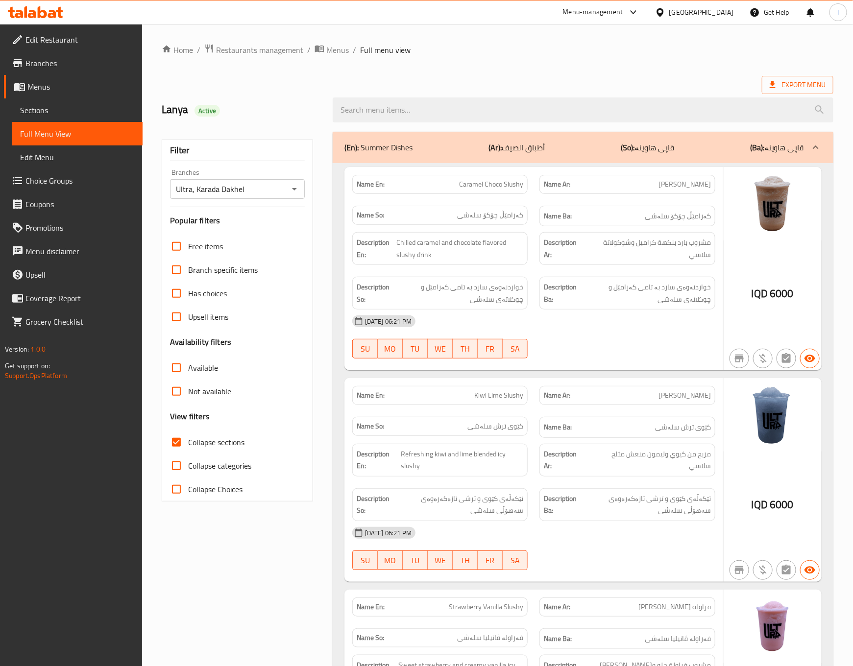
click at [610, 327] on div "[DATE] 06:21 PM" at bounding box center [533, 321] width 375 height 24
click at [638, 158] on div "(En): Summer Dishes (Ar): أطباق الصيف (So): قاپی هاوینە (Ba): قاپی هاوینە" at bounding box center [583, 147] width 500 height 31
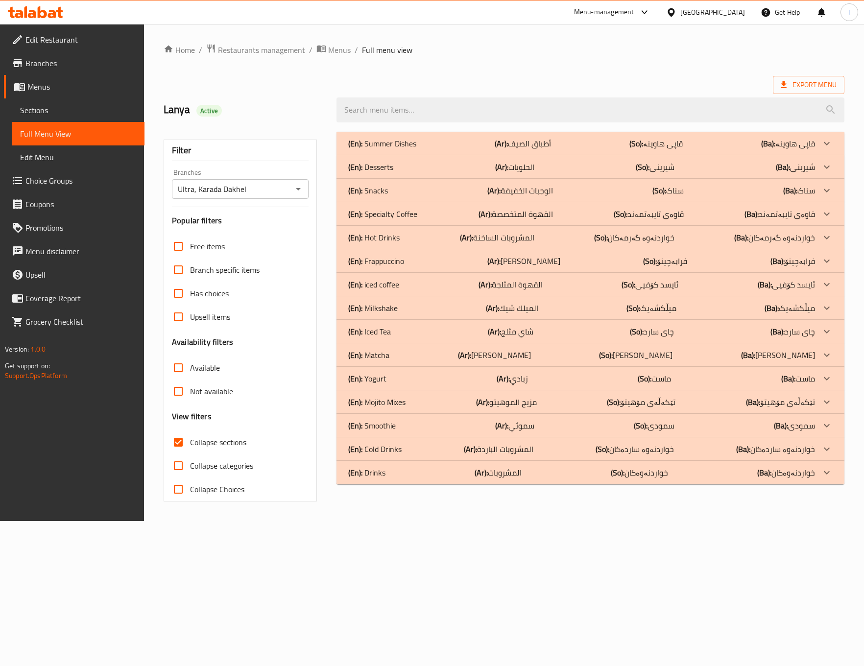
click at [597, 141] on div "(En): Summer Dishes (Ar): أطباق الصيف (So): قاپی هاوینە (Ba): قاپی هاوینە" at bounding box center [581, 144] width 466 height 12
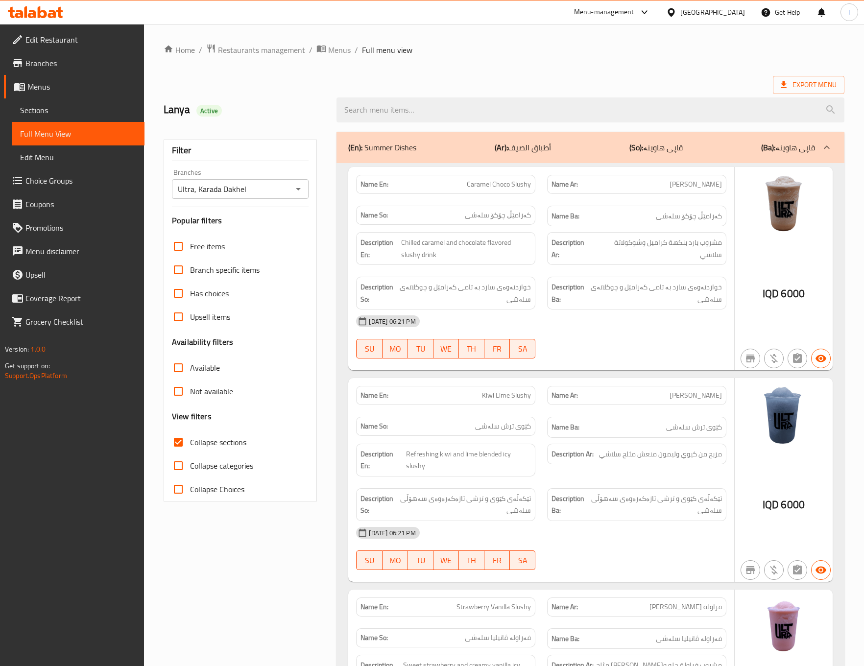
click at [597, 141] on div "(En): Summer Dishes (Ar): أطباق الصيف (So): قاپی هاوینە (Ba): قاپی هاوینە" at bounding box center [589, 147] width 507 height 31
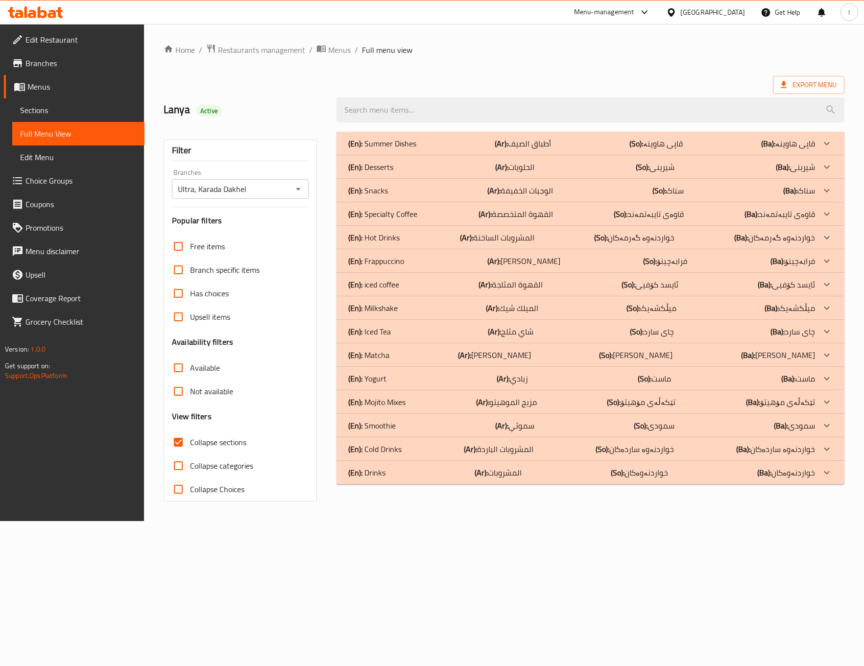
click at [606, 149] on div "(En): Desserts (Ar): الحلويات (So): شیرینی (Ba): شیرینی" at bounding box center [581, 144] width 466 height 12
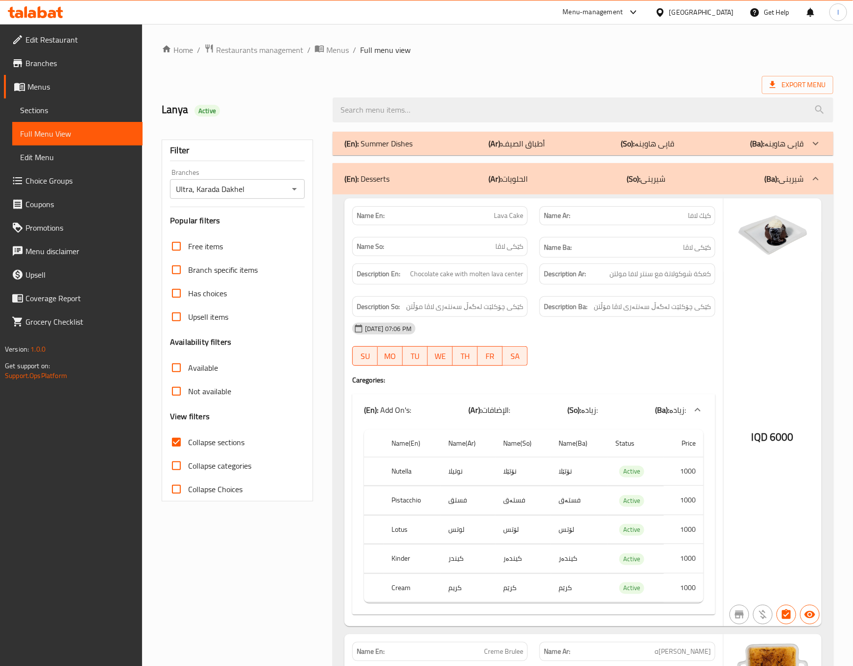
click at [610, 398] on div "(En): Add On's: (Ar): الإضافات: (So): زیادە: (Ba): زیادە:" at bounding box center [533, 409] width 363 height 31
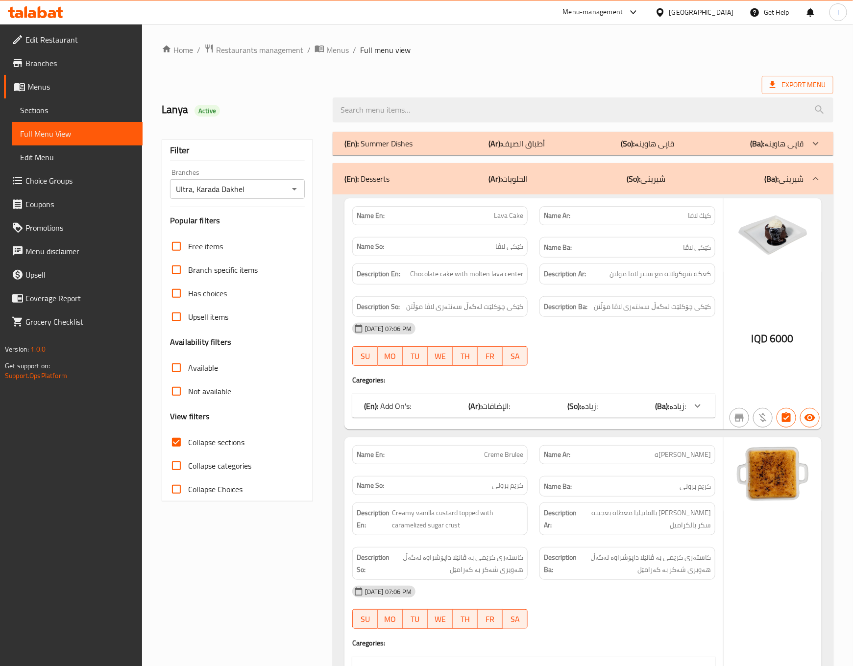
click at [537, 420] on div "Name En: Lava Cake Name Ar: كيك لافا Name So: کێکی لاڤا Name Ba: کێکی لاڤا Desc…" at bounding box center [533, 313] width 379 height 231
click at [541, 408] on div "(En): Add On's: (Ar): الإضافات: (So): زیادە: (Ba): زیادە:" at bounding box center [525, 406] width 322 height 12
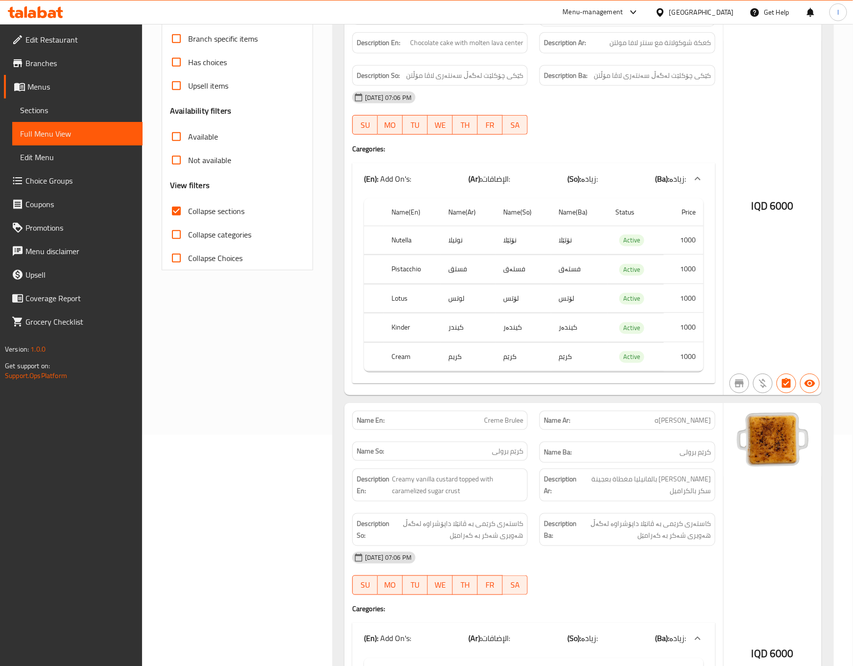
scroll to position [244, 0]
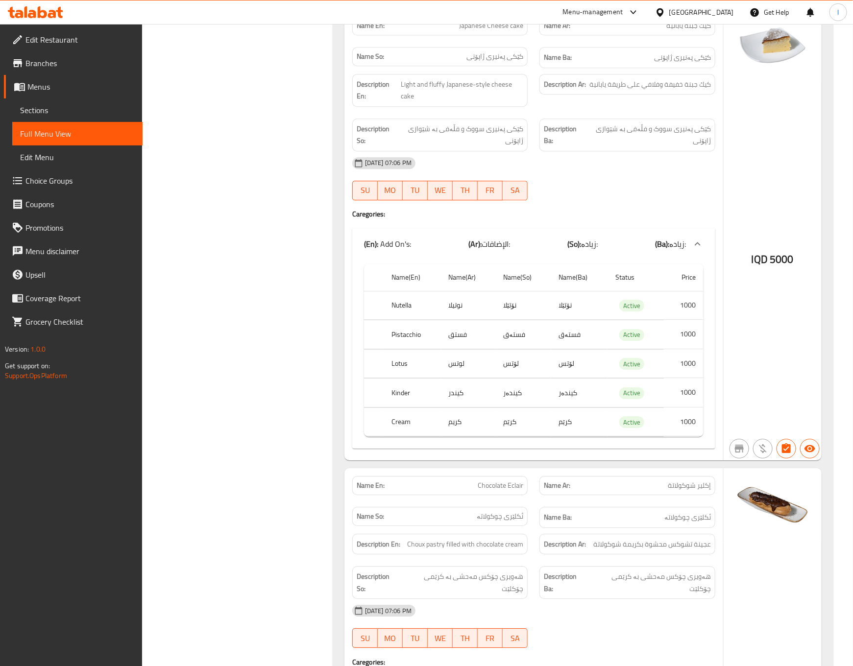
scroll to position [2938, 0]
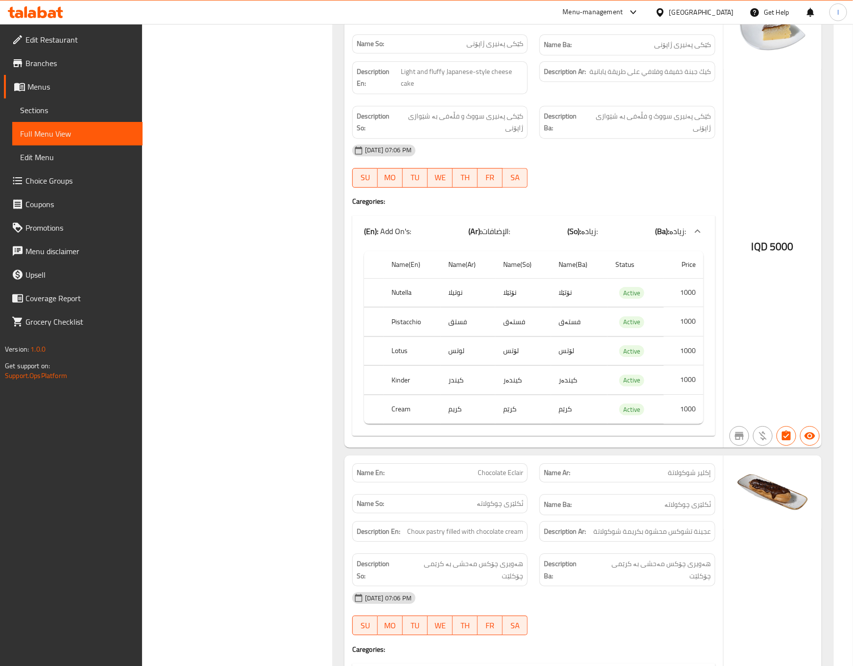
click at [279, 265] on div "Filter Branches Ultra, Karada Dakhel Branches Popular filters Free items Branch…" at bounding box center [241, 567] width 171 height 6759
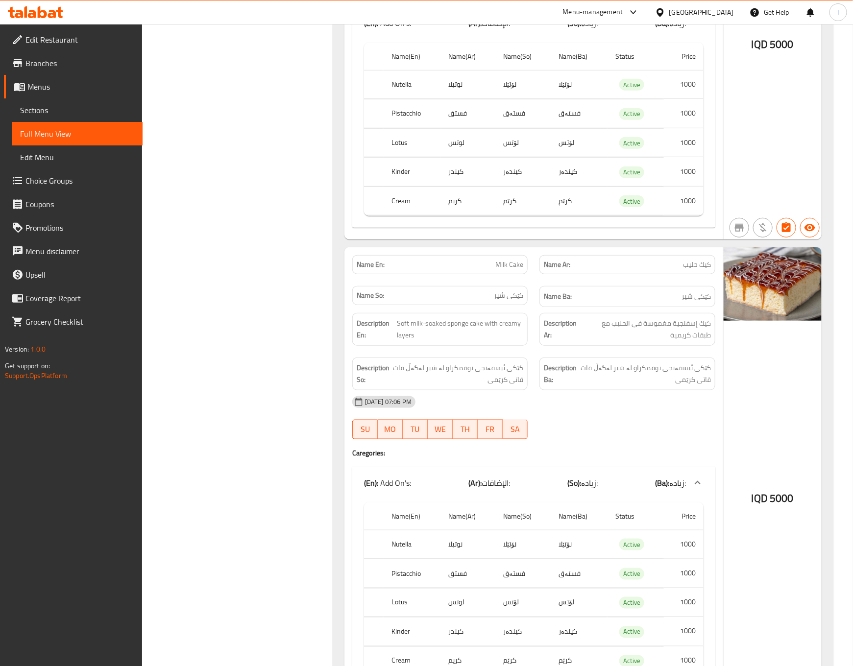
scroll to position [5632, 0]
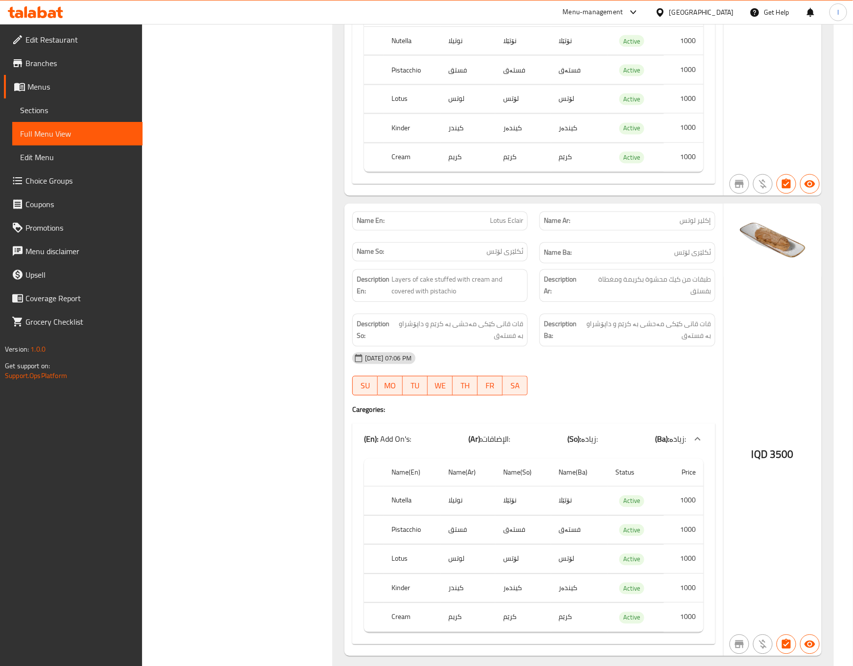
scroll to position [5876, 0]
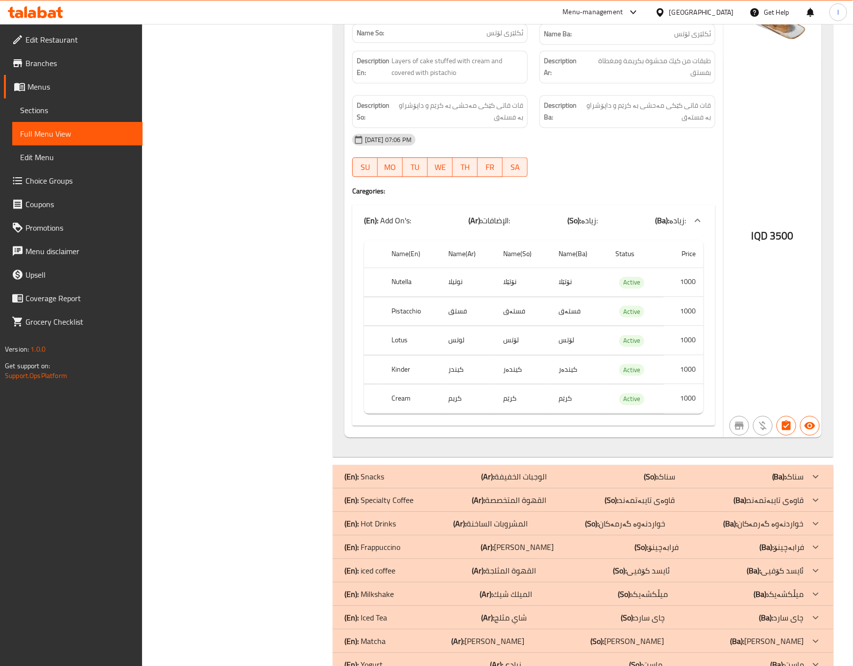
scroll to position [6121, 0]
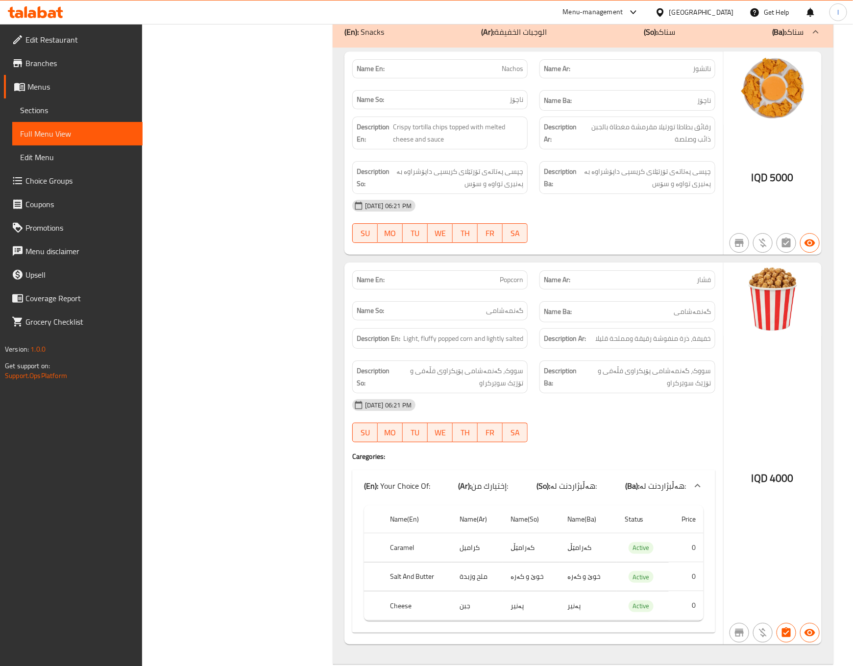
scroll to position [6570, 0]
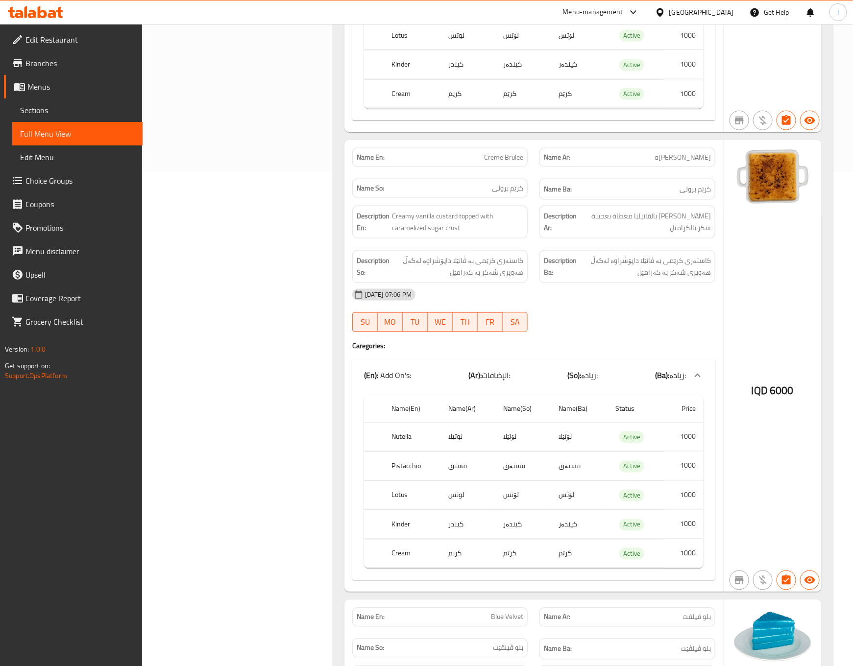
scroll to position [0, 0]
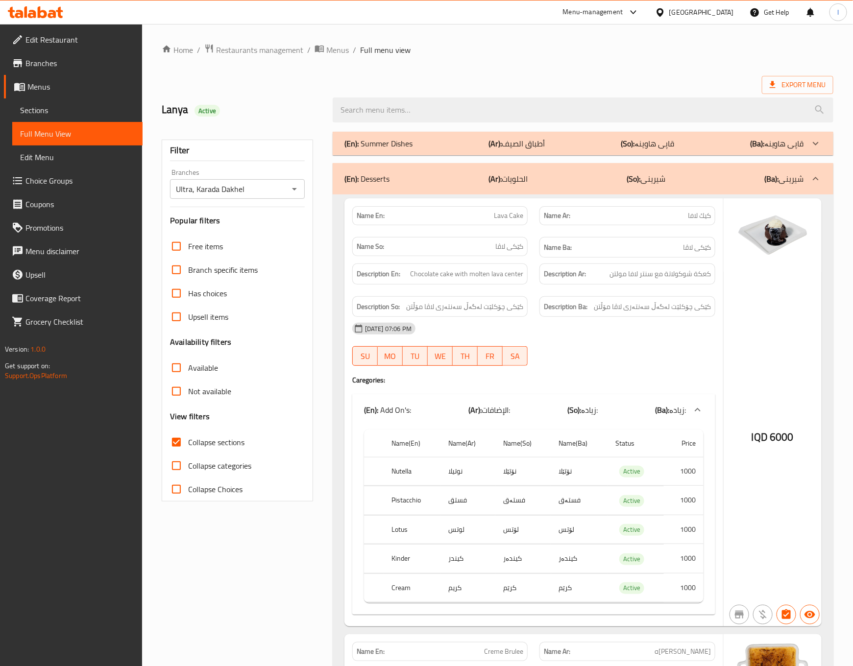
click at [615, 183] on div "(En): Desserts (Ar): الحلويات (So): شیرینی (Ba): شیرینی" at bounding box center [573, 179] width 459 height 12
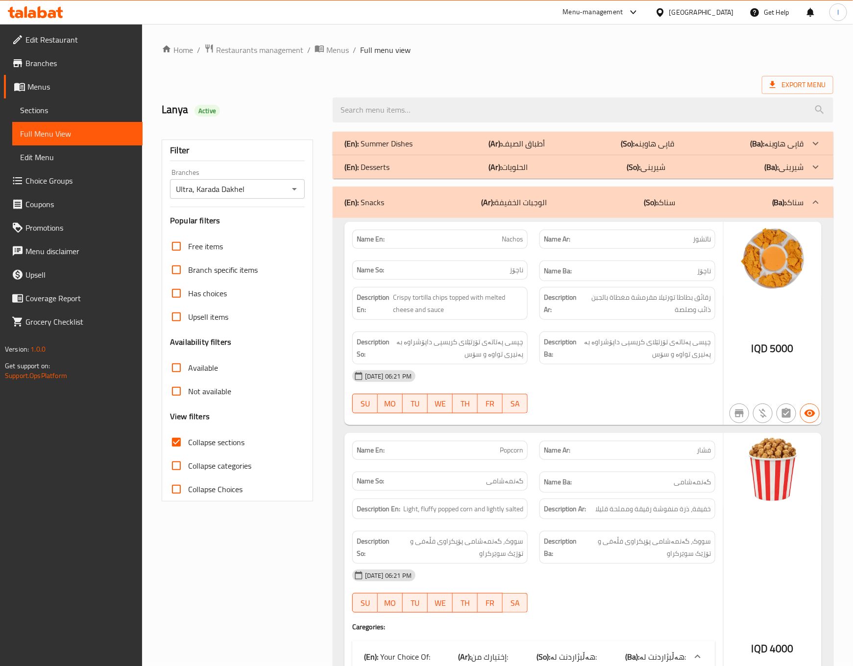
click at [600, 202] on div "(En): Snacks (Ar): الوجبات الخفيفة (So): سناک (Ba): سناک" at bounding box center [573, 202] width 459 height 12
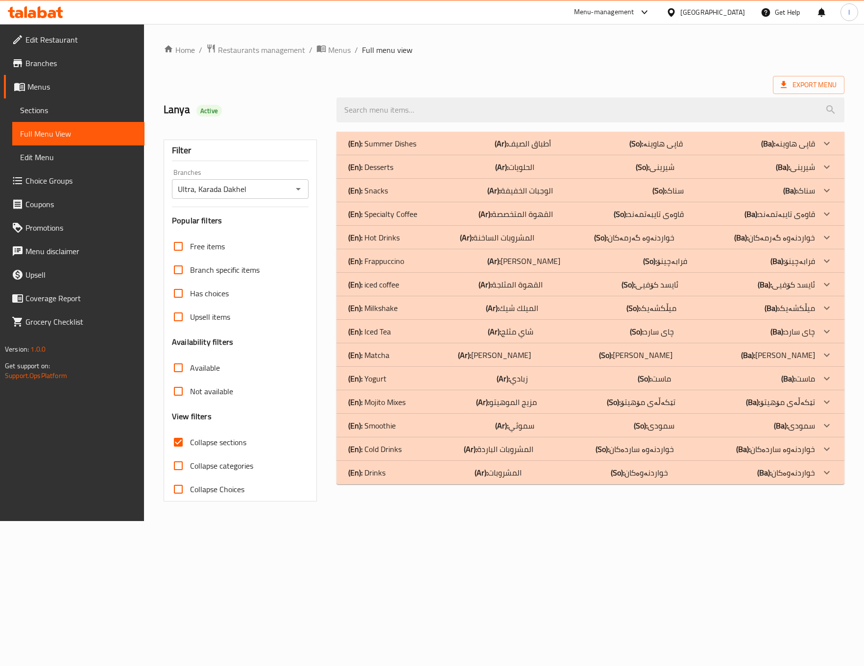
click at [377, 521] on div "Home / Restaurants management / Menus / Full menu view Export Menu Lanya Active…" at bounding box center [504, 272] width 720 height 497
click at [424, 149] on div "(En): Hot Drinks (Ar): المشروبات الساخنة (So): خواردنەوە گەرمەکان (Ba): خواردنە…" at bounding box center [581, 144] width 466 height 12
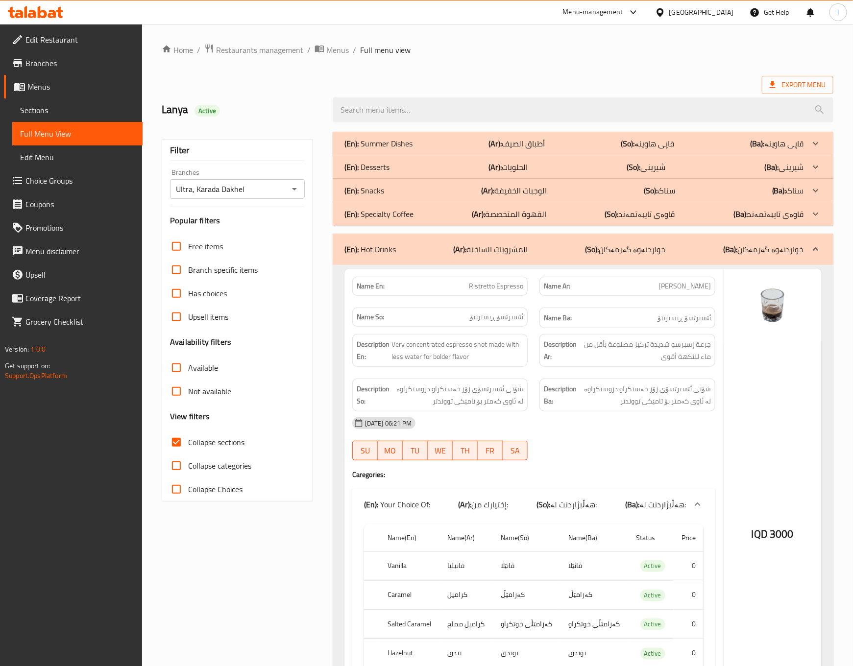
click at [667, 411] on div "Description Ba: شۆتی ئێسپرێسۆی زۆر خەستکراو دروستکراوە لە ئاوی کەمتر بۆ تامێکی …" at bounding box center [627, 395] width 176 height 33
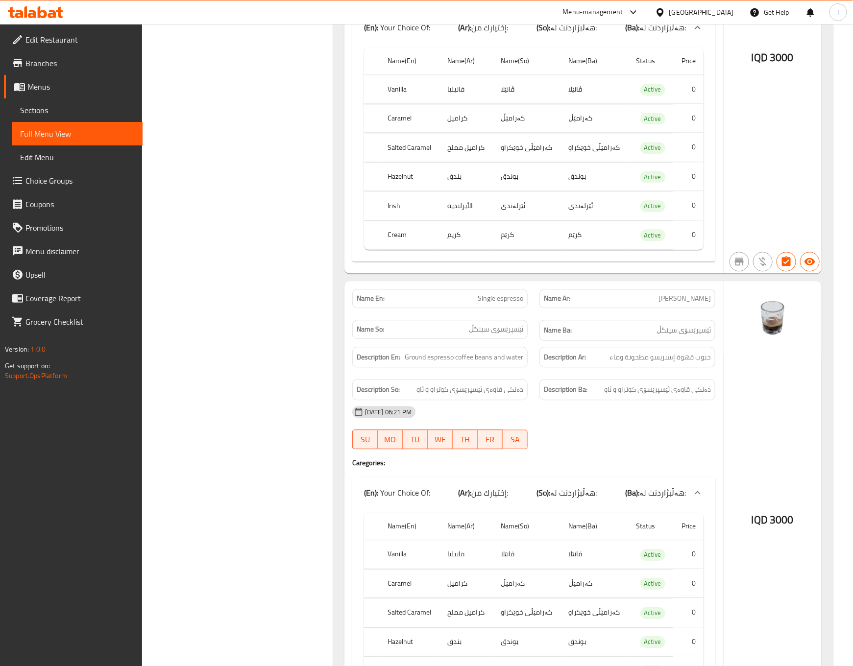
scroll to position [979, 0]
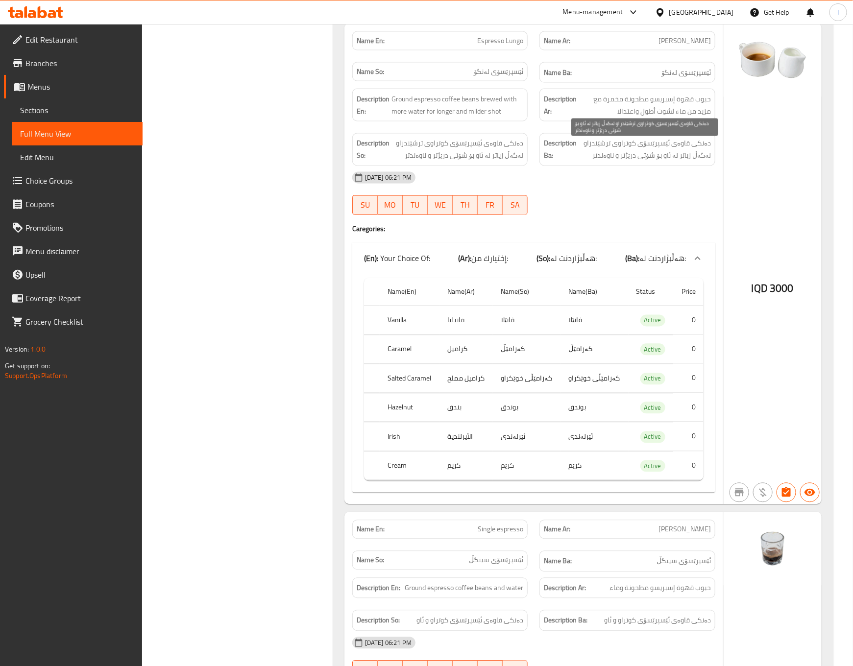
click at [588, 162] on span "دەنکی قاوەی ئێسپرێسۆی کوتراوی ترشێندراو لەگەڵ زیاتر لە ئاو بۆ شۆتی درێژتر و ناو…" at bounding box center [644, 150] width 132 height 24
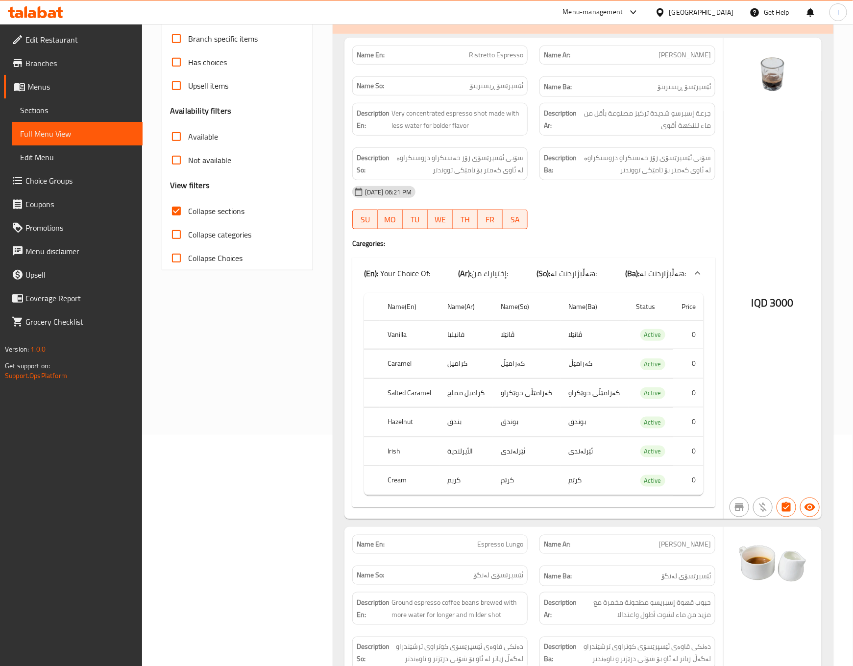
scroll to position [244, 0]
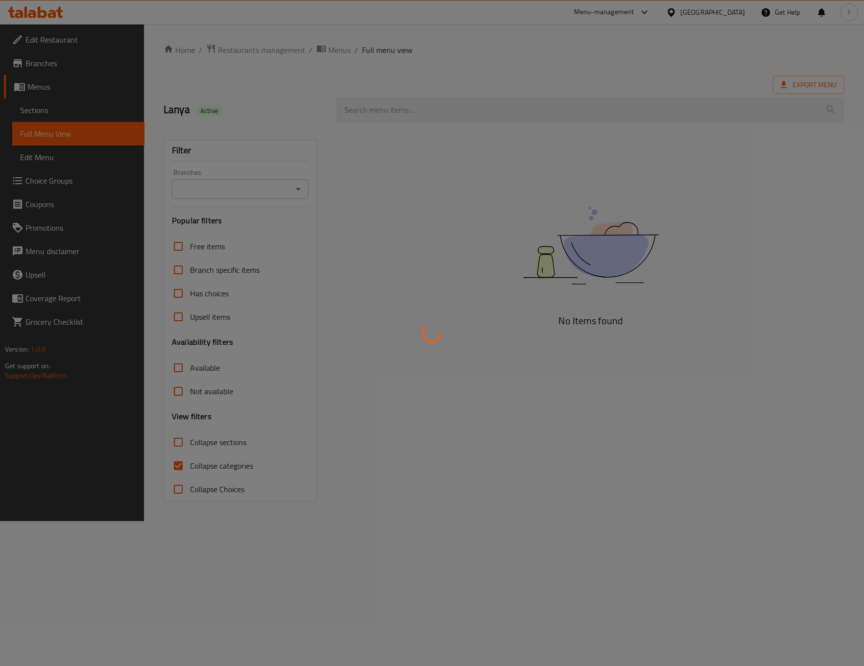
click at [79, 108] on div at bounding box center [432, 333] width 864 height 666
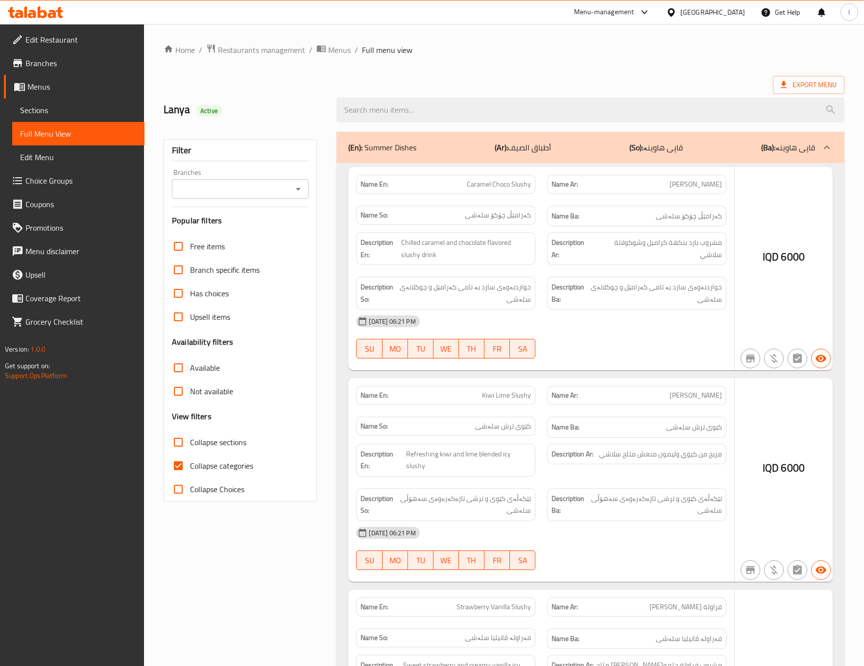
click at [56, 173] on div at bounding box center [432, 333] width 864 height 666
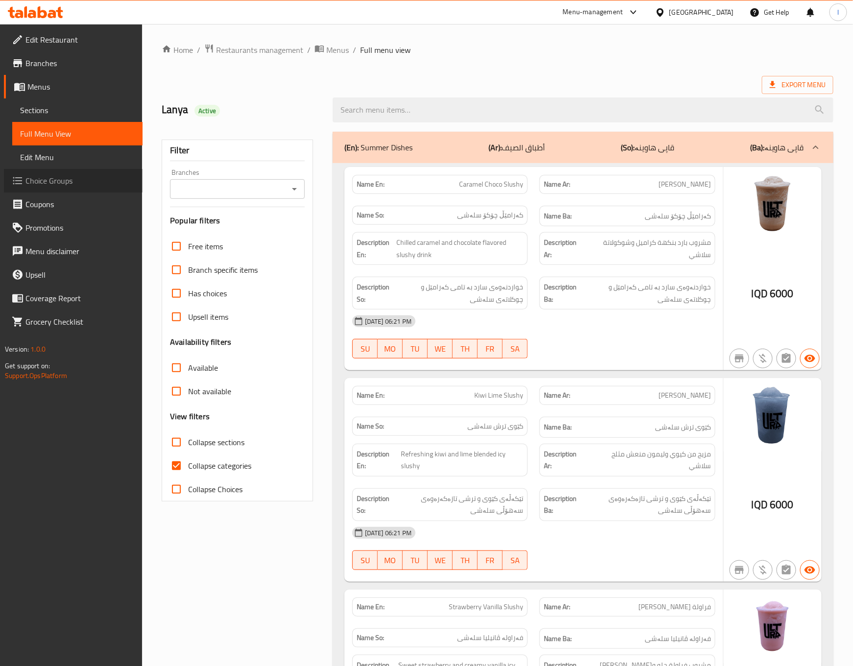
click at [40, 185] on span "Choice Groups" at bounding box center [79, 181] width 109 height 12
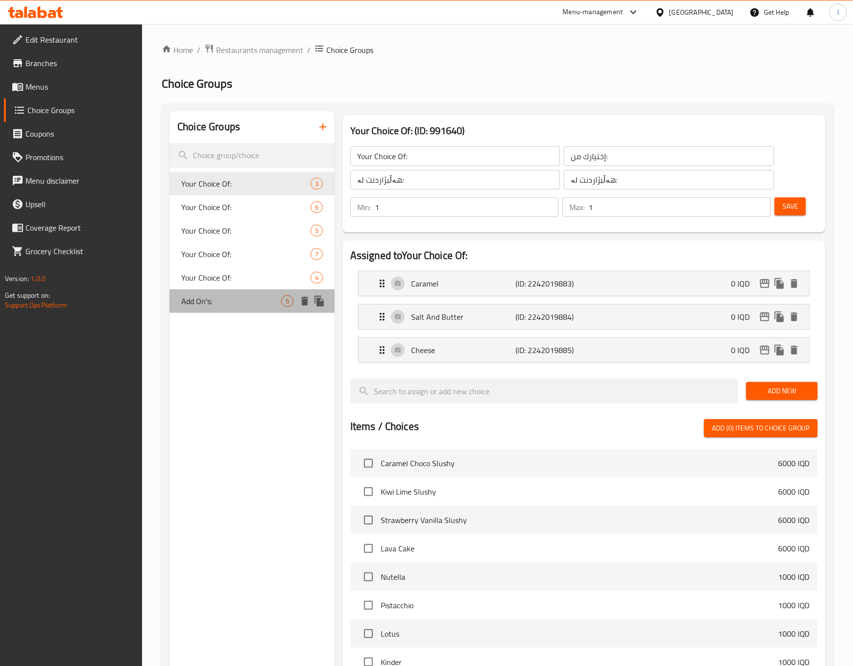
click at [234, 302] on span "Add On's:" at bounding box center [231, 301] width 100 height 12
type input "Add On's:"
type input "الإضافات:"
type input "زیادە:"
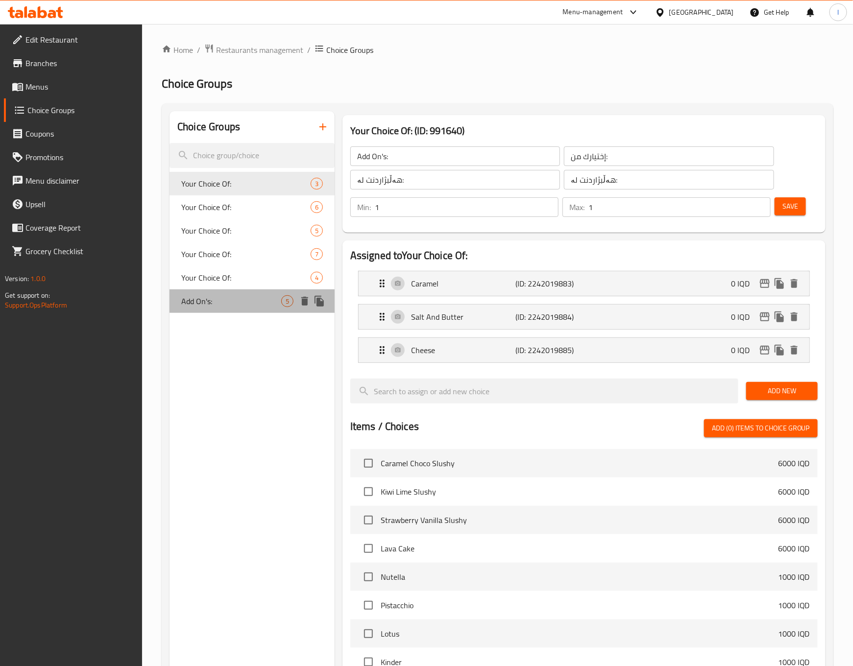
type input "0"
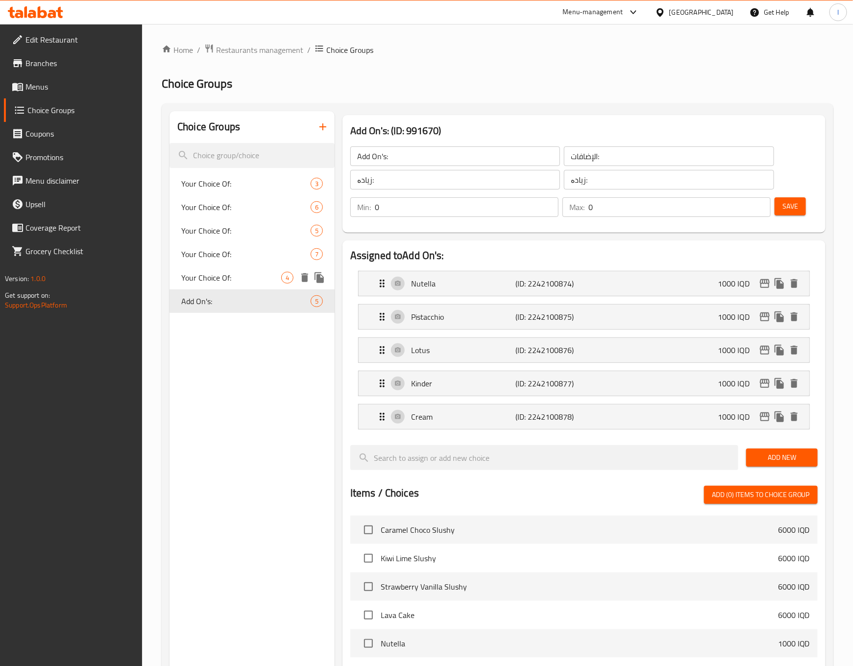
click at [245, 281] on span "Your Choice Of:" at bounding box center [231, 278] width 100 height 12
type input "Your Choice Of:"
type input "إختيارك من:"
type input "هەڵبژاردنت لە:"
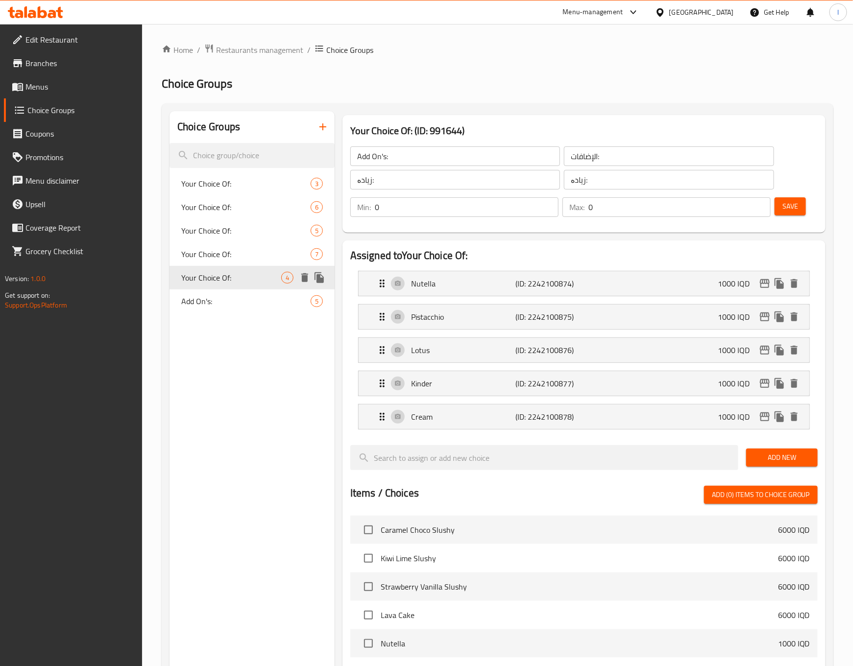
type input "1"
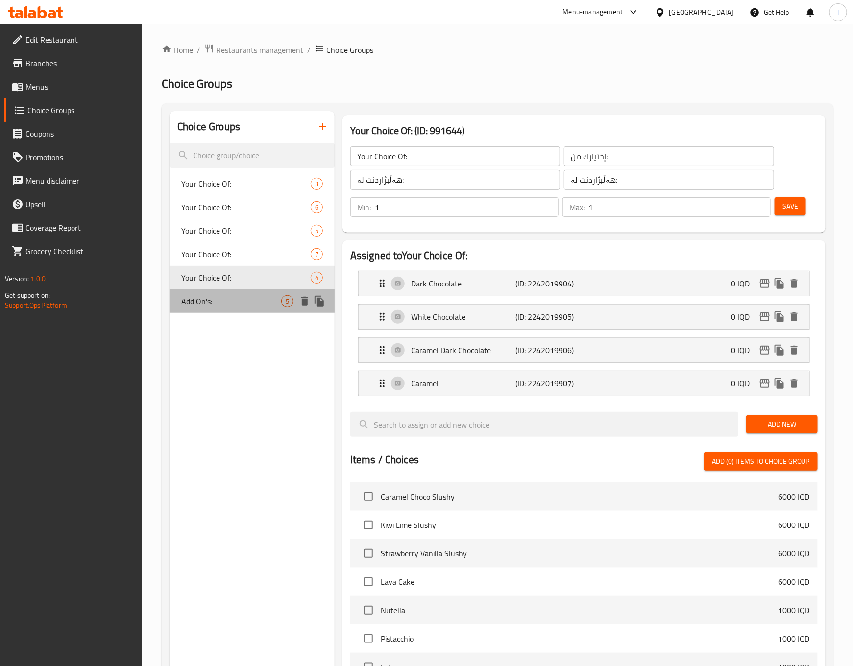
click at [235, 309] on div "Add On's: 5" at bounding box center [251, 301] width 165 height 24
type input "Add On's:"
type input "الإضافات:"
type input "زیادە:"
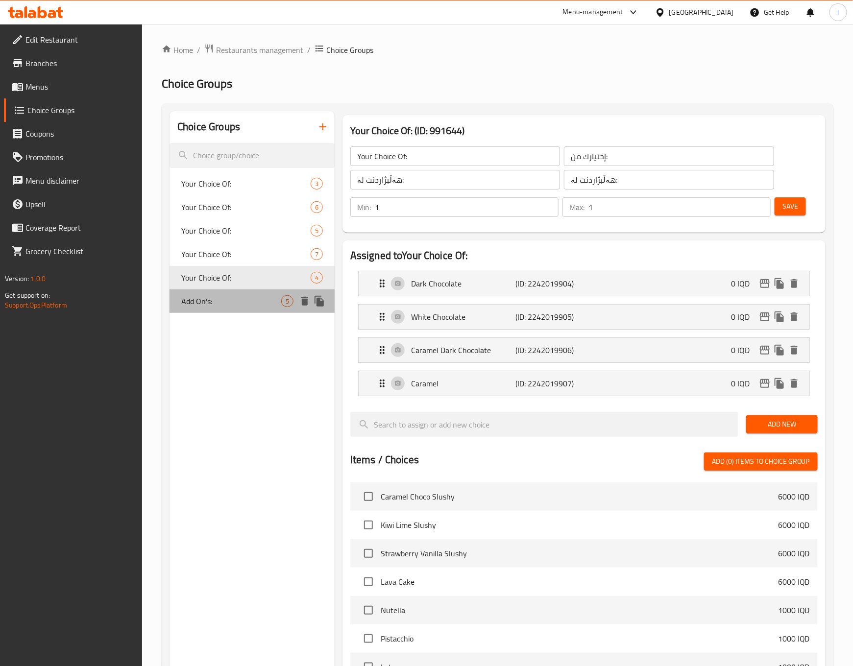
type input "0"
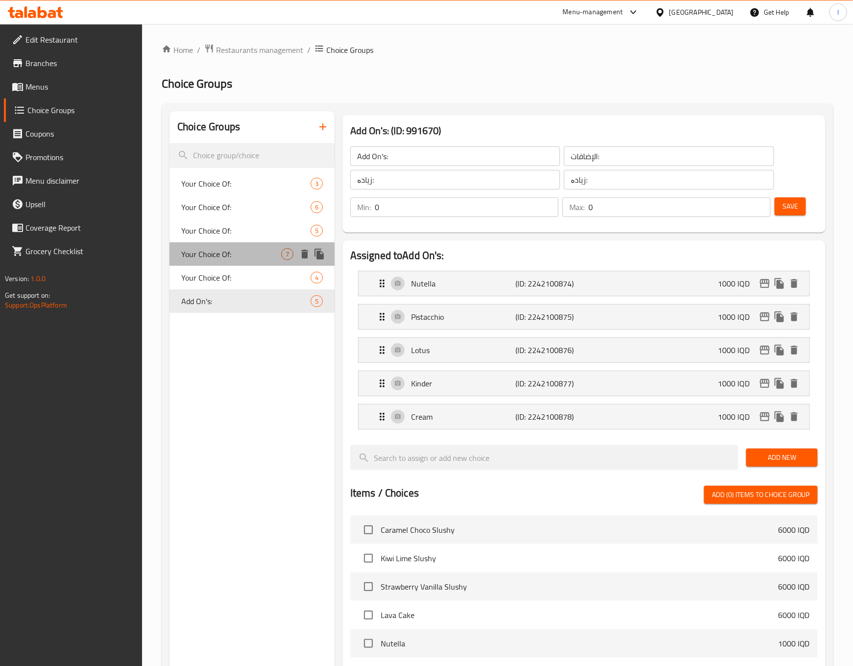
click at [218, 258] on span "Your Choice Of:" at bounding box center [231, 254] width 100 height 12
type input "Your Choice Of:"
type input "إختيارك من:"
type input "هەڵبژاردنت لە:"
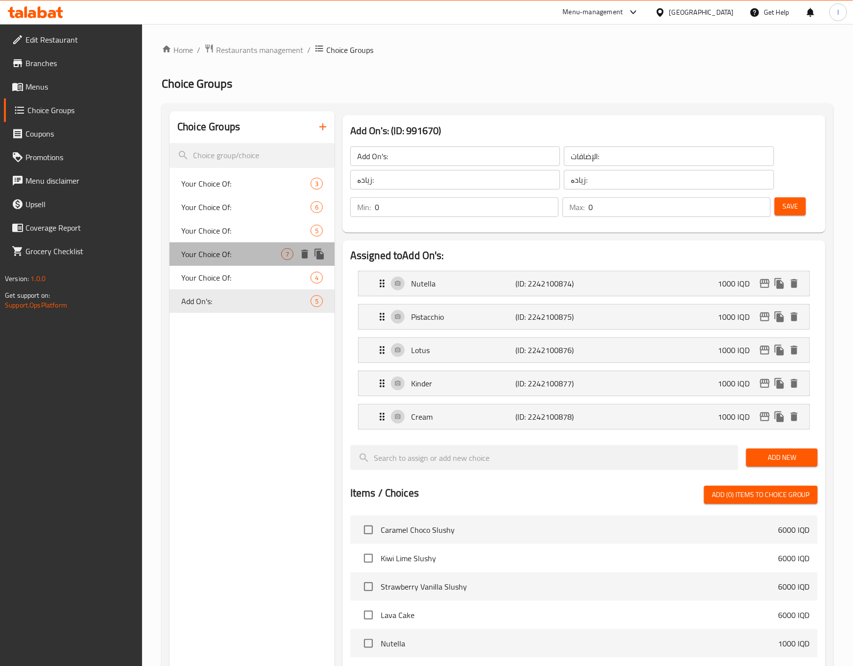
type input "1"
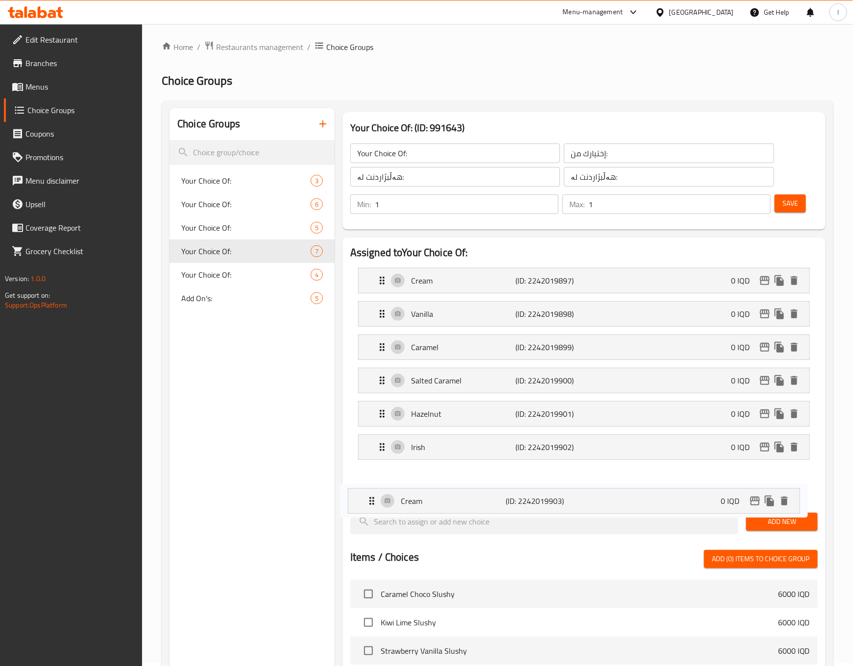
scroll to position [11, 0]
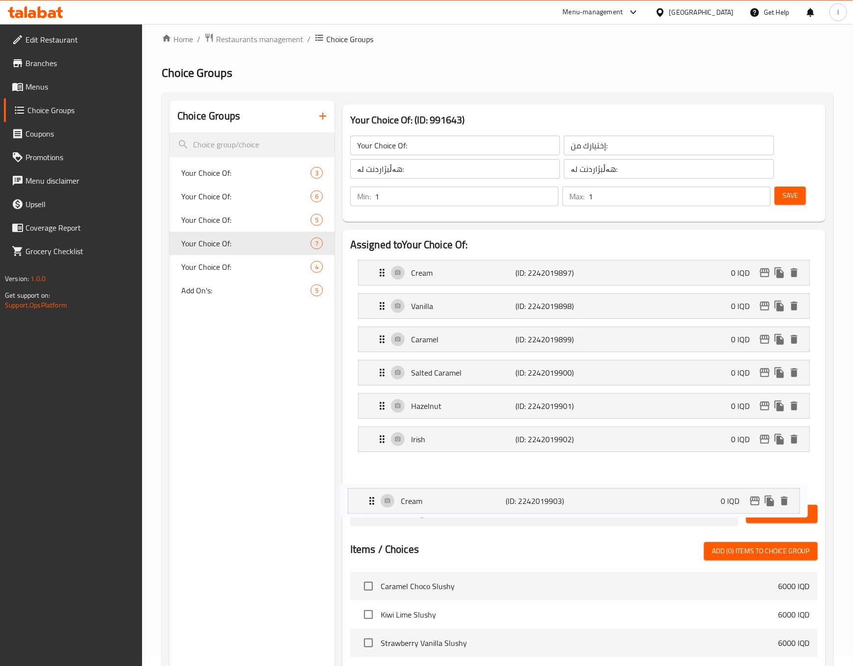
drag, startPoint x: 378, startPoint y: 484, endPoint x: 370, endPoint y: 488, distance: 8.3
click at [370, 488] on nav "Cream (ID: 2242019897) 0 IQD Name (En) Cream Name (En) Name (Ar) كريم Name (Ar)…" at bounding box center [583, 372] width 467 height 241
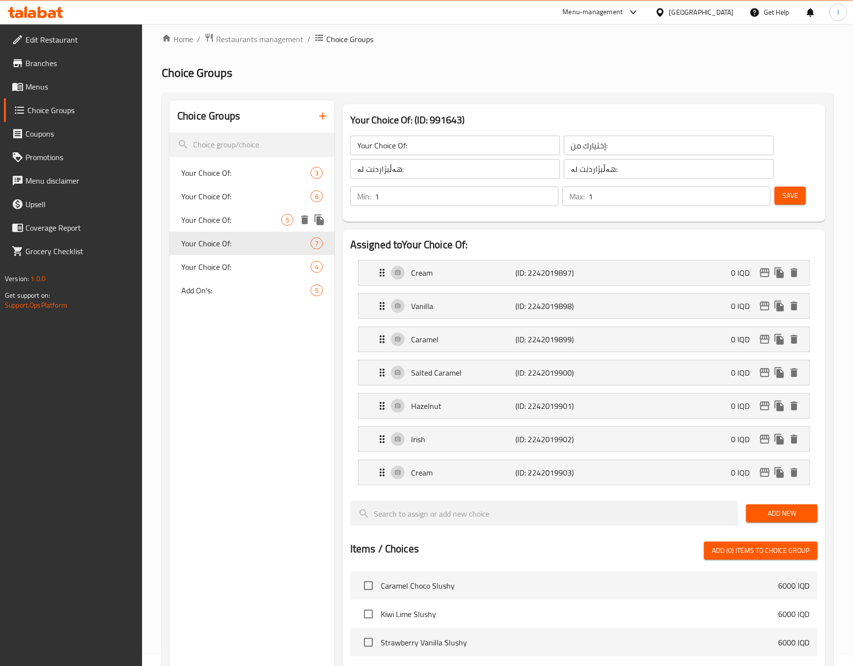
click at [210, 222] on span "Your Choice Of:" at bounding box center [231, 220] width 100 height 12
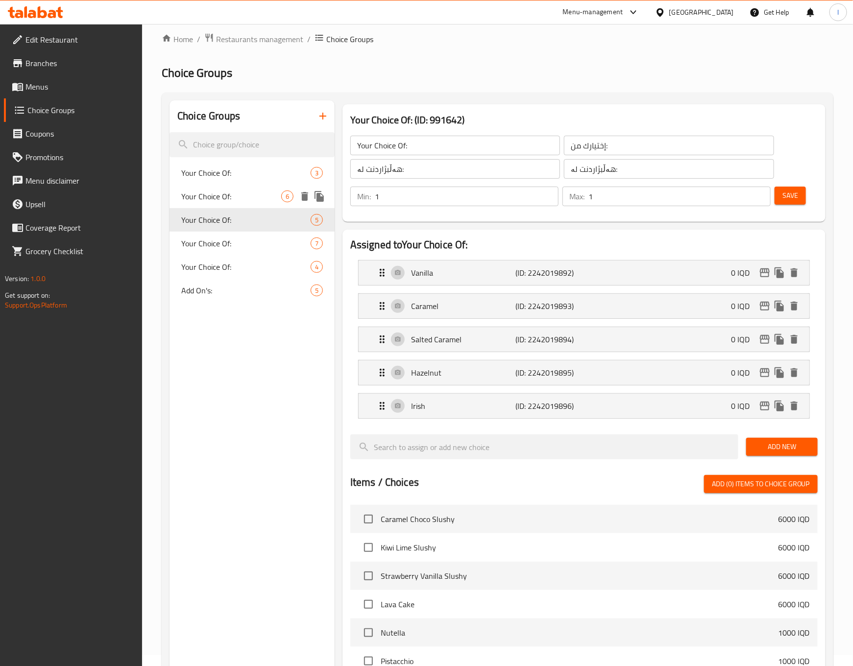
click at [219, 194] on span "Your Choice Of:" at bounding box center [231, 196] width 100 height 12
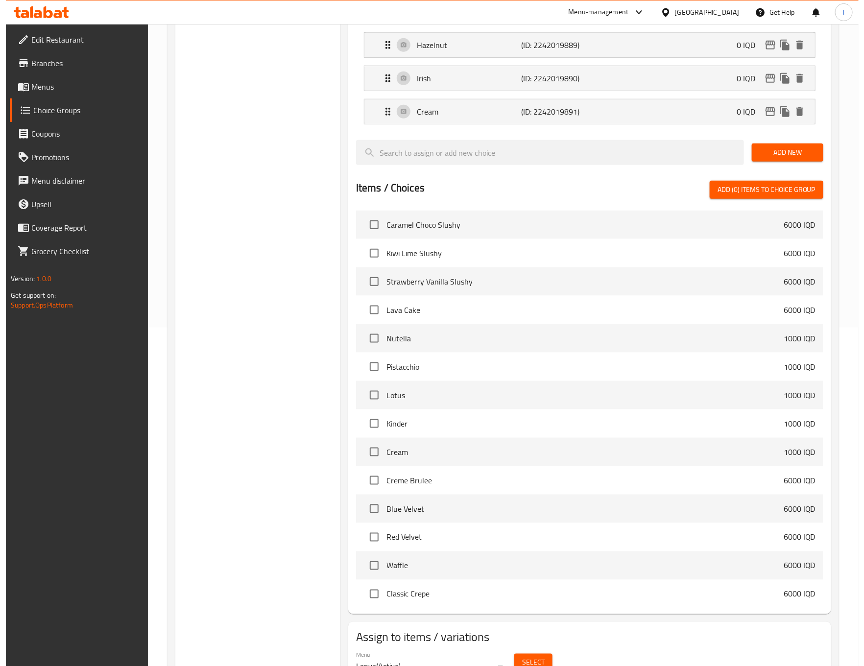
scroll to position [388, 0]
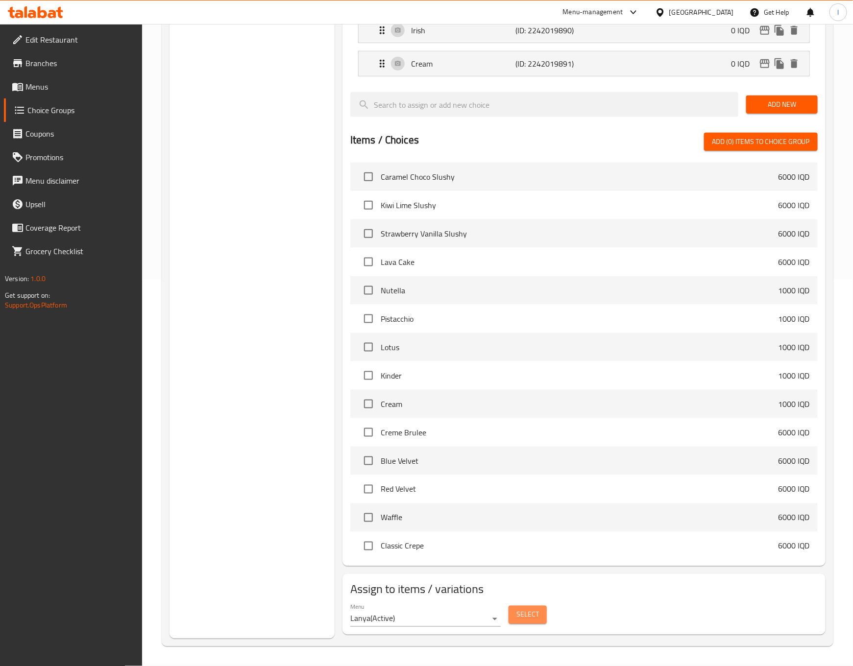
click at [534, 610] on span "Select" at bounding box center [527, 615] width 23 height 12
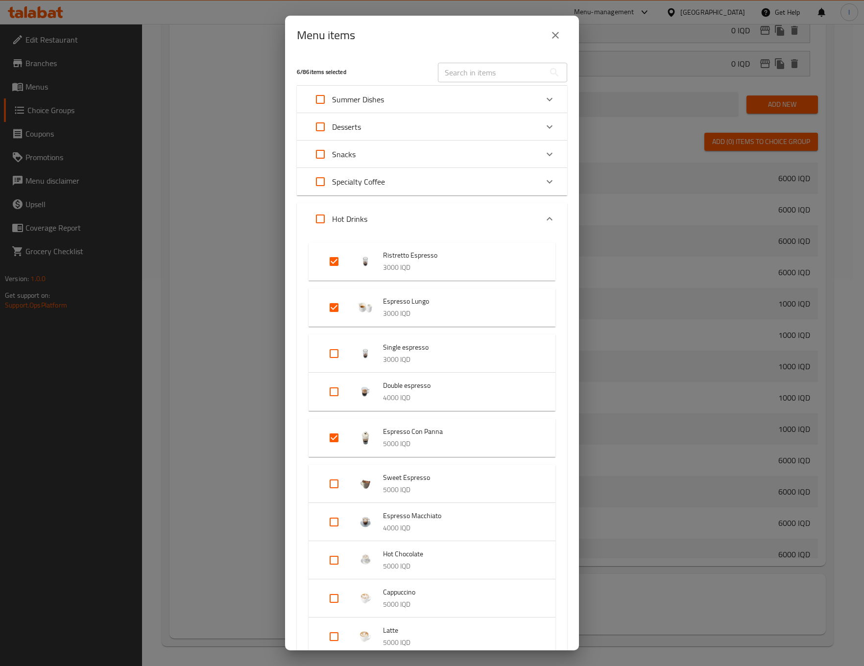
click at [325, 350] on input "Expand" at bounding box center [334, 354] width 24 height 24
checkbox input "true"
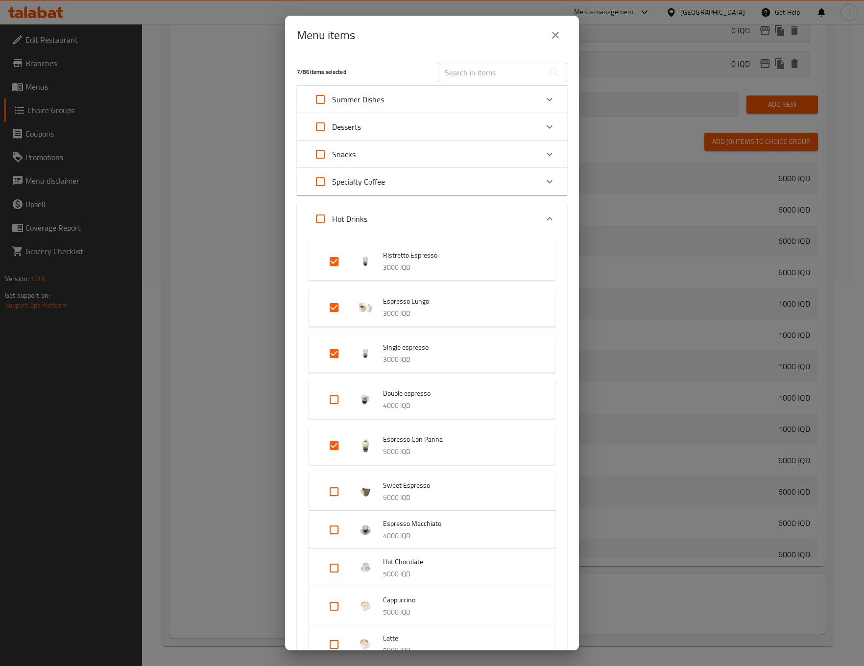
click at [347, 390] on div "Expand" at bounding box center [341, 400] width 27 height 24
click at [335, 399] on input "Expand" at bounding box center [334, 400] width 24 height 24
checkbox input "true"
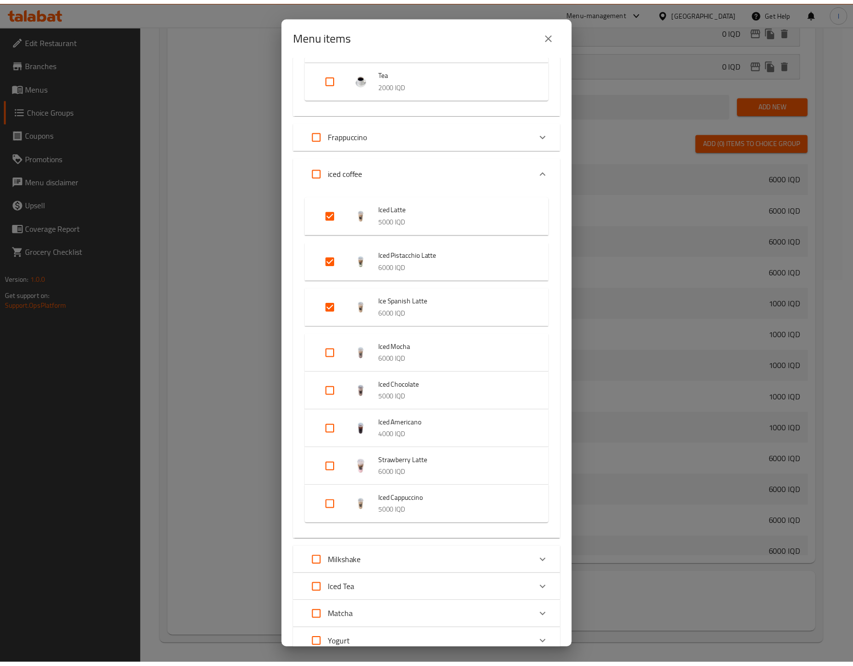
scroll to position [1092, 0]
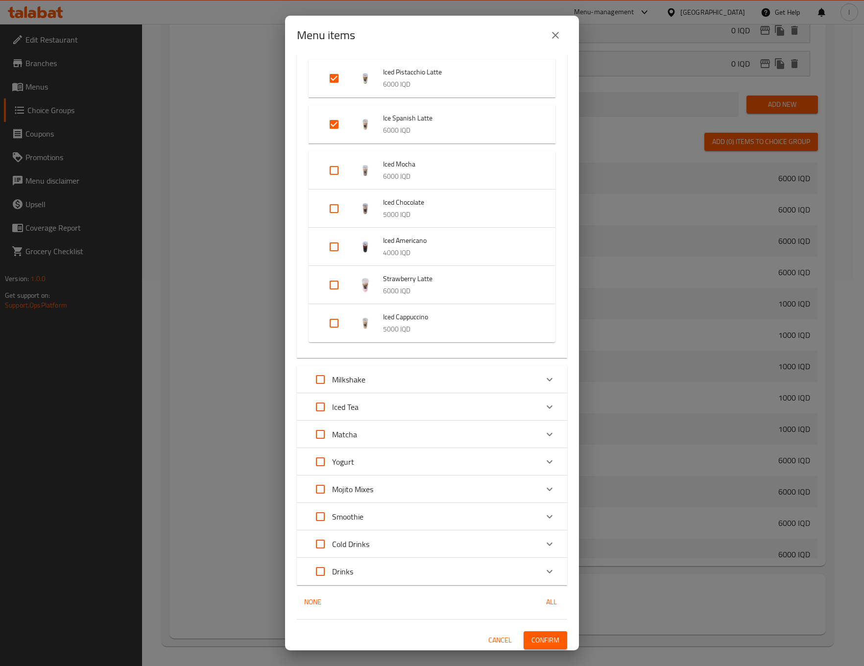
click at [529, 626] on div "8 / 86 items selected ​ Summer Dishes Caramel Choco Slushy 6000 IQD Kiwi Lime S…" at bounding box center [432, 352] width 294 height 595
click at [532, 642] on span "Confirm" at bounding box center [545, 640] width 28 height 12
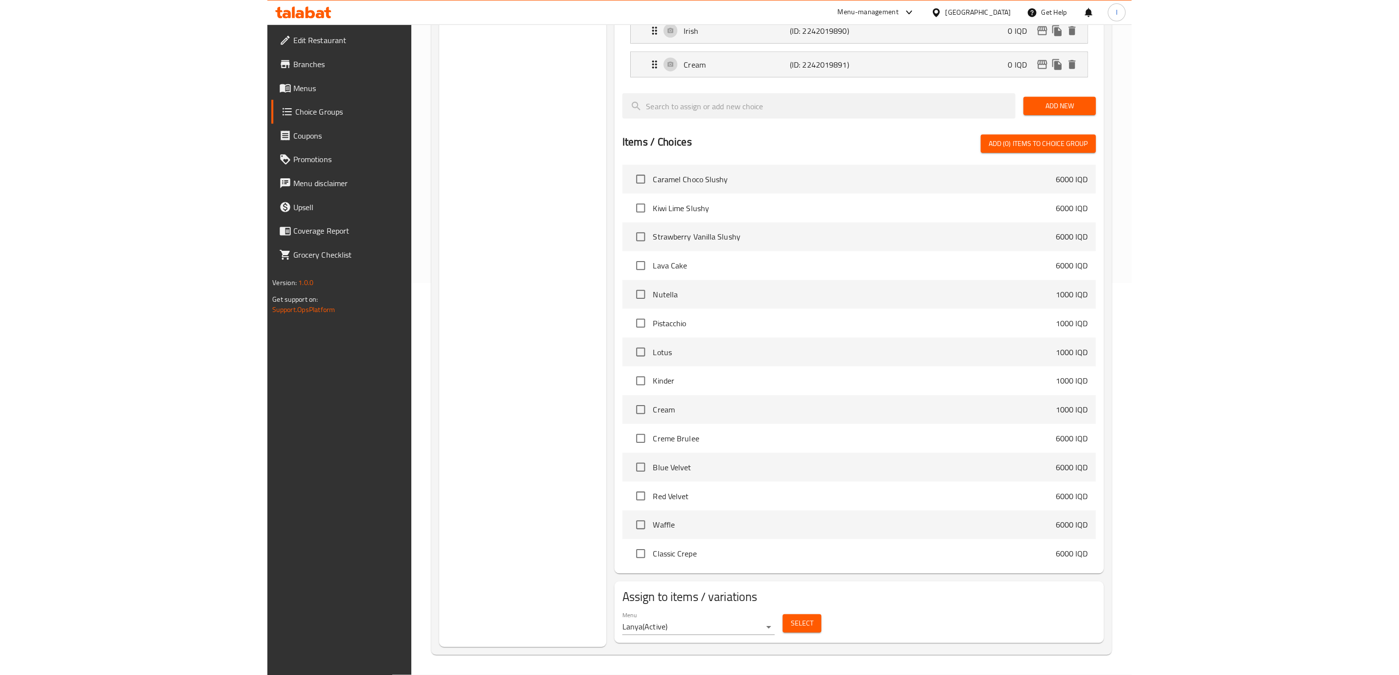
scroll to position [357, 0]
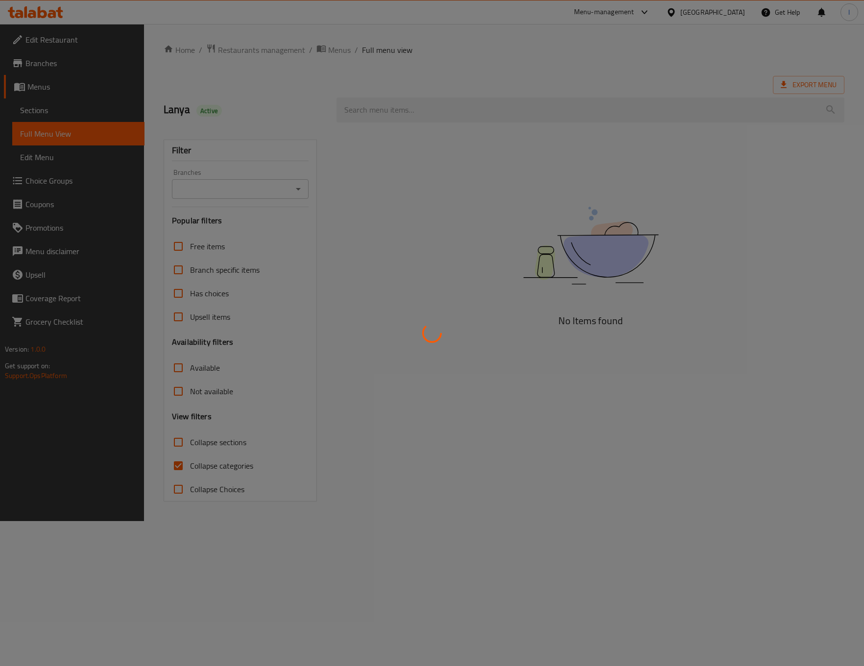
click at [272, 175] on div at bounding box center [432, 333] width 864 height 666
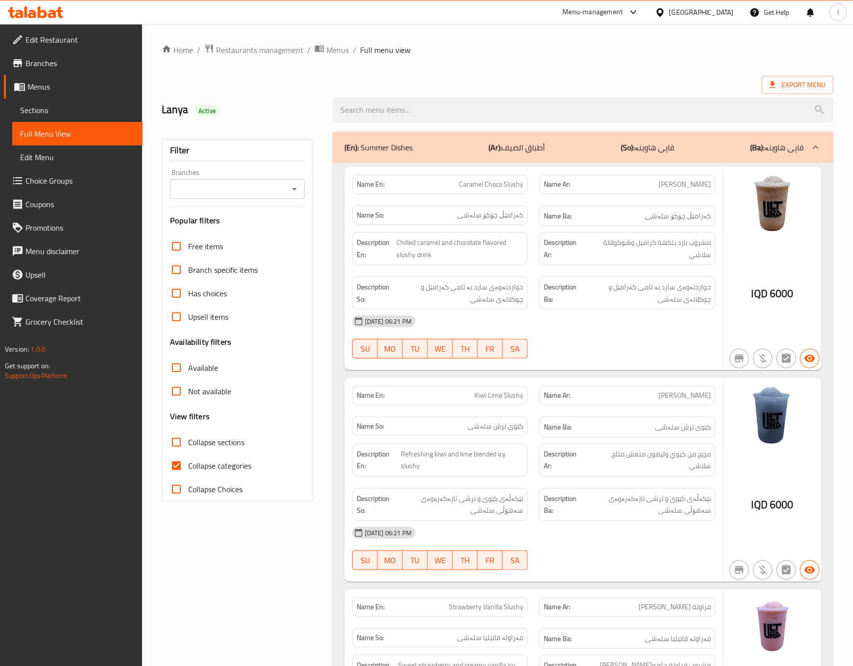
click at [297, 194] on icon "Open" at bounding box center [294, 189] width 12 height 12
click at [267, 230] on li "Ultra, Karada Dakhel" at bounding box center [237, 232] width 134 height 18
type input "Ultra, Karada Dakhel"
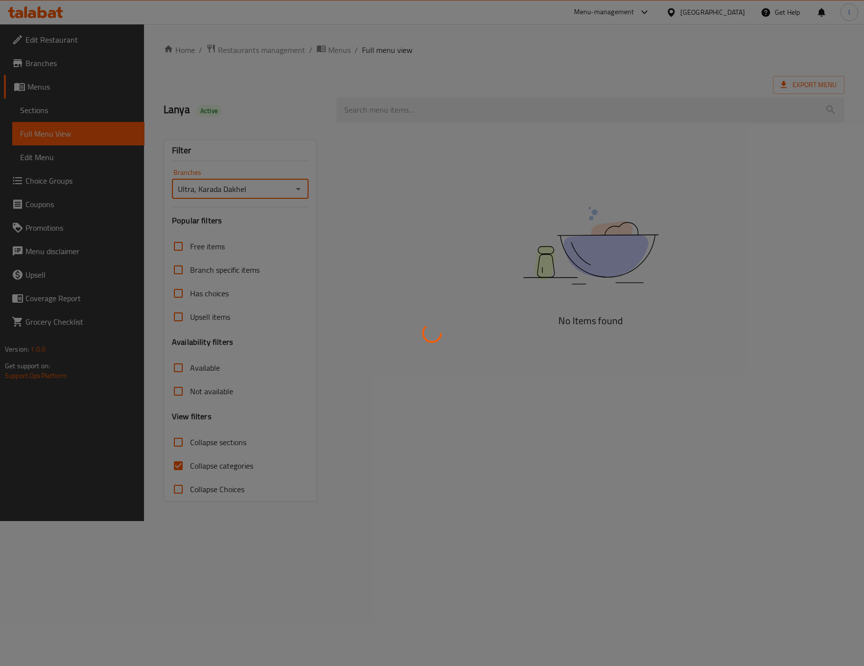
click at [208, 454] on div at bounding box center [432, 333] width 864 height 666
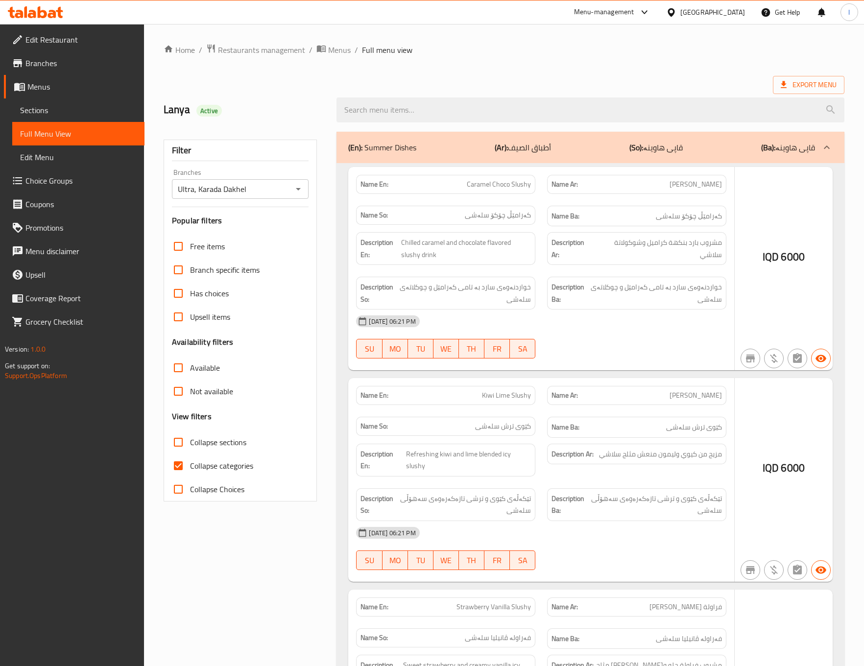
click at [202, 466] on div at bounding box center [432, 333] width 864 height 666
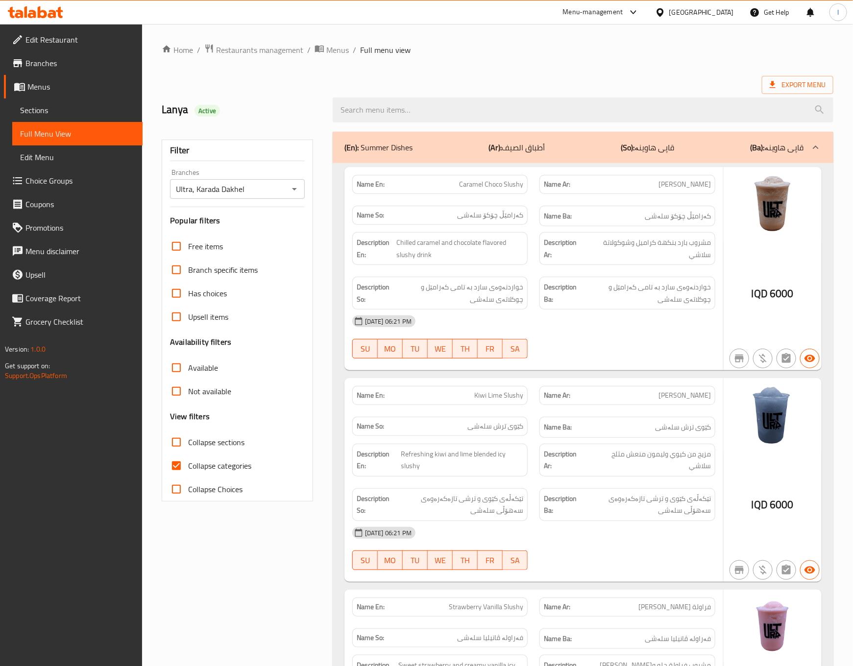
click at [197, 458] on label "Collapse categories" at bounding box center [208, 466] width 87 height 24
click at [188, 458] on input "Collapse categories" at bounding box center [177, 466] width 24 height 24
checkbox input "false"
click at [209, 441] on span "Collapse sections" at bounding box center [216, 442] width 56 height 12
click at [188, 441] on input "Collapse sections" at bounding box center [177, 442] width 24 height 24
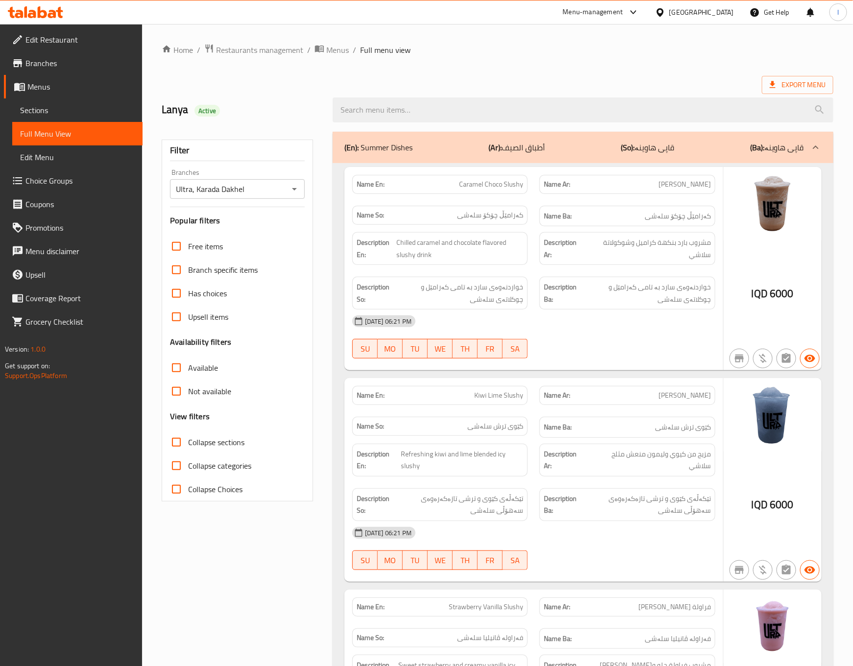
checkbox input "true"
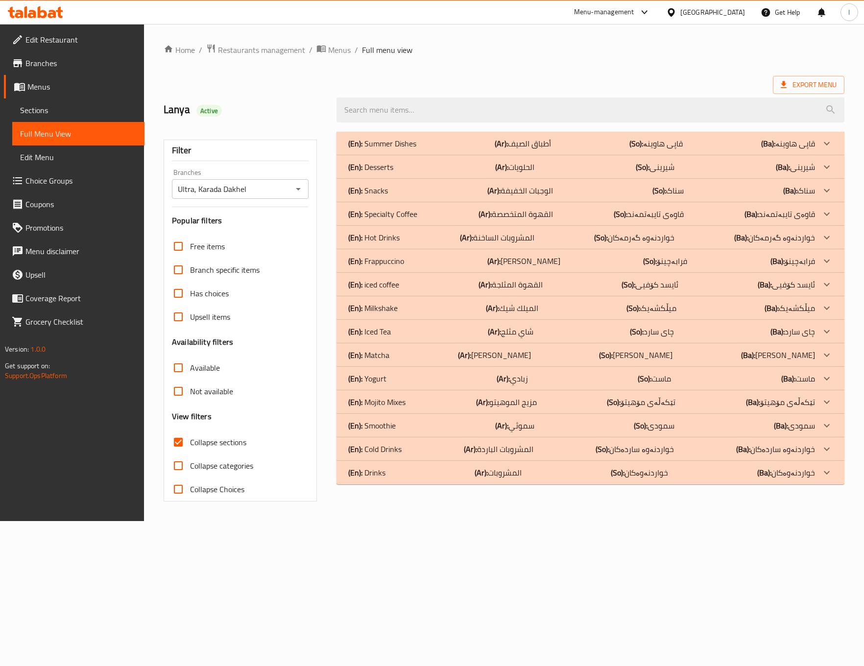
click at [495, 149] on p "(Ar): المشروبات الساخنة" at bounding box center [523, 144] width 56 height 12
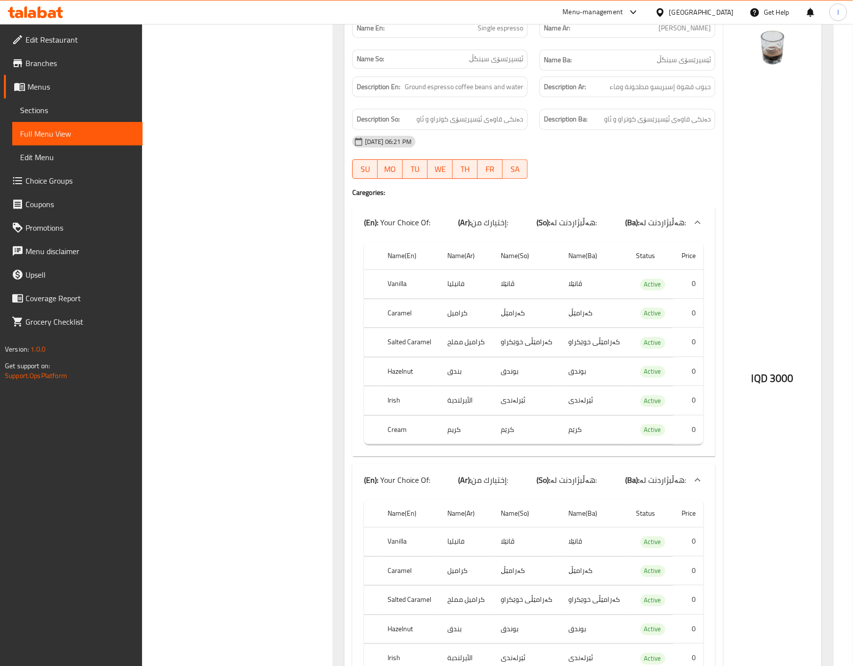
scroll to position [1481, 0]
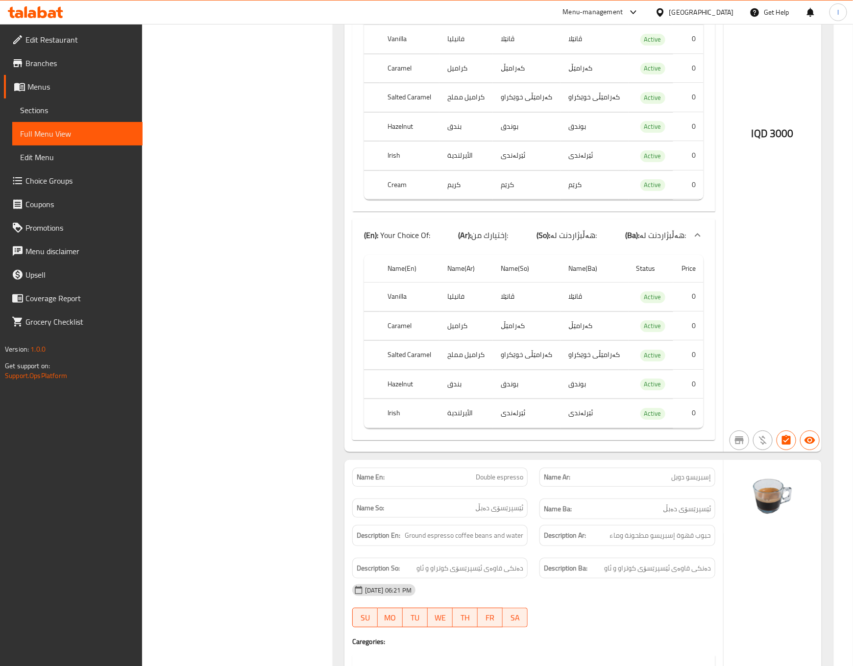
click at [17, 103] on link "Sections" at bounding box center [77, 110] width 130 height 24
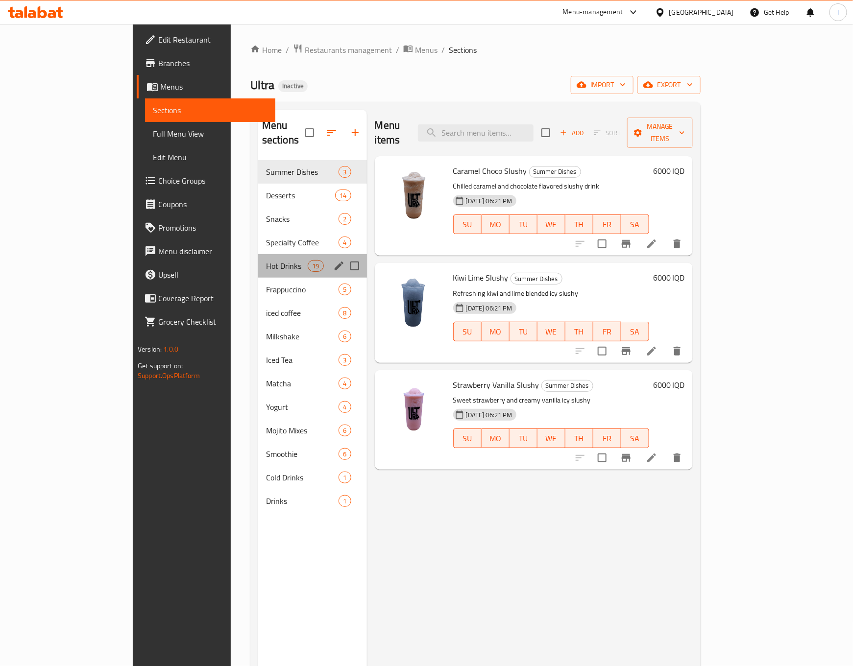
click at [258, 262] on div "Hot Drinks 19" at bounding box center [312, 266] width 109 height 24
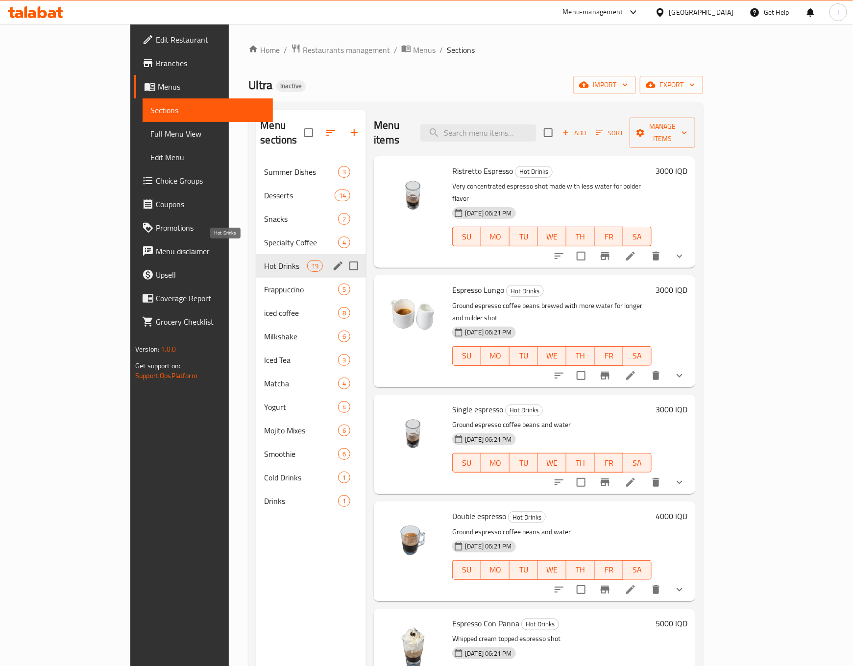
click at [264, 260] on span "Hot Drinks" at bounding box center [285, 266] width 43 height 12
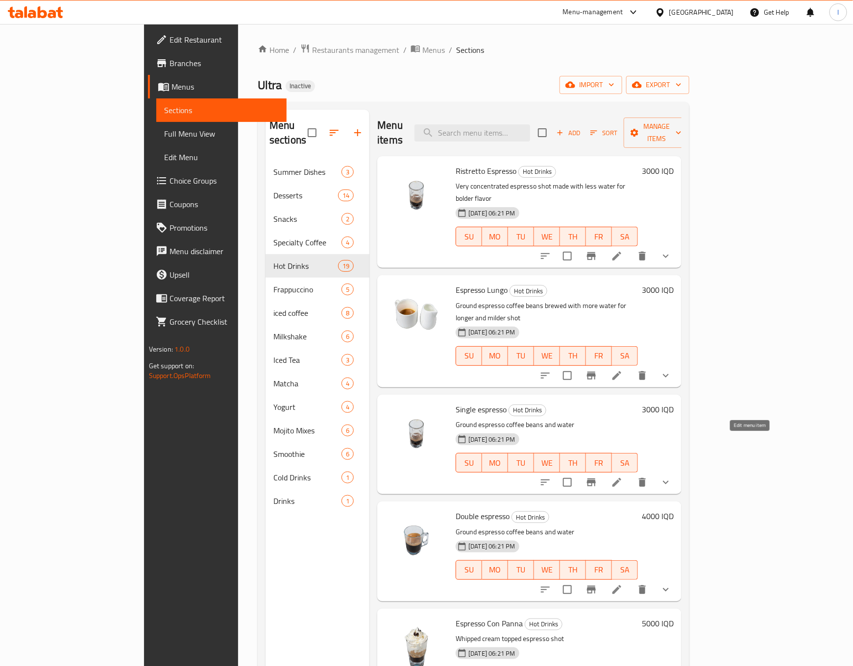
click at [622, 476] on icon at bounding box center [617, 482] width 12 height 12
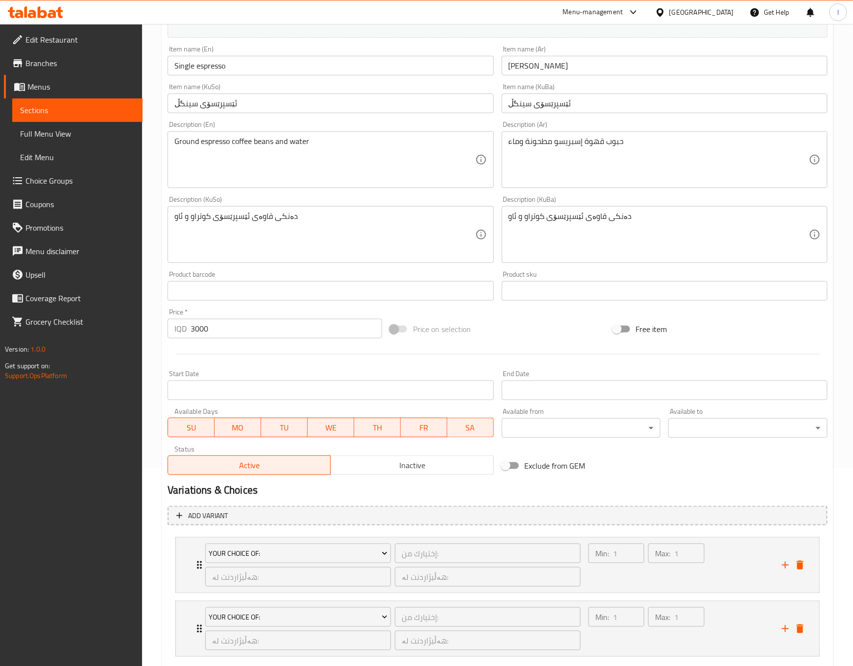
scroll to position [257, 0]
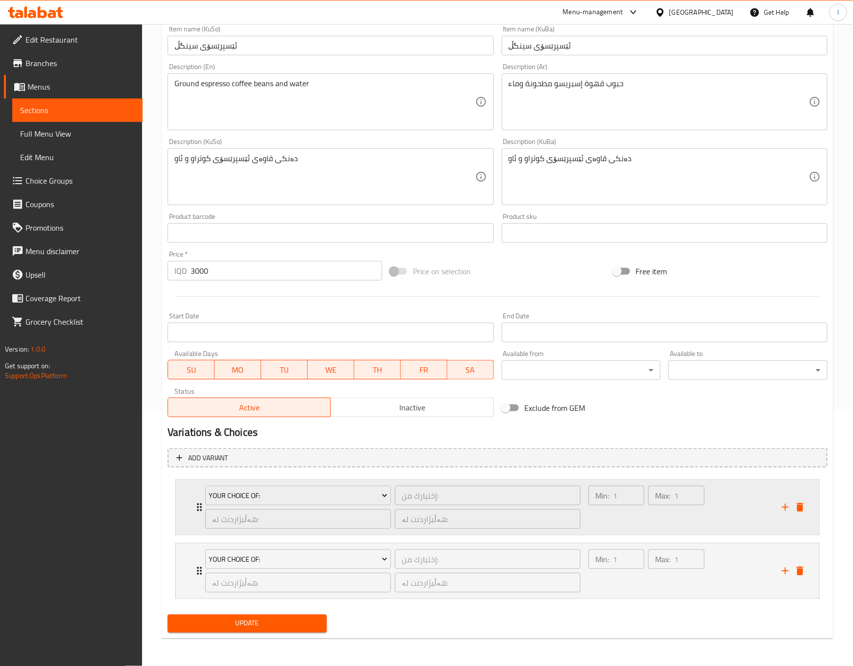
click at [748, 515] on div "Min: 1 ​ Max: 1 ​" at bounding box center [678, 507] width 193 height 55
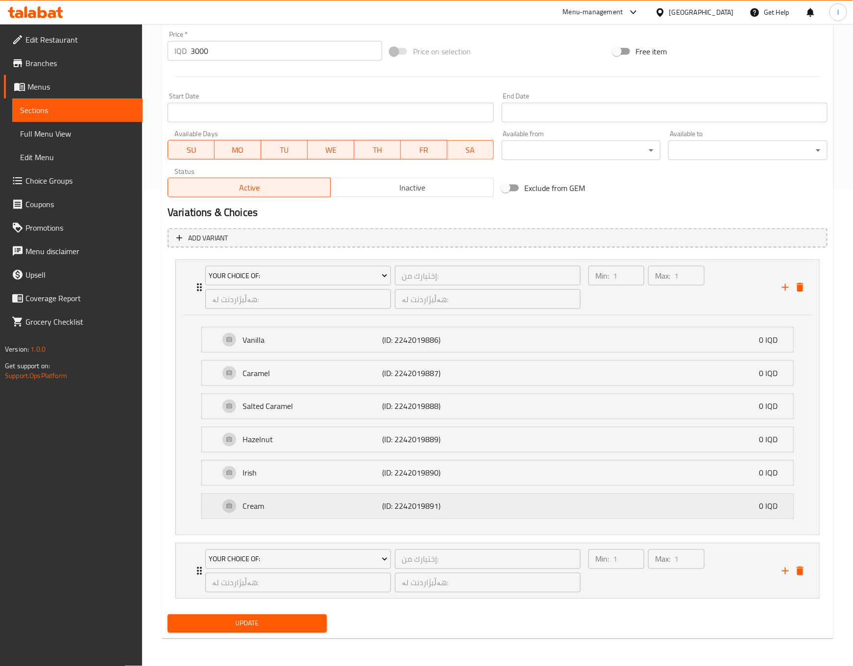
scroll to position [479, 0]
click at [684, 582] on div "Max: 1 ​" at bounding box center [676, 570] width 60 height 47
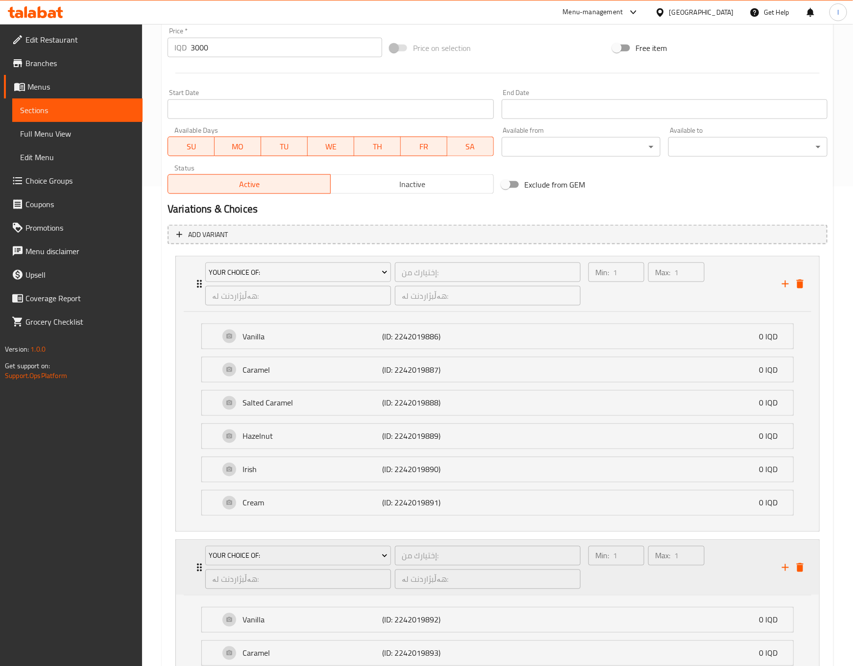
scroll to position [669, 0]
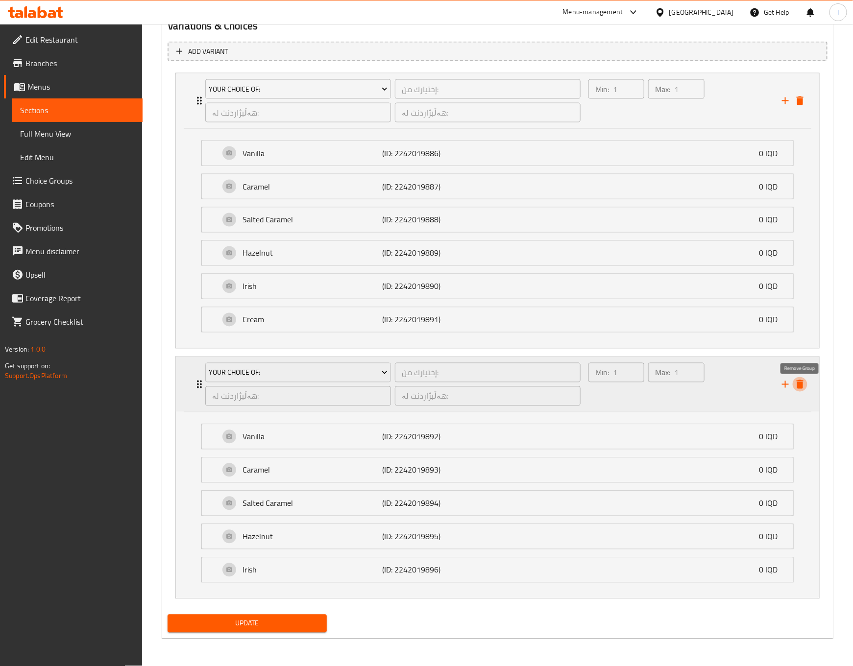
click at [802, 380] on icon "delete" at bounding box center [799, 384] width 7 height 9
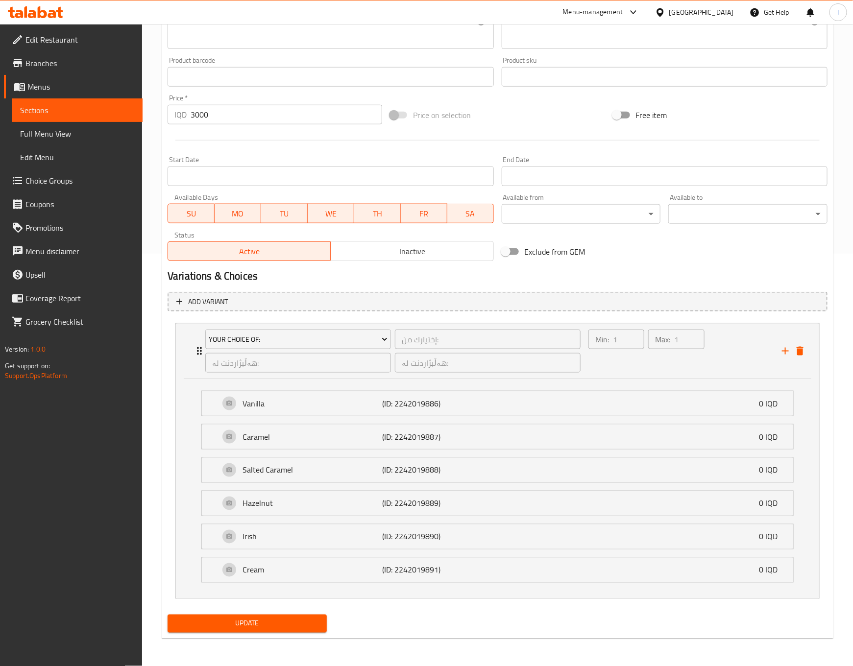
drag, startPoint x: 297, startPoint y: 622, endPoint x: 296, endPoint y: 615, distance: 7.4
click at [297, 623] on span "Update" at bounding box center [246, 624] width 143 height 12
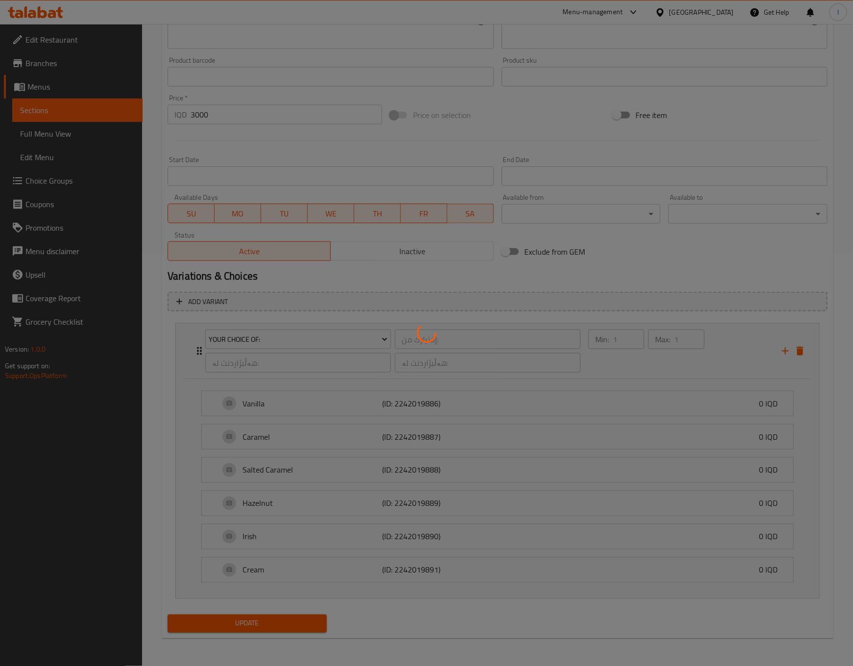
scroll to position [0, 0]
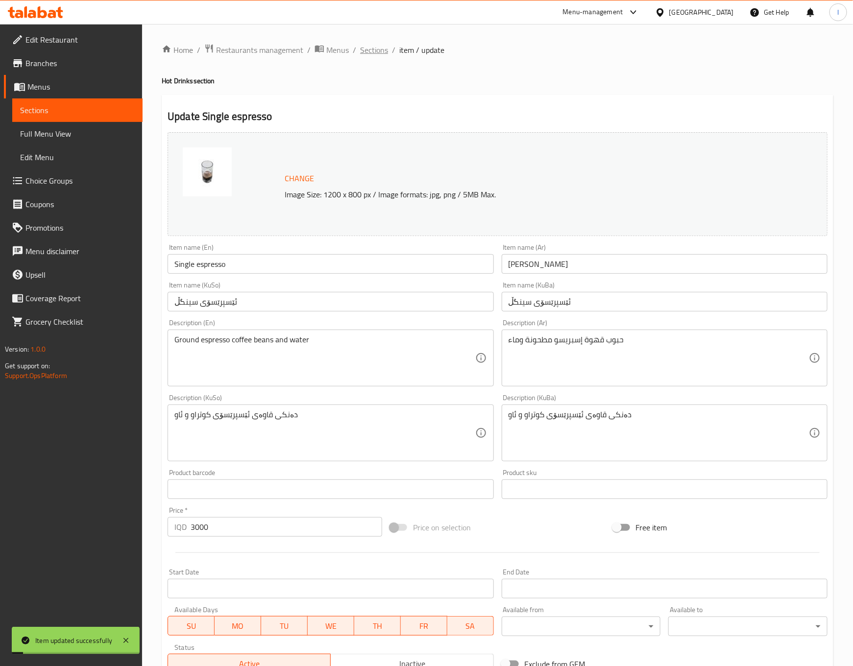
click at [373, 50] on span "Sections" at bounding box center [374, 50] width 28 height 12
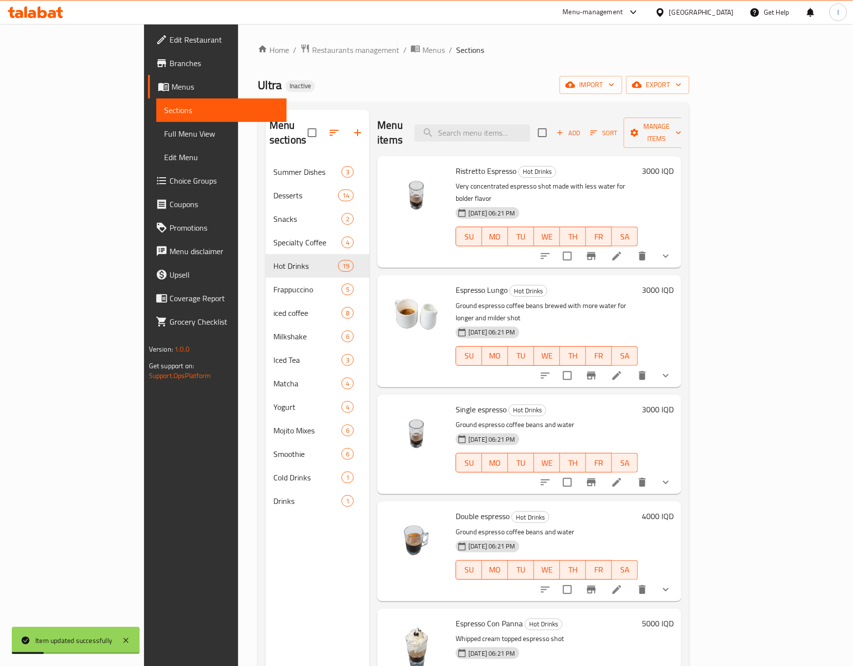
click at [630, 581] on li at bounding box center [616, 590] width 27 height 18
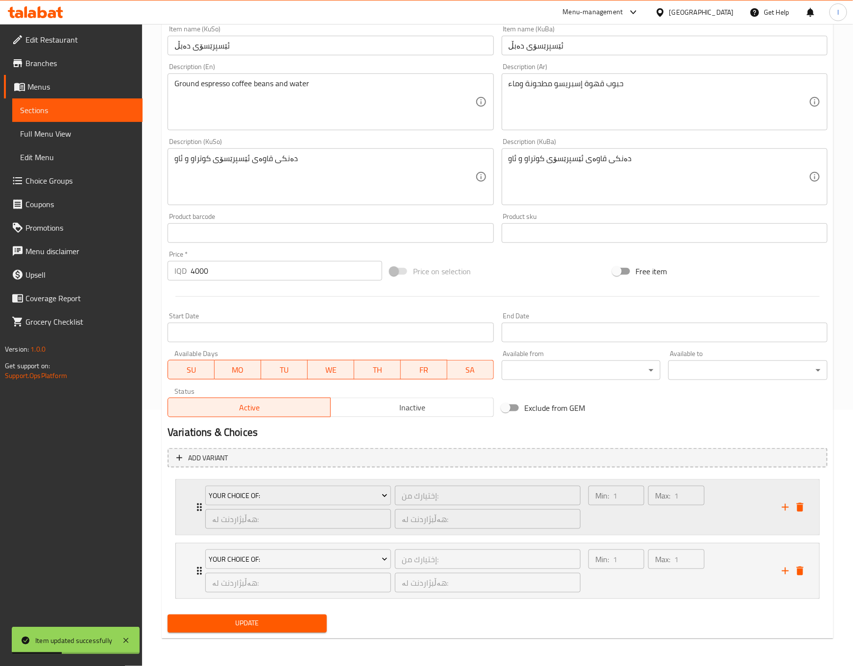
click at [723, 512] on div "Min: 1 ​ Max: 1 ​" at bounding box center [678, 507] width 193 height 55
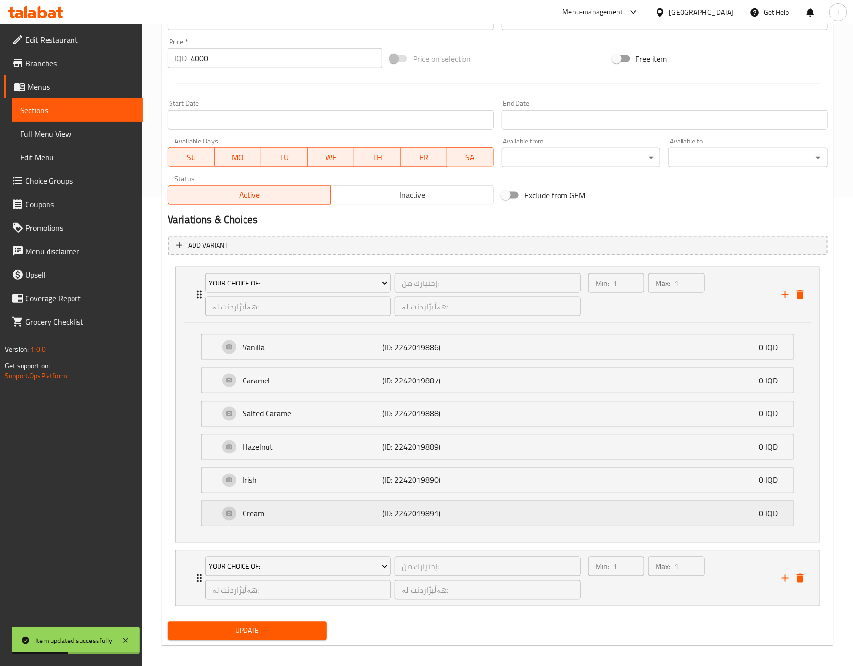
scroll to position [479, 0]
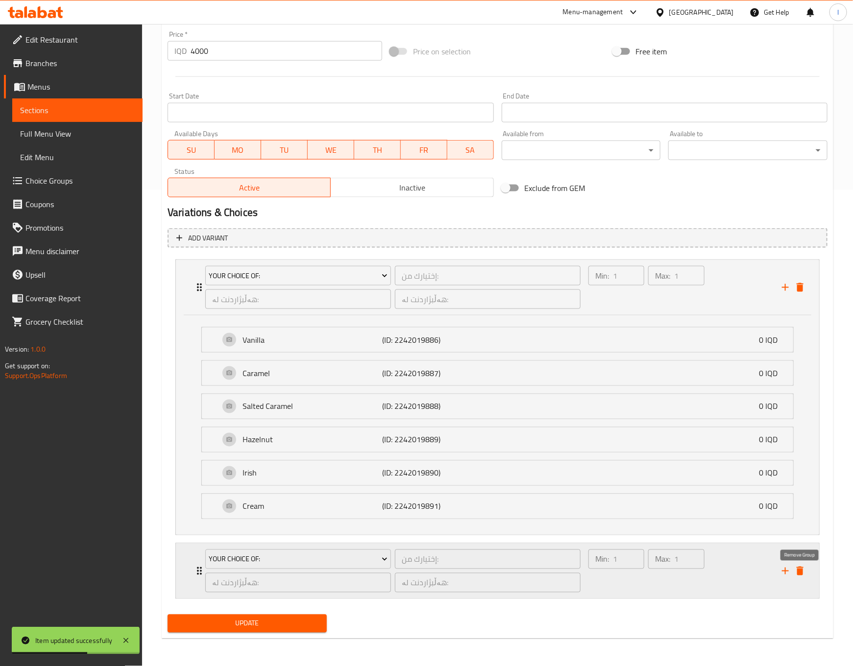
click at [801, 569] on icon "delete" at bounding box center [800, 571] width 12 height 12
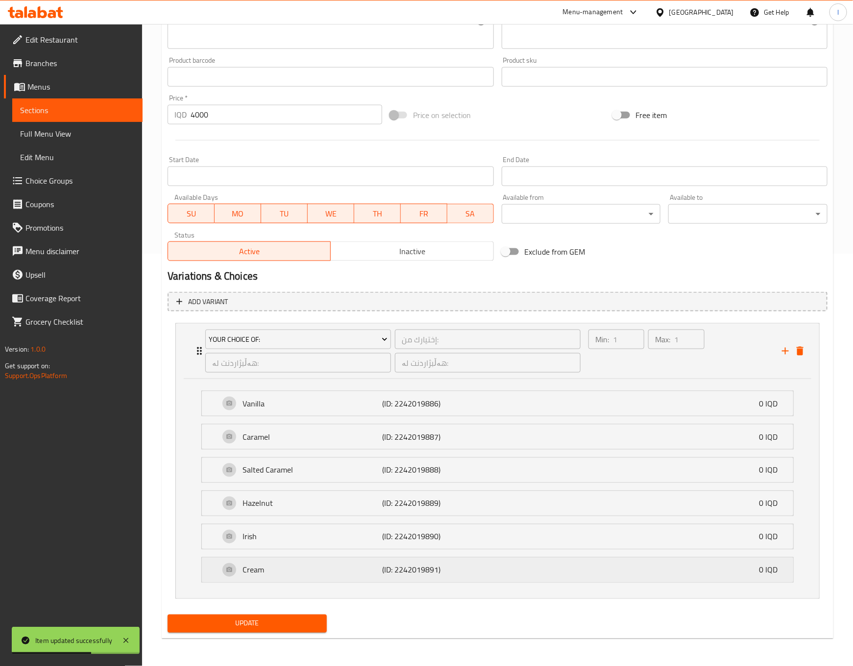
scroll to position [416, 0]
click at [289, 622] on span "Update" at bounding box center [246, 624] width 143 height 12
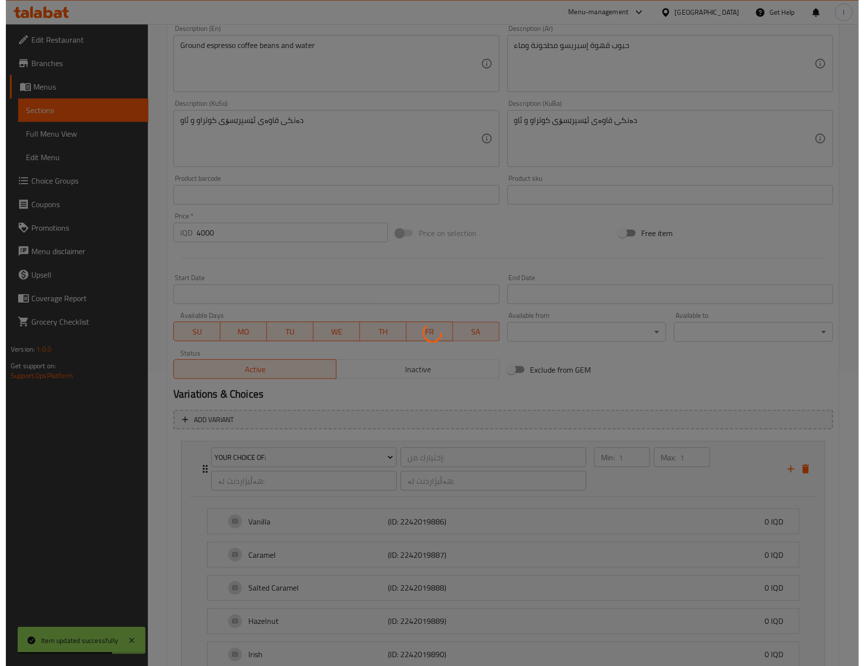
scroll to position [0, 0]
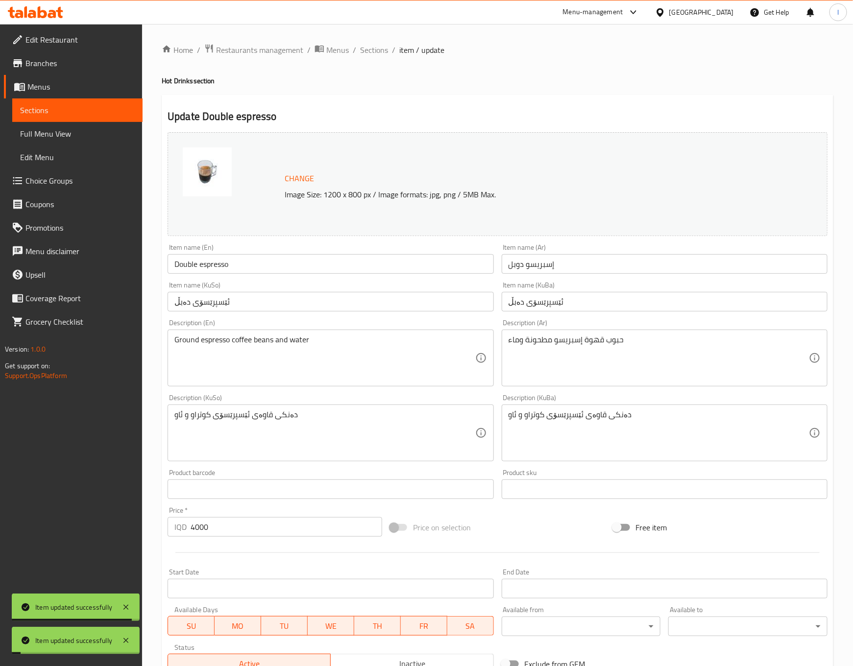
click at [62, 135] on span "Full Menu View" at bounding box center [77, 134] width 115 height 12
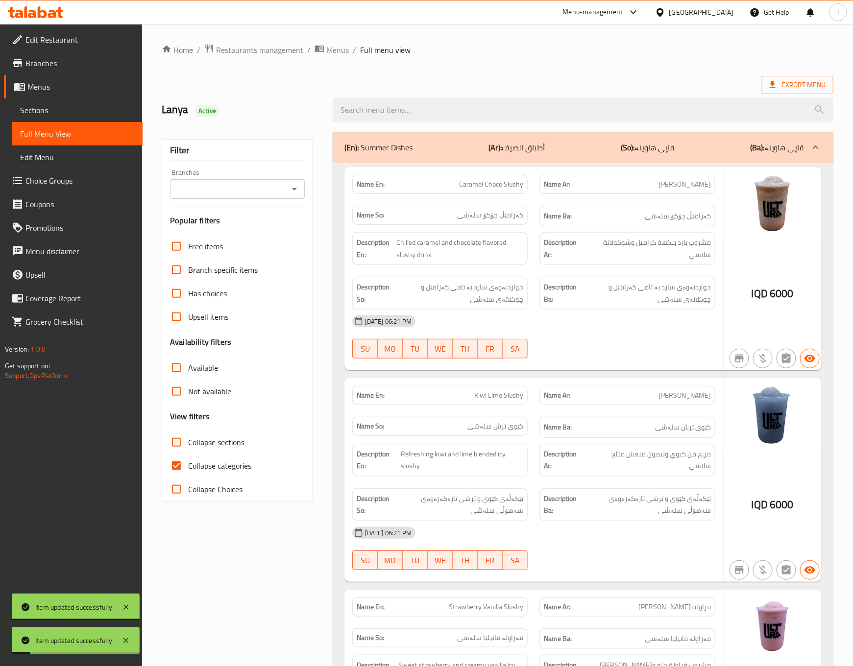
click at [244, 189] on input "Branches" at bounding box center [229, 189] width 113 height 14
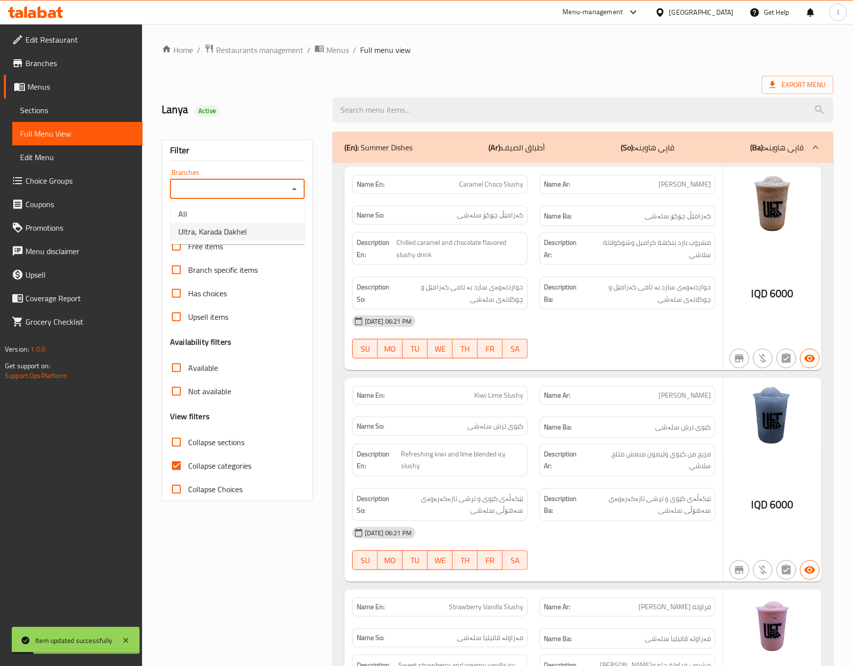
click at [222, 230] on span "Ultra, Karada Dakhel" at bounding box center [212, 232] width 69 height 12
type input "Ultra, Karada Dakhel"
click at [231, 460] on span "Collapse categories" at bounding box center [219, 466] width 63 height 12
click at [188, 460] on input "Collapse categories" at bounding box center [177, 466] width 24 height 24
checkbox input "false"
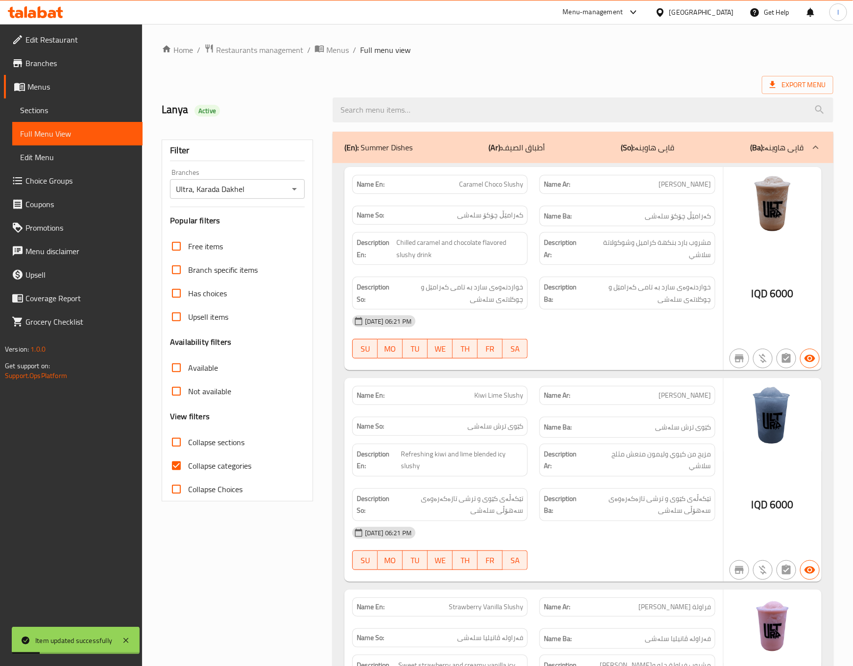
click at [219, 442] on span "Collapse sections" at bounding box center [216, 442] width 56 height 12
click at [188, 442] on input "Collapse sections" at bounding box center [177, 442] width 24 height 24
checkbox input "true"
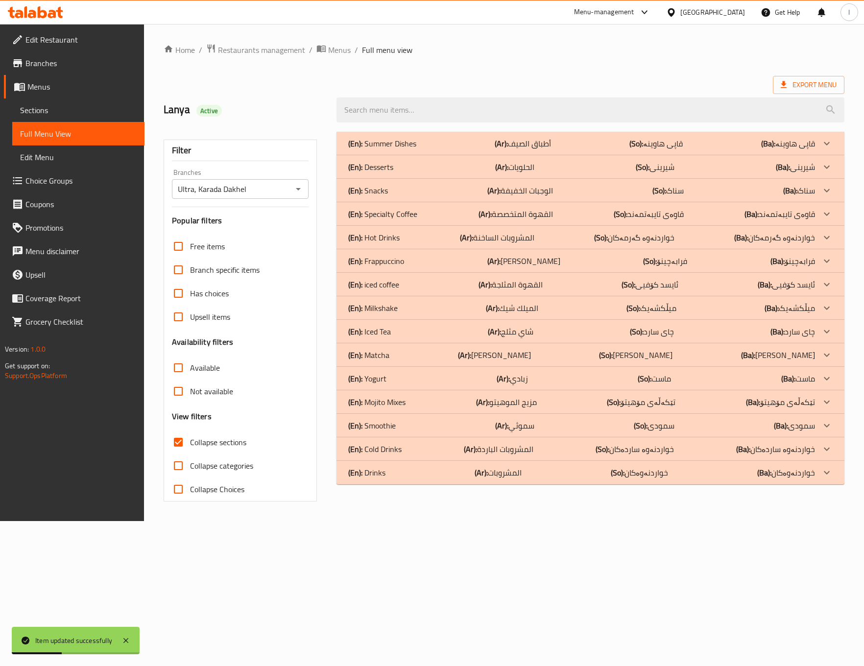
click at [428, 149] on div "(En): Hot Drinks (Ar): المشروبات الساخنة (So): خواردنەوە گەرمەکان (Ba): خواردنە…" at bounding box center [581, 144] width 466 height 12
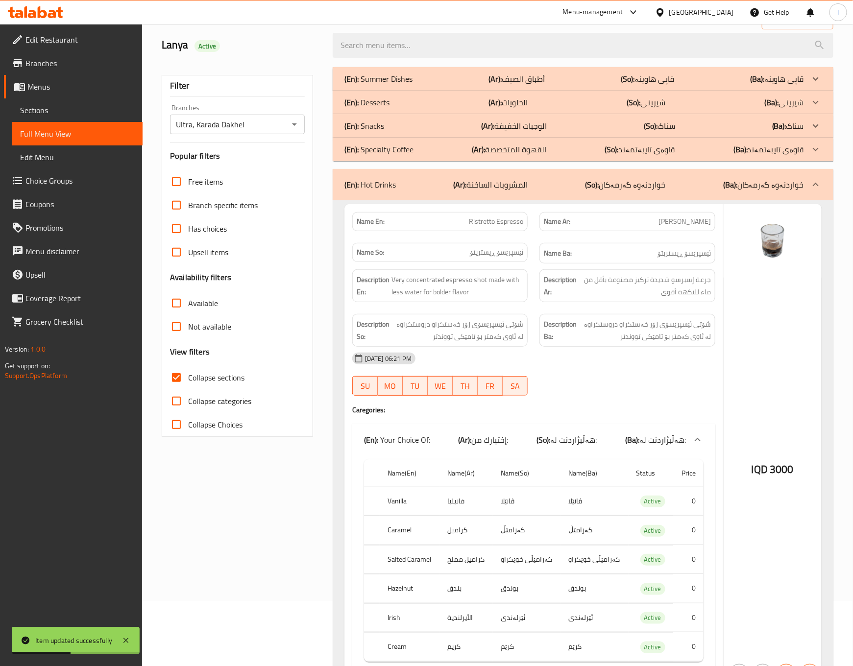
scroll to position [244, 0]
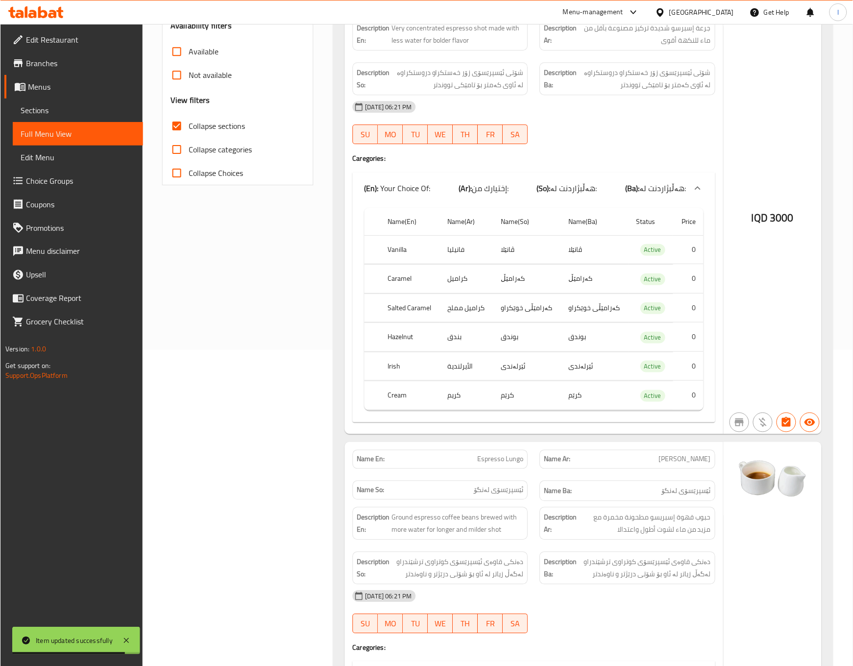
scroll to position [356, 0]
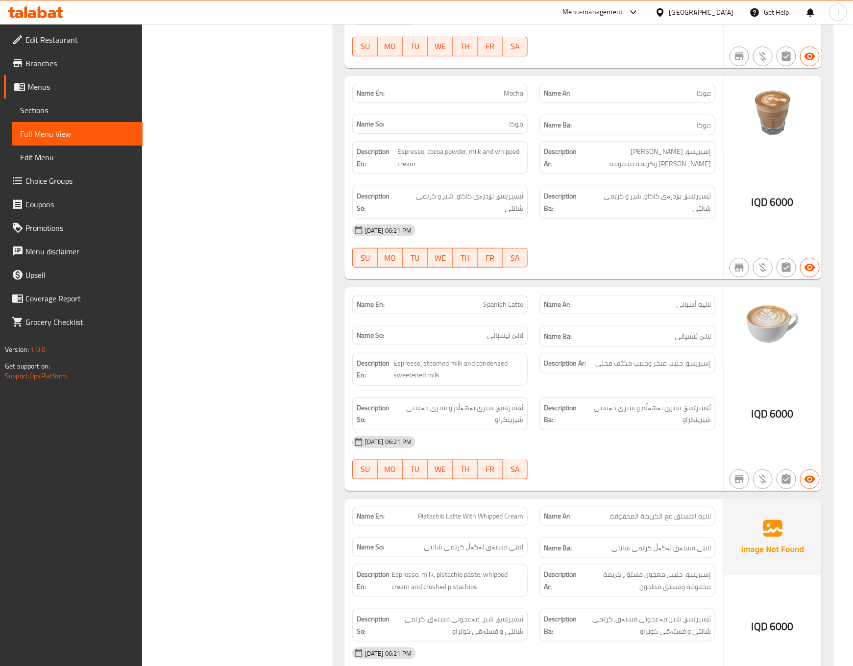
scroll to position [3783, 0]
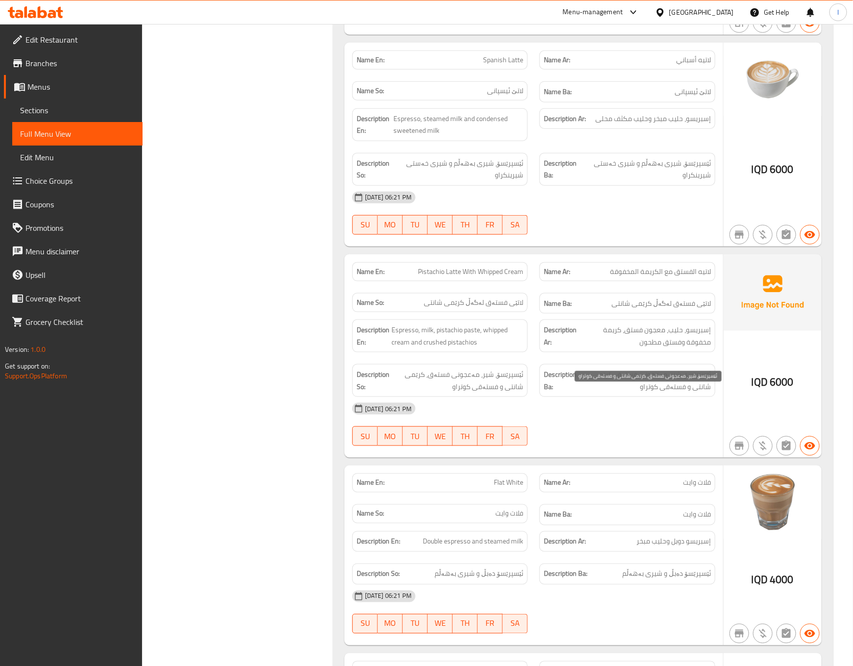
click at [624, 392] on span "ئێسپرێسۆ، شیر، مەعجونی فستەق، کرێمی شانتی و فستەقی کوتراو" at bounding box center [644, 380] width 132 height 24
click at [613, 420] on div "[DATE] 06:21 PM" at bounding box center [533, 409] width 375 height 24
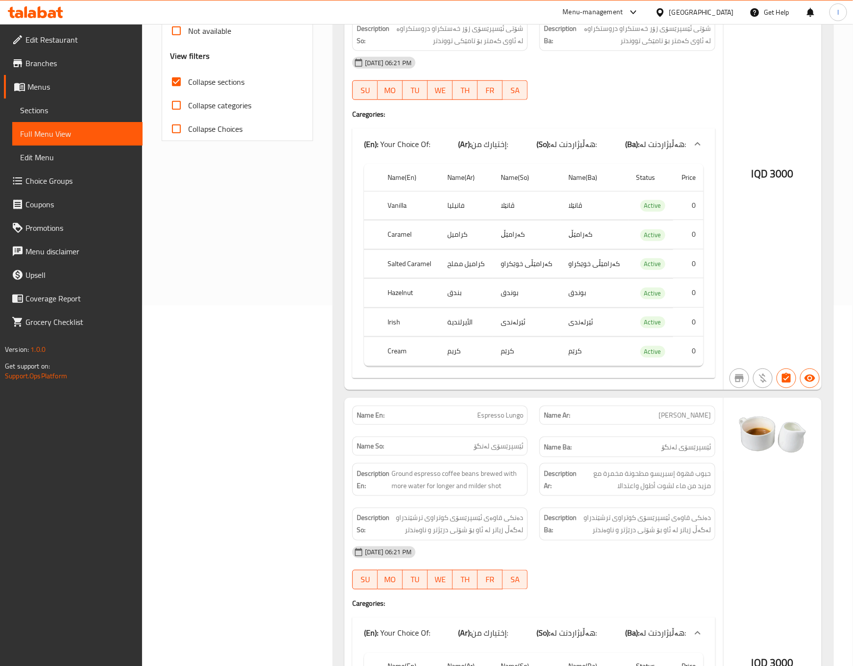
scroll to position [0, 0]
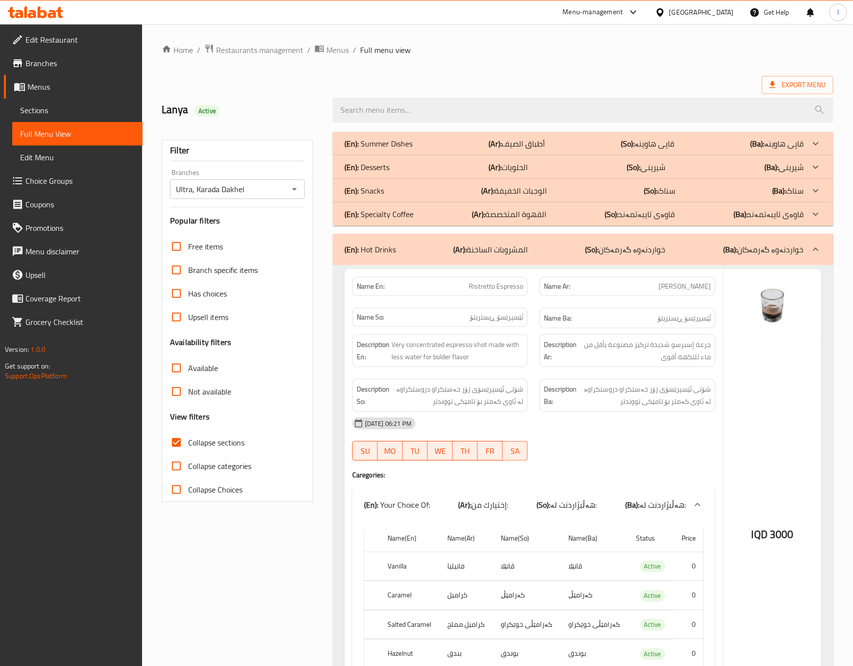
click at [670, 262] on div "(En): Hot Drinks (Ar): المشروبات الساخنة (So): خواردنەوە گەرمەکان (Ba): خواردنە…" at bounding box center [583, 249] width 500 height 31
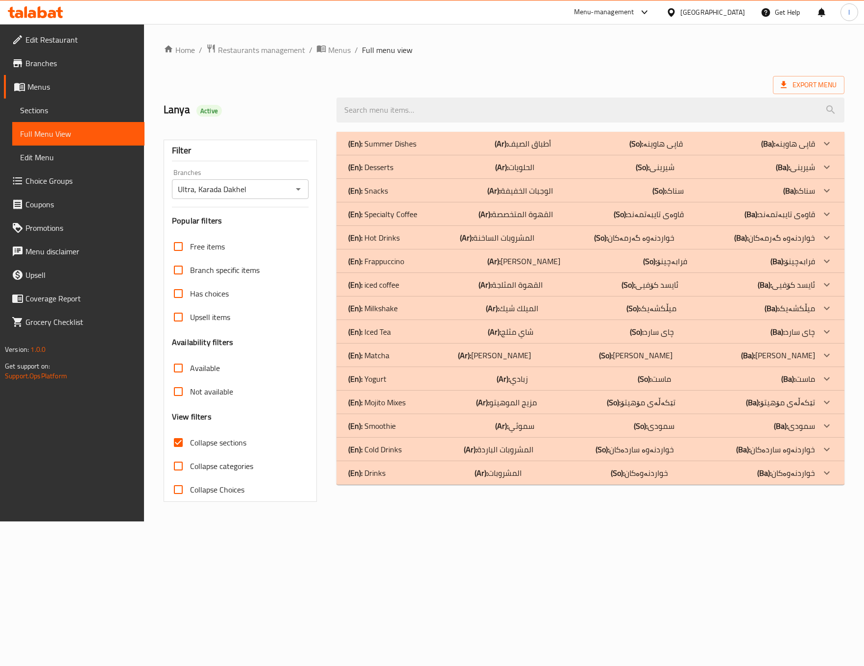
click at [604, 521] on div "Home / Restaurants management / Menus / Full menu view Export Menu Lanya Active…" at bounding box center [504, 272] width 720 height 497
click at [416, 149] on p "(En): Specialty Coffee" at bounding box center [382, 144] width 68 height 12
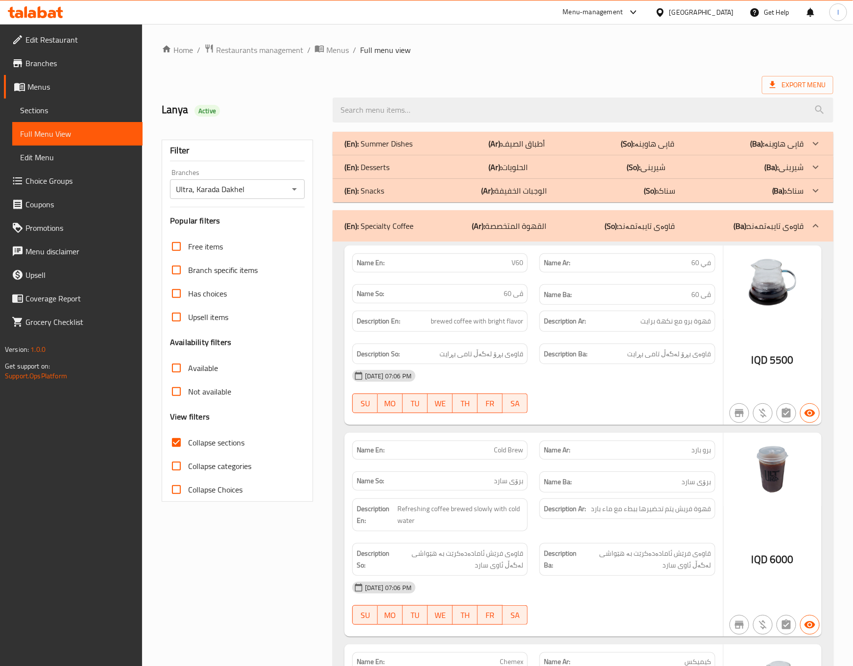
click at [630, 220] on p "(So): قاوەی تایبەتمەند" at bounding box center [640, 226] width 70 height 12
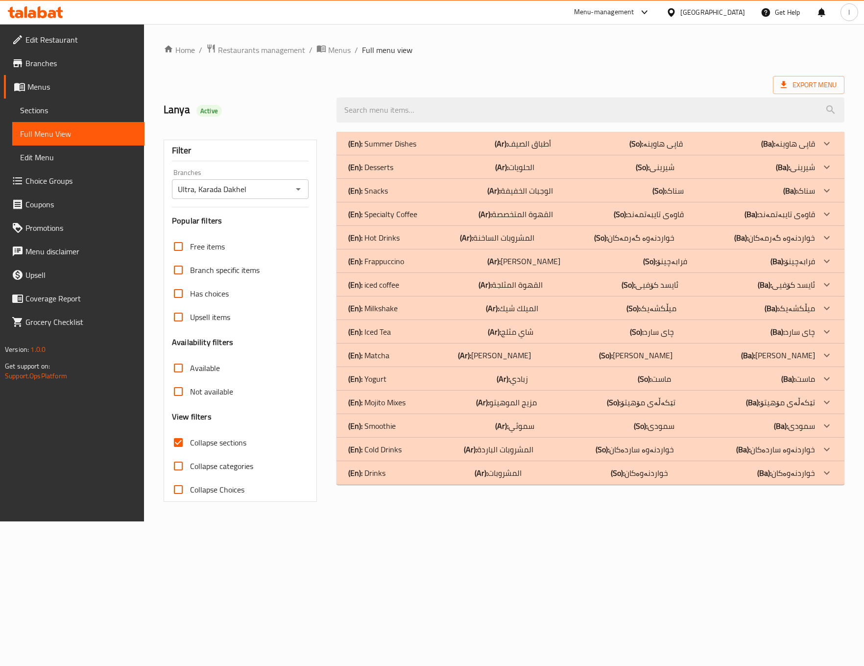
click at [422, 149] on div "(En): iced coffee (Ar): القهوة المثلجة (So): ئایسد کۆفیی (Ba): ئایسد کۆفیی" at bounding box center [581, 144] width 466 height 12
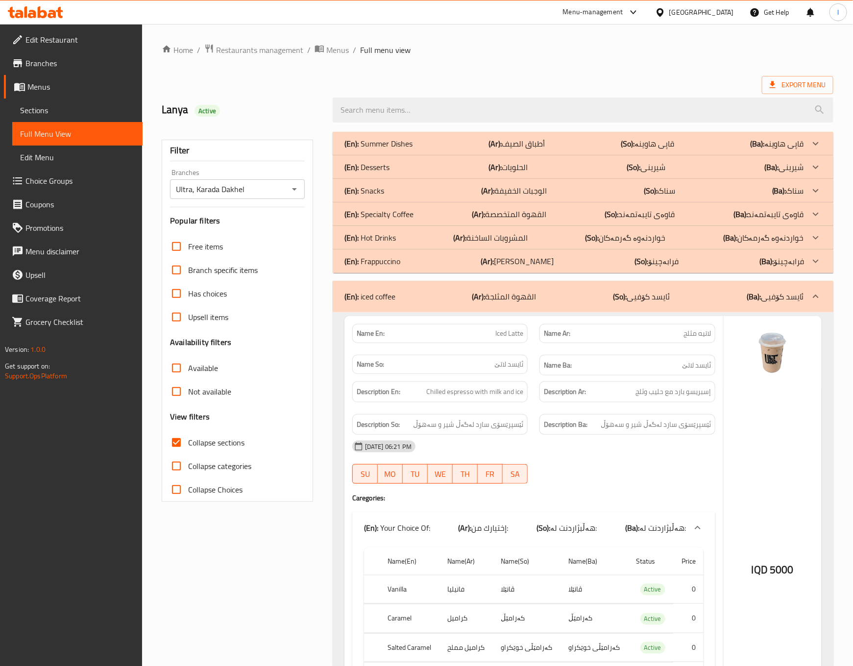
click at [586, 381] on div "Description Ar: إسبريسو بارد مع حليب وثلج" at bounding box center [627, 391] width 188 height 33
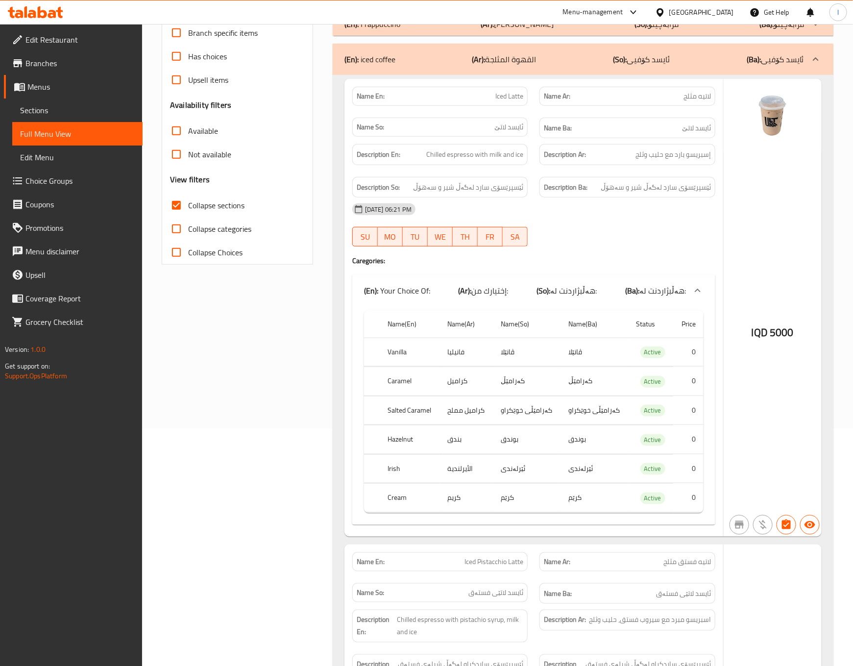
scroll to position [244, 0]
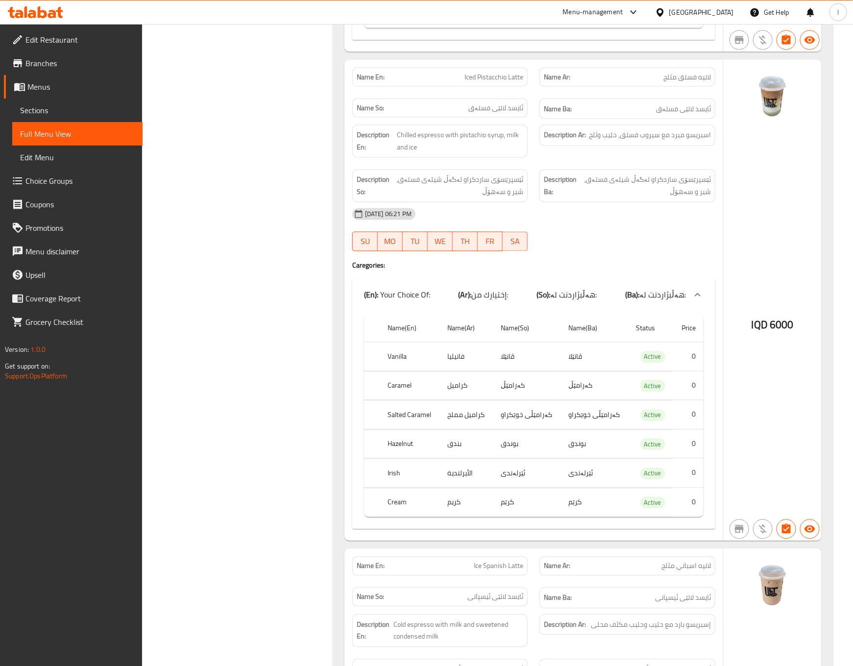
scroll to position [735, 0]
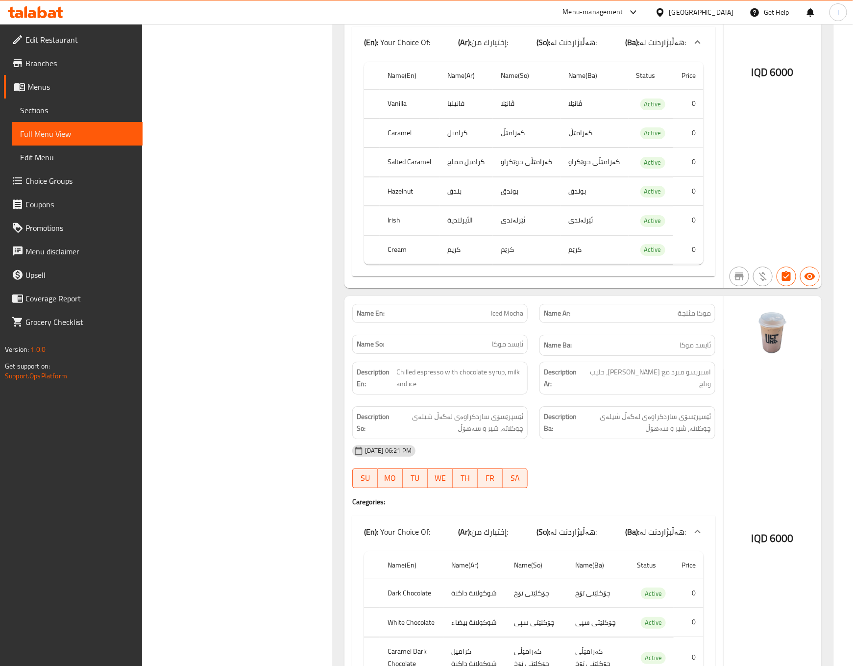
scroll to position [1469, 0]
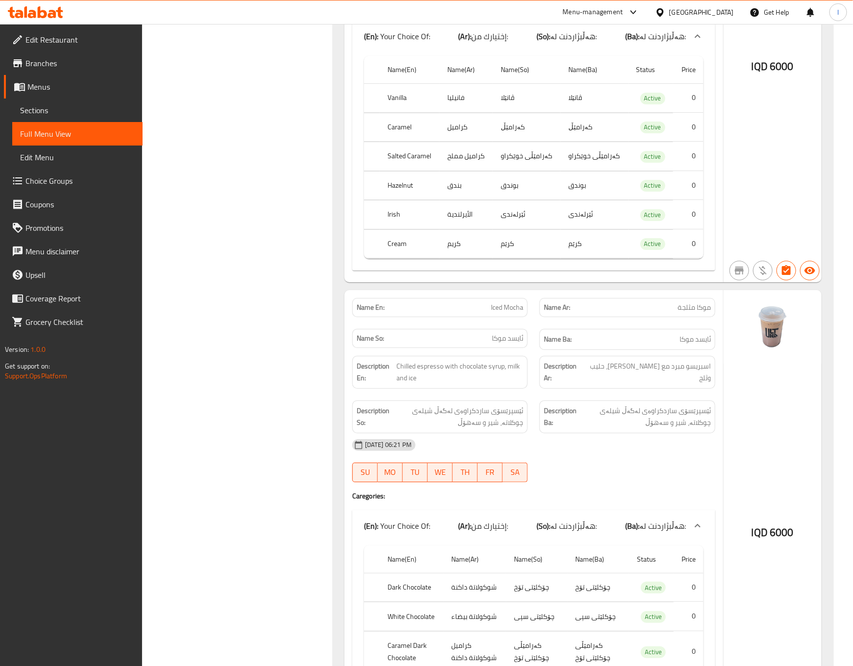
click at [272, 362] on div "Filter Branches Ultra, Karada Dakhel Branches Popular filters Free items Branch…" at bounding box center [241, 224] width 171 height 3135
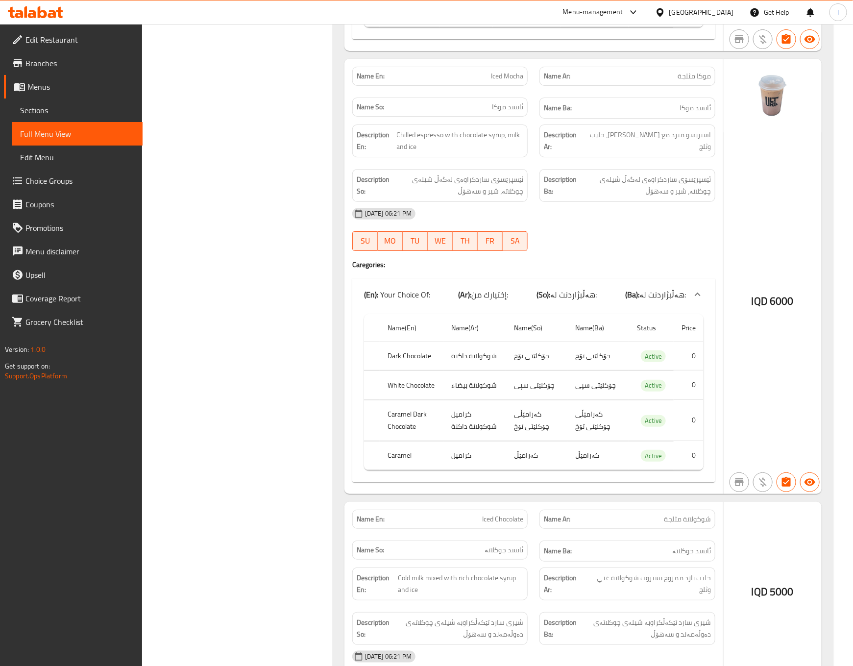
scroll to position [1713, 0]
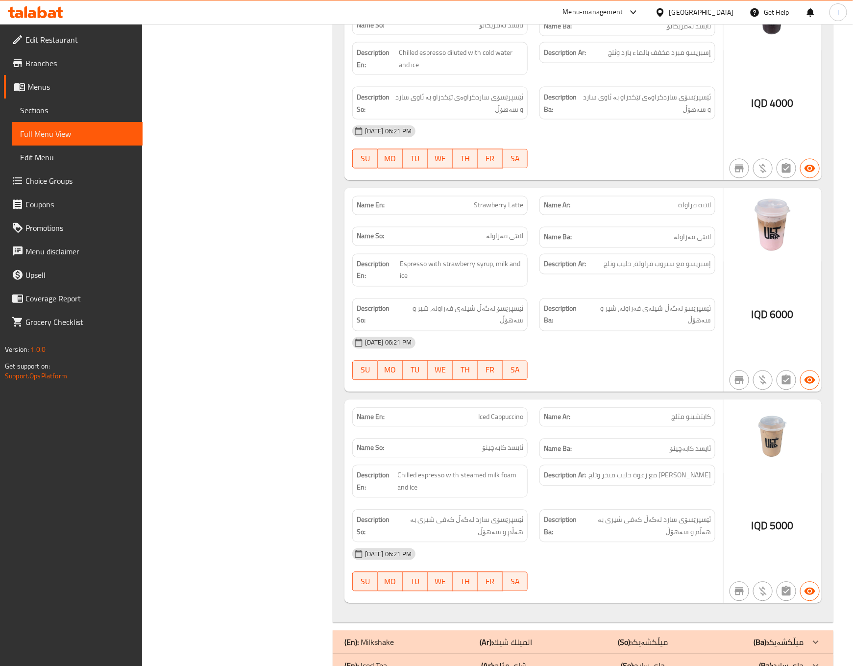
scroll to position [2448, 0]
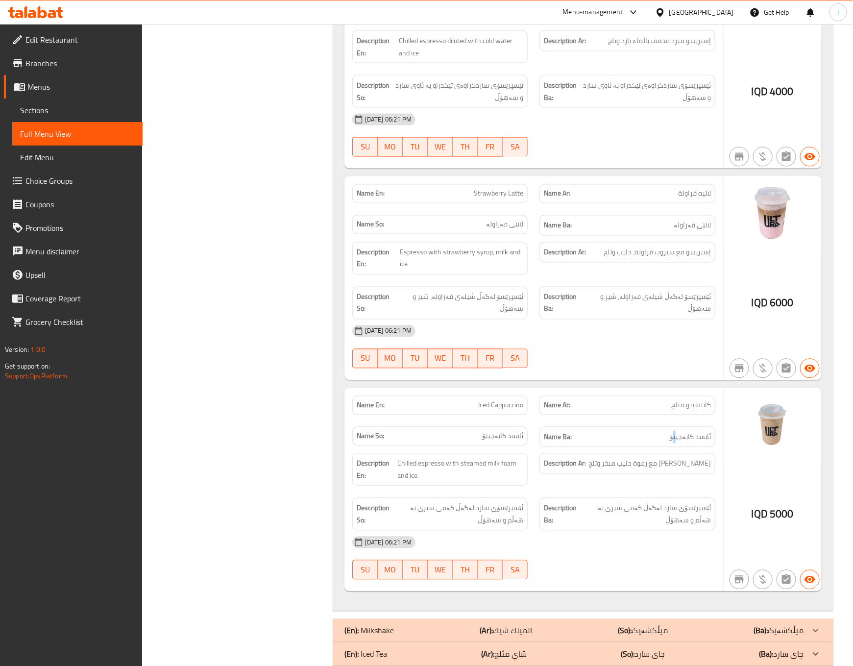
click at [676, 444] on div "Name Ba: ئایسد كابەچينۆ" at bounding box center [627, 437] width 188 height 33
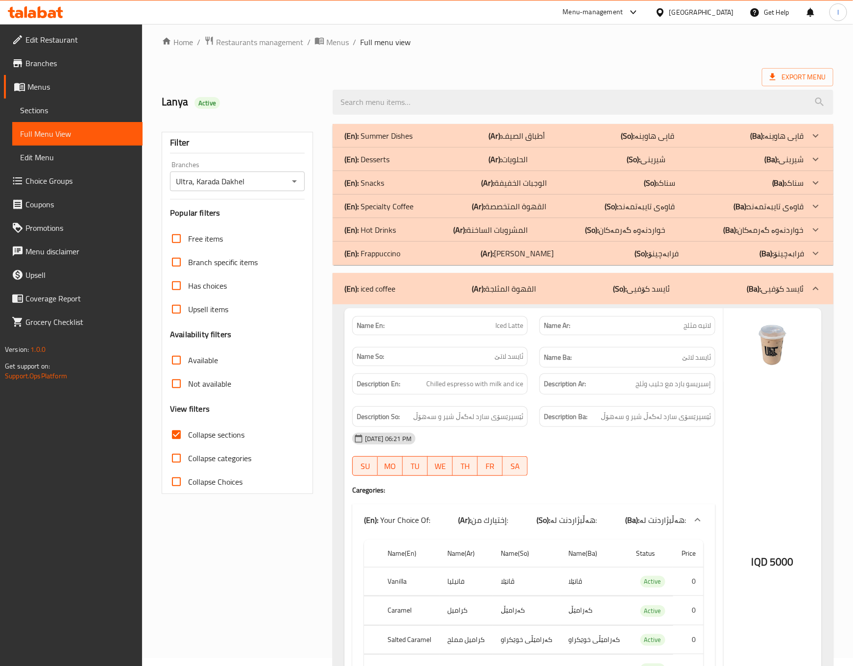
scroll to position [0, 0]
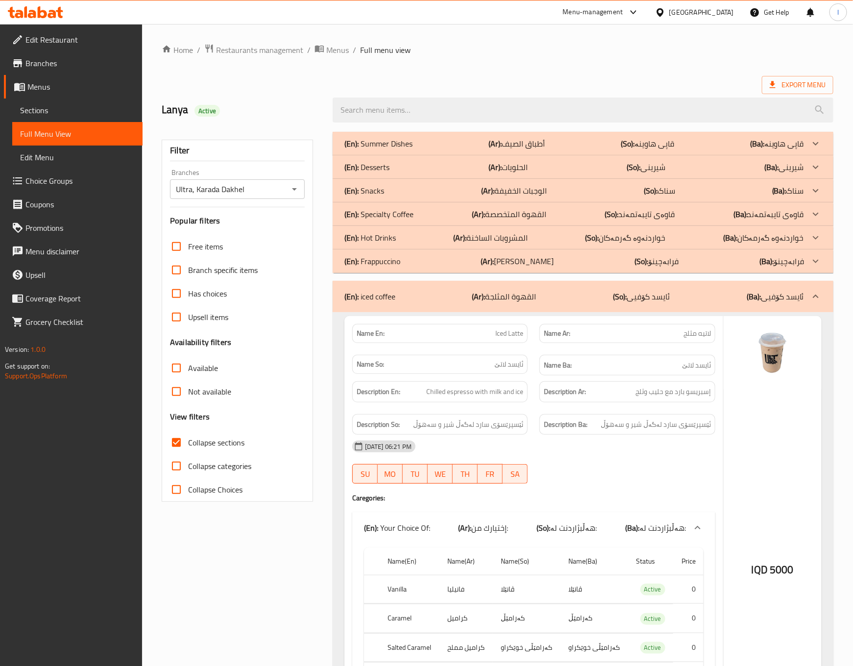
click at [563, 296] on div "(En): iced coffee (Ar): القهوة المثلجة (So): ئایسد کۆفیی (Ba): ئایسد کۆفیی" at bounding box center [573, 296] width 459 height 12
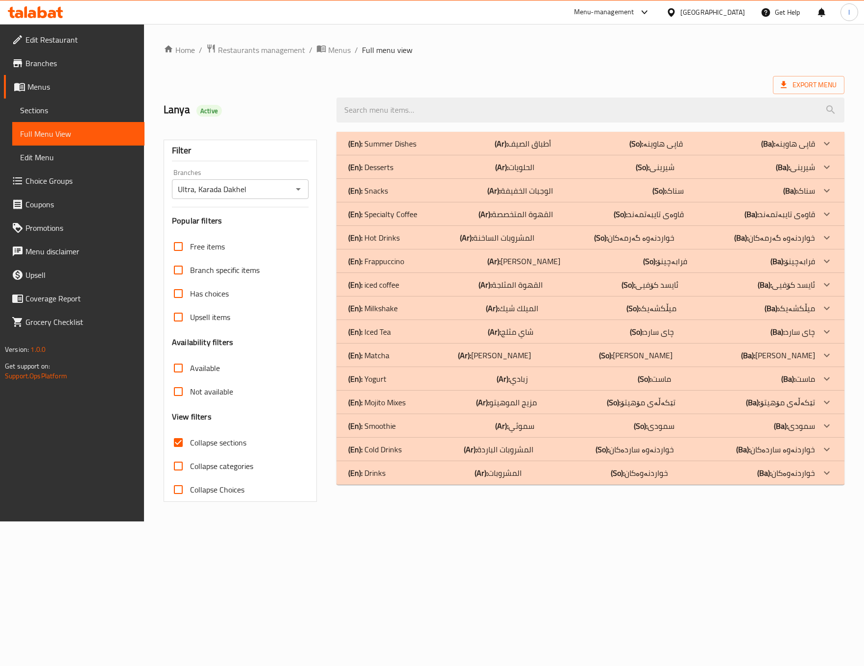
click at [378, 521] on div "Home / Restaurants management / Menus / Full menu view Export Menu Lanya Active…" at bounding box center [504, 272] width 720 height 497
drag, startPoint x: 398, startPoint y: 281, endPoint x: 425, endPoint y: 331, distance: 56.1
click at [426, 331] on div "(En): Summer Dishes (Ar): أطباق الصيف (So): قاپی هاوینە (Ba): قاپی هاوینە Name …" at bounding box center [589, 308] width 507 height 353
click at [424, 149] on div "(En): Iced Tea (Ar): شاي مثلج (So): چای سارد (Ba): چای سارد" at bounding box center [581, 144] width 466 height 12
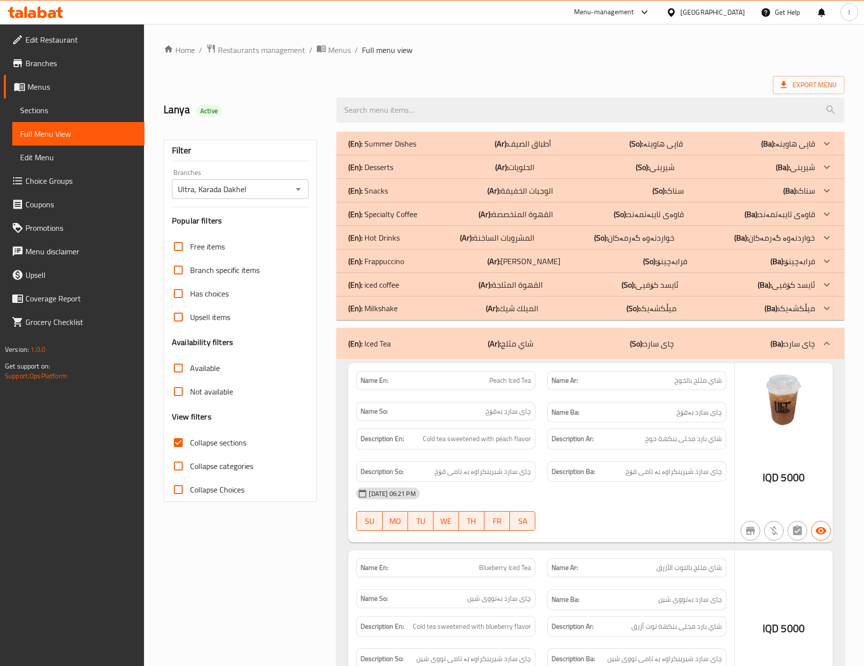
click at [641, 491] on div "[DATE] 06:21 PM" at bounding box center [540, 493] width 381 height 24
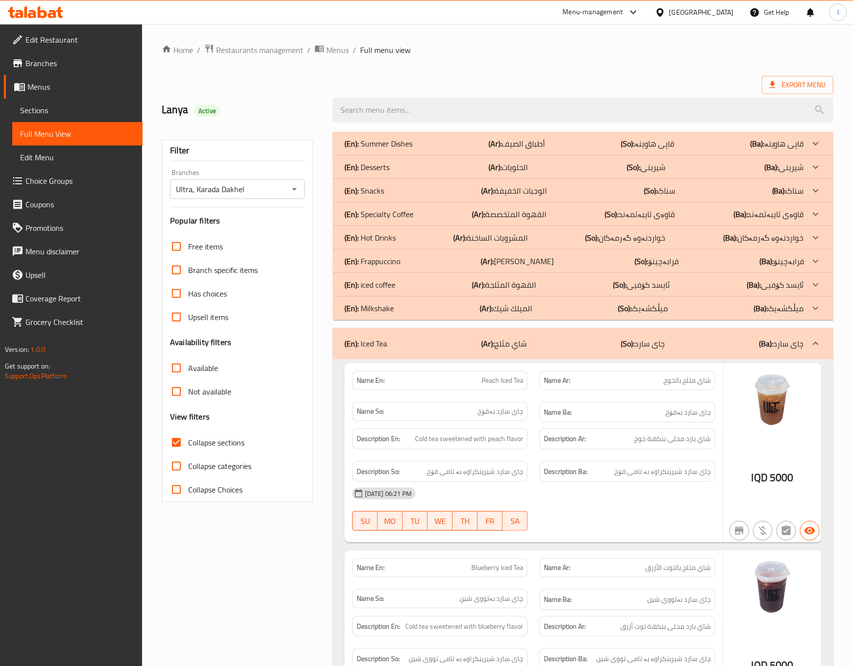
click at [644, 341] on p "(So): چای سارد" at bounding box center [643, 343] width 44 height 12
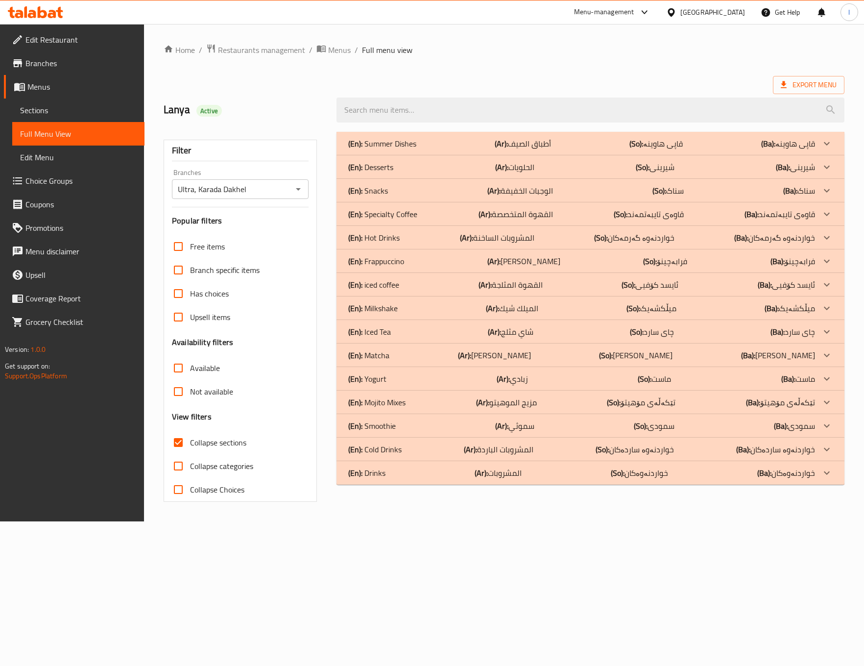
click at [404, 149] on p "(En): Frappuccino" at bounding box center [382, 144] width 68 height 12
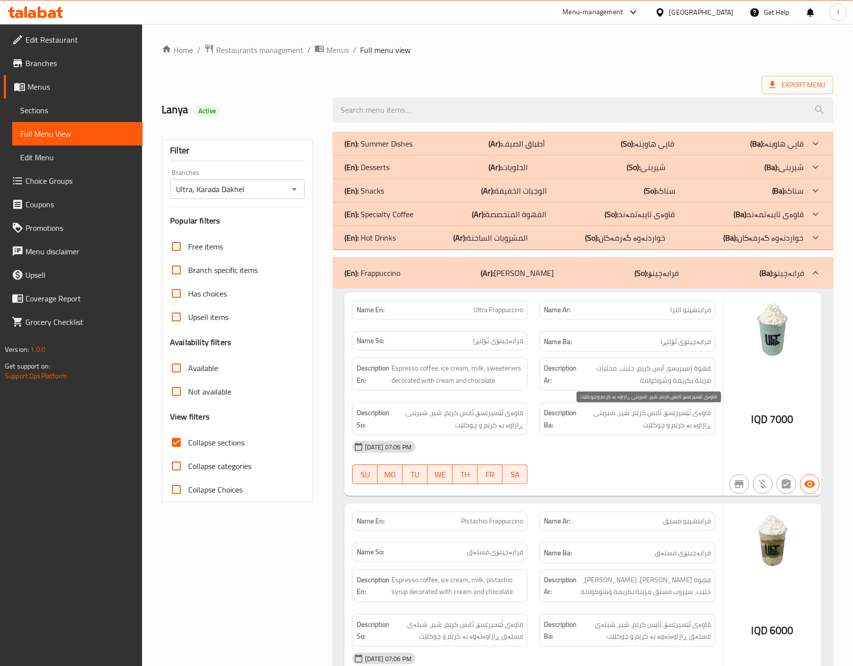
drag, startPoint x: 615, startPoint y: 432, endPoint x: 610, endPoint y: 441, distance: 10.5
click at [615, 434] on div "Description Ba: قاوەی ئێسپرێسۆ، ئایس کرێم، شیر، شیرینی ڕازاوە بە کرێم و چوکلێت" at bounding box center [627, 418] width 176 height 33
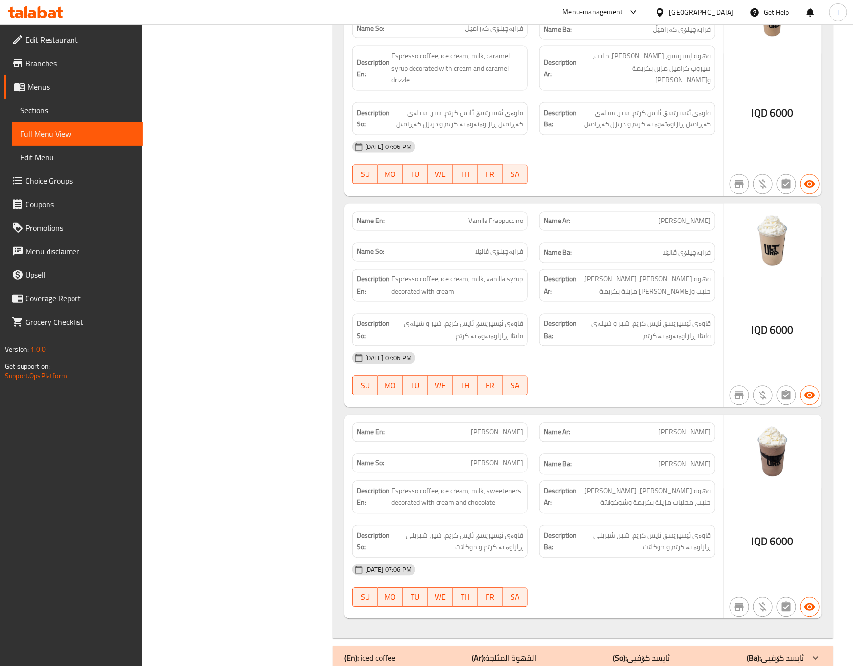
scroll to position [955, 0]
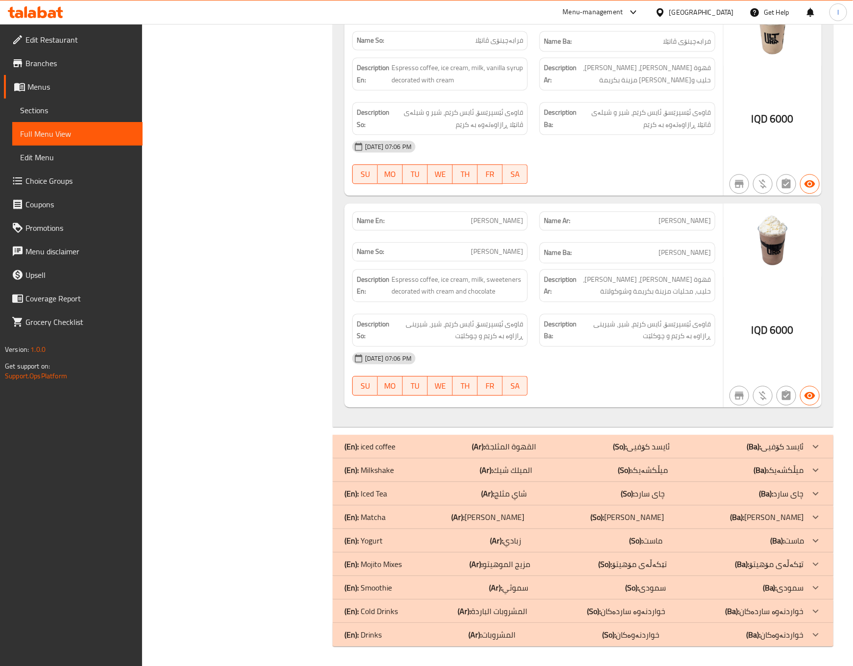
click at [619, 379] on div "19-08-2025 07:06 PM SU MO TU WE TH FR SA" at bounding box center [533, 373] width 375 height 55
click at [584, 300] on div "Description Ar: قهوة اسبريسو، آيس كريم، حليب، محليات مزينة بكريمة وشوكولاتة" at bounding box center [627, 285] width 176 height 33
click at [488, 301] on div "Description En: Espresso coffee, ice cream, milk, sweeteners decorated with cre…" at bounding box center [440, 285] width 188 height 45
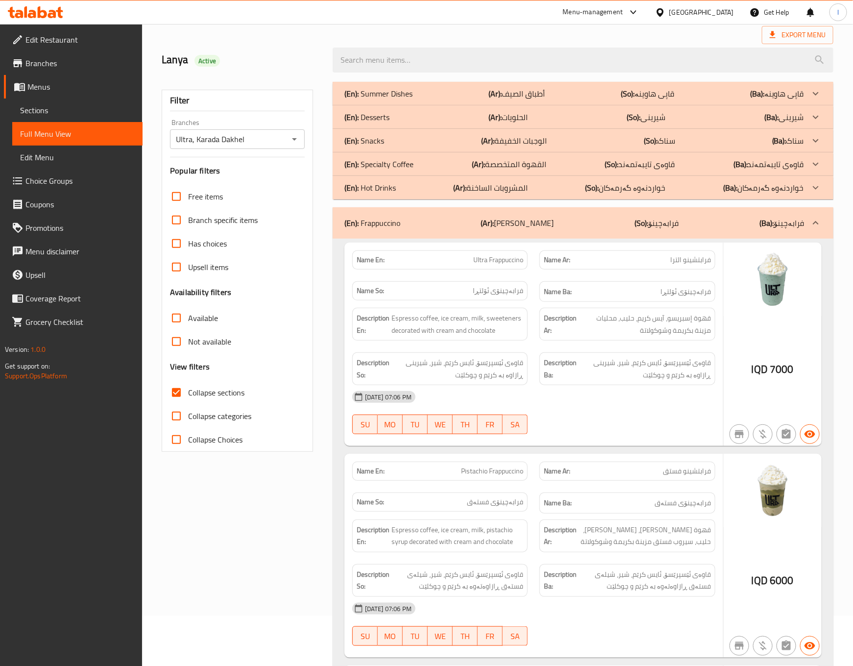
scroll to position [0, 0]
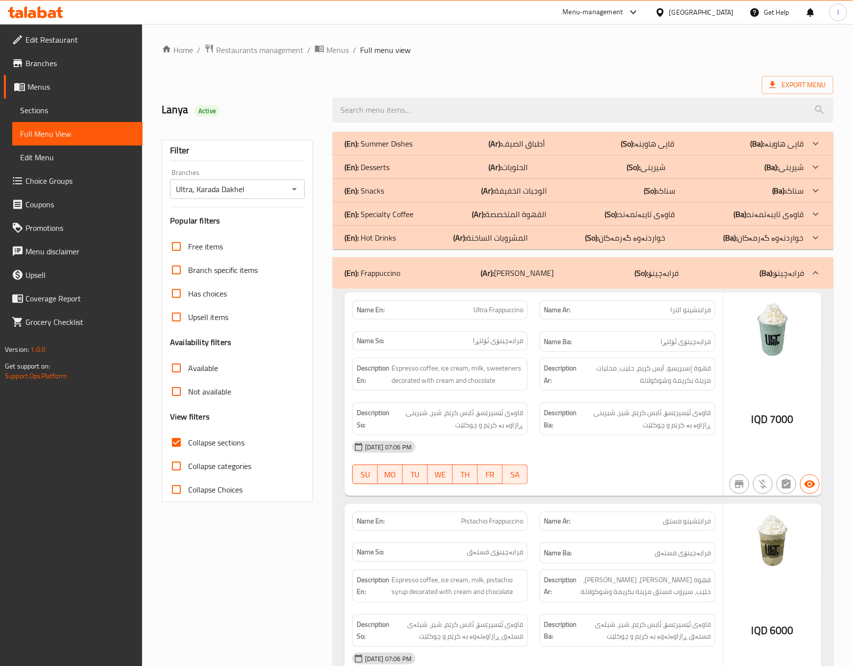
click at [606, 278] on div "(En): Frappuccino (Ar): فرابتشينو (So): فرابەچينۆ (Ba): فرابەچينۆ" at bounding box center [573, 273] width 459 height 12
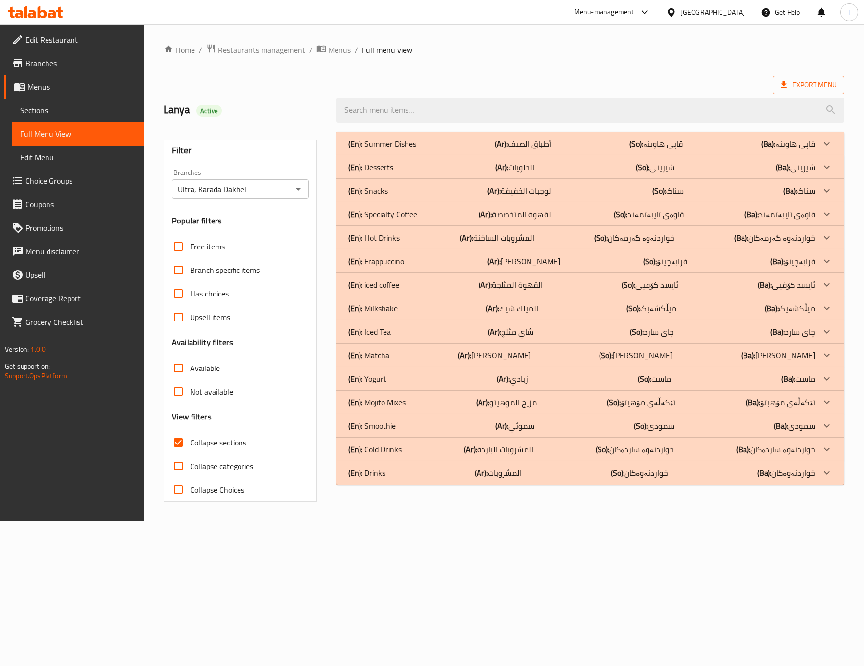
drag, startPoint x: 407, startPoint y: 356, endPoint x: 518, endPoint y: 400, distance: 118.9
click at [407, 149] on div "(En): Matcha (Ar): [PERSON_NAME] (So): [PERSON_NAME] (Ba): [PERSON_NAME]" at bounding box center [581, 144] width 466 height 12
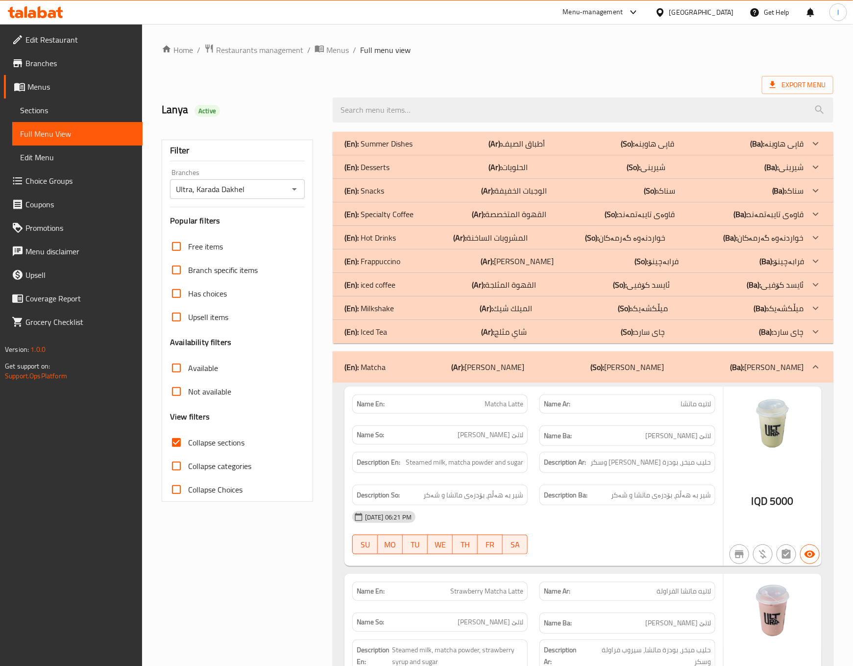
scroll to position [244, 0]
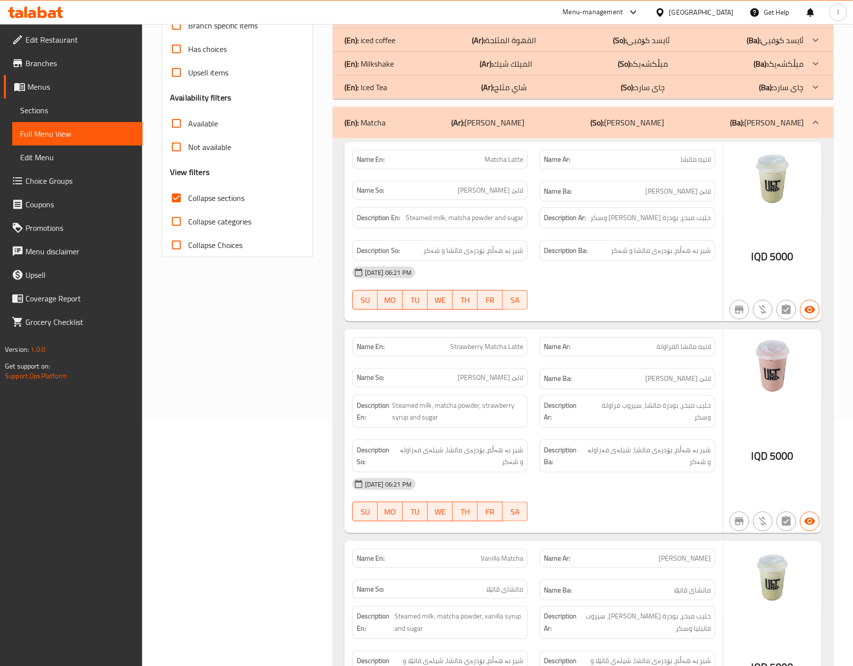
click at [276, 408] on div "Filter Branches Ultra, Karada Dakhel Branches Popular filters Free items Branch…" at bounding box center [241, 493] width 171 height 1225
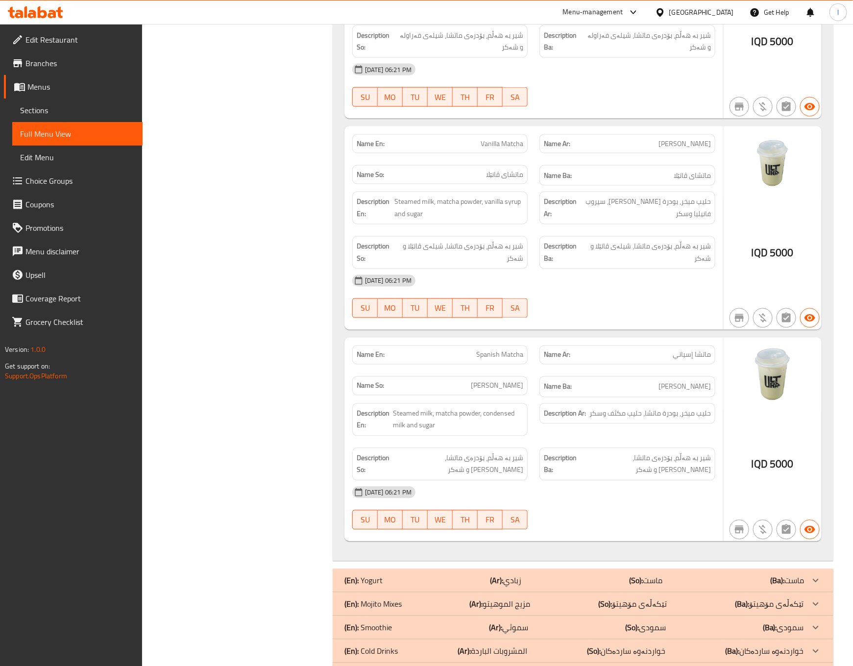
scroll to position [707, 0]
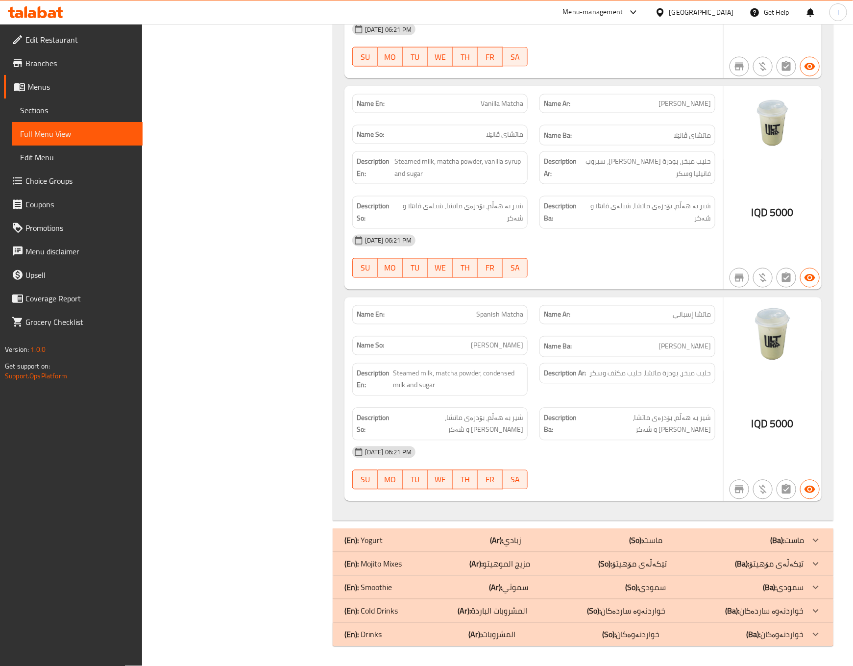
click at [666, 404] on div "Description Ba: شیر بە هەڵم، بۆدرەی ماتشا، شیری خەست و شەکر" at bounding box center [627, 424] width 188 height 45
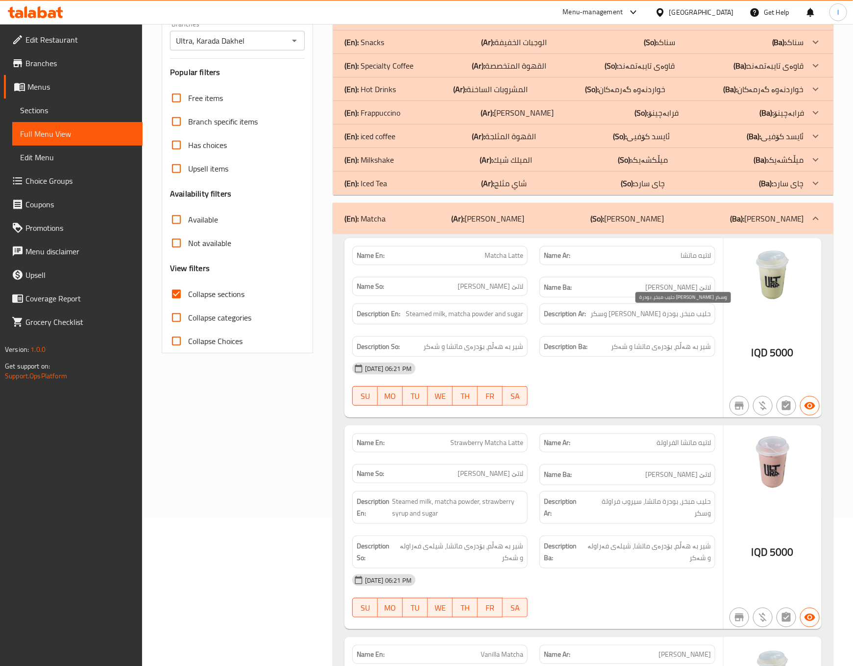
scroll to position [0, 0]
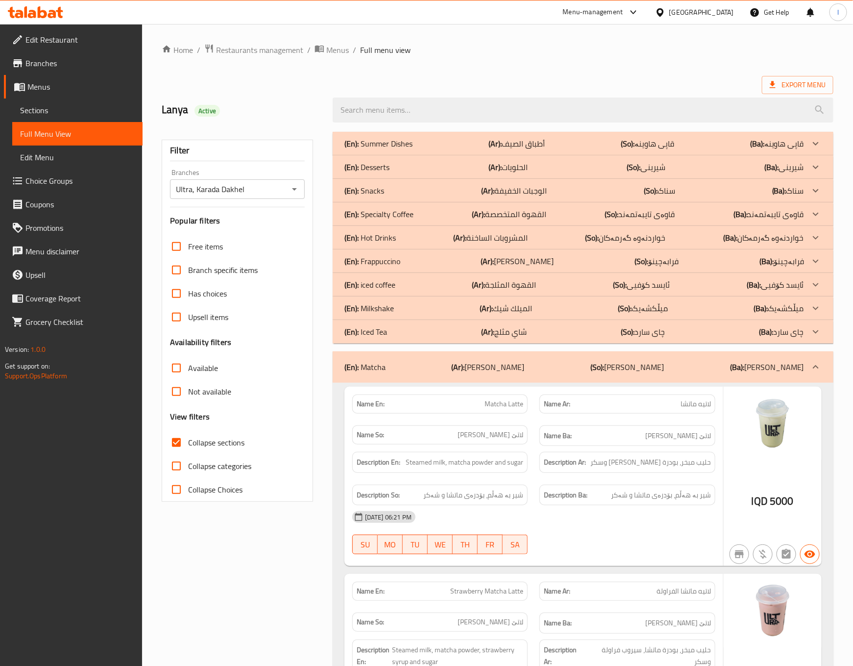
click at [653, 389] on div "Name Ar: لاتيه ماتشا" at bounding box center [627, 403] width 188 height 31
click at [663, 380] on div "(En): Matcha (Ar): [PERSON_NAME] (So): [PERSON_NAME] (Ba): [PERSON_NAME]" at bounding box center [583, 366] width 500 height 31
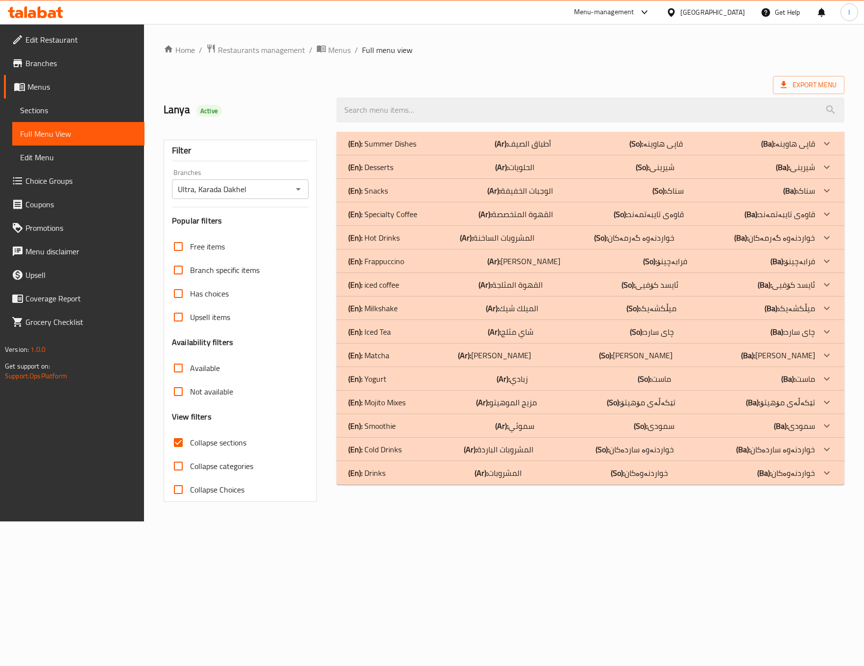
click at [400, 149] on div "(En): Yogurt (Ar): زبادي (So): ماست (Ba): ماست" at bounding box center [581, 144] width 466 height 12
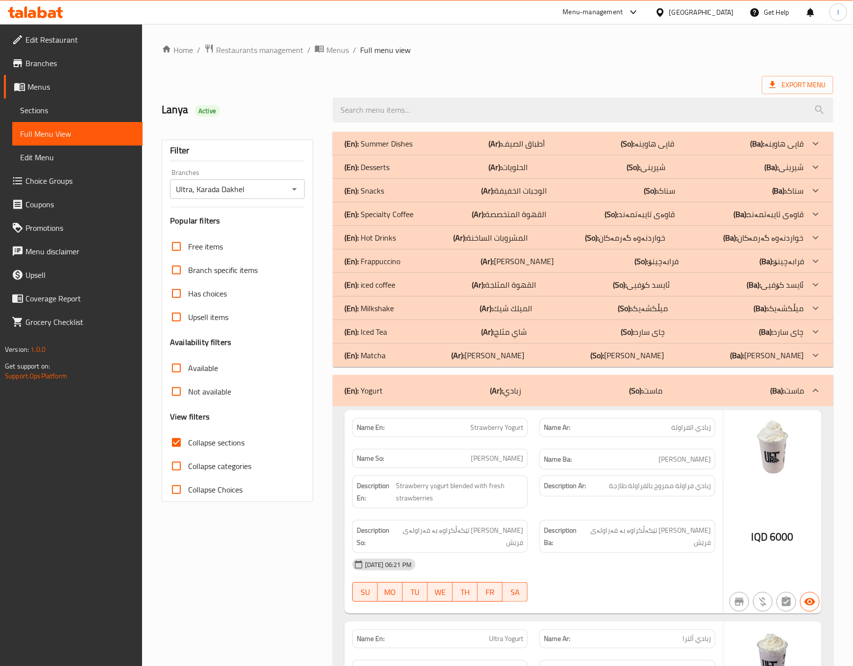
click at [408, 488] on span "Strawberry yogurt blended with fresh strawberries" at bounding box center [459, 491] width 127 height 24
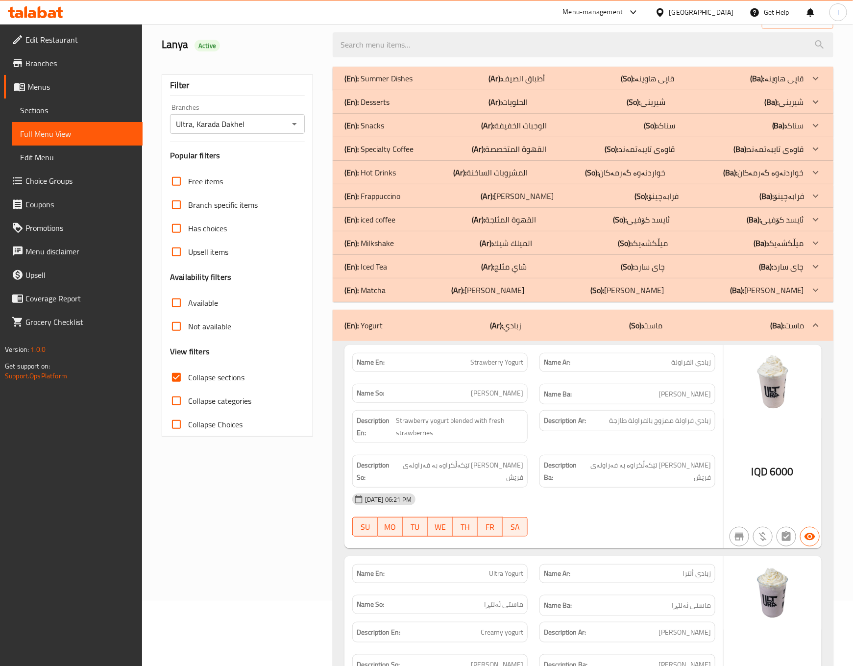
scroll to position [244, 0]
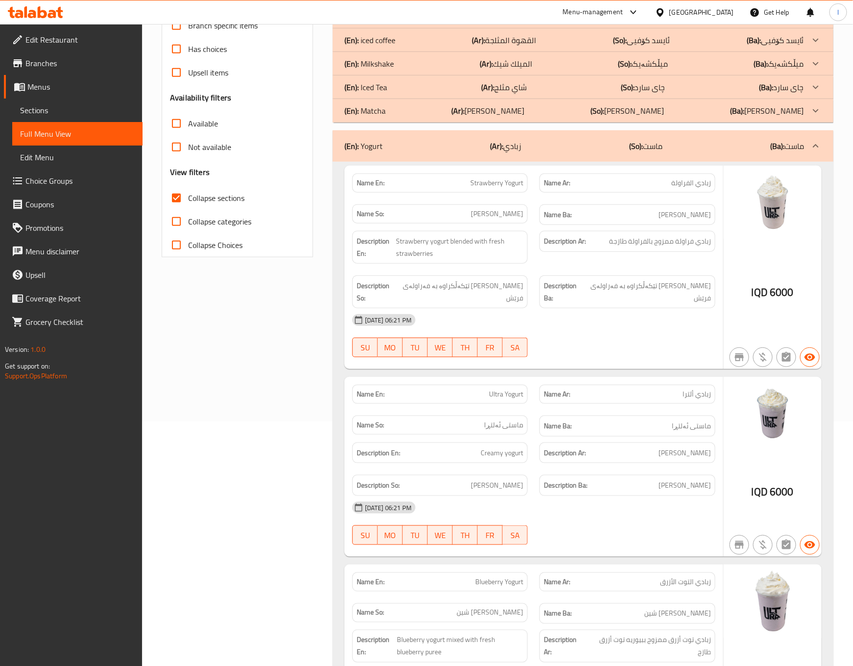
click at [250, 428] on div "Filter Branches Ultra, Karada Dakhel Branches Popular filters Free items Branch…" at bounding box center [241, 493] width 171 height 1225
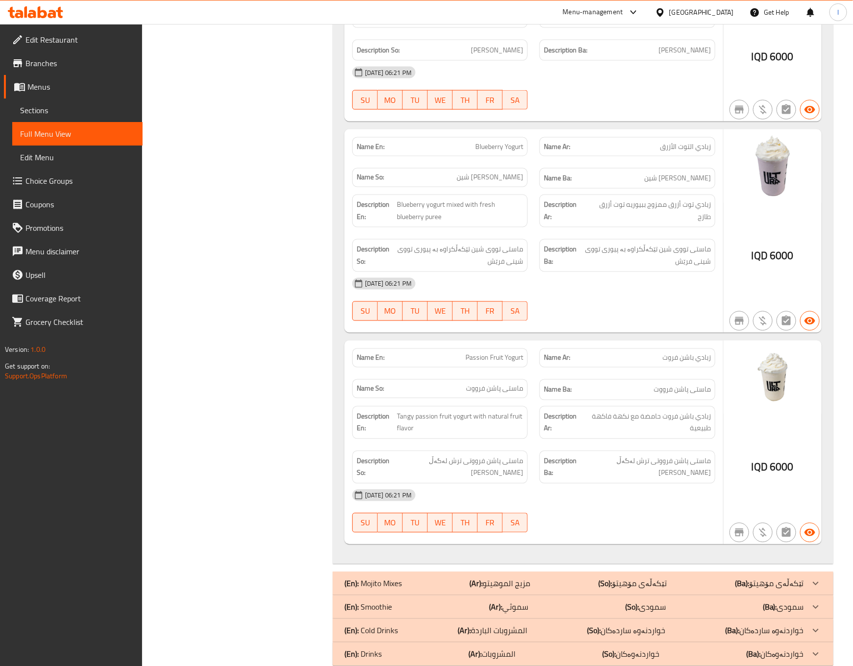
scroll to position [694, 0]
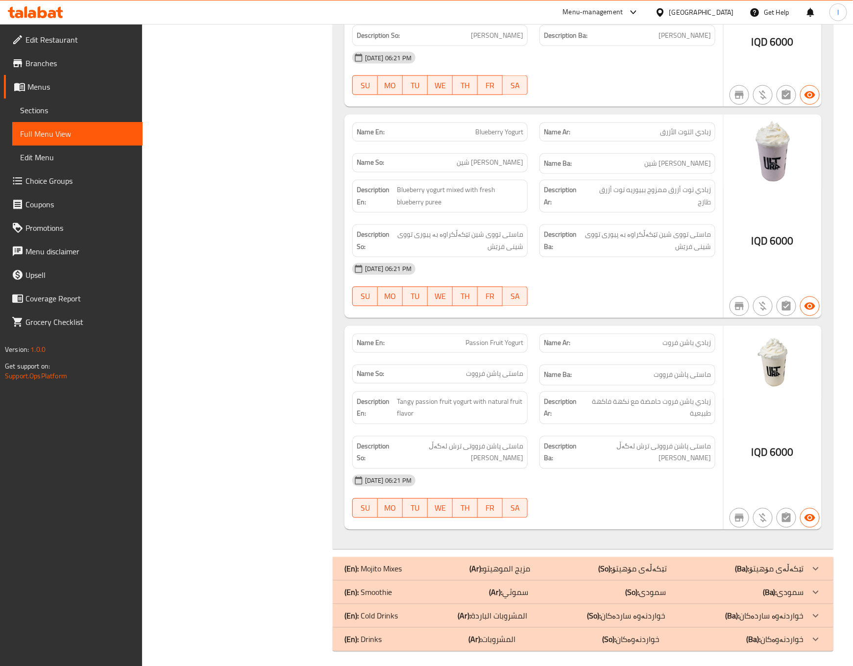
click at [287, 400] on div "Filter Branches Ultra, Karada Dakhel Branches Popular filters Free items Branch…" at bounding box center [241, 44] width 171 height 1225
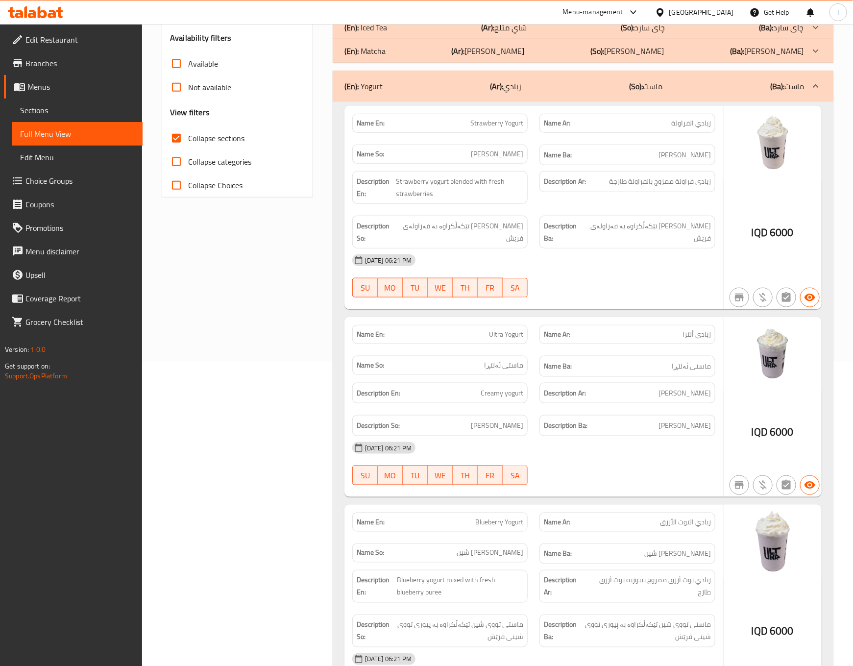
scroll to position [204, 0]
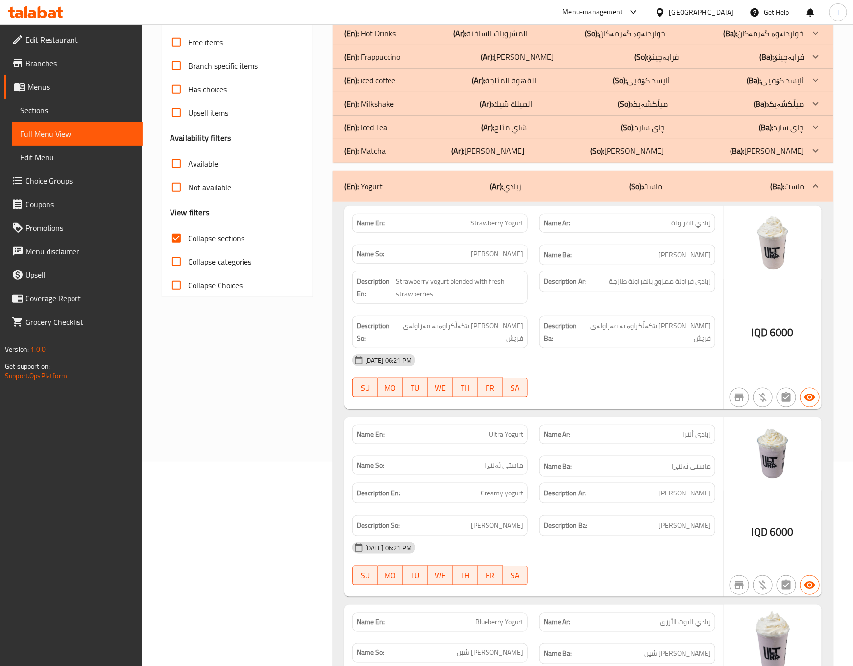
click at [669, 185] on div "(En): Yogurt (Ar): زبادي (So): ماست (Ba): ماست" at bounding box center [573, 186] width 459 height 12
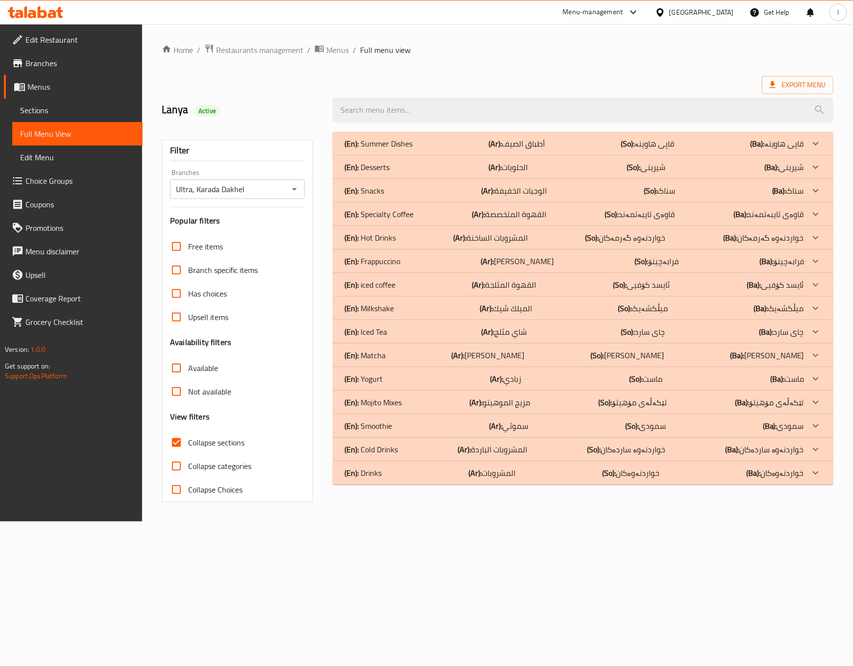
scroll to position [0, 0]
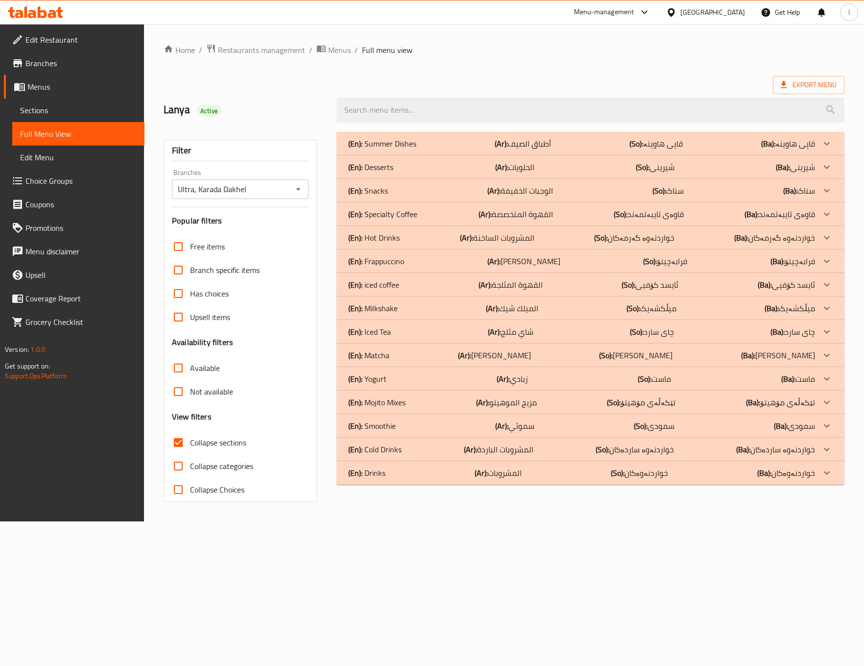
drag, startPoint x: 363, startPoint y: 309, endPoint x: 373, endPoint y: 312, distance: 10.2
click at [363, 149] on p "(En): Milkshake" at bounding box center [382, 144] width 68 height 12
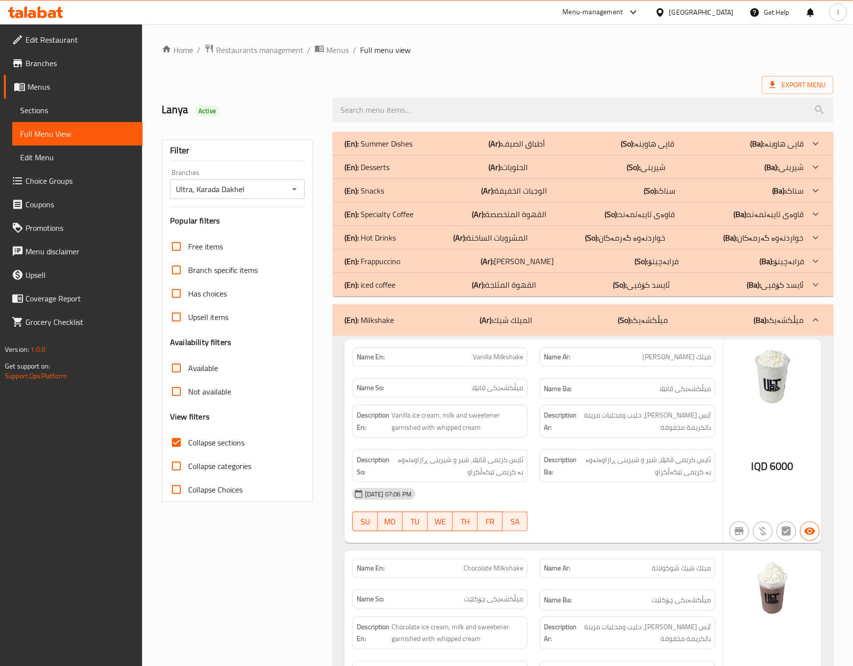
click at [642, 452] on div "Description Ba: ئایس کرێمی ڤانێلا، شیر و شیرینی ڕازاوەتەوە بە کرێمی تێکەڵکراو" at bounding box center [627, 465] width 176 height 33
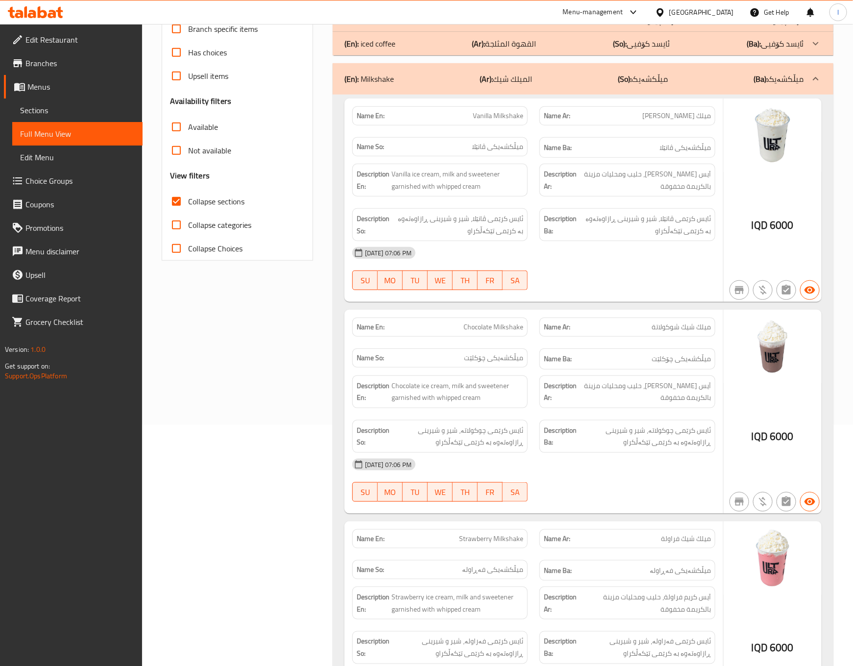
scroll to position [244, 0]
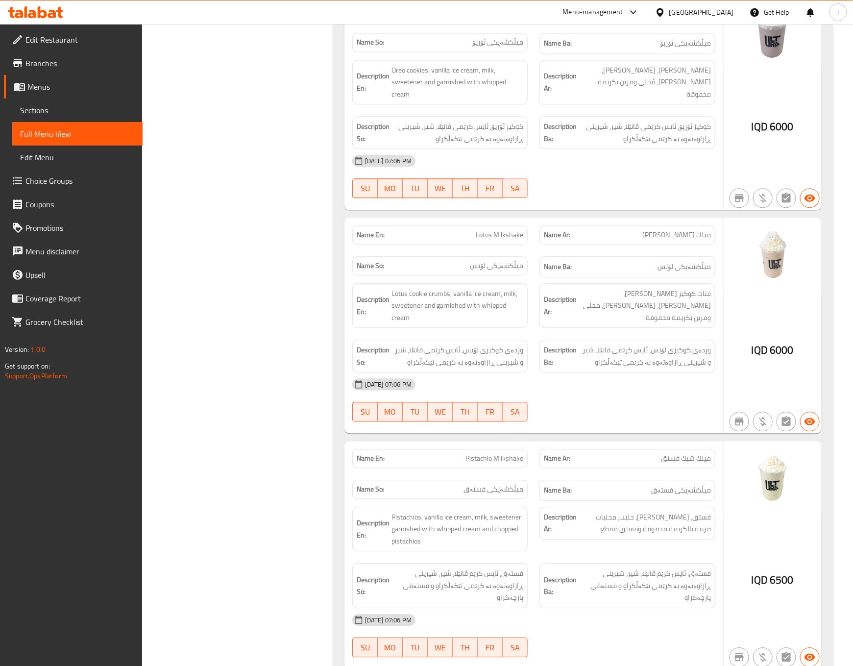
scroll to position [1205, 0]
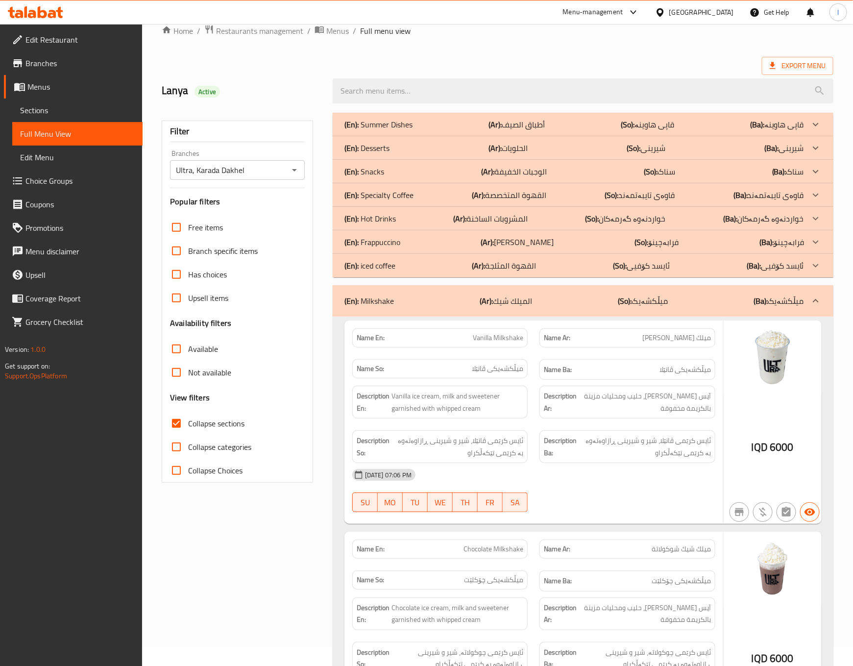
scroll to position [0, 0]
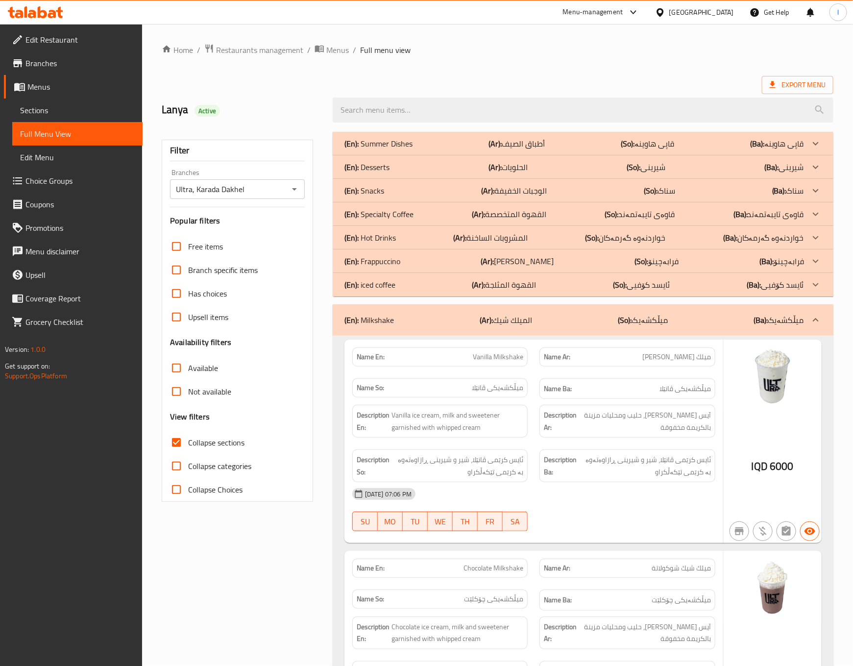
click at [606, 306] on div "(En): Milkshake (Ar): الميلك شيك (So): میڵکشەیک (Ba): میڵکشەیک" at bounding box center [583, 319] width 500 height 31
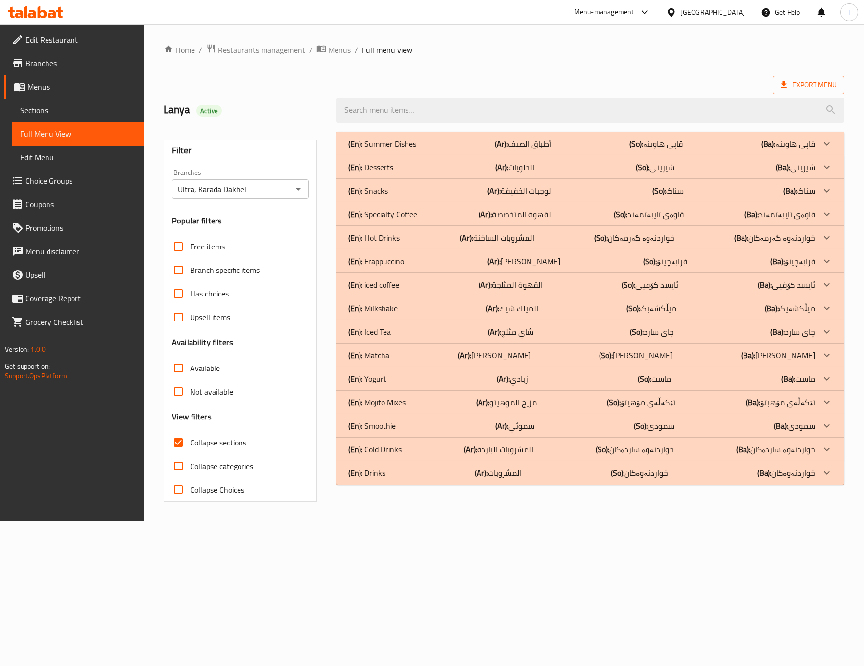
drag, startPoint x: 386, startPoint y: 178, endPoint x: 421, endPoint y: 407, distance: 231.7
click at [420, 408] on div "(En): Summer Dishes (Ar): أطباق الصيف (So): قاپی هاوینە (Ba): قاپی هاوینە Name …" at bounding box center [589, 308] width 507 height 353
click at [427, 149] on div "(En): Mojito Mixes (Ar): مزيج الموهيتو (So): تێکەڵەی مۆهیتۆ (Ba): تێکەڵەی مۆهیتۆ" at bounding box center [581, 144] width 466 height 12
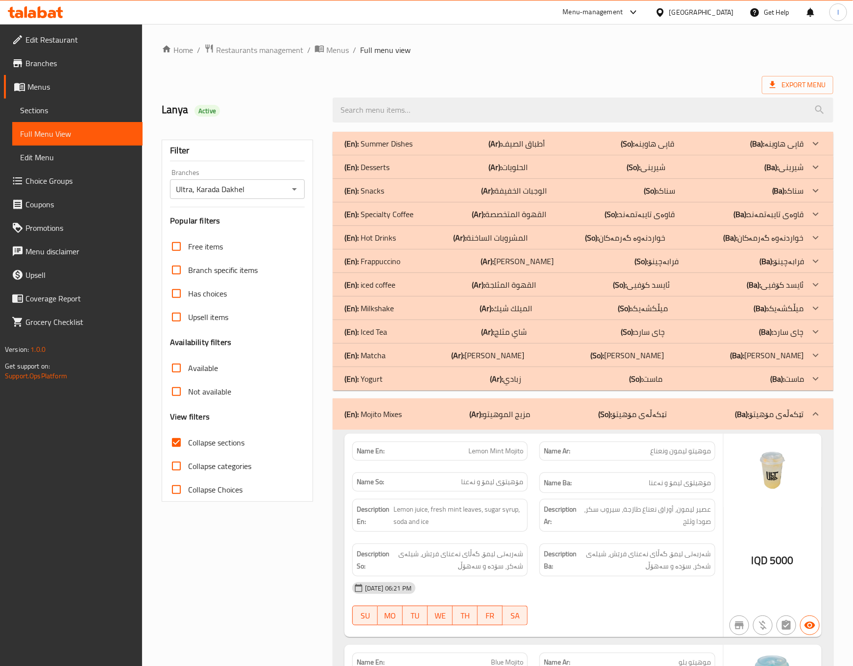
click at [599, 481] on h6 "Name Ba: مۆهيتۆی لیمۆ و نەعنا" at bounding box center [627, 482] width 167 height 12
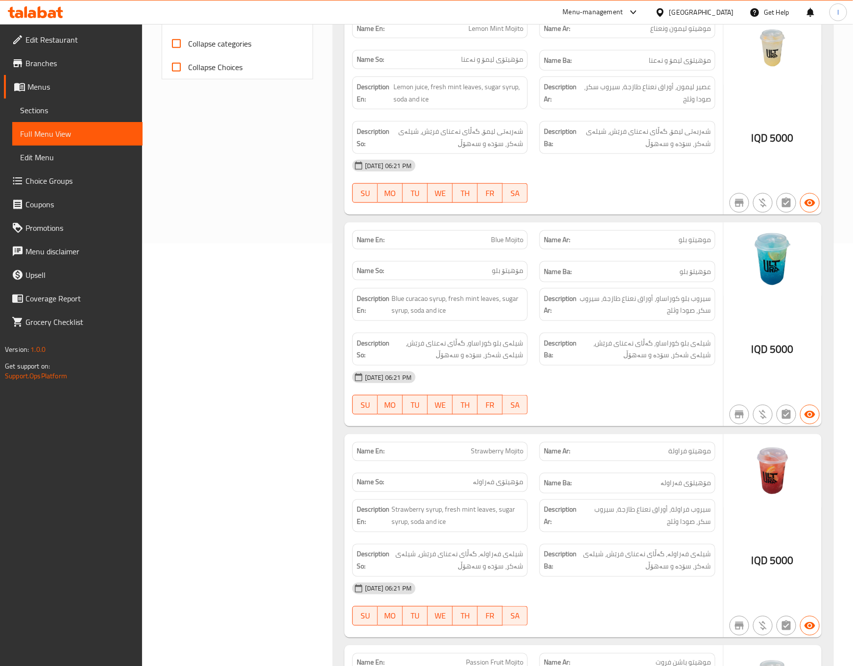
scroll to position [178, 0]
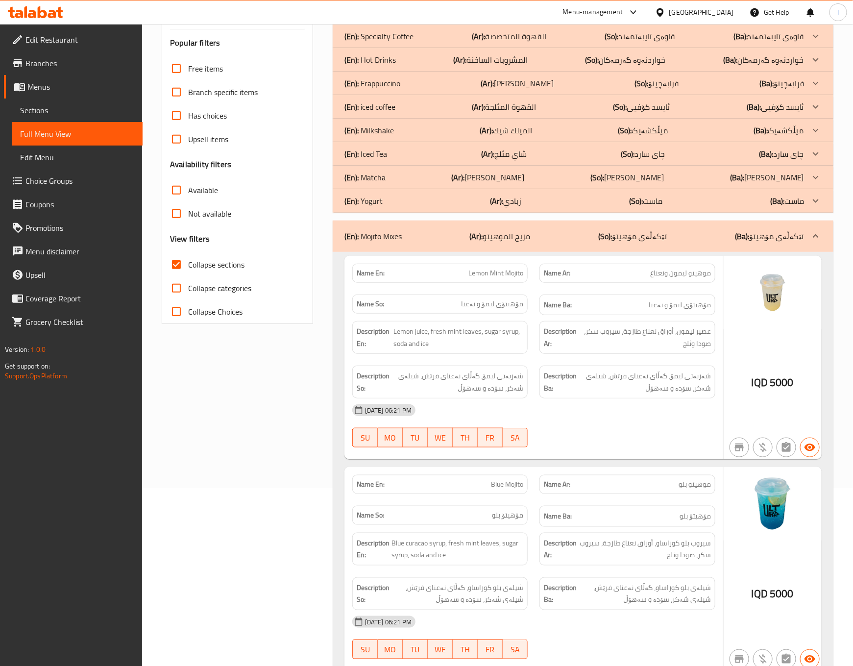
click at [710, 246] on div "(En): Mojito Mixes (Ar): مزيج الموهيتو (So): تێکەڵەی مۆهیتۆ (Ba): تێکەڵەی مۆهیتۆ" at bounding box center [583, 235] width 500 height 31
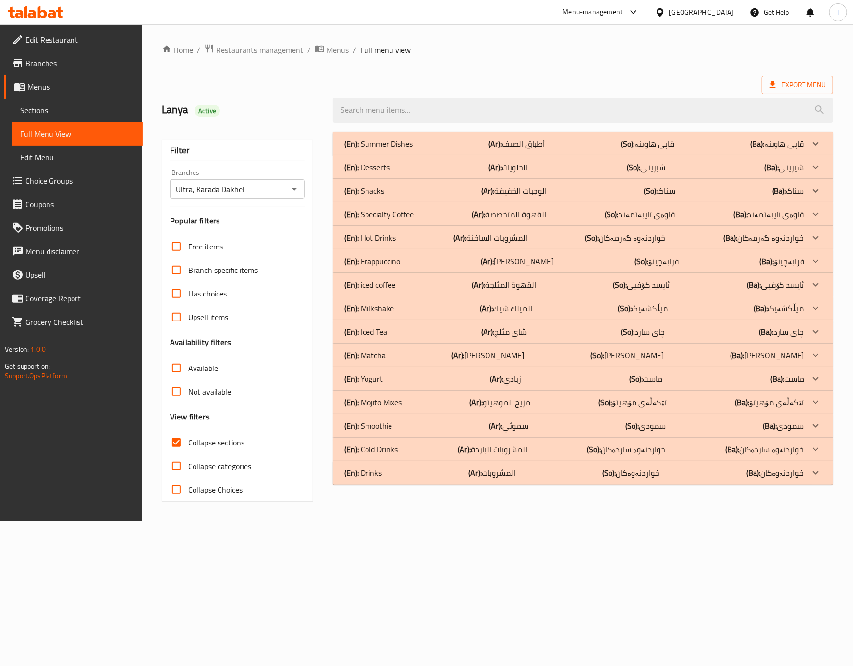
scroll to position [0, 0]
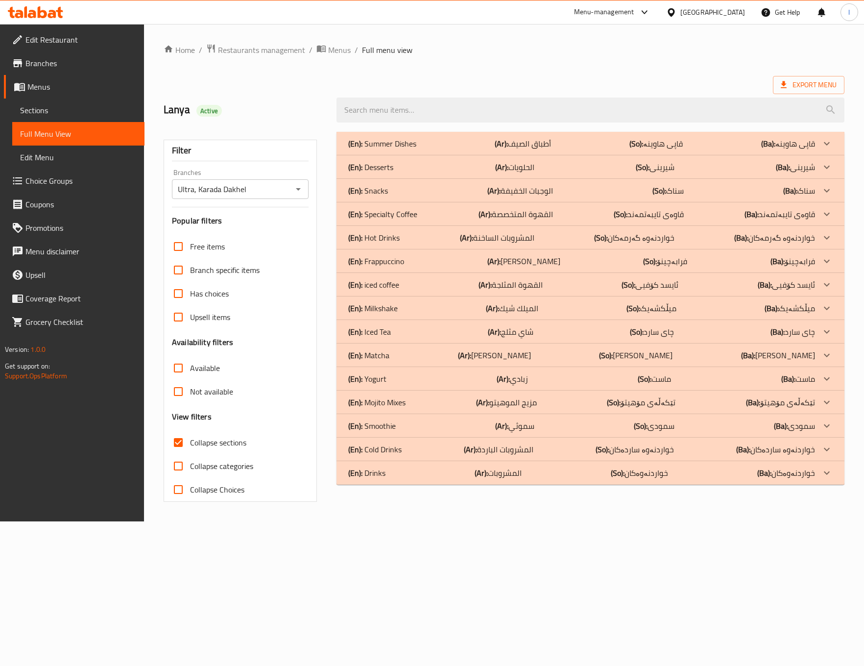
click at [395, 155] on div "(En): Smoothie (Ar): سموثي (So): سمودی (Ba): سمودی" at bounding box center [589, 144] width 507 height 24
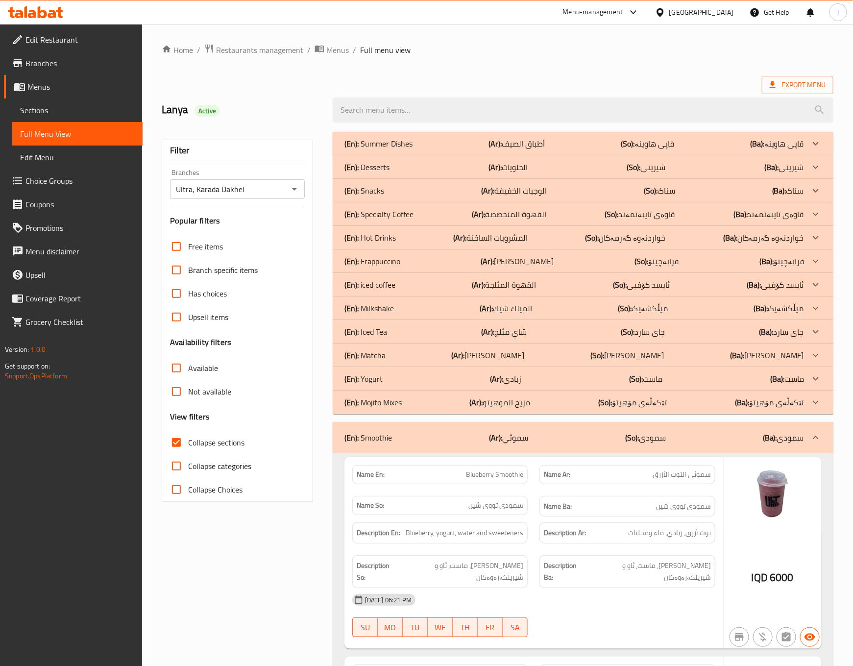
click at [594, 525] on div "Description Ar: توت أزرق، زبادي، ماء ومحليات" at bounding box center [627, 532] width 176 height 21
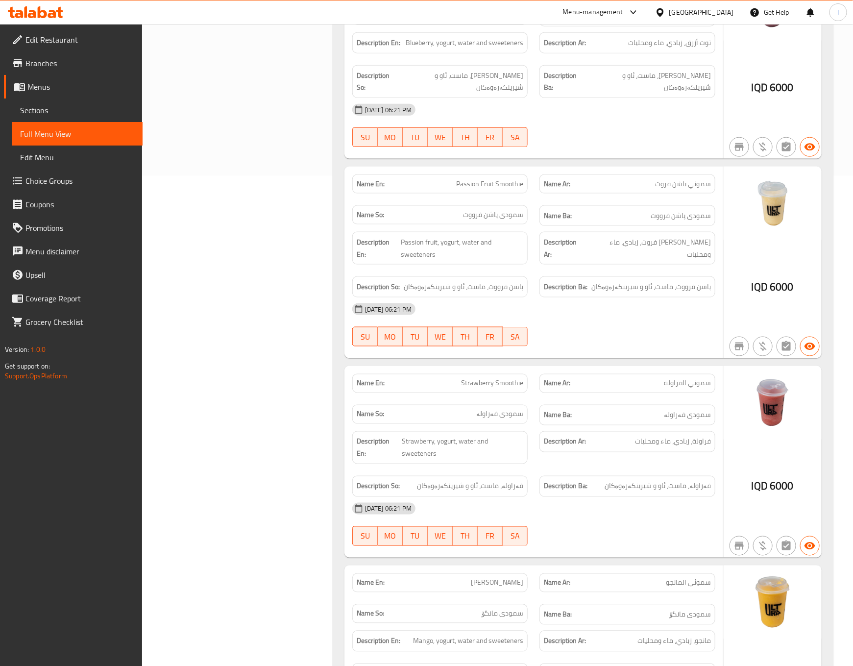
scroll to position [244, 0]
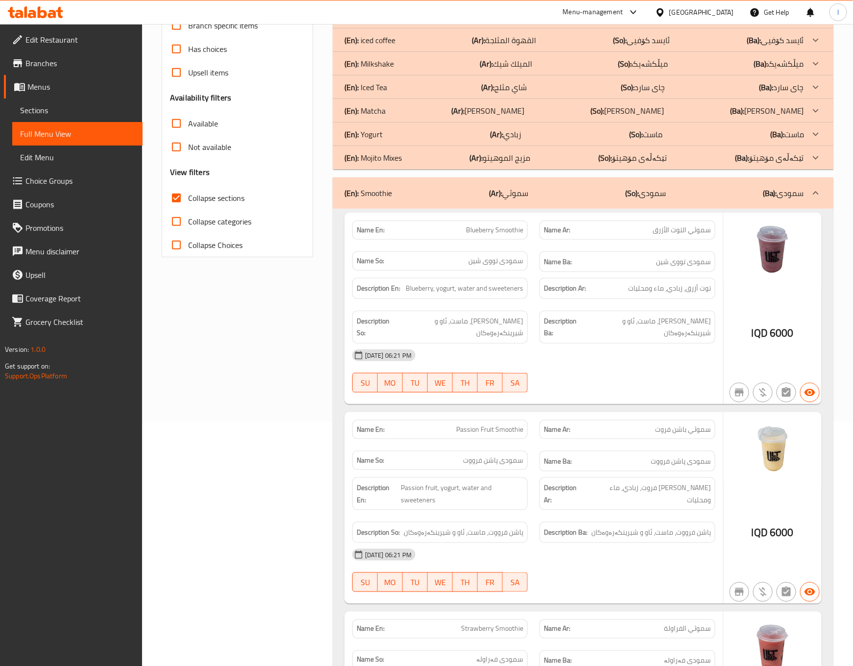
click at [189, 366] on div "Filter Branches Ultra, Karada Dakhel Branches Popular filters Free items Branch…" at bounding box center [241, 663] width 171 height 1564
click at [241, 314] on div "Filter Branches Ultra, Karada Dakhel Branches Popular filters Free items Branch…" at bounding box center [241, 663] width 171 height 1564
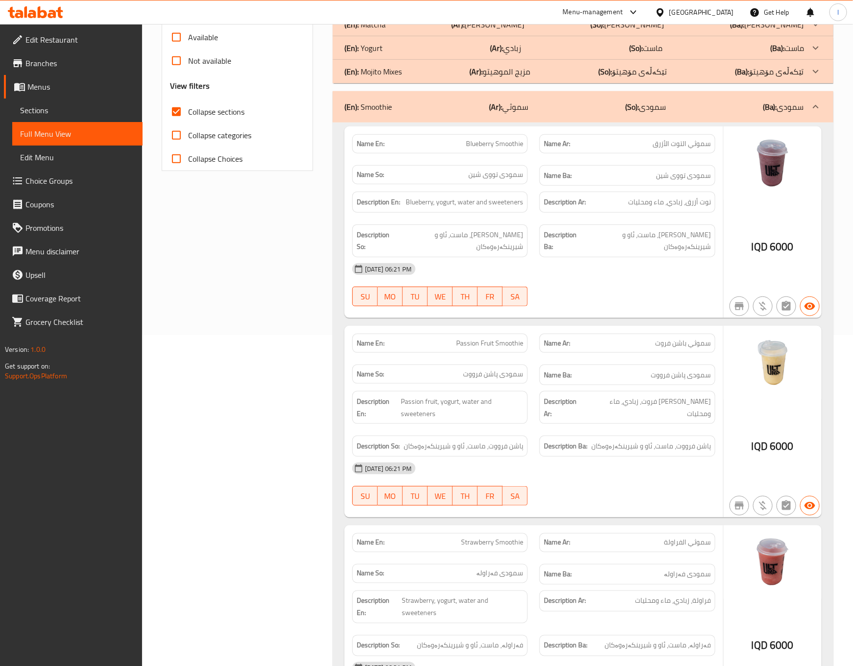
scroll to position [46, 0]
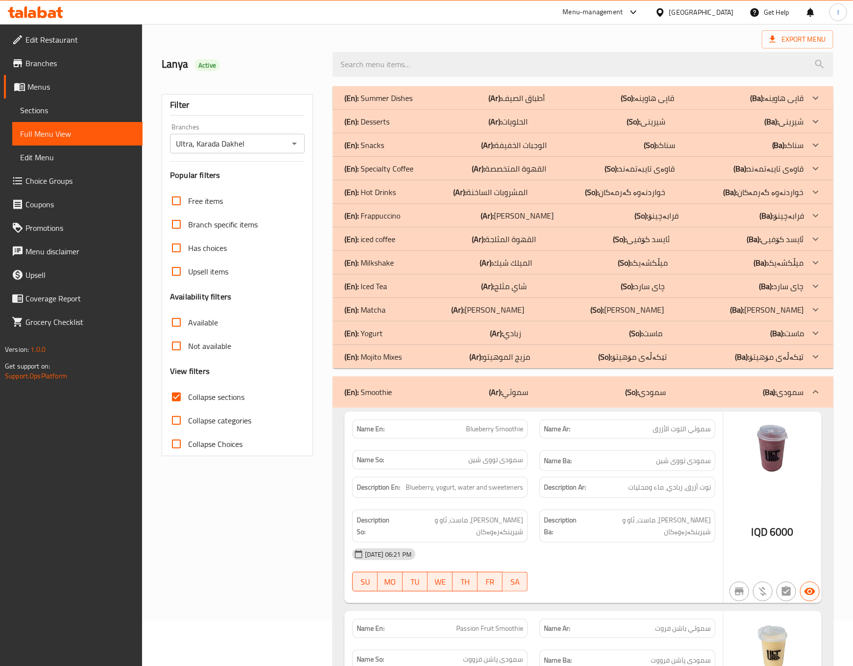
click at [634, 383] on div "(En): Smoothie (Ar): سموثي (So): سمودی (Ba): سمودی" at bounding box center [583, 391] width 500 height 31
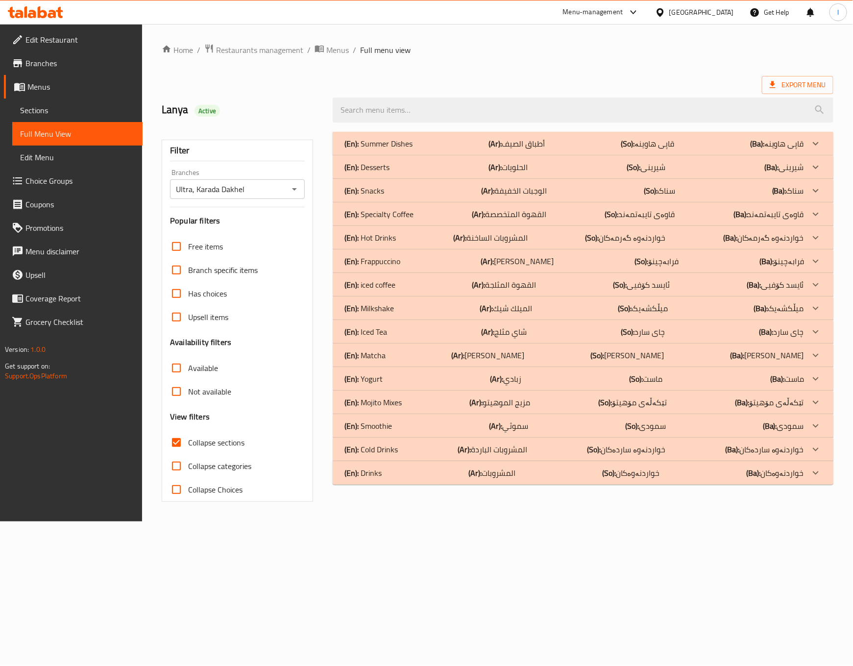
scroll to position [0, 0]
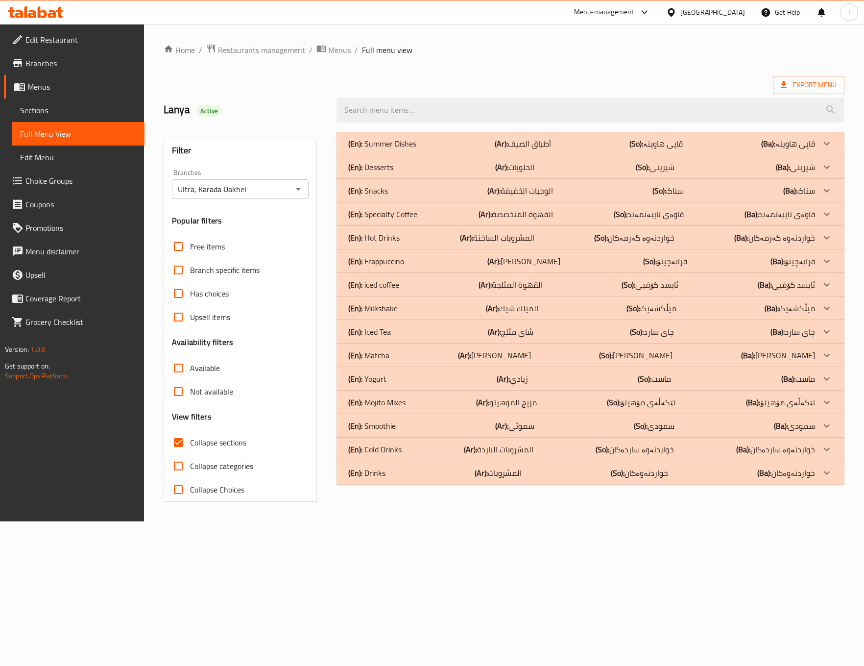
click at [418, 149] on div "(En): Cold Drinks (Ar): المشروبات الباردة (So): خواردنەوە ساردەکان (Ba): خواردن…" at bounding box center [581, 144] width 466 height 12
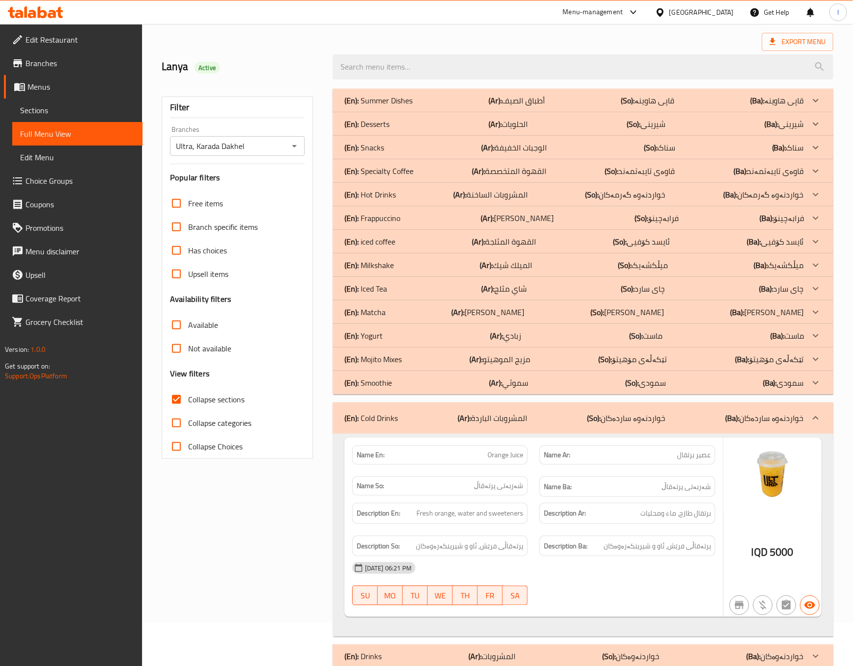
scroll to position [67, 0]
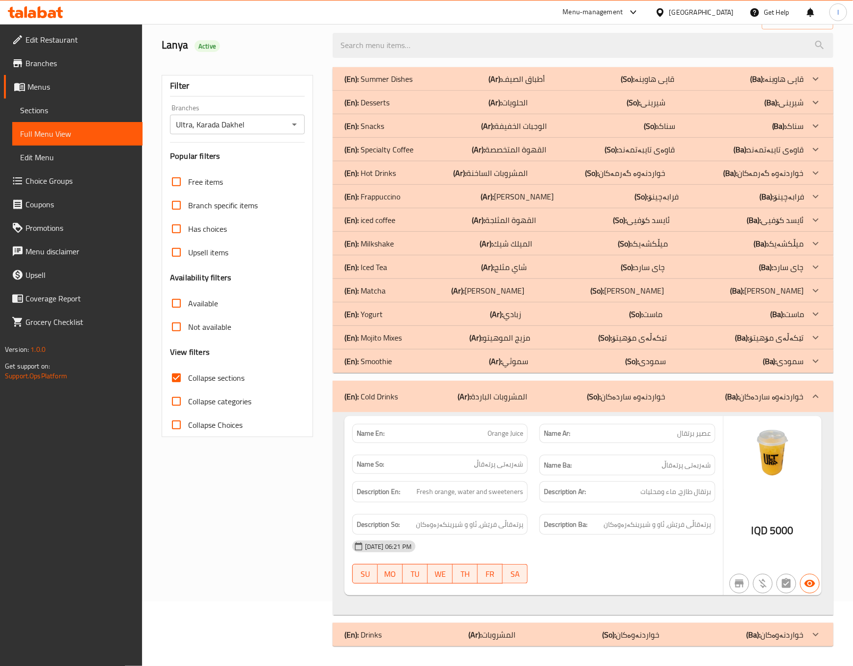
click at [604, 508] on div "Description Ba: پرتەقاڵی فرێش، ئاو و شیرینکەرەوەکان" at bounding box center [627, 524] width 188 height 33
click at [546, 486] on strong "Description Ar:" at bounding box center [565, 491] width 42 height 12
click at [534, 478] on div "Description Ar: برتقال طازج، ماء ومحليات" at bounding box center [627, 491] width 188 height 33
click at [561, 85] on div "(En): Drinks (Ar): المشروبات (So): خواردنەوەکان (Ba): خواردنەوەکان" at bounding box center [573, 79] width 459 height 12
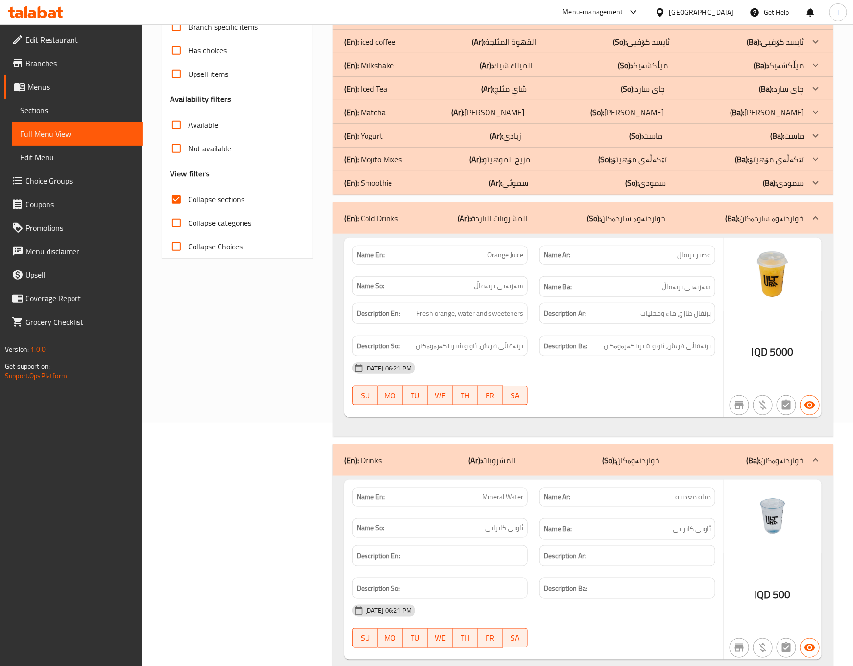
scroll to position [280, 0]
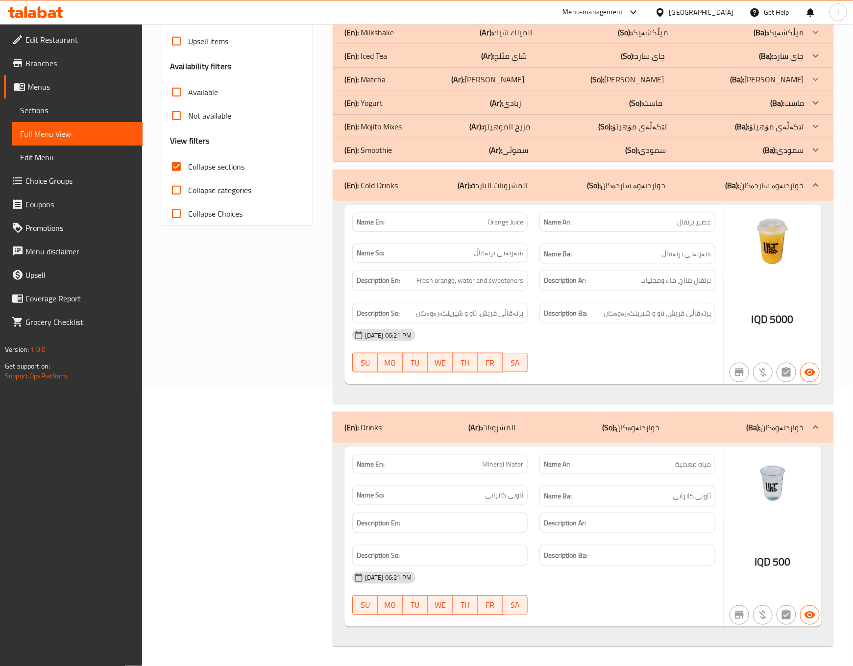
click at [474, 189] on div "(En): Cold Drinks (Ar): المشروبات الباردة (So): خواردنەوە ساردەکان (Ba): خواردن…" at bounding box center [583, 184] width 500 height 31
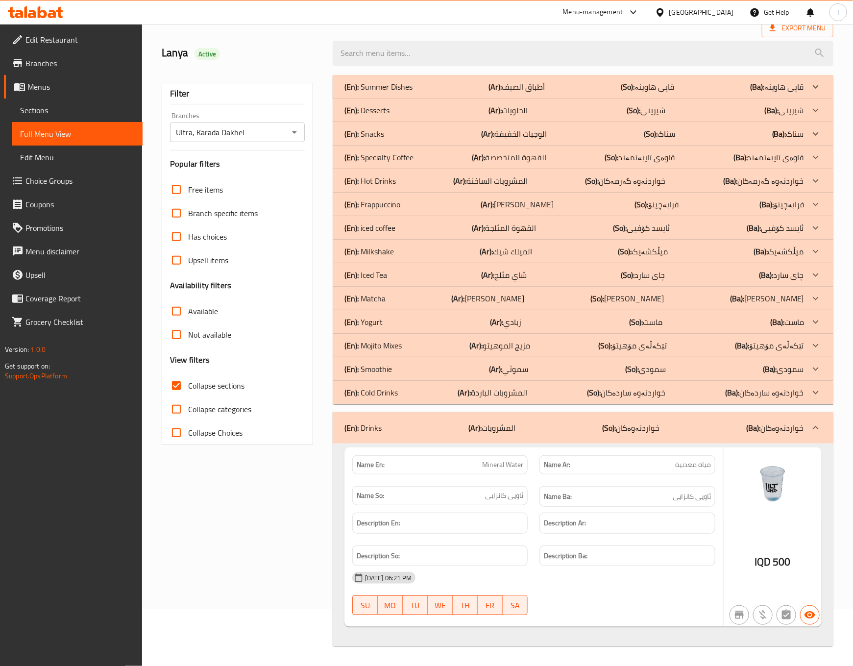
click at [458, 422] on div "(En): Drinks (Ar): المشروبات (So): خواردنەوەکان (Ba): خواردنەوەکان" at bounding box center [573, 428] width 459 height 12
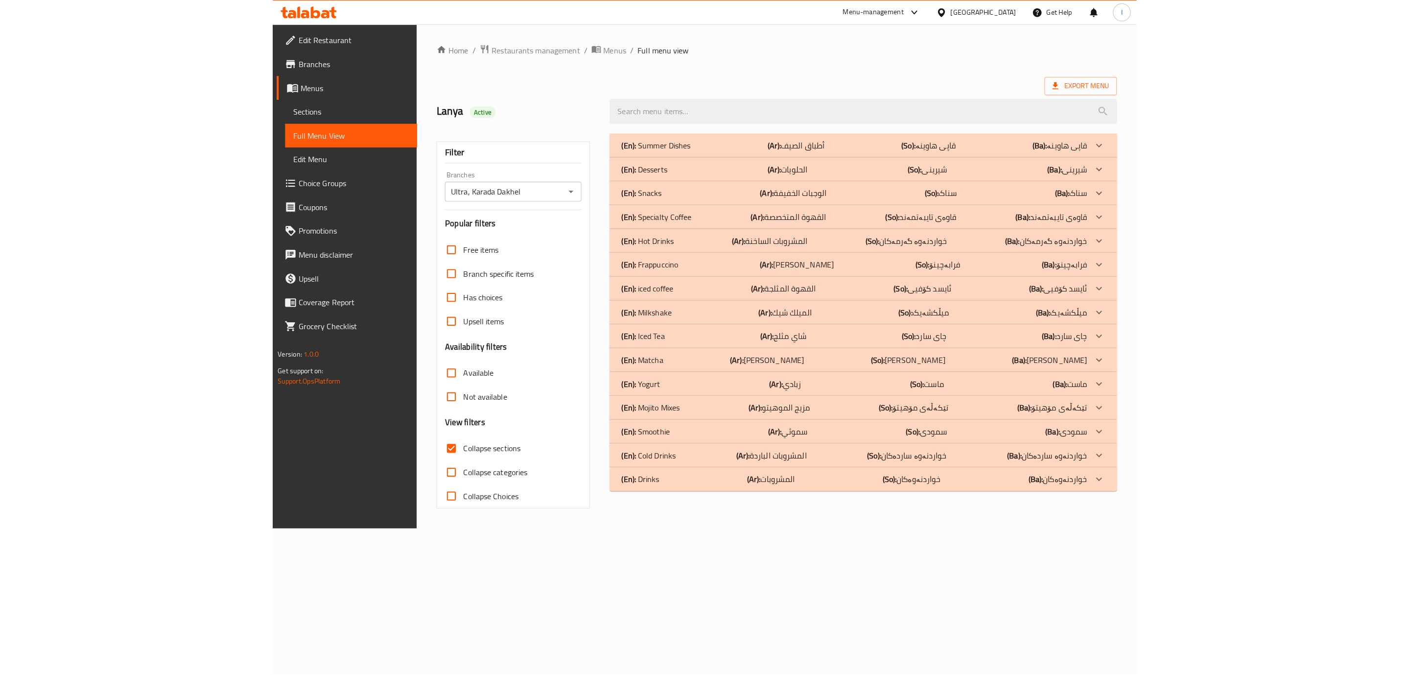
scroll to position [0, 0]
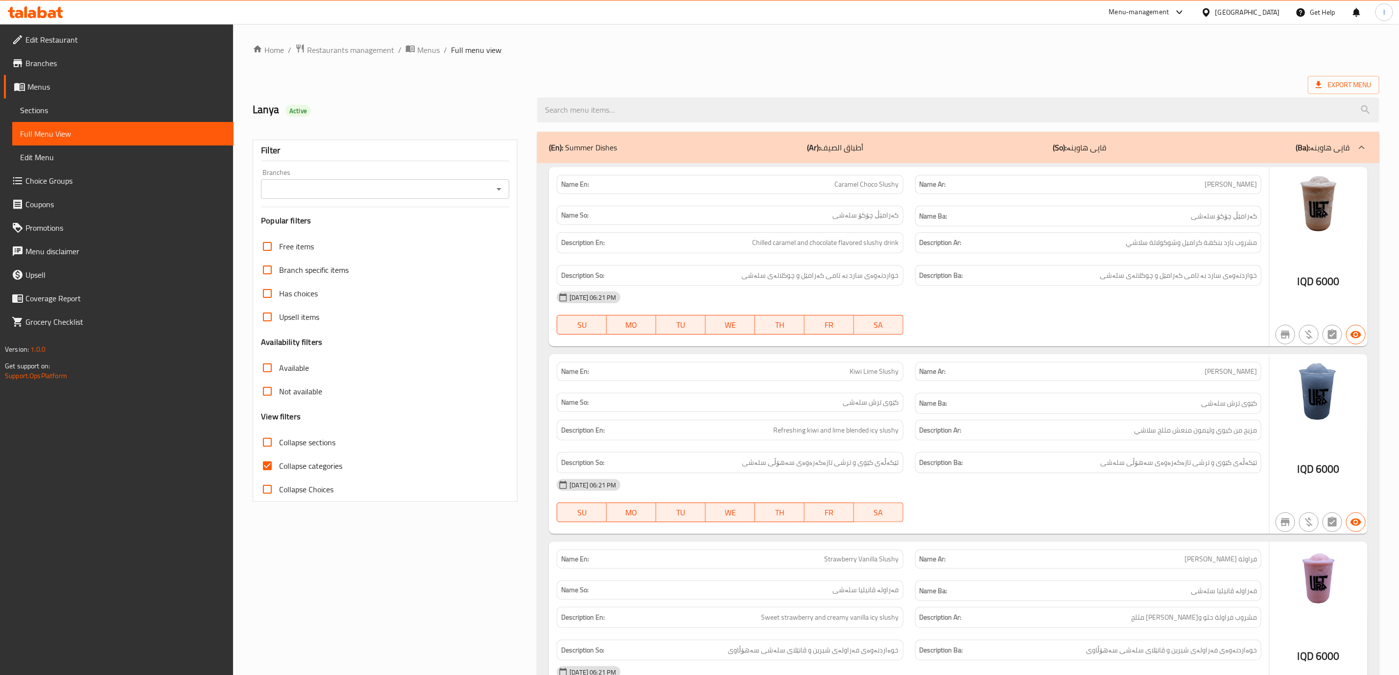
click at [475, 192] on input "Branches" at bounding box center [377, 189] width 226 height 14
click at [407, 234] on li "Ultra, Karada Dakhel" at bounding box center [386, 232] width 248 height 18
type input "Ultra, Karada Dakhel"
click at [319, 448] on span "Collapse sections" at bounding box center [307, 442] width 56 height 12
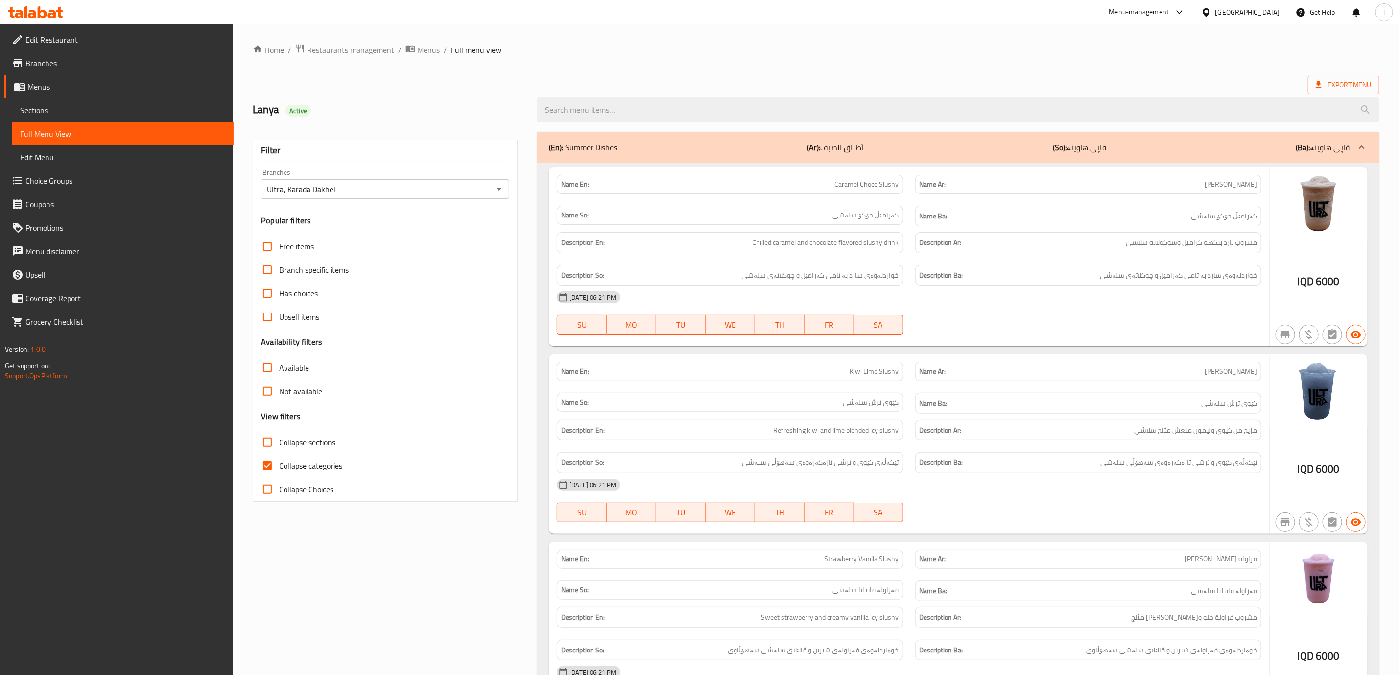
click at [279, 449] on input "Collapse sections" at bounding box center [268, 442] width 24 height 24
checkbox input "true"
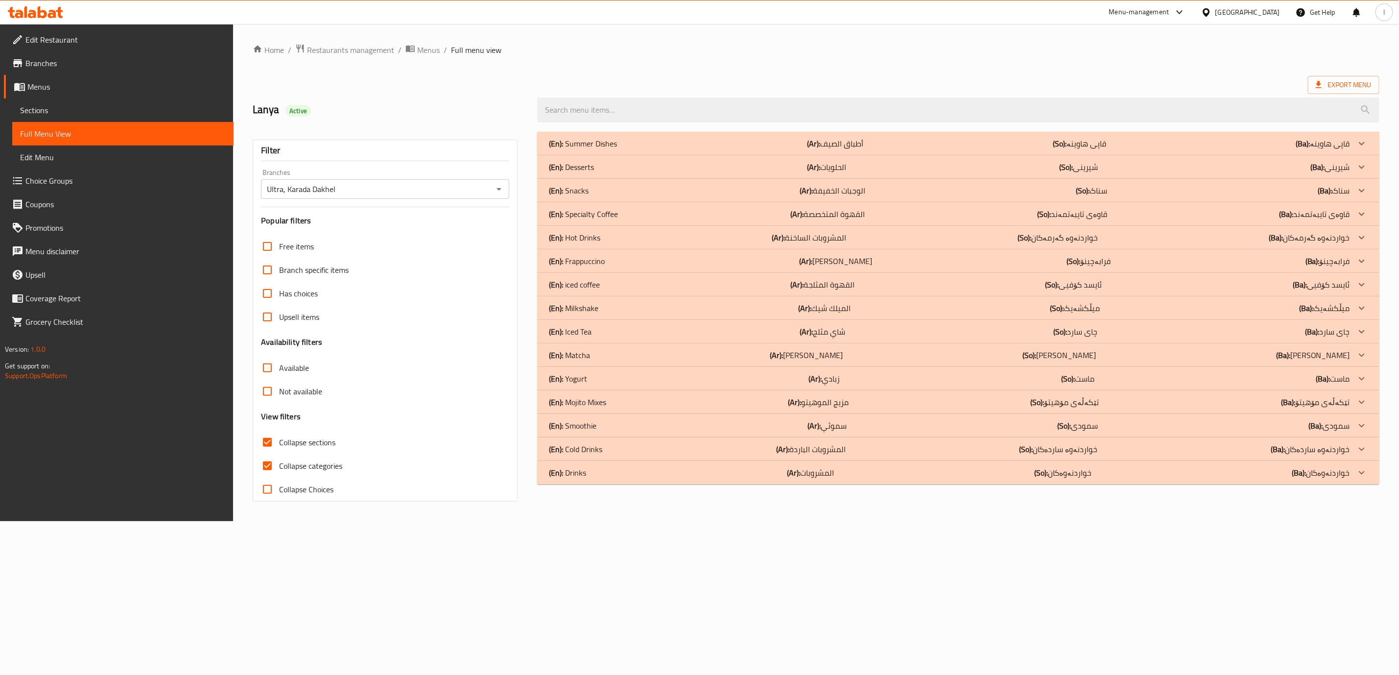
click at [314, 465] on span "Collapse categories" at bounding box center [310, 466] width 63 height 12
click at [279, 465] on input "Collapse categories" at bounding box center [268, 466] width 24 height 24
checkbox input "false"
click at [594, 149] on div "(En): Snacks (Ar): الوجبات الخفيفة (So): سناک (Ba): سناک" at bounding box center [957, 144] width 808 height 12
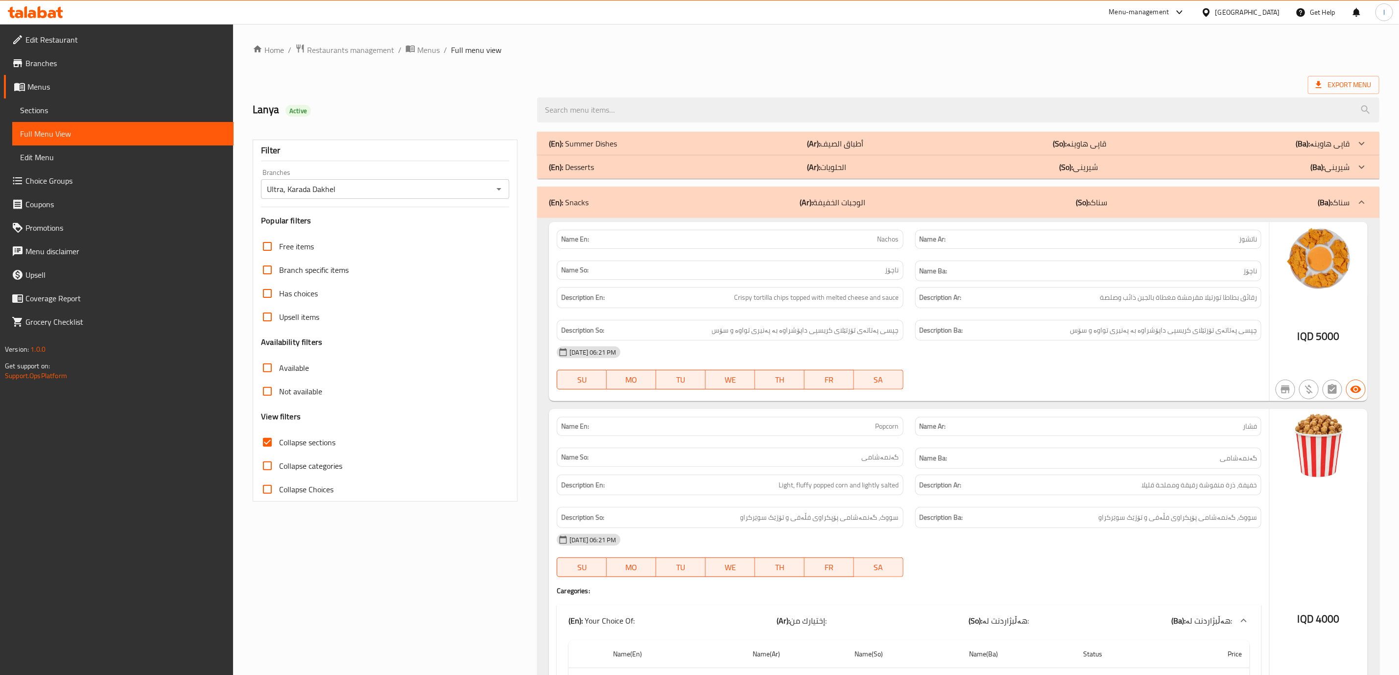
click at [807, 212] on div "(En): Snacks (Ar): الوجبات الخفيفة (So): سناک (Ba): سناک" at bounding box center [958, 202] width 842 height 31
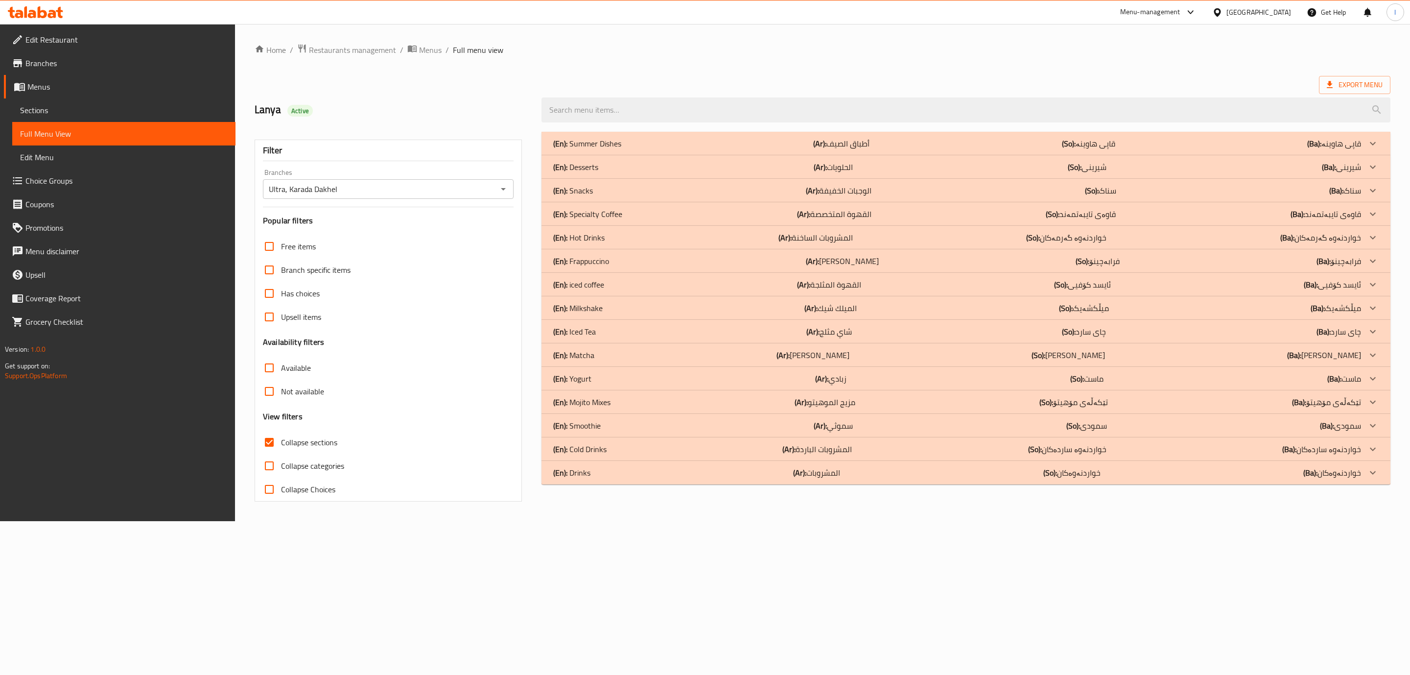
click at [579, 149] on p "(En): Yogurt" at bounding box center [587, 144] width 68 height 12
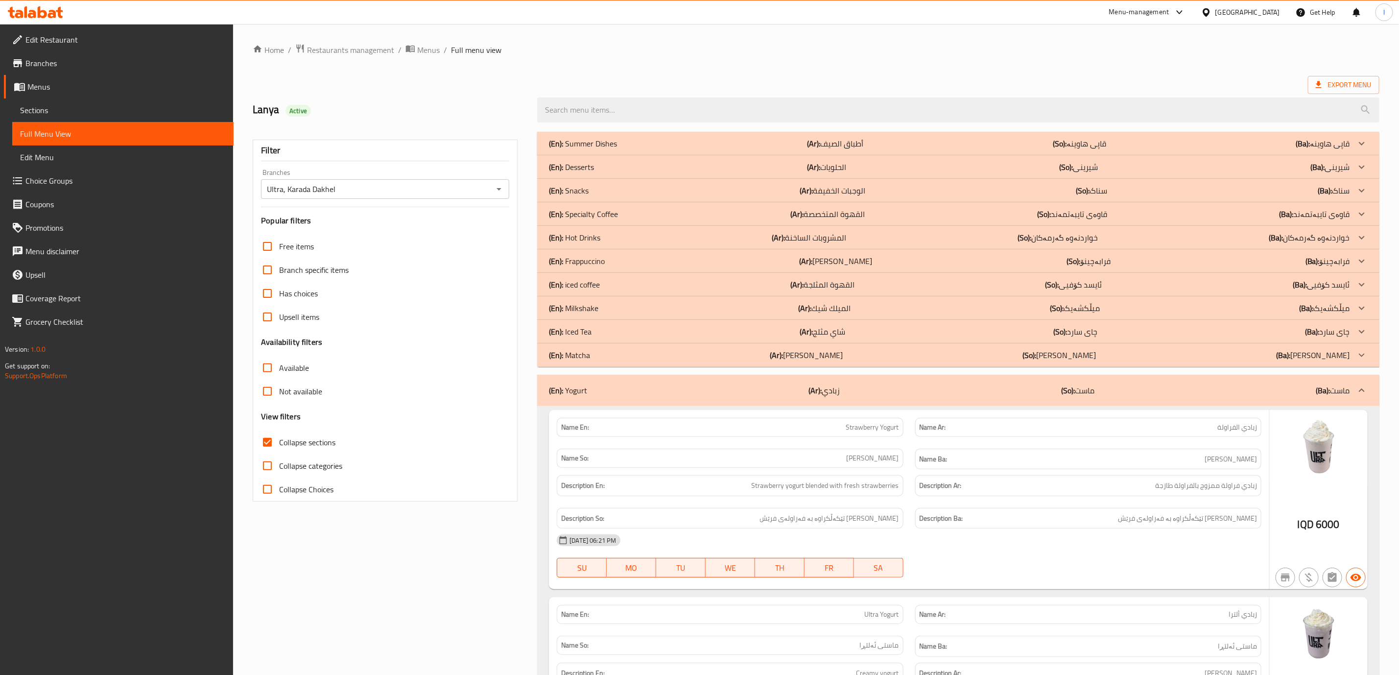
click at [601, 388] on div "(En): Yogurt (Ar): زبادي (So): ماست (Ba): ماست" at bounding box center [949, 390] width 801 height 12
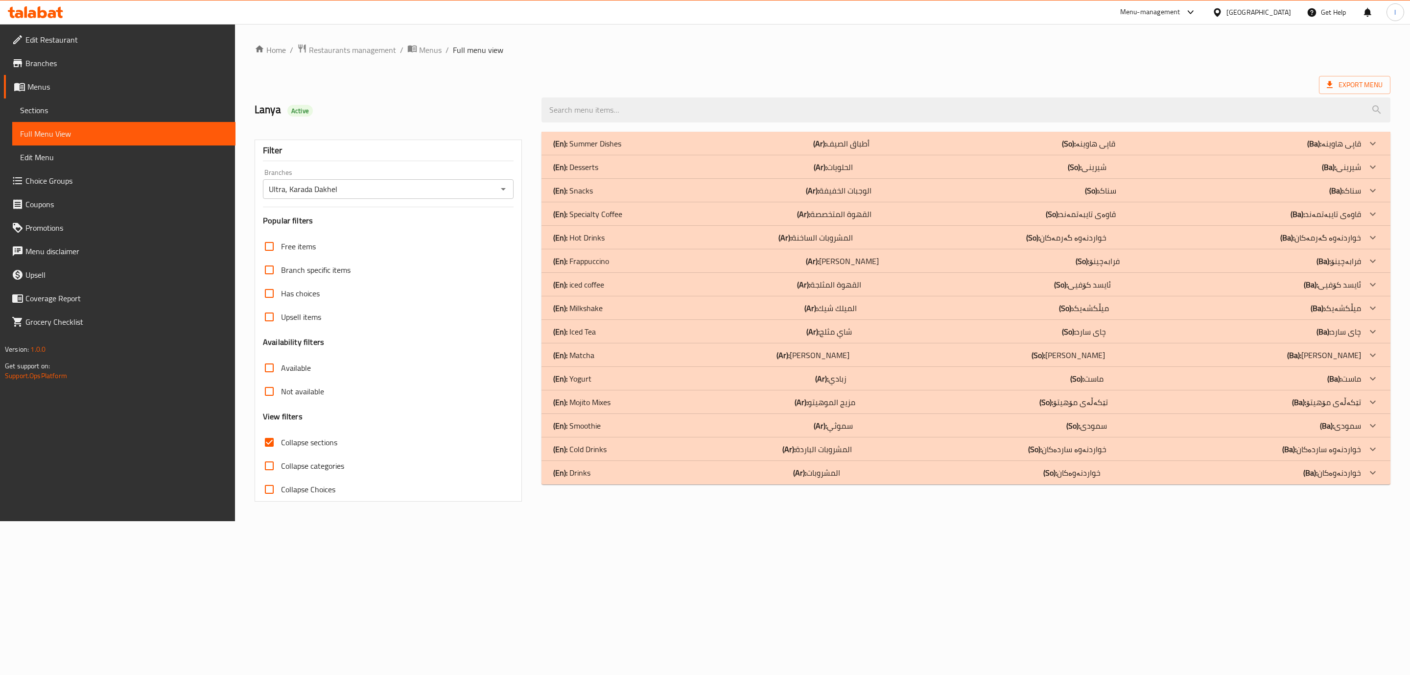
drag, startPoint x: 333, startPoint y: 445, endPoint x: 359, endPoint y: 426, distance: 31.8
click at [333, 445] on span "Collapse sections" at bounding box center [309, 442] width 56 height 12
click at [281, 445] on input "Collapse sections" at bounding box center [270, 442] width 24 height 24
checkbox input "false"
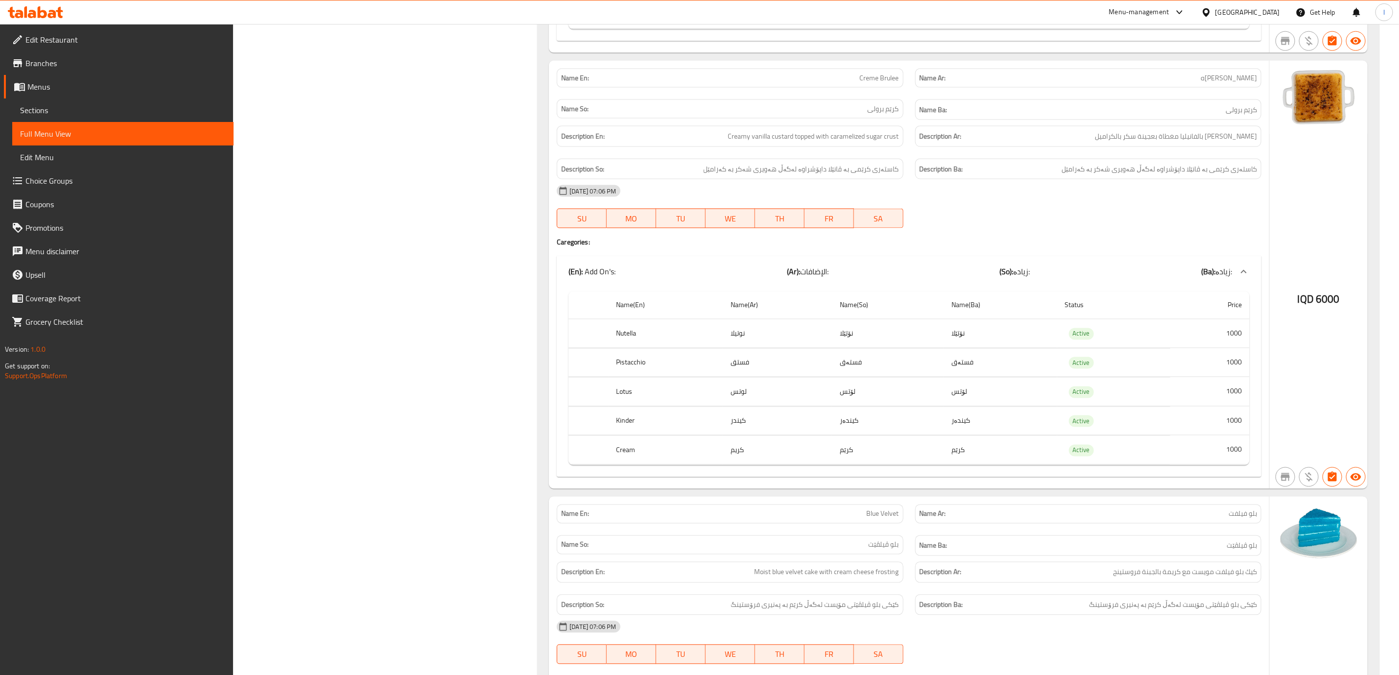
scroll to position [669, 0]
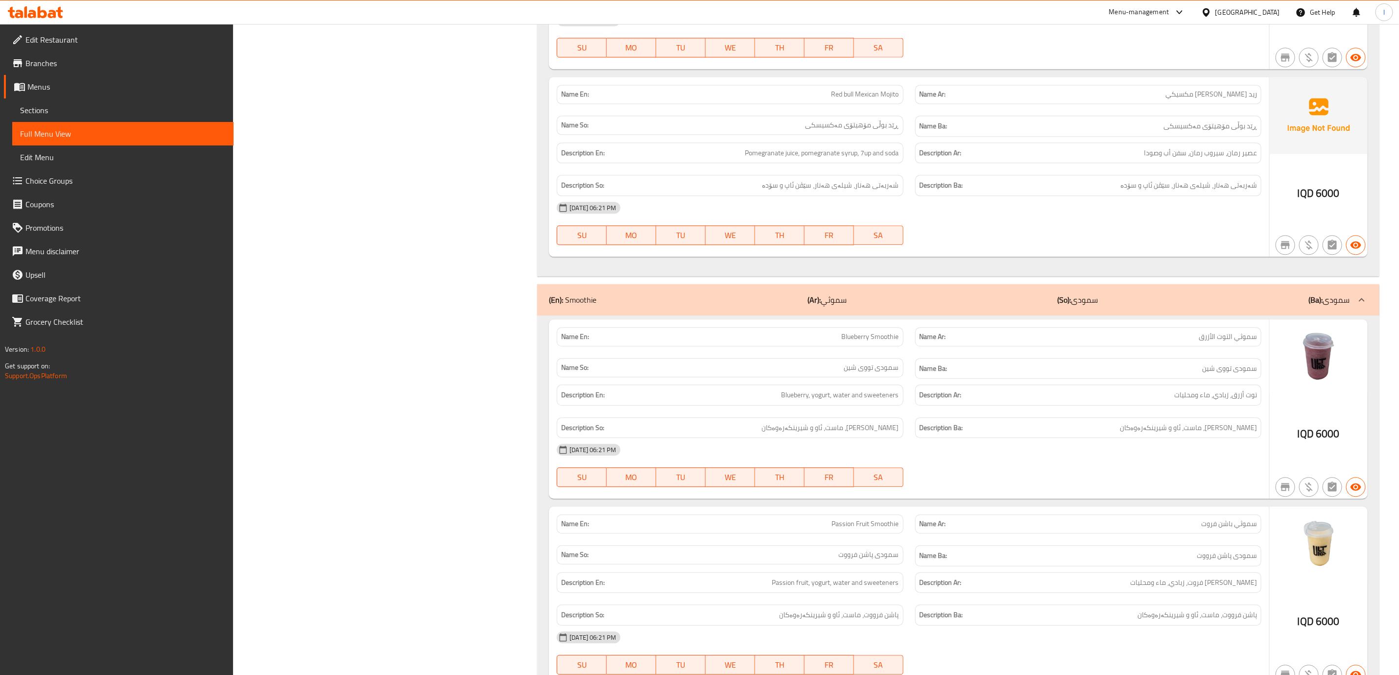
scroll to position [21237, 0]
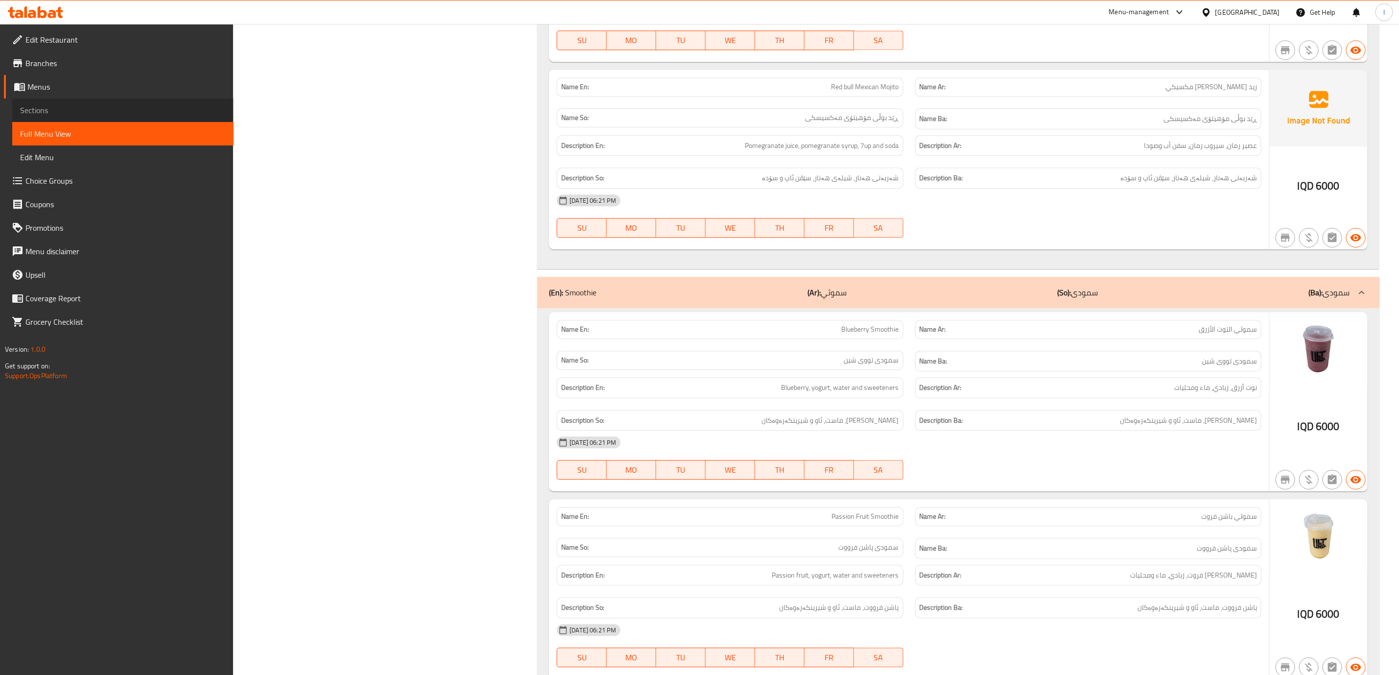
click at [34, 105] on span "Sections" at bounding box center [123, 110] width 206 height 12
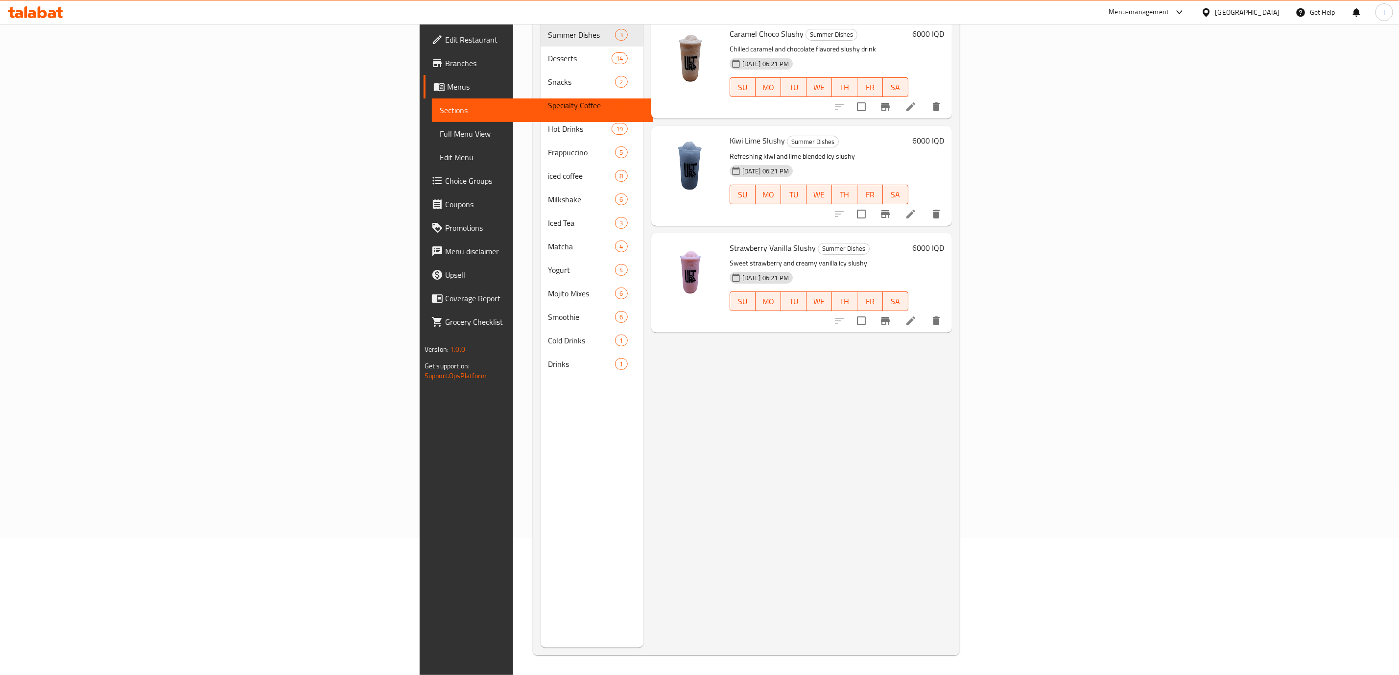
scroll to position [137, 0]
click at [925, 425] on div "Menu items Add Sort Manage items Caramel Choco Slushy Summer Dishes Chilled car…" at bounding box center [797, 310] width 309 height 675
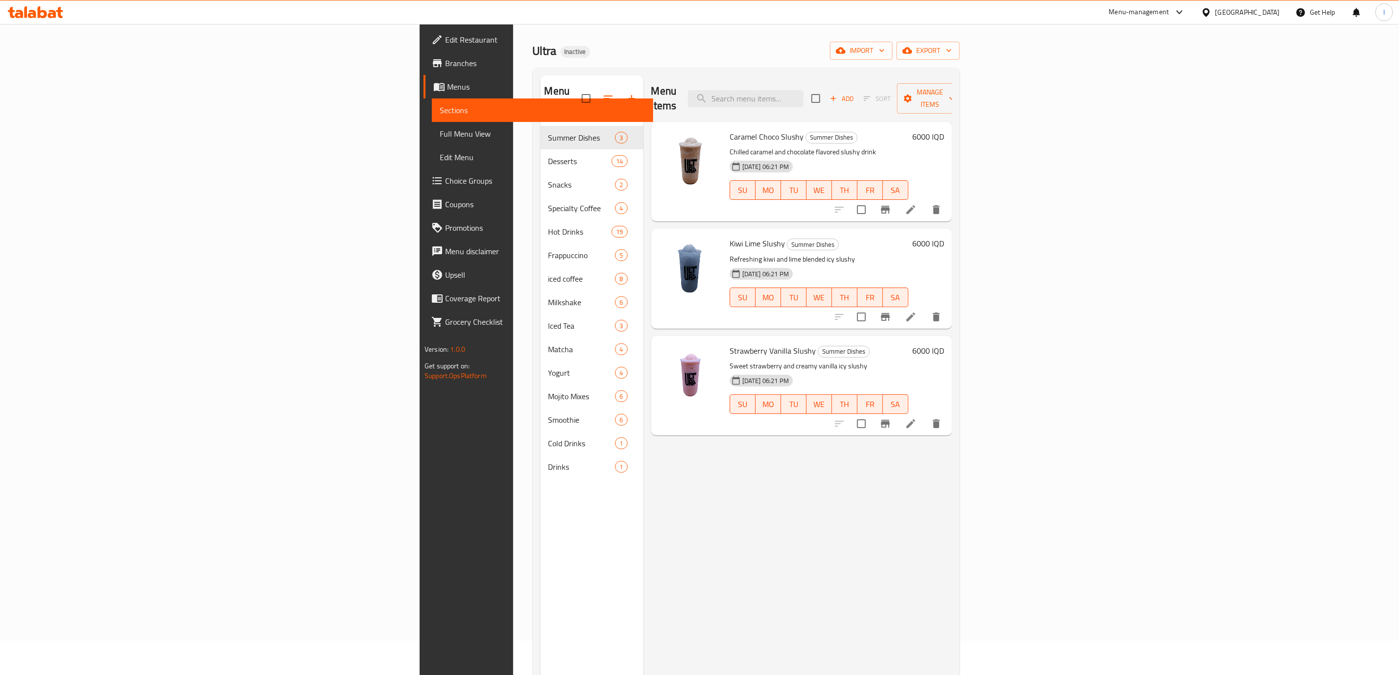
scroll to position [0, 0]
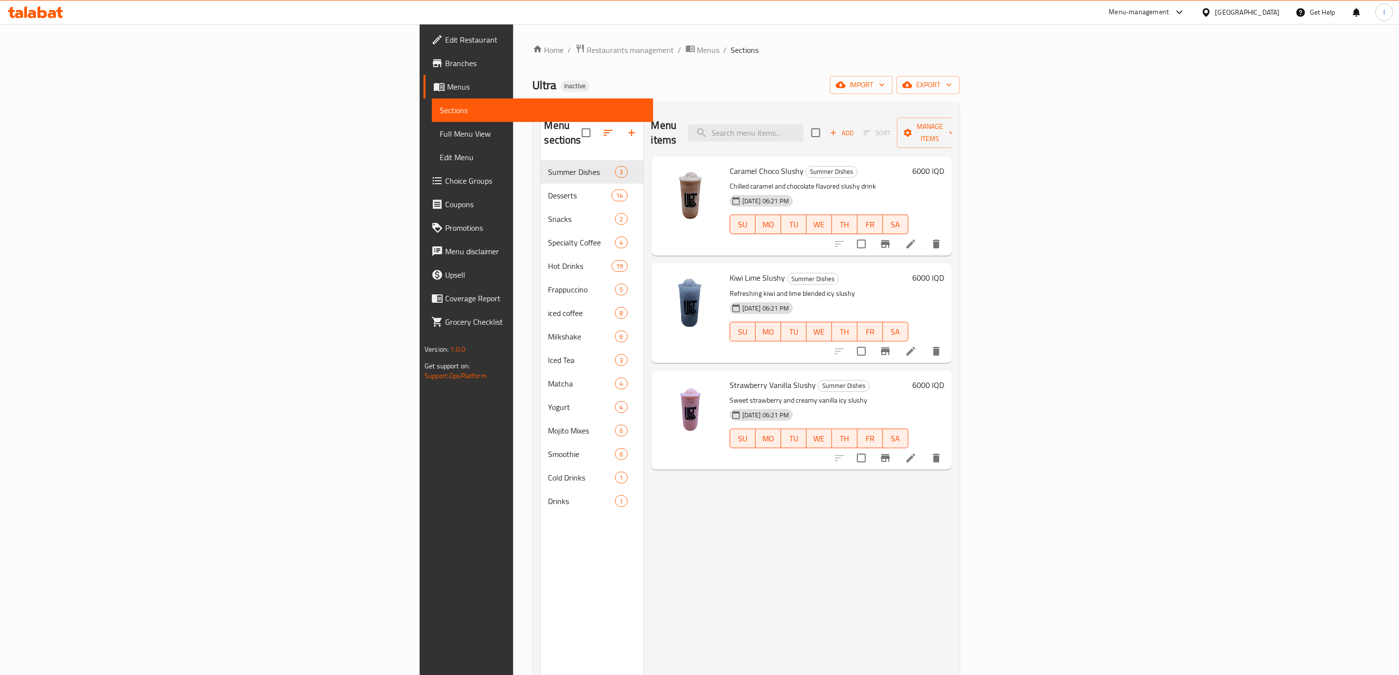
click at [929, 137] on div "Menu items Add Sort Manage items" at bounding box center [801, 133] width 301 height 47
click at [804, 131] on input "search" at bounding box center [746, 132] width 116 height 17
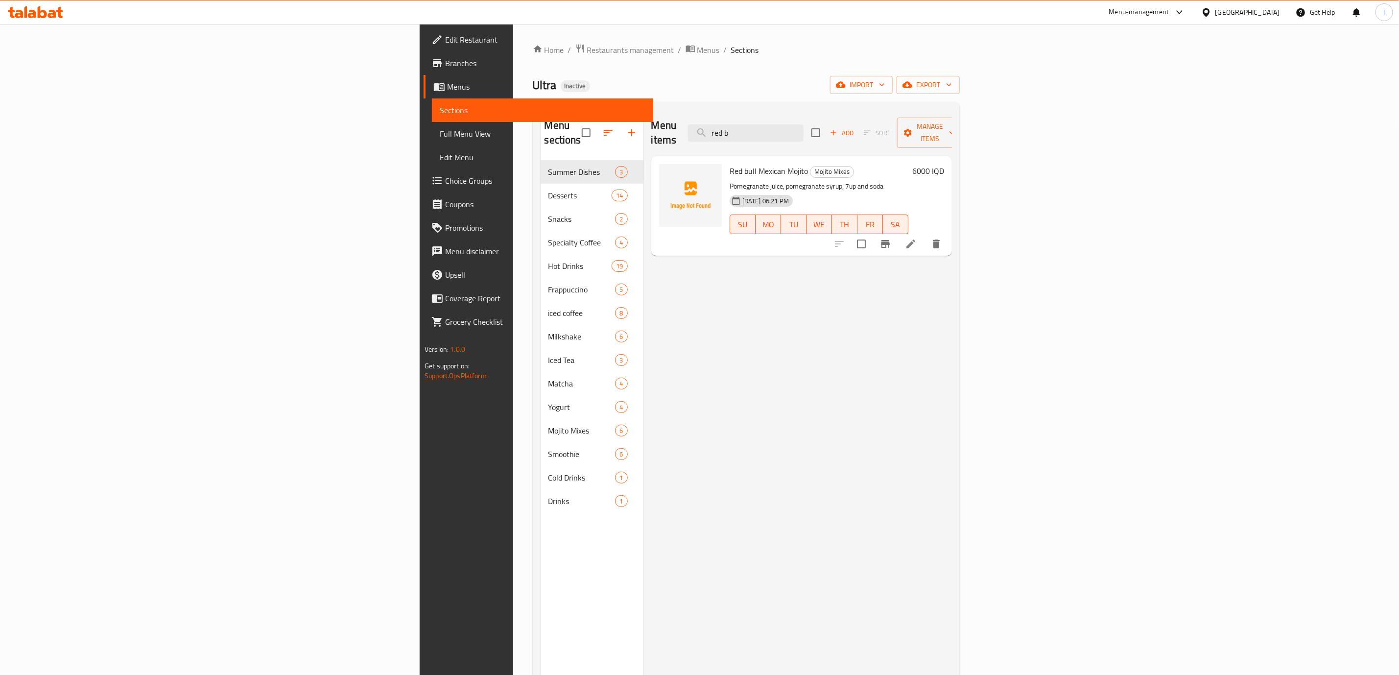
type input "red b"
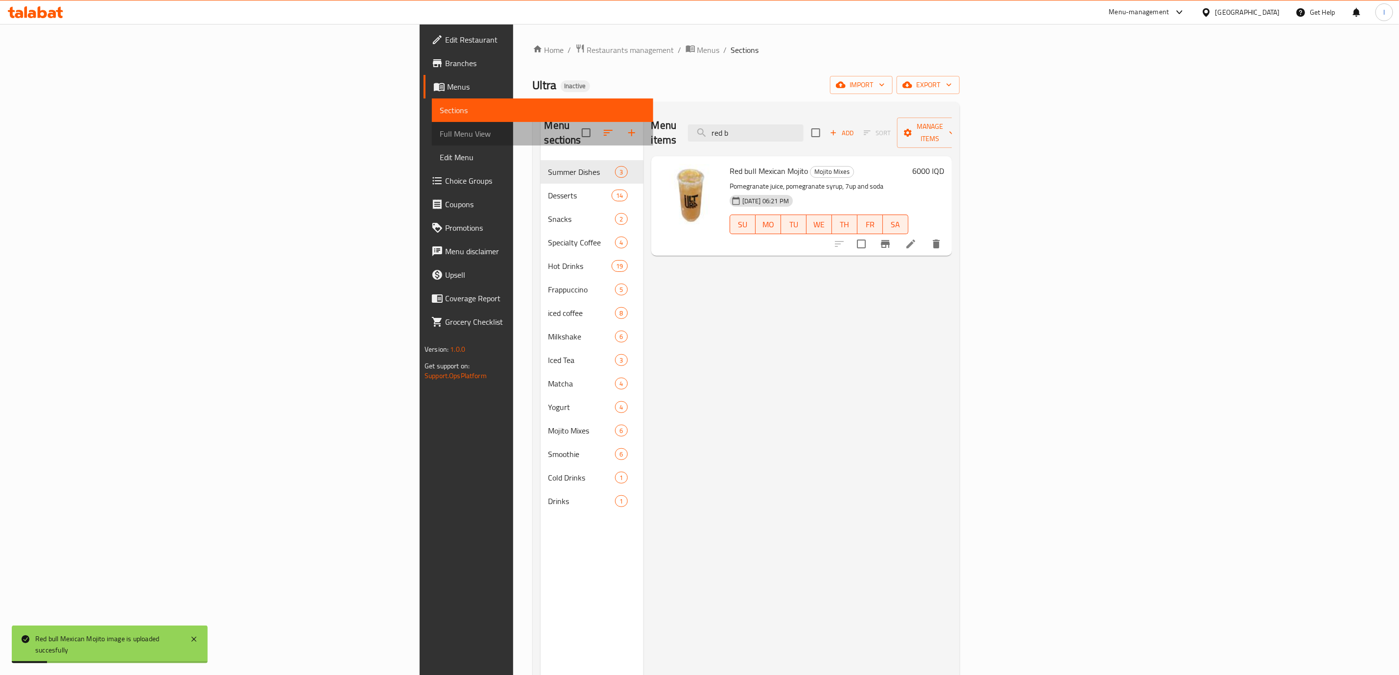
click at [440, 133] on span "Full Menu View" at bounding box center [543, 134] width 206 height 12
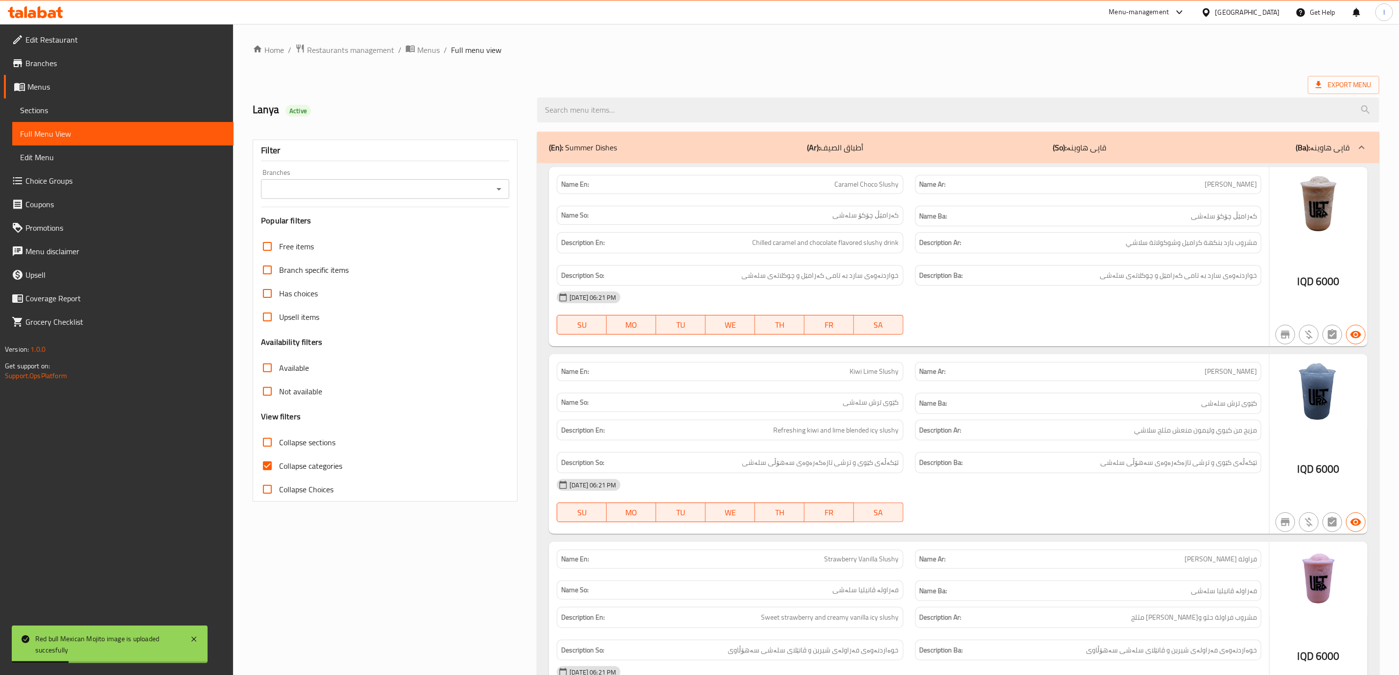
click at [485, 193] on input "Branches" at bounding box center [377, 189] width 226 height 14
click at [412, 229] on li "Ultra, Karada Dakhel" at bounding box center [386, 232] width 248 height 18
type input "Ultra, Karada Dakhel"
click at [319, 470] on span "Collapse categories" at bounding box center [310, 466] width 63 height 12
click at [279, 470] on input "Collapse categories" at bounding box center [268, 466] width 24 height 24
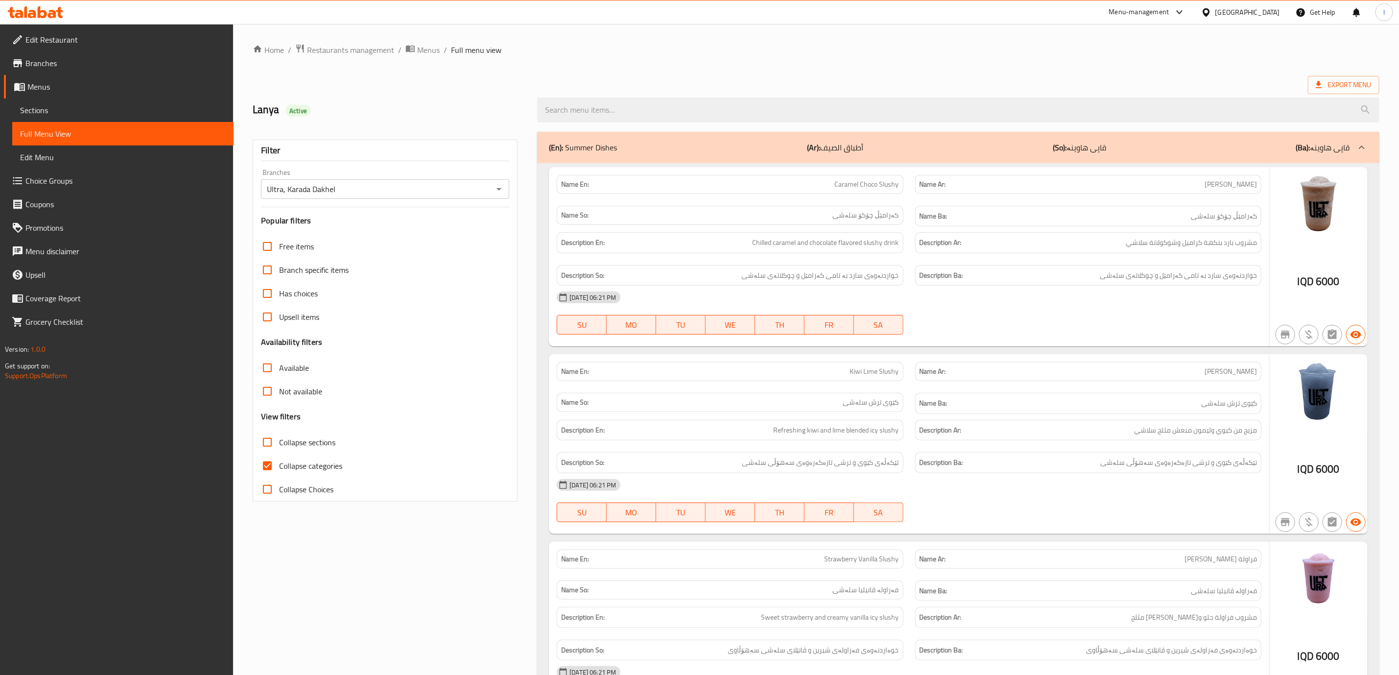
checkbox input "false"
click at [325, 444] on span "Collapse sections" at bounding box center [307, 442] width 56 height 12
click at [279, 444] on input "Collapse sections" at bounding box center [268, 442] width 24 height 24
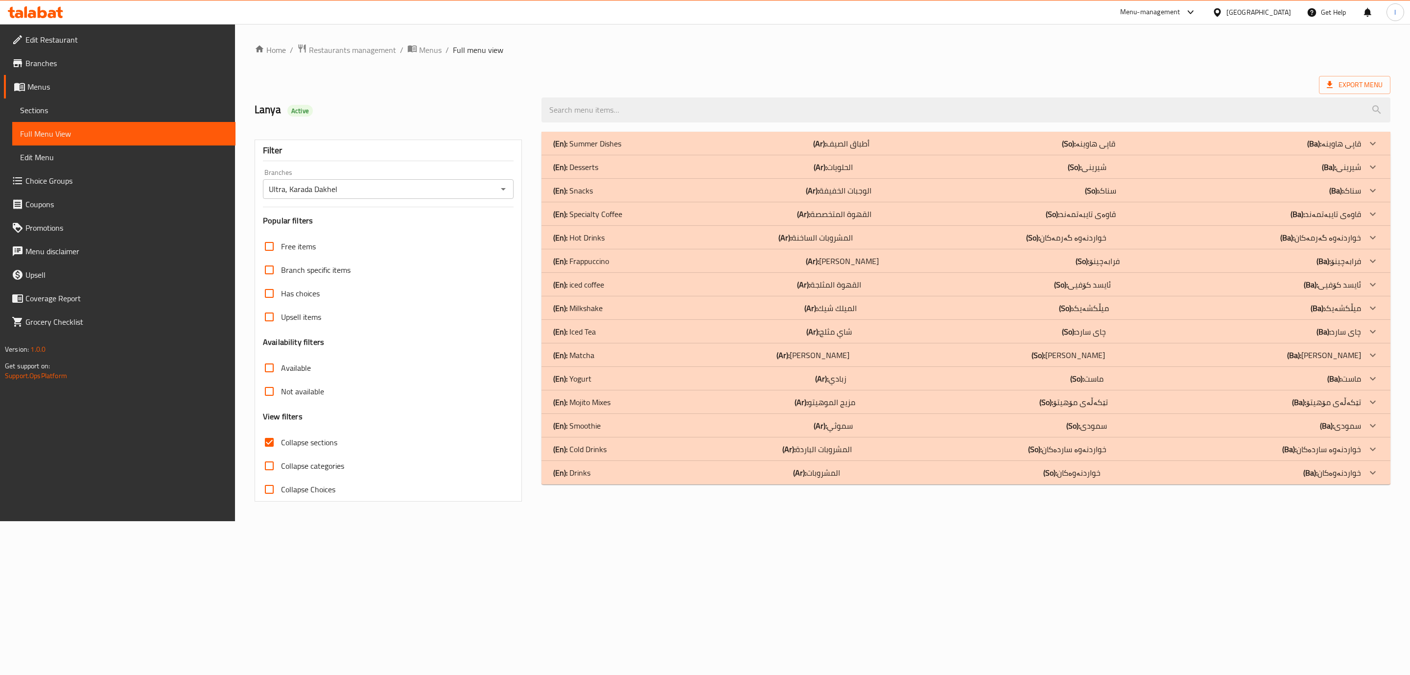
click at [322, 443] on span "Collapse sections" at bounding box center [309, 442] width 56 height 12
click at [281, 443] on input "Collapse sections" at bounding box center [270, 442] width 24 height 24
checkbox input "false"
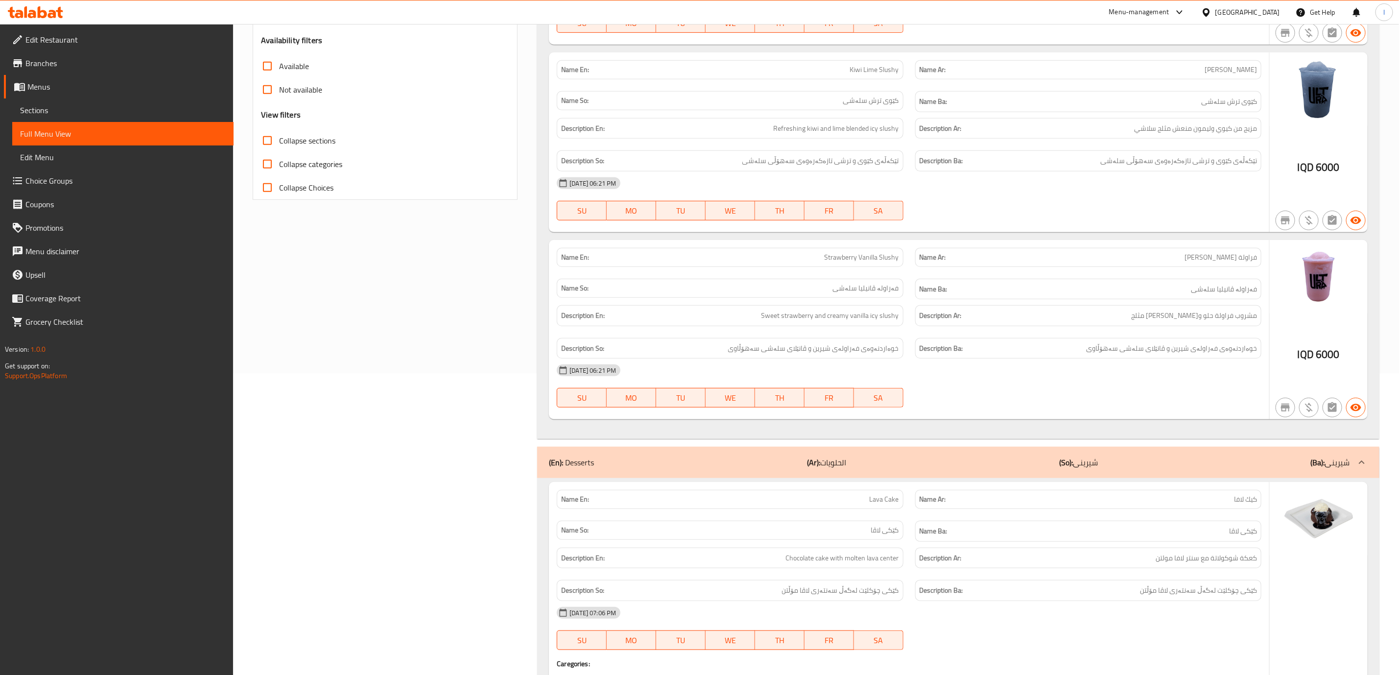
scroll to position [490, 0]
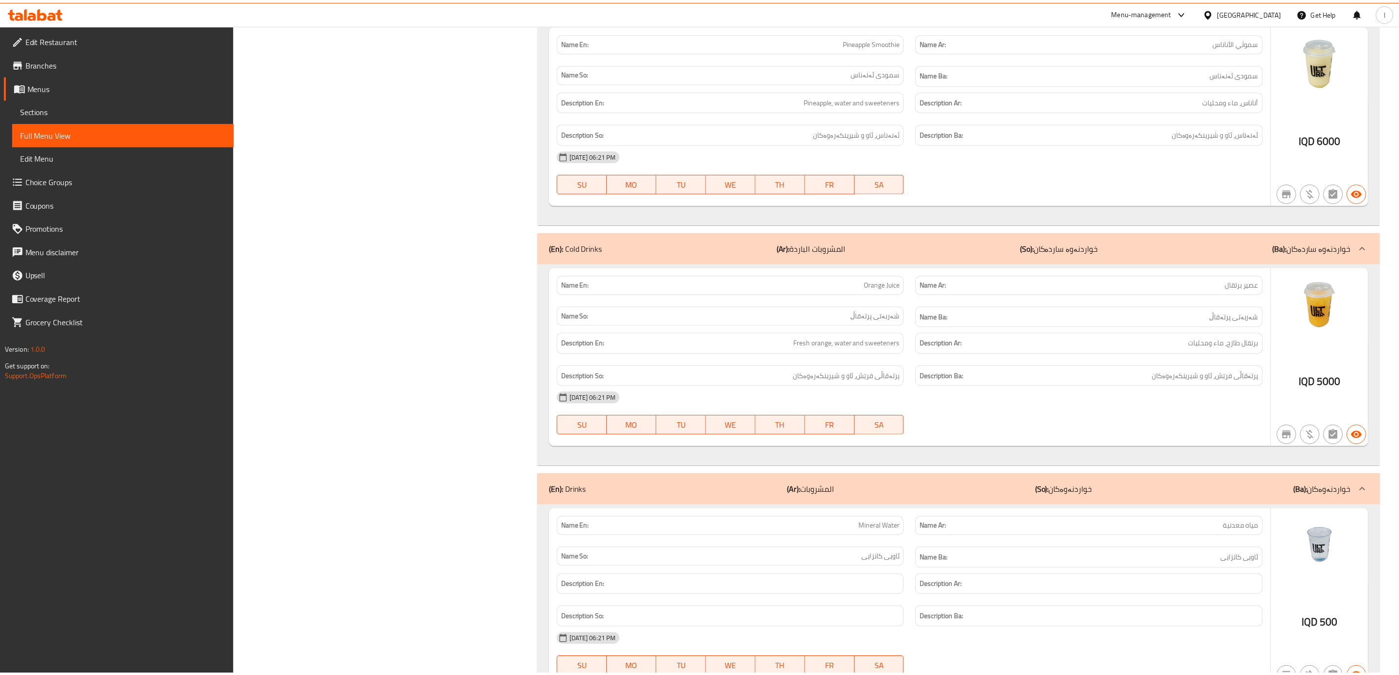
scroll to position [22706, 0]
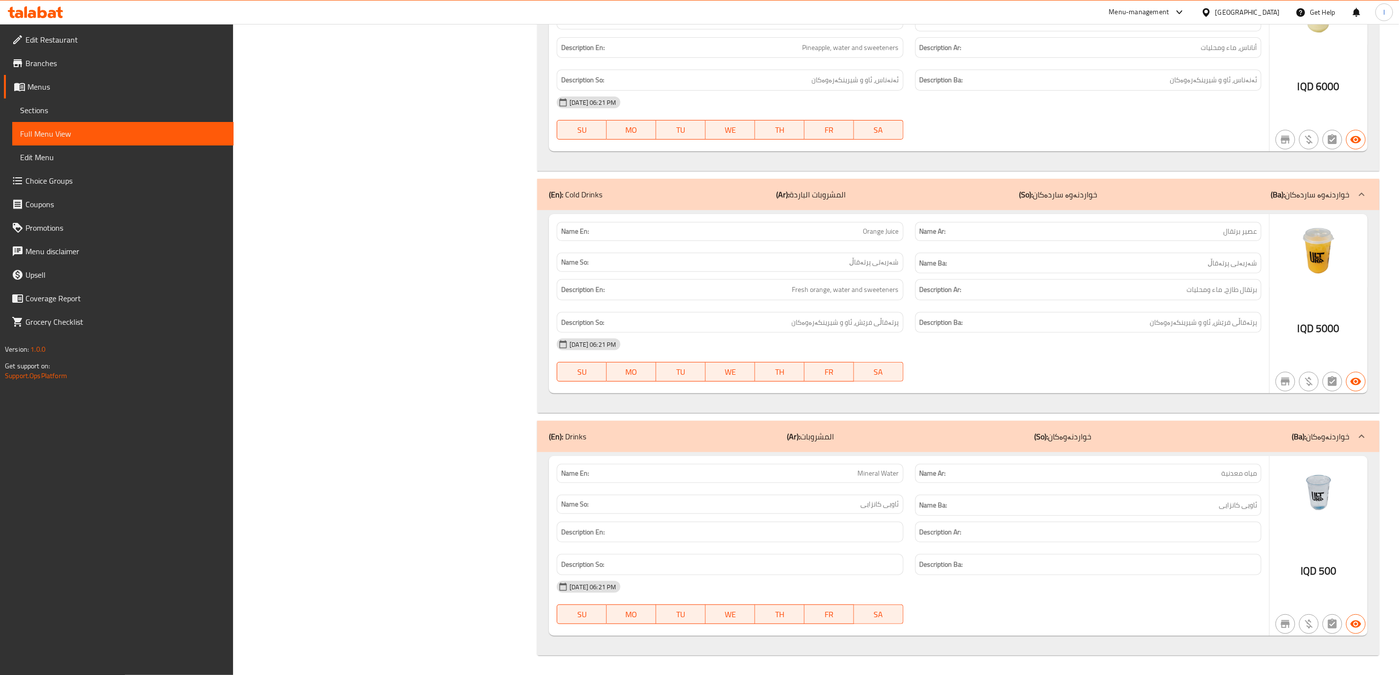
click at [101, 47] on link "Edit Restaurant" at bounding box center [119, 40] width 230 height 24
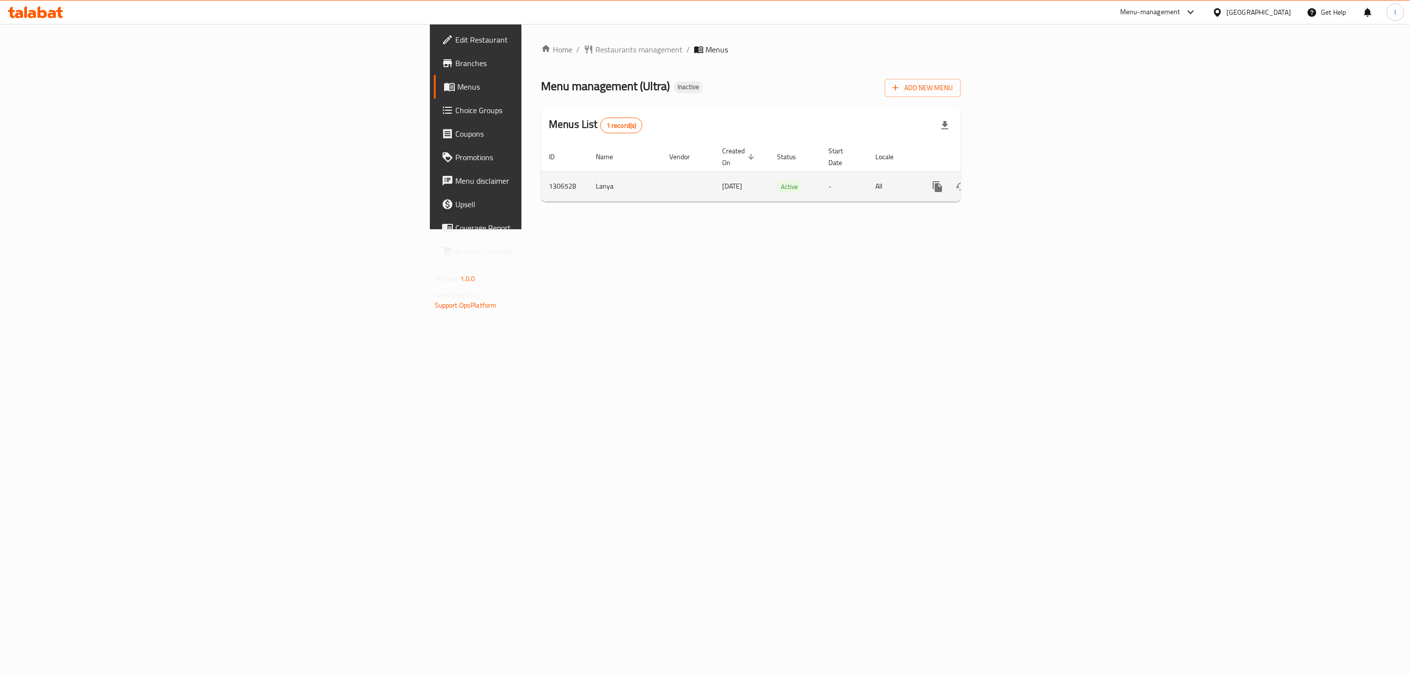
click at [1020, 175] on link "enhanced table" at bounding box center [1009, 187] width 24 height 24
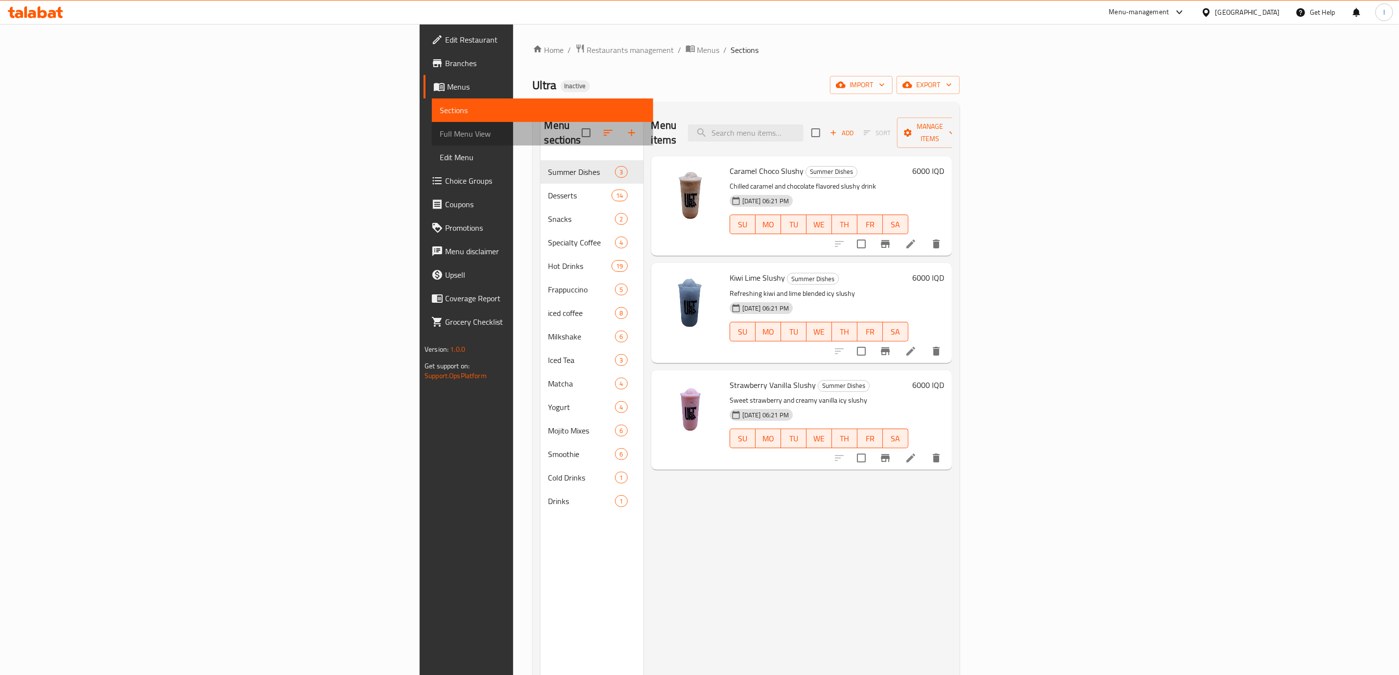
click at [440, 137] on span "Full Menu View" at bounding box center [543, 134] width 206 height 12
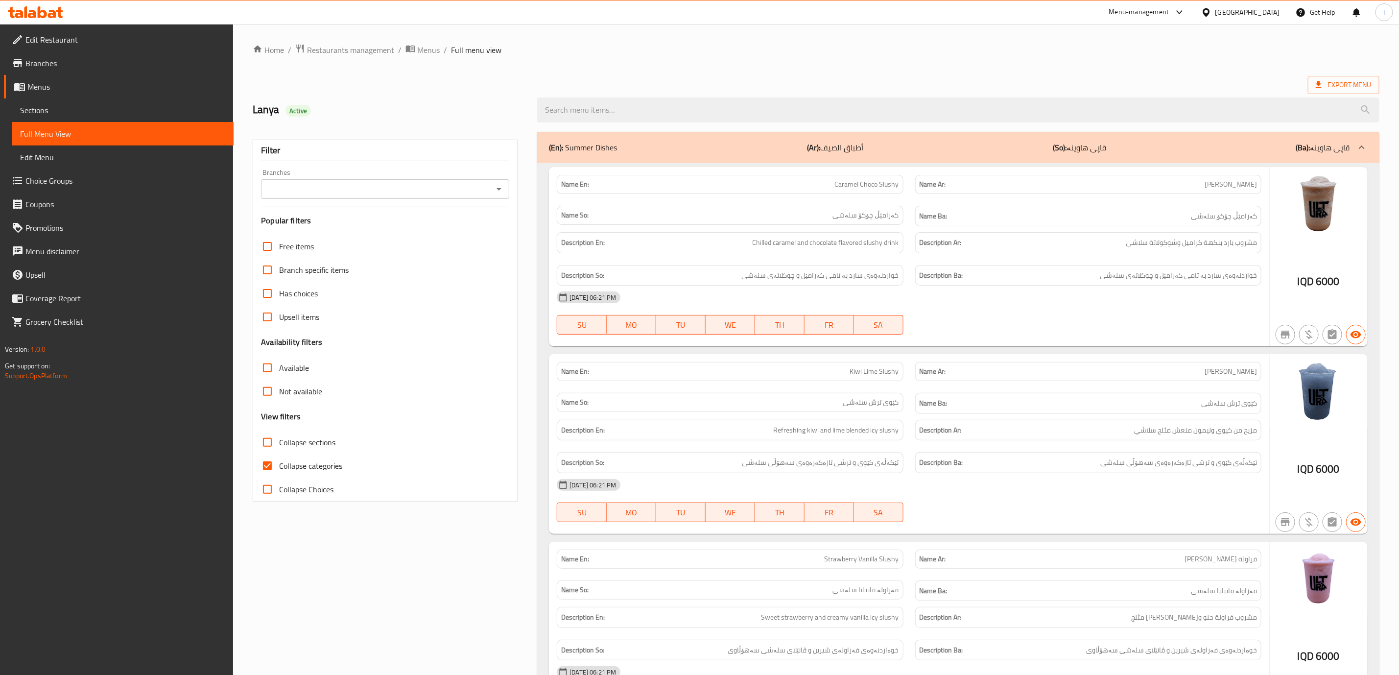
click at [428, 193] on input "Branches" at bounding box center [377, 189] width 226 height 14
click at [393, 225] on li "Ultra, Karada Dakhel" at bounding box center [386, 232] width 248 height 18
type input "Ultra, Karada Dakhel"
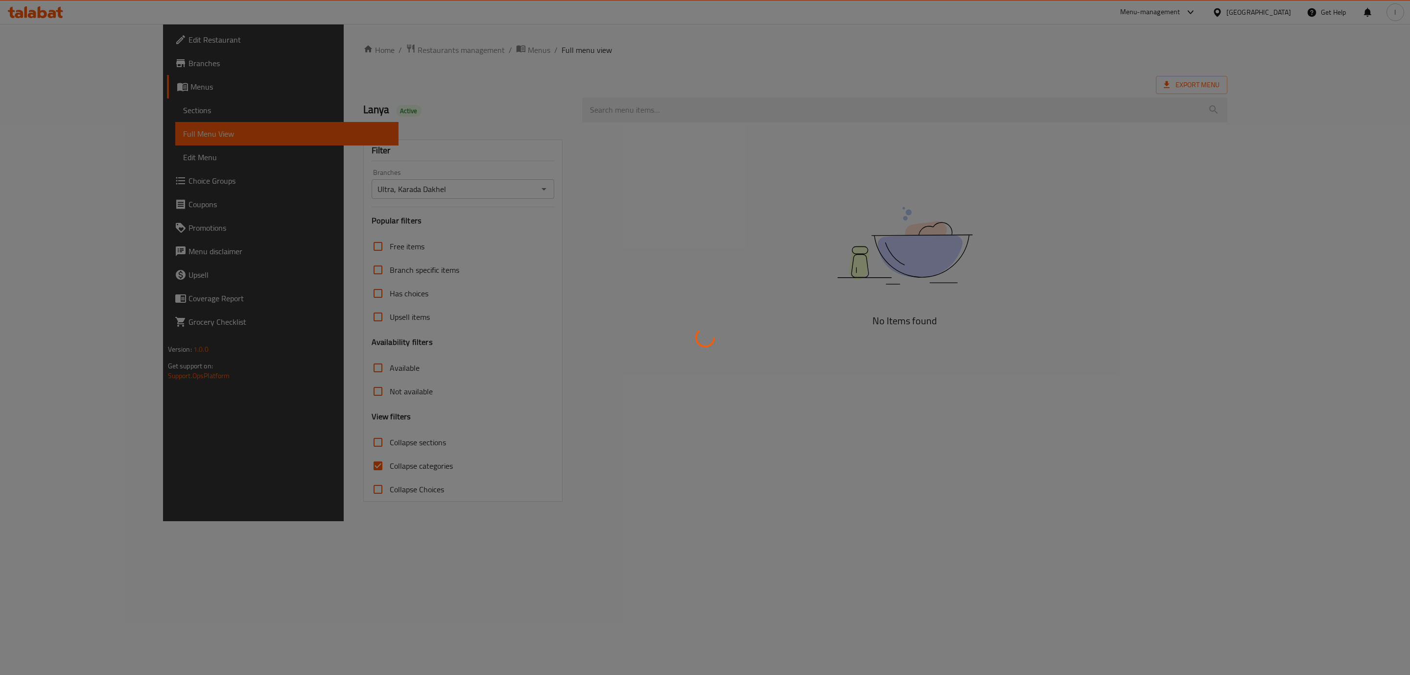
click at [325, 429] on div at bounding box center [705, 337] width 1410 height 675
click at [306, 466] on div at bounding box center [705, 337] width 1410 height 675
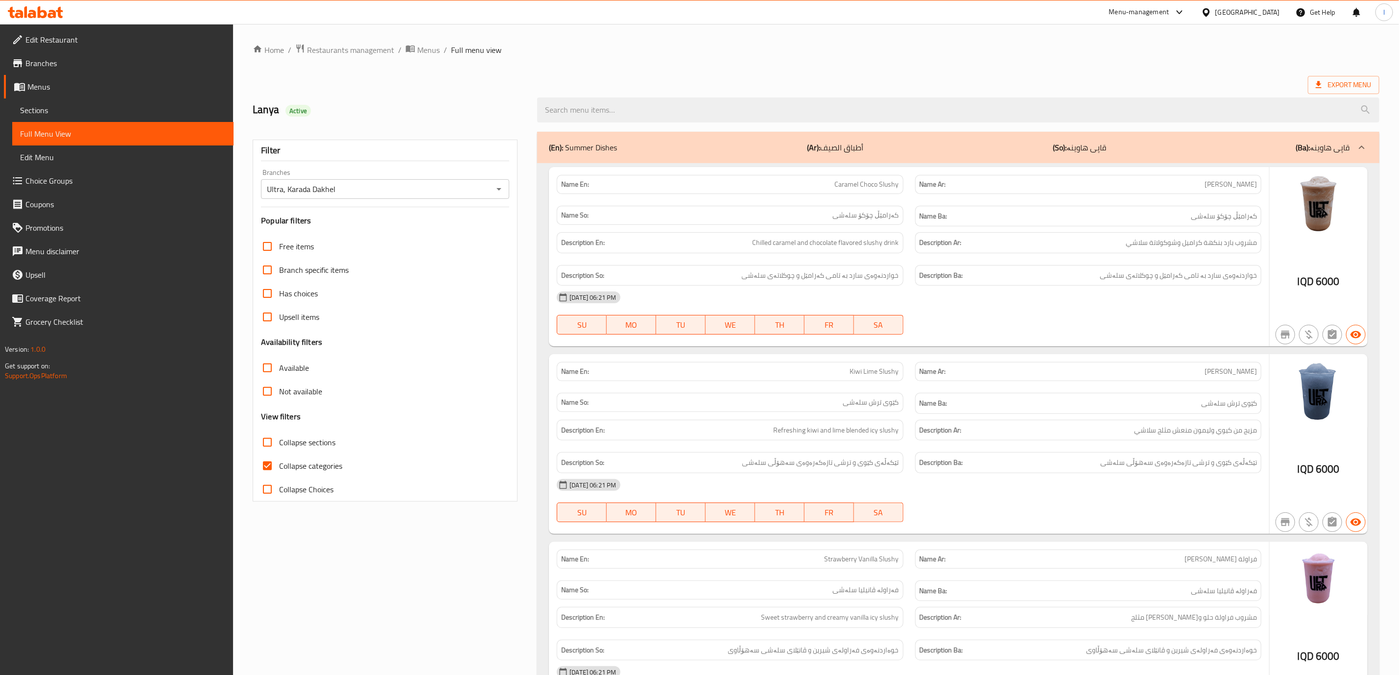
click at [288, 451] on label "Collapse sections" at bounding box center [296, 442] width 80 height 24
click at [279, 451] on input "Collapse sections" at bounding box center [268, 442] width 24 height 24
checkbox input "true"
click at [285, 467] on span "Collapse categories" at bounding box center [310, 466] width 63 height 12
click at [279, 467] on input "Collapse categories" at bounding box center [268, 466] width 24 height 24
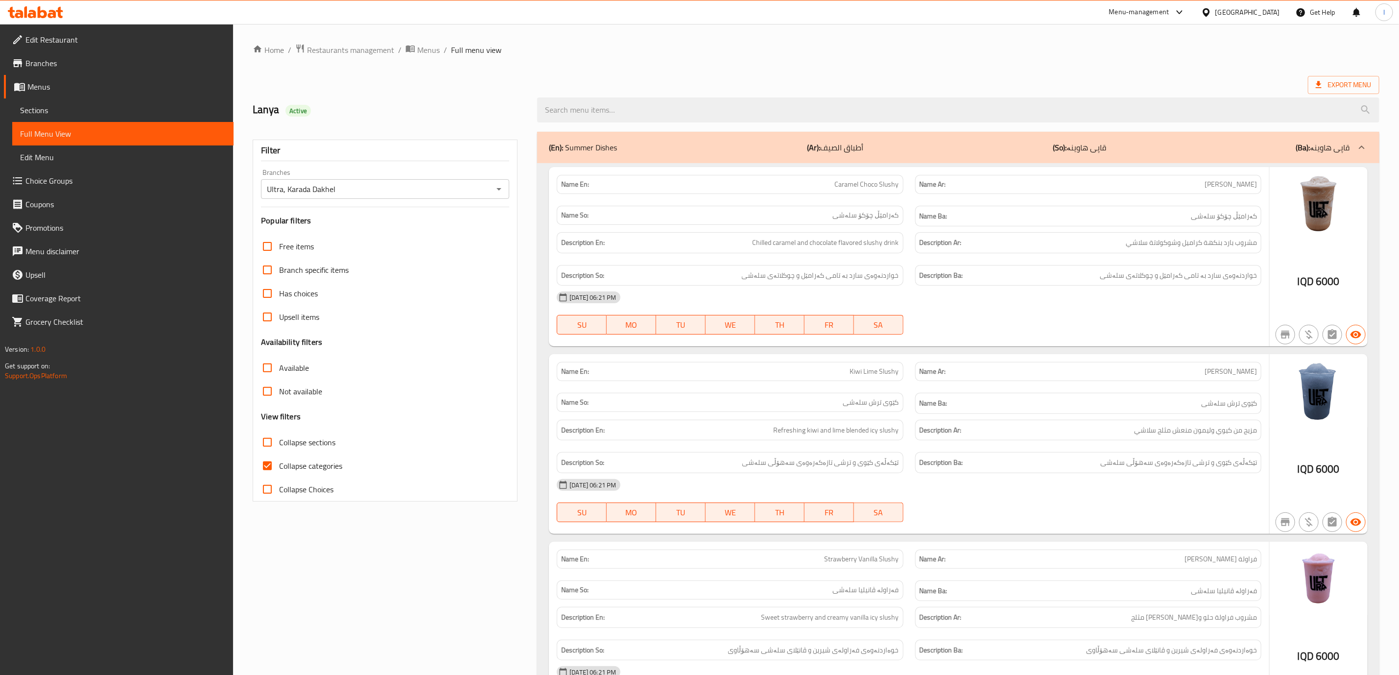
checkbox input "false"
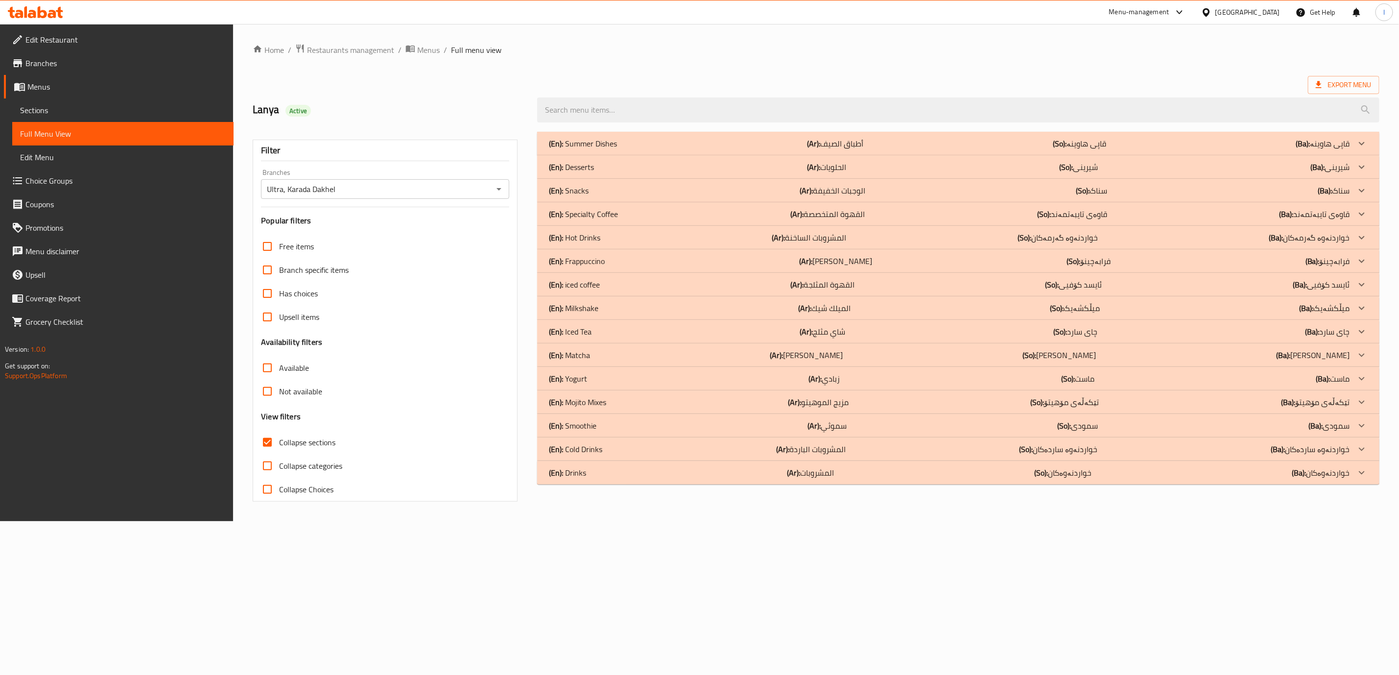
click at [285, 448] on span "Collapse sections" at bounding box center [307, 442] width 56 height 12
click at [279, 448] on input "Collapse sections" at bounding box center [268, 442] width 24 height 24
checkbox input "false"
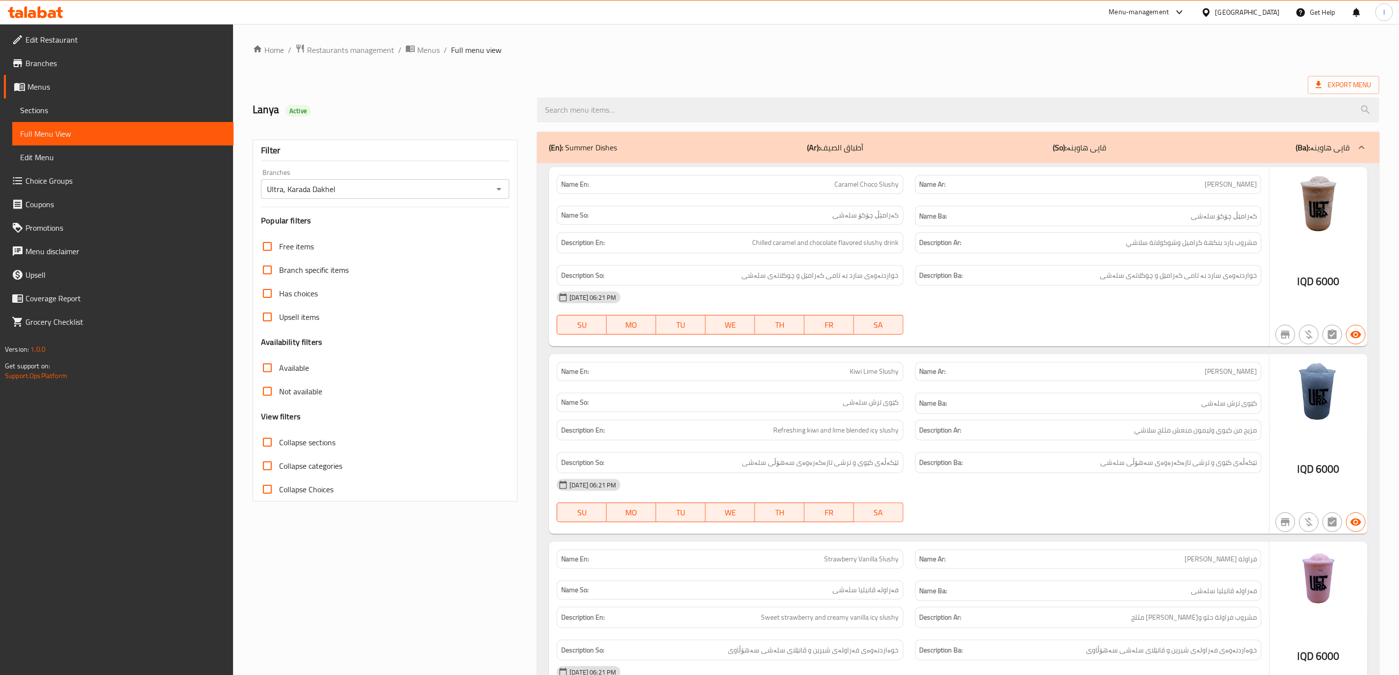
click at [1067, 249] on h6 "Description Ar: مشروب بارد بنكهة كراميل وشوكولاتة سلاشي" at bounding box center [1088, 243] width 337 height 12
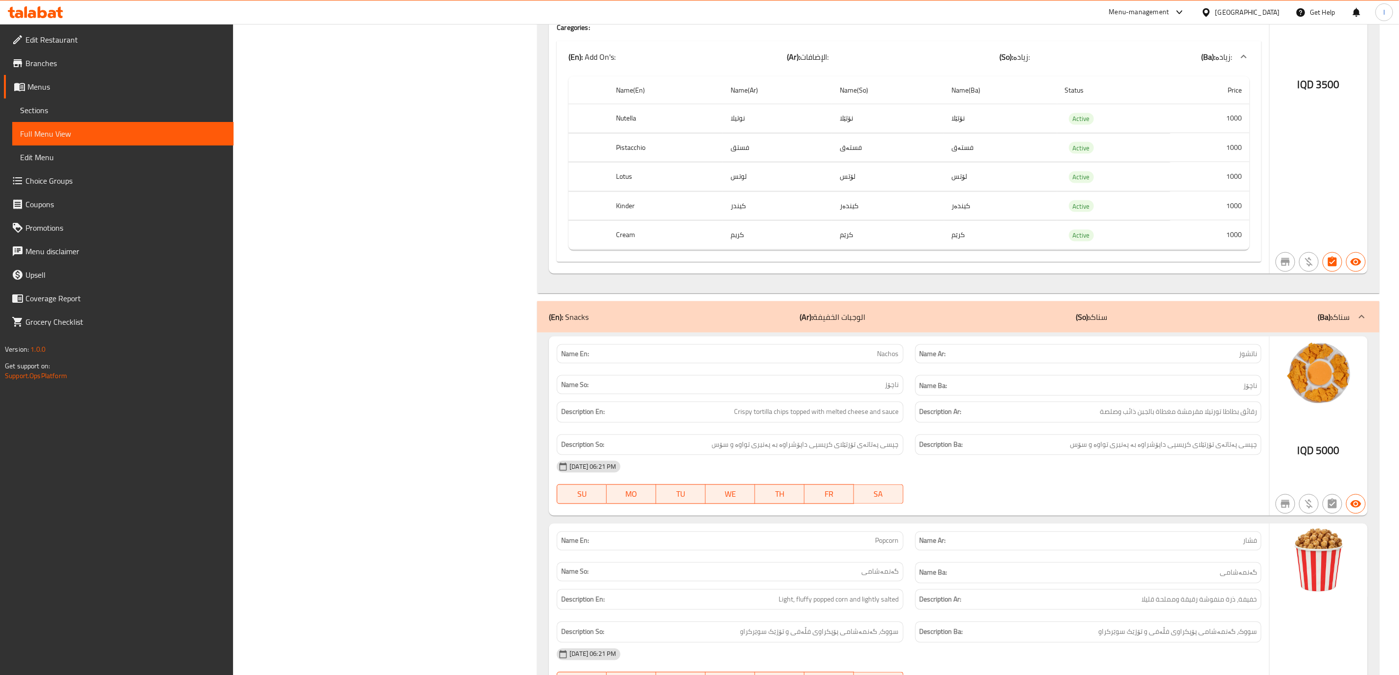
scroll to position [6611, 0]
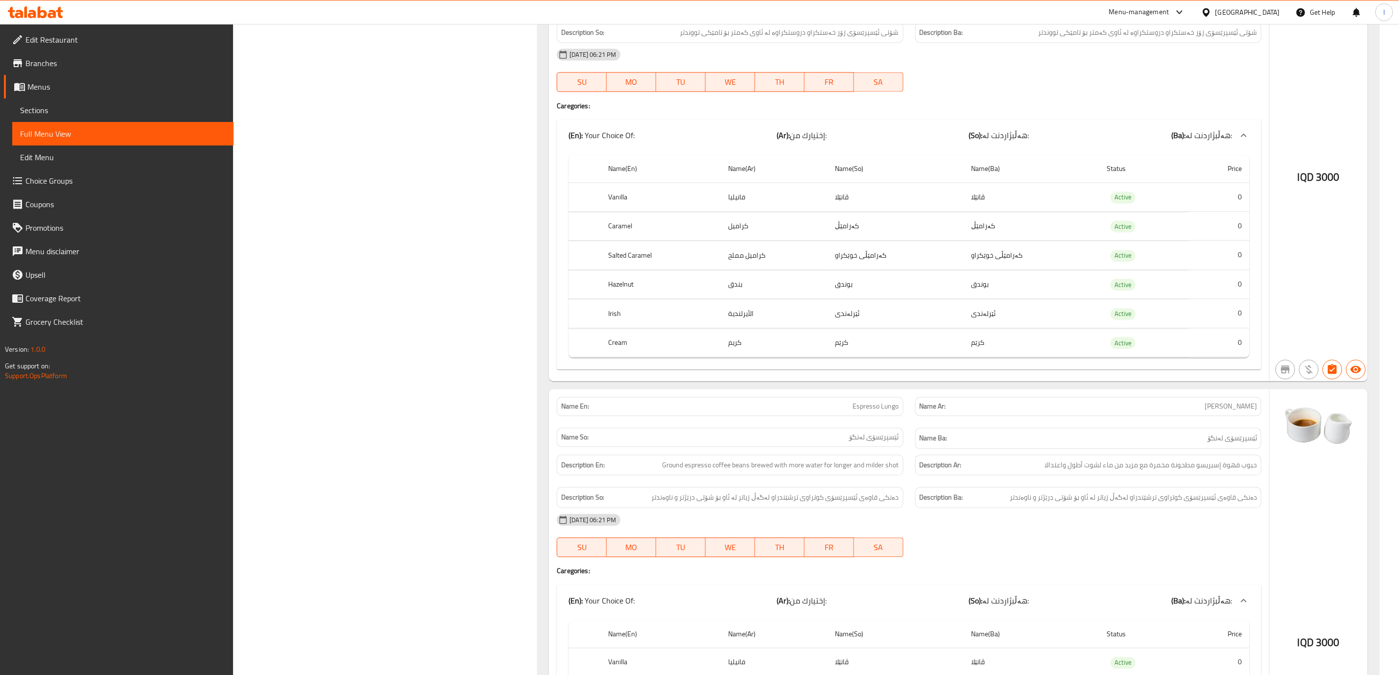
scroll to position [7101, 0]
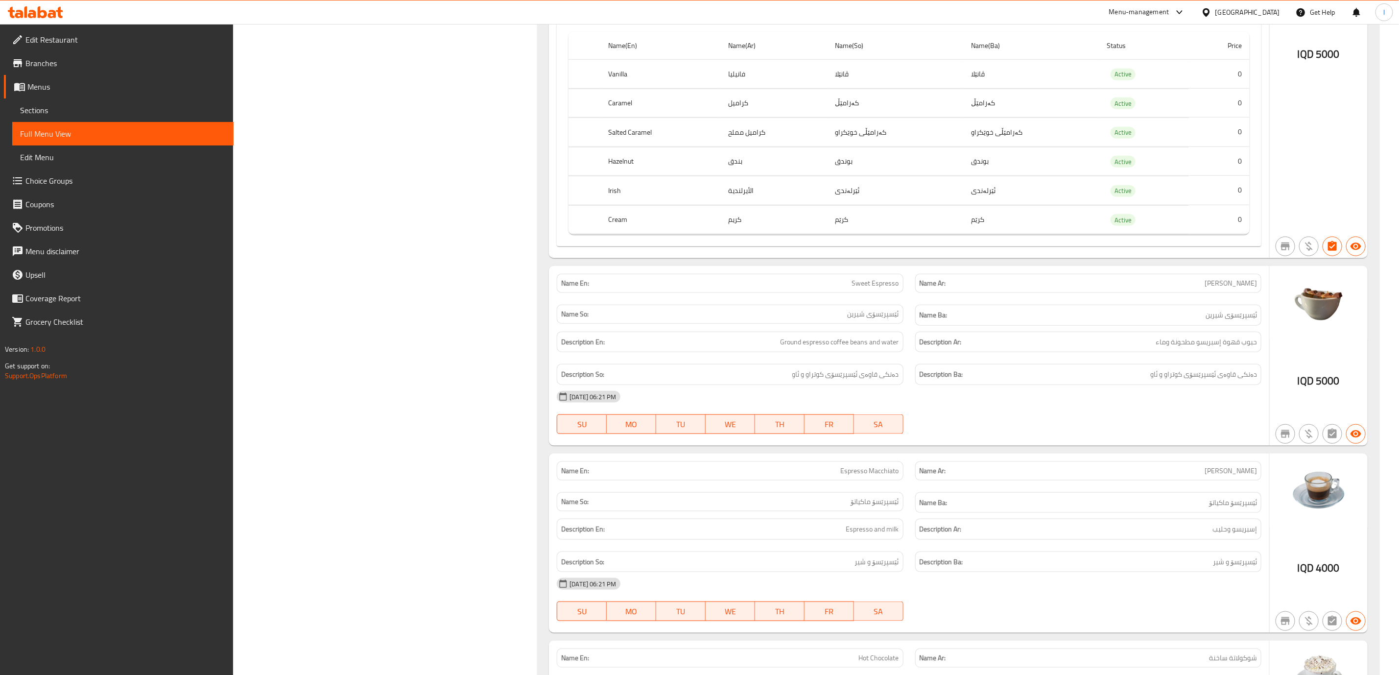
scroll to position [9059, 0]
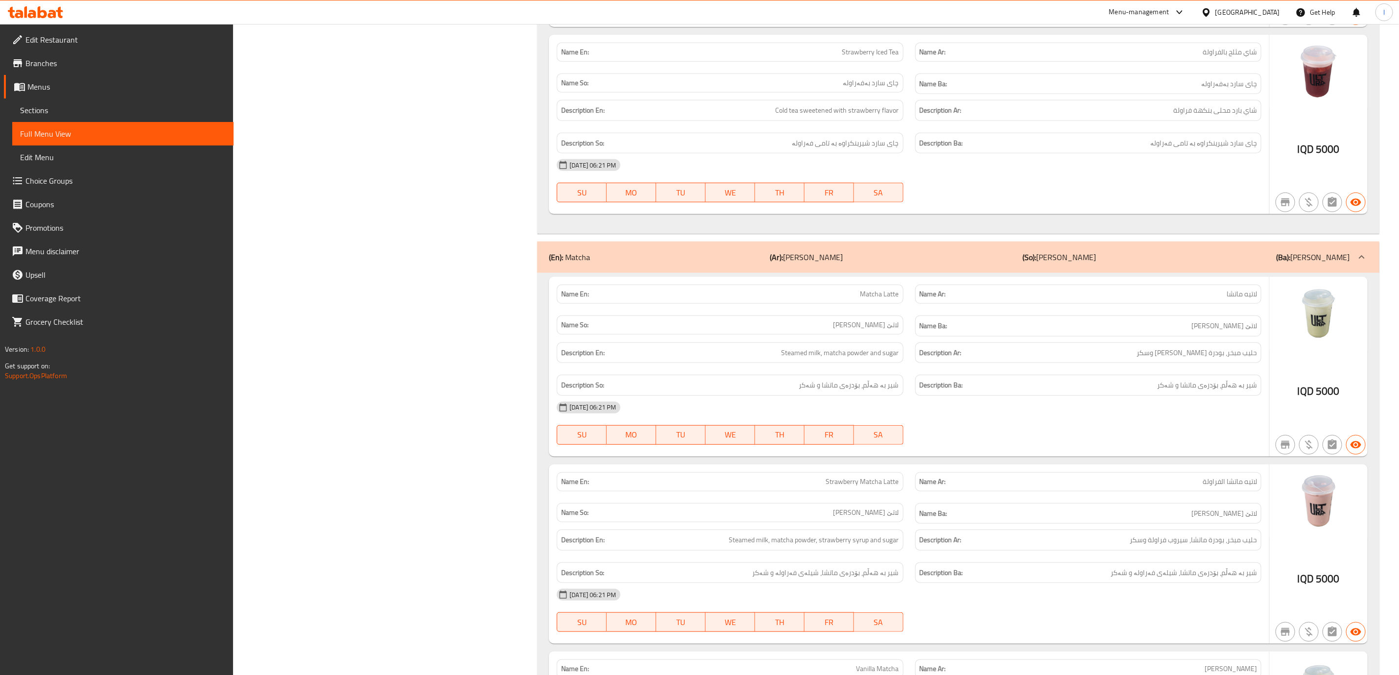
scroll to position [17139, 0]
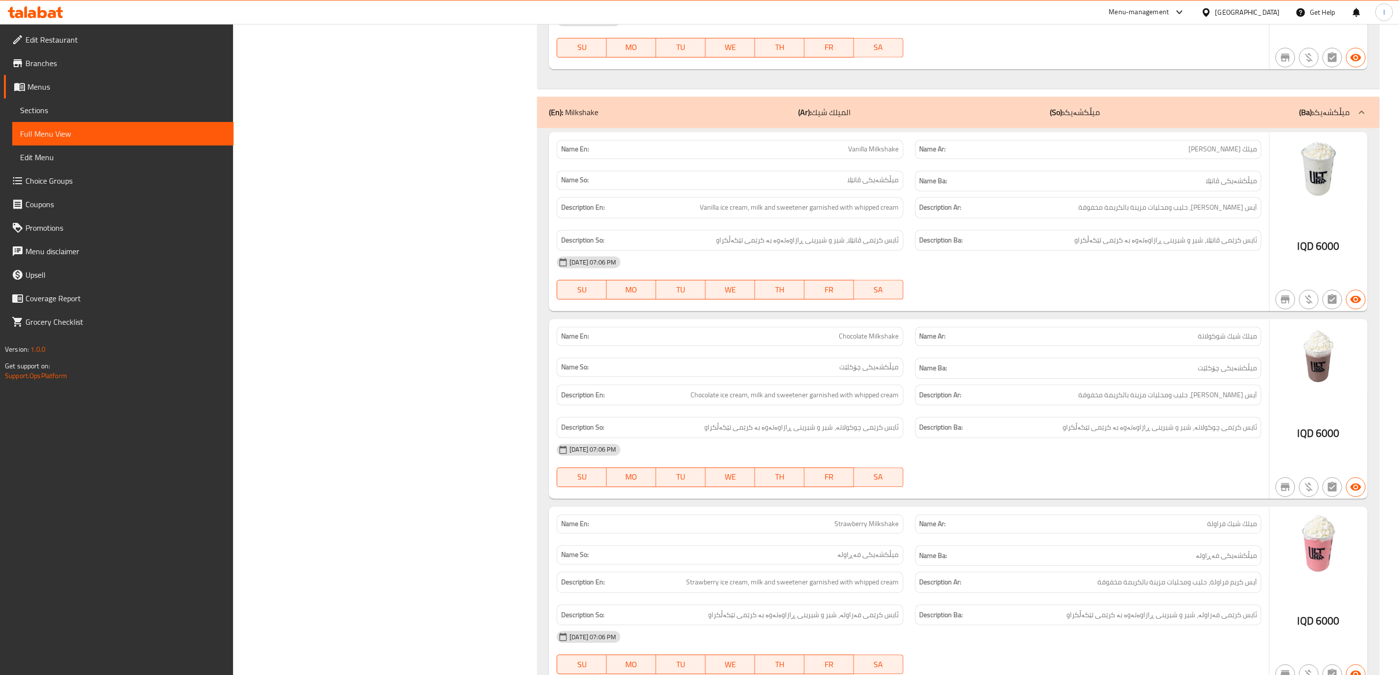
scroll to position [15221, 0]
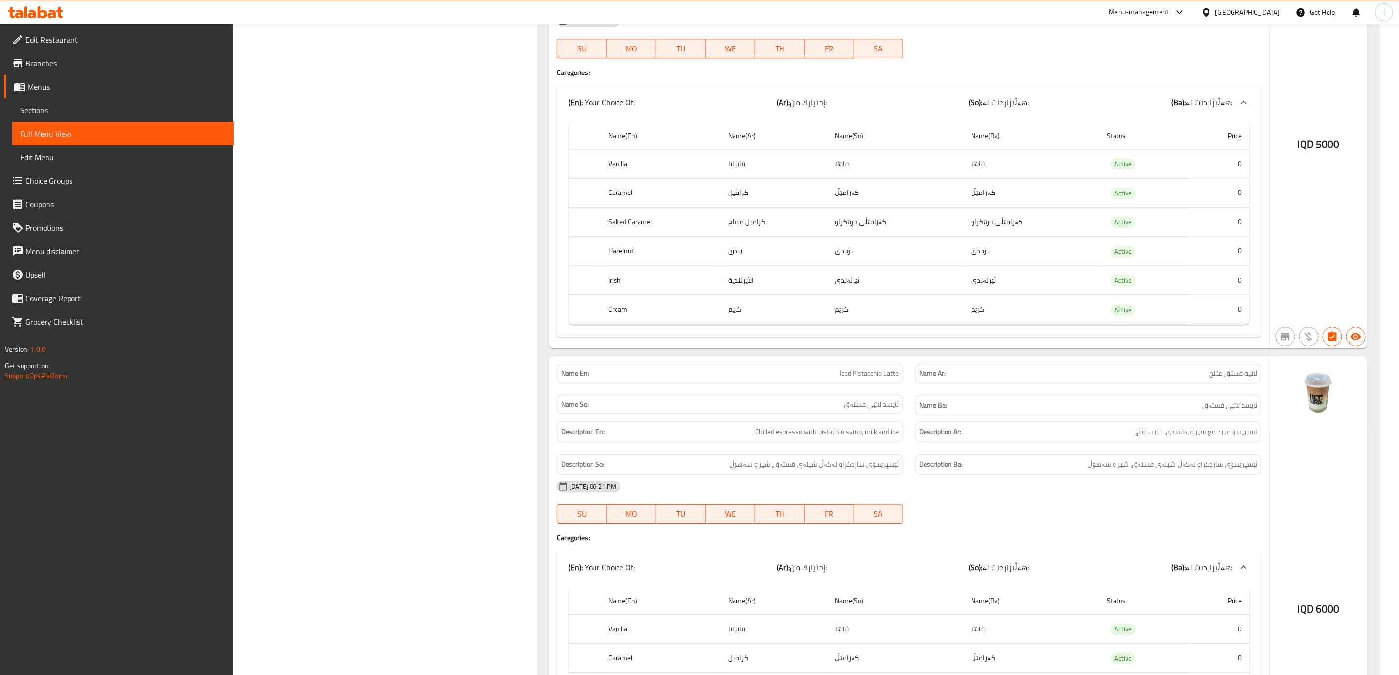
scroll to position [13017, 0]
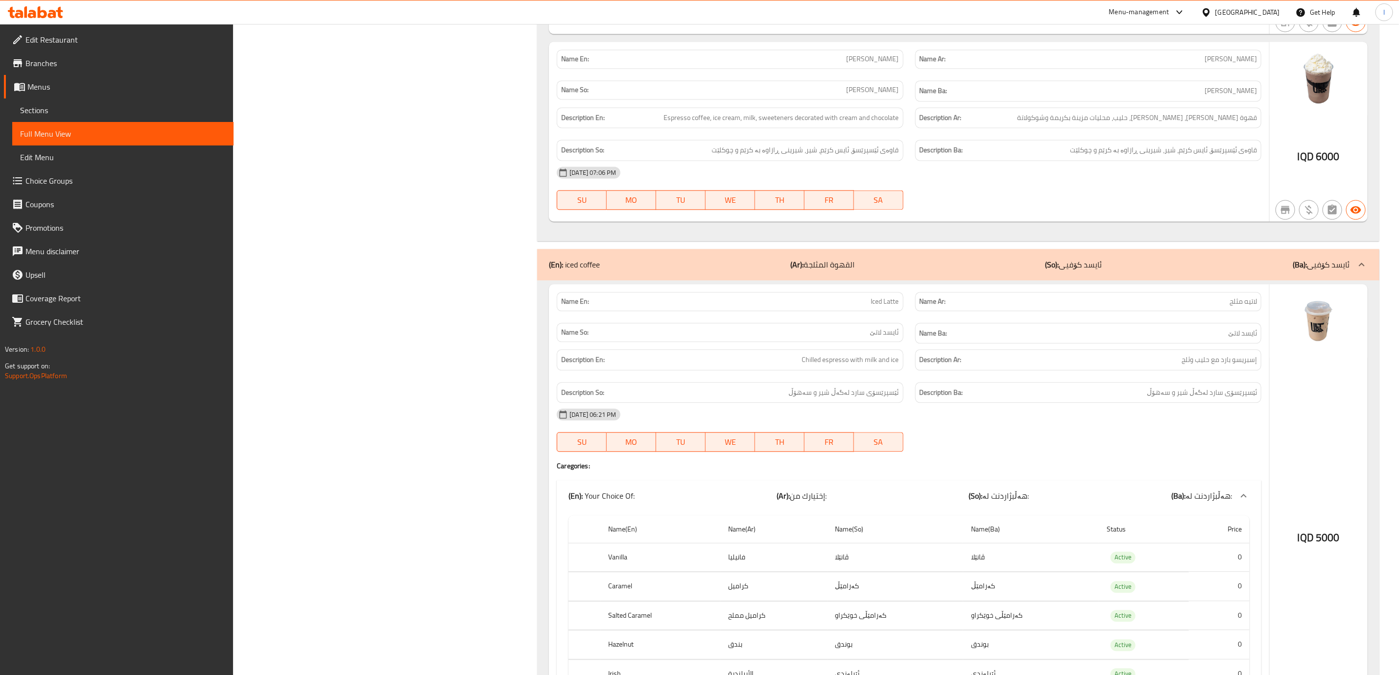
scroll to position [12527, 0]
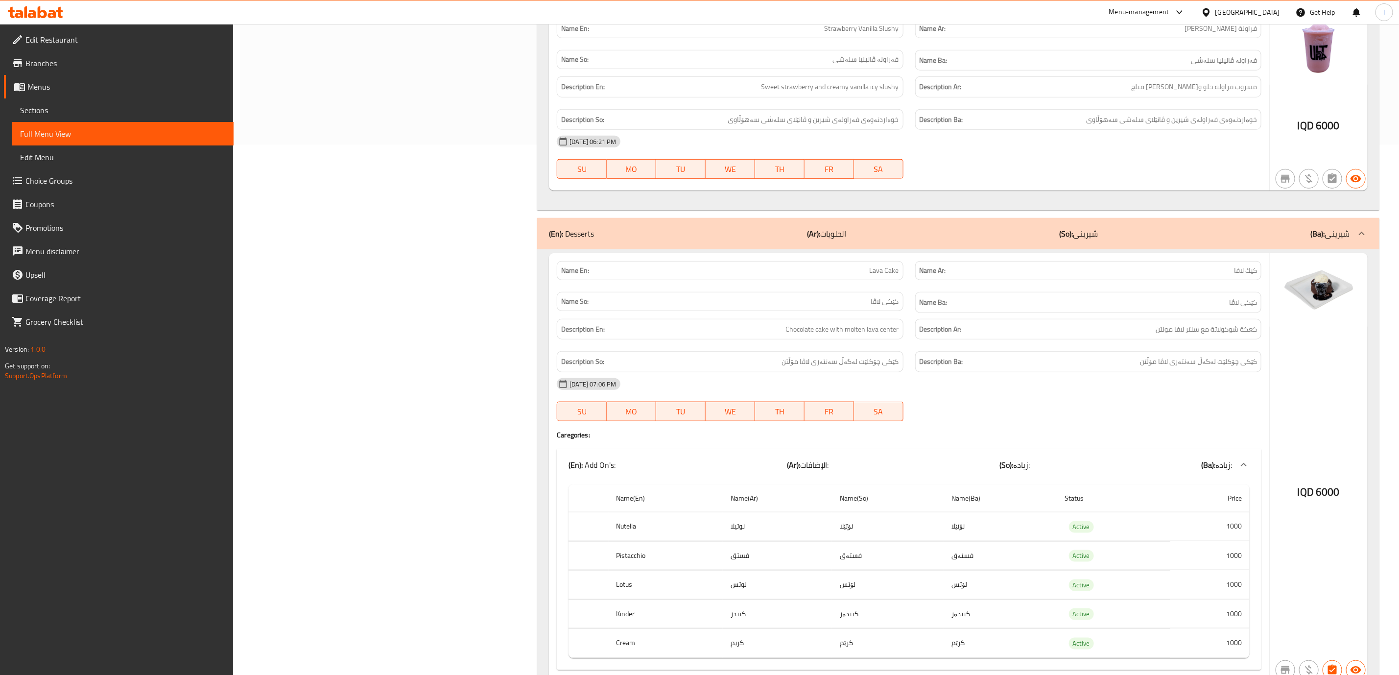
scroll to position [529, 0]
click at [112, 34] on span "Edit Restaurant" at bounding box center [125, 40] width 200 height 12
